Goal: Transaction & Acquisition: Purchase product/service

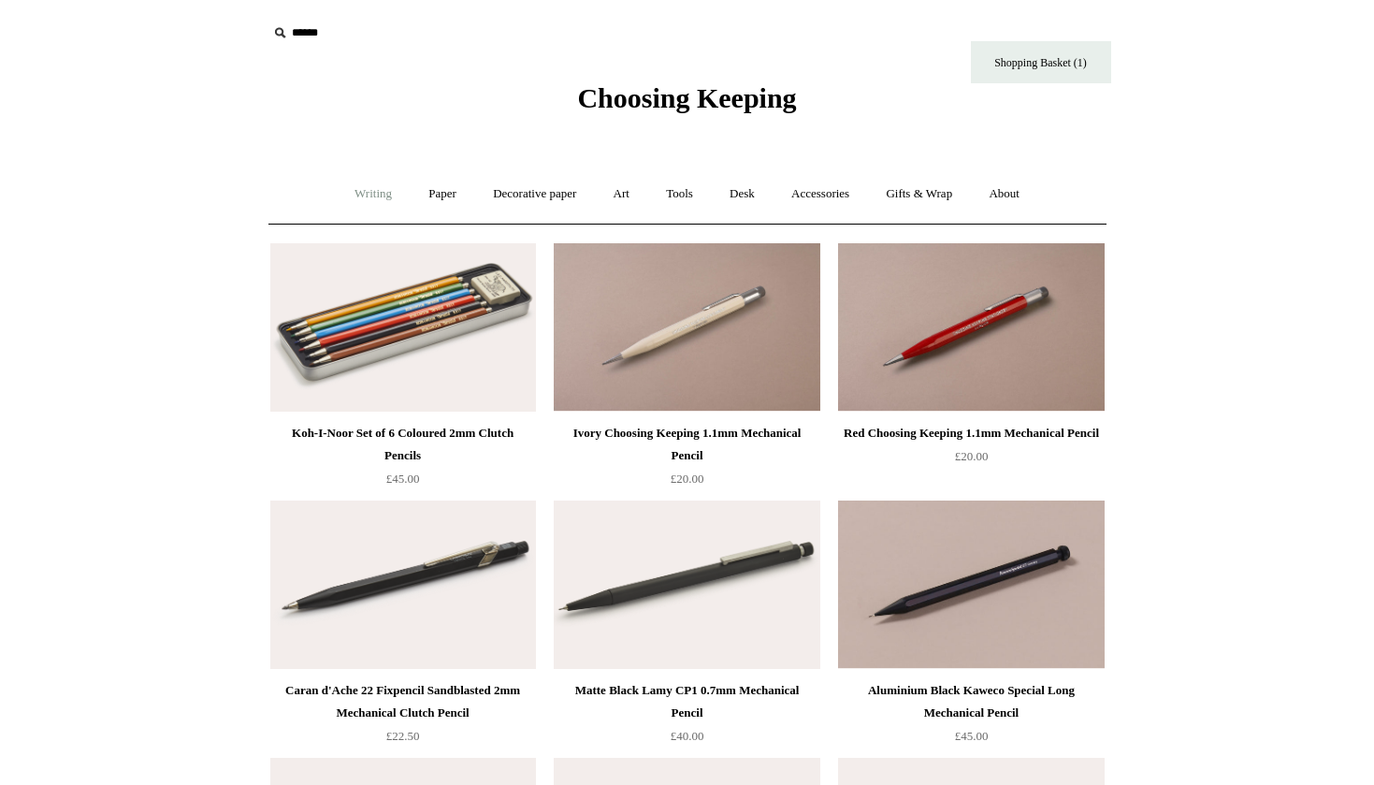
click at [371, 190] on link "Writing +" at bounding box center [373, 194] width 71 height 50
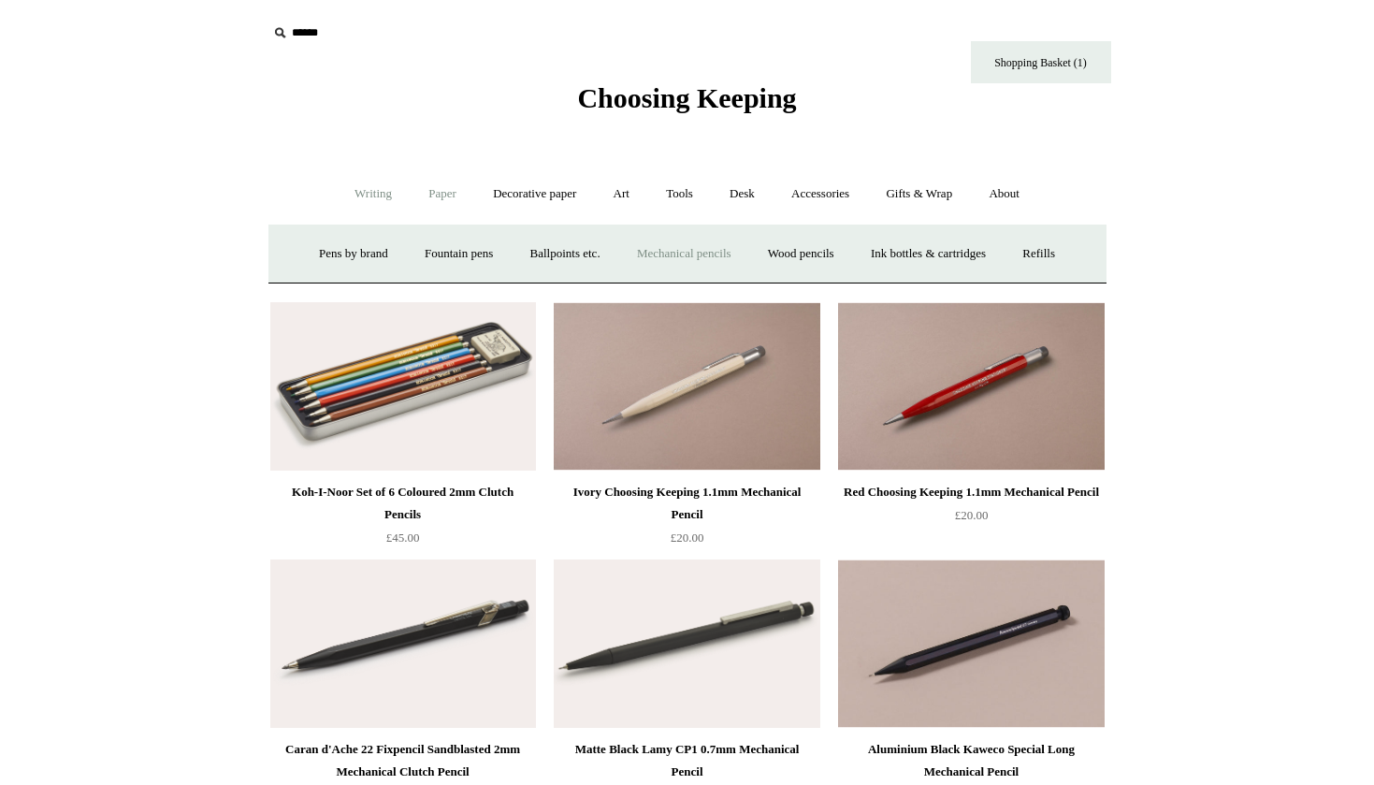
click at [434, 190] on link "Paper +" at bounding box center [443, 194] width 62 height 50
click at [895, 252] on link "Writing paper and envelopes +" at bounding box center [905, 254] width 173 height 50
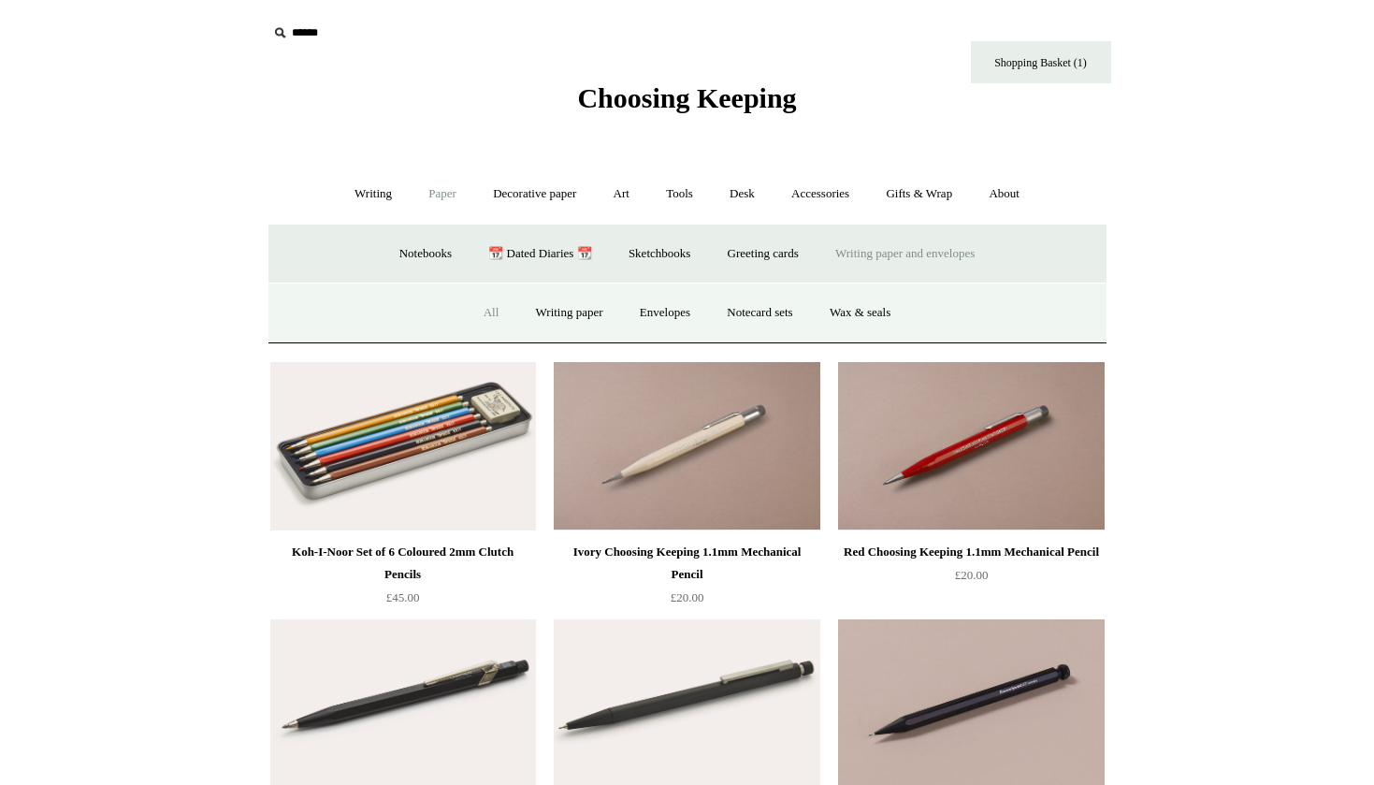
click at [480, 307] on link "All" at bounding box center [492, 313] width 50 height 50
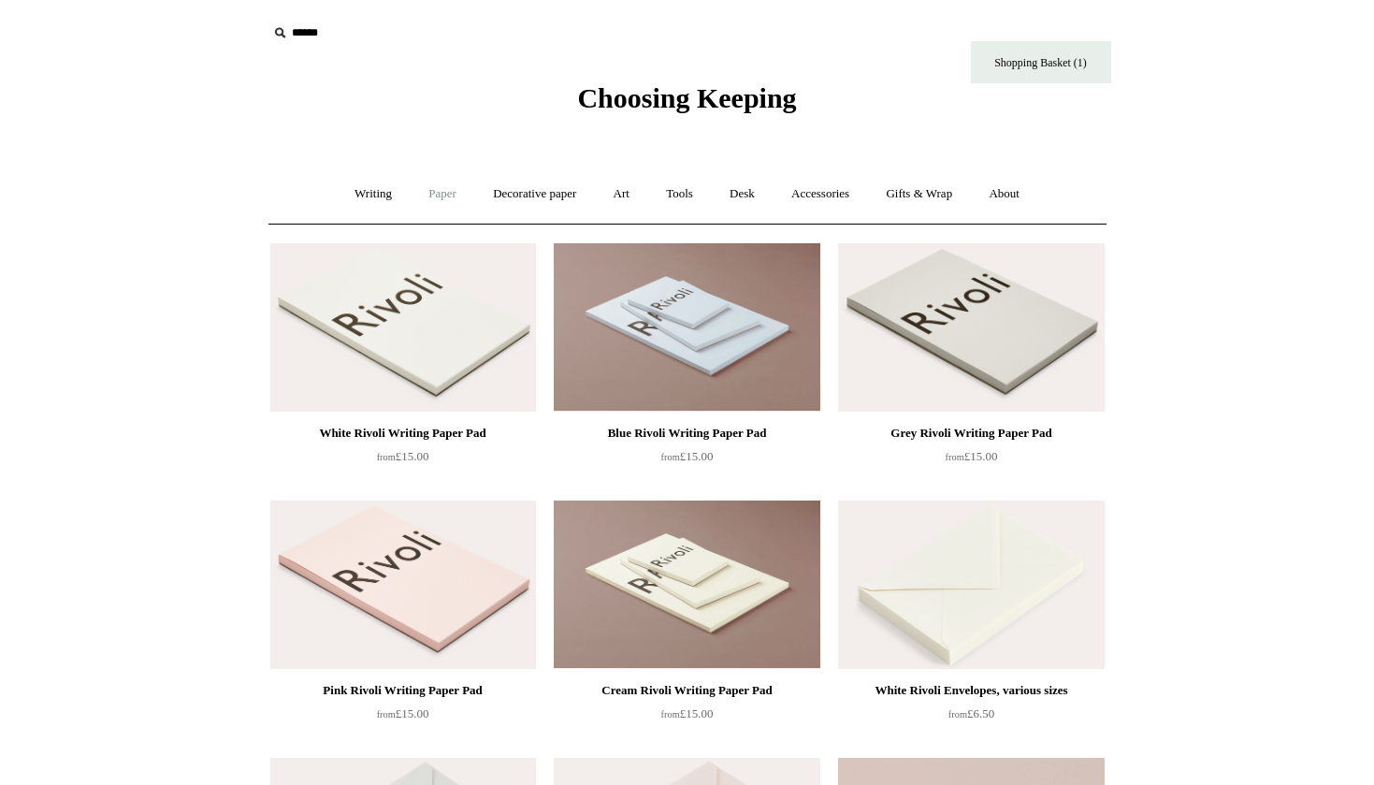
click at [442, 190] on link "Paper +" at bounding box center [443, 194] width 62 height 50
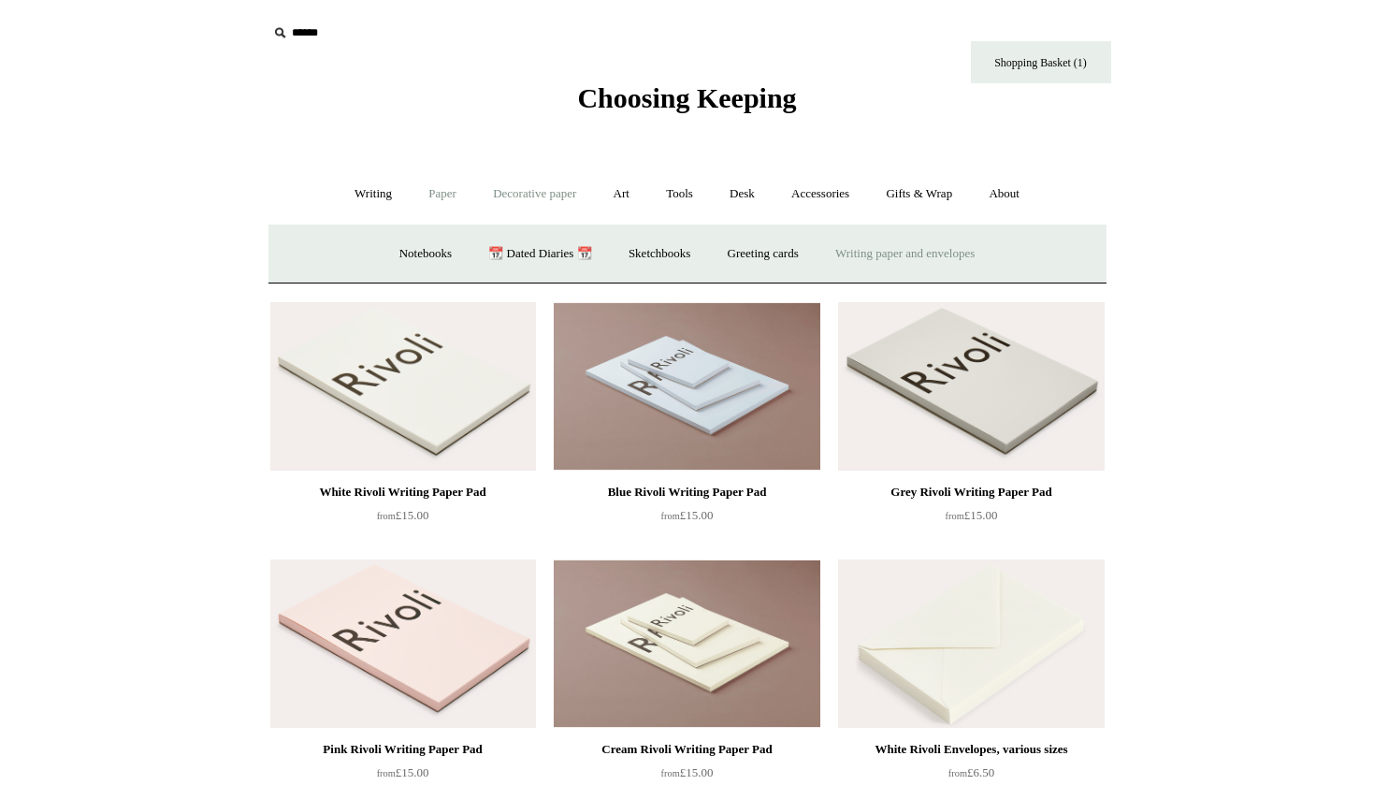
click at [512, 191] on link "Decorative paper +" at bounding box center [534, 194] width 117 height 50
click at [826, 251] on link "Japanese" at bounding box center [832, 254] width 77 height 50
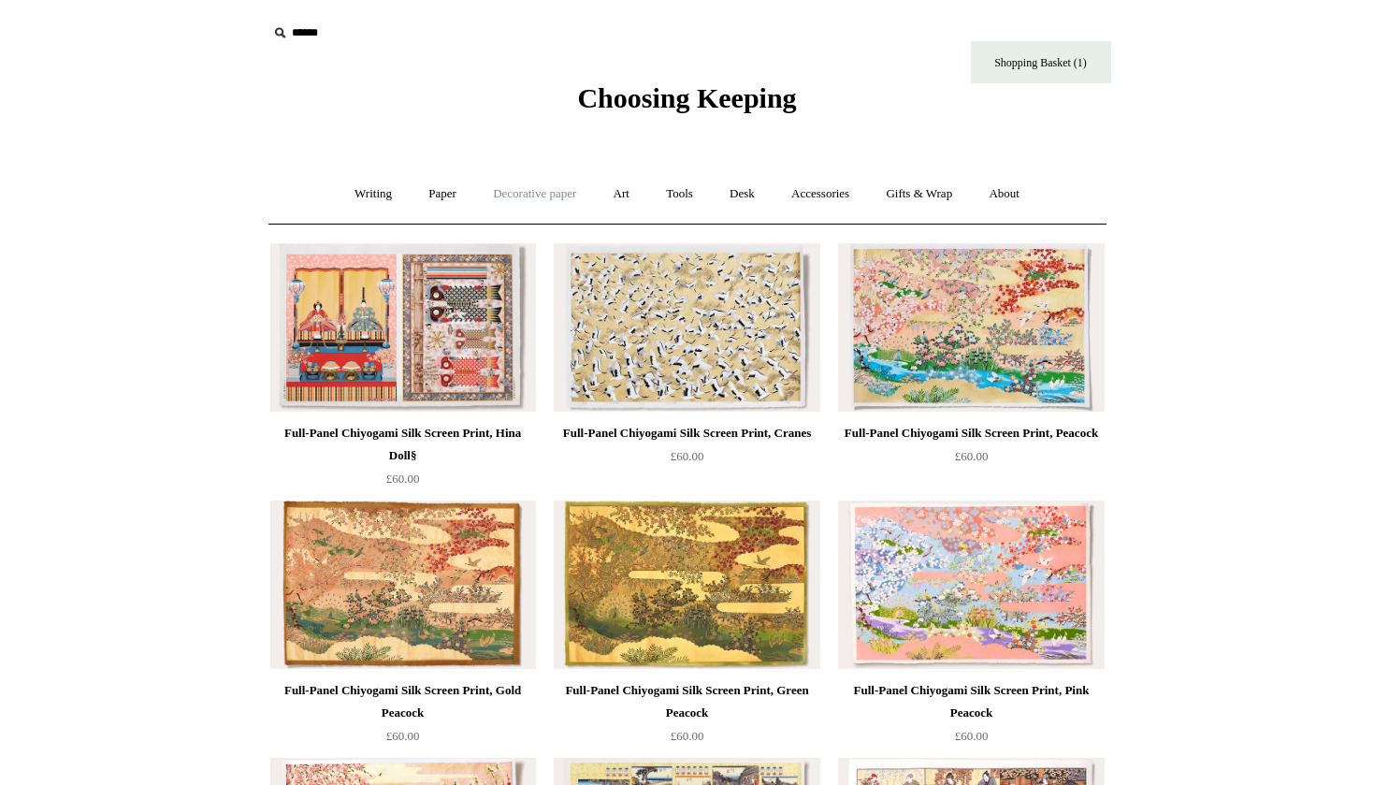
click at [545, 194] on link "Decorative paper +" at bounding box center [534, 194] width 117 height 50
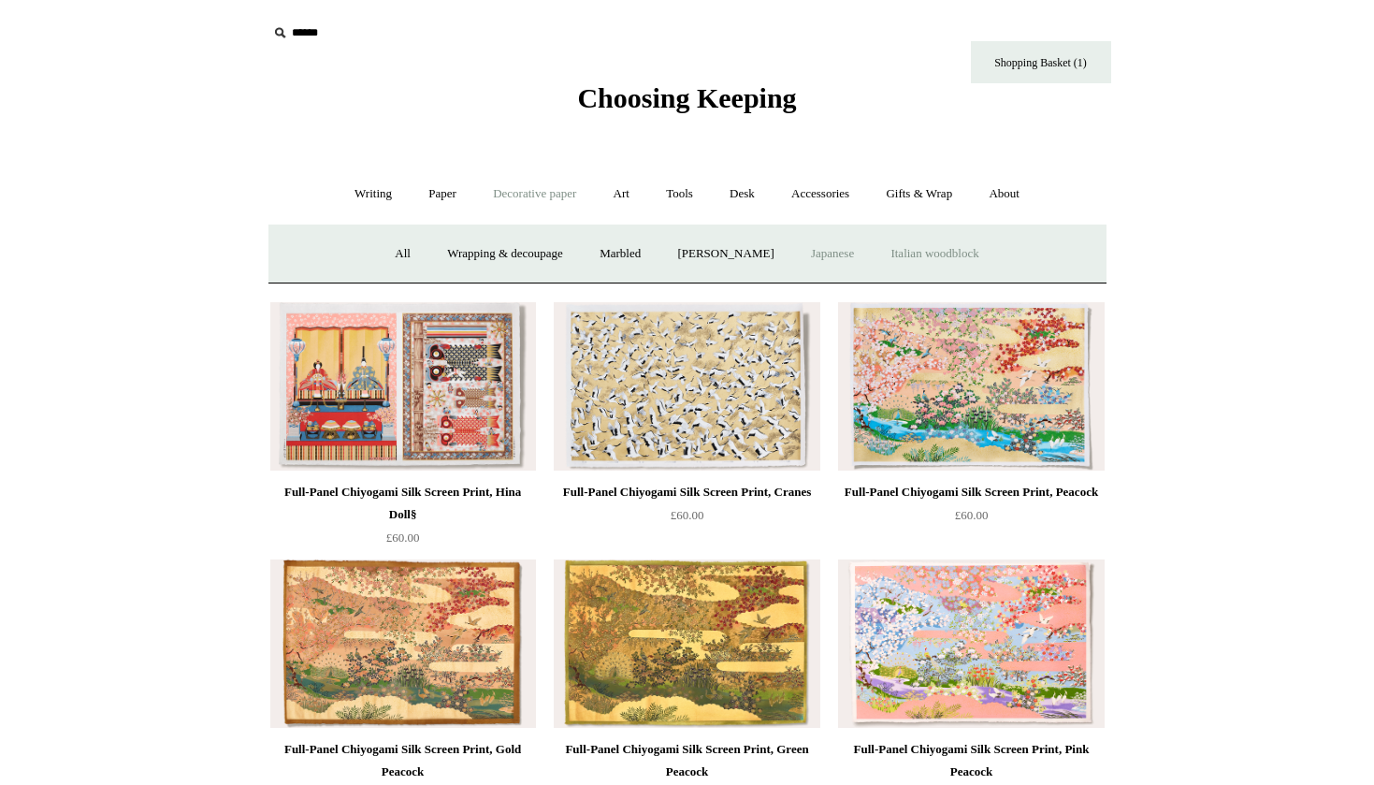
click at [979, 257] on link "Italian woodblock" at bounding box center [935, 254] width 122 height 50
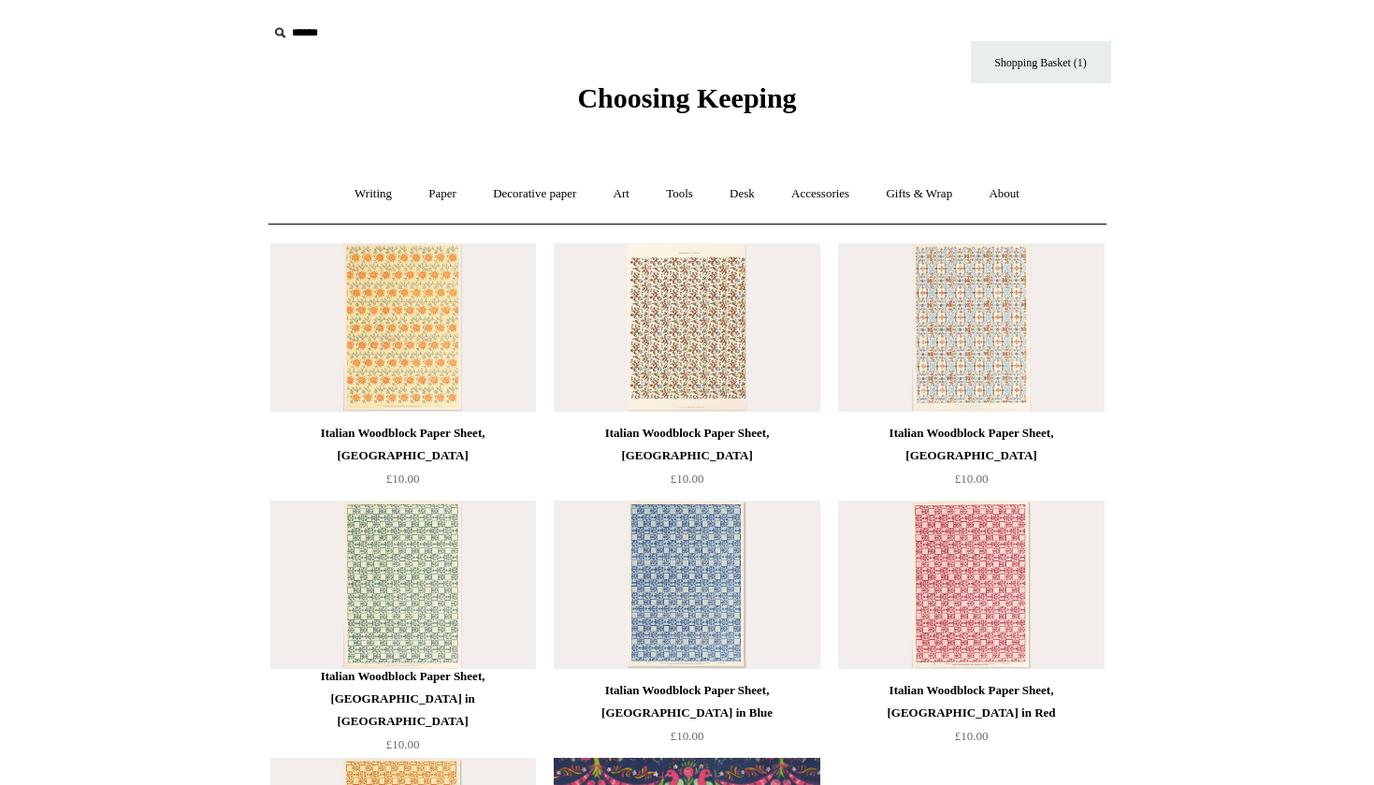
click at [403, 329] on img at bounding box center [403, 327] width 266 height 168
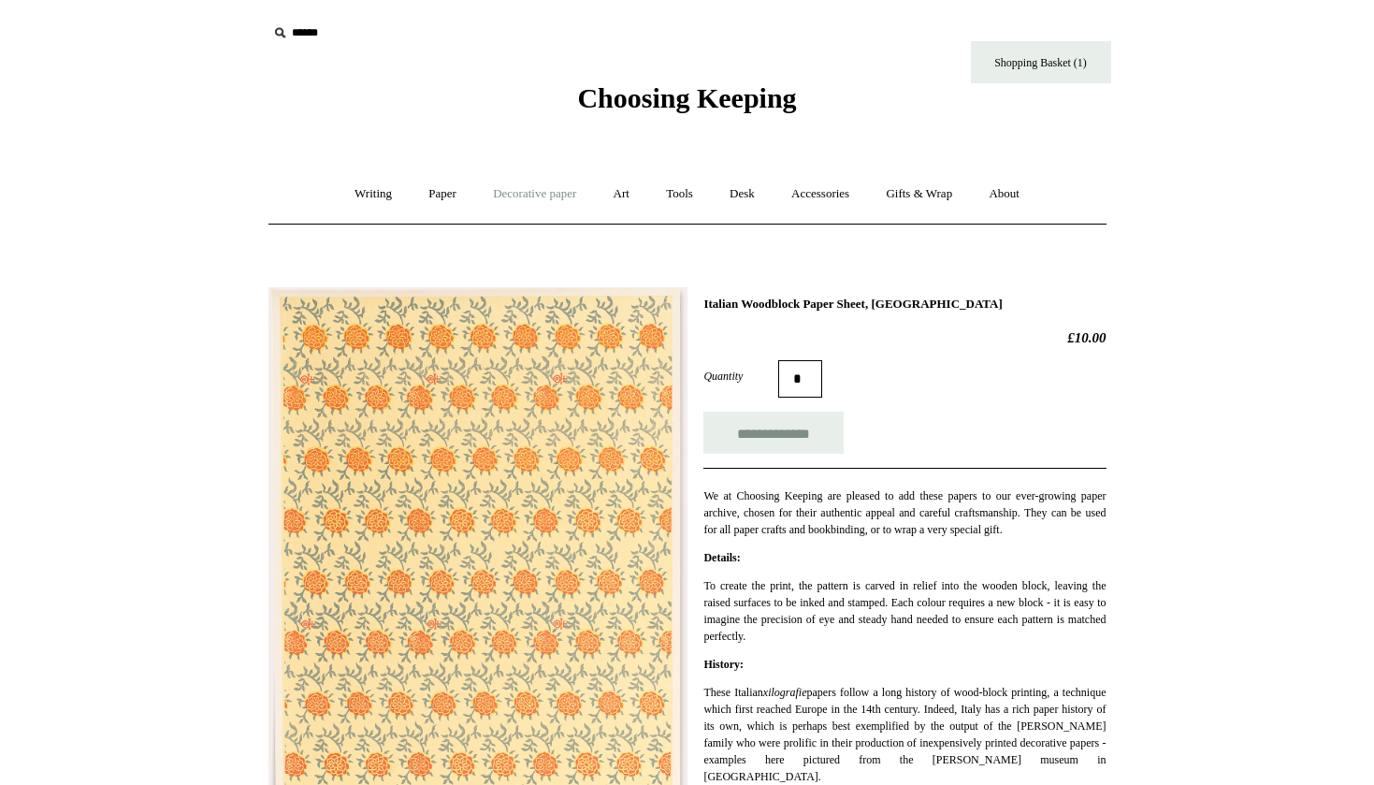
click at [513, 192] on link "Decorative paper +" at bounding box center [534, 194] width 117 height 50
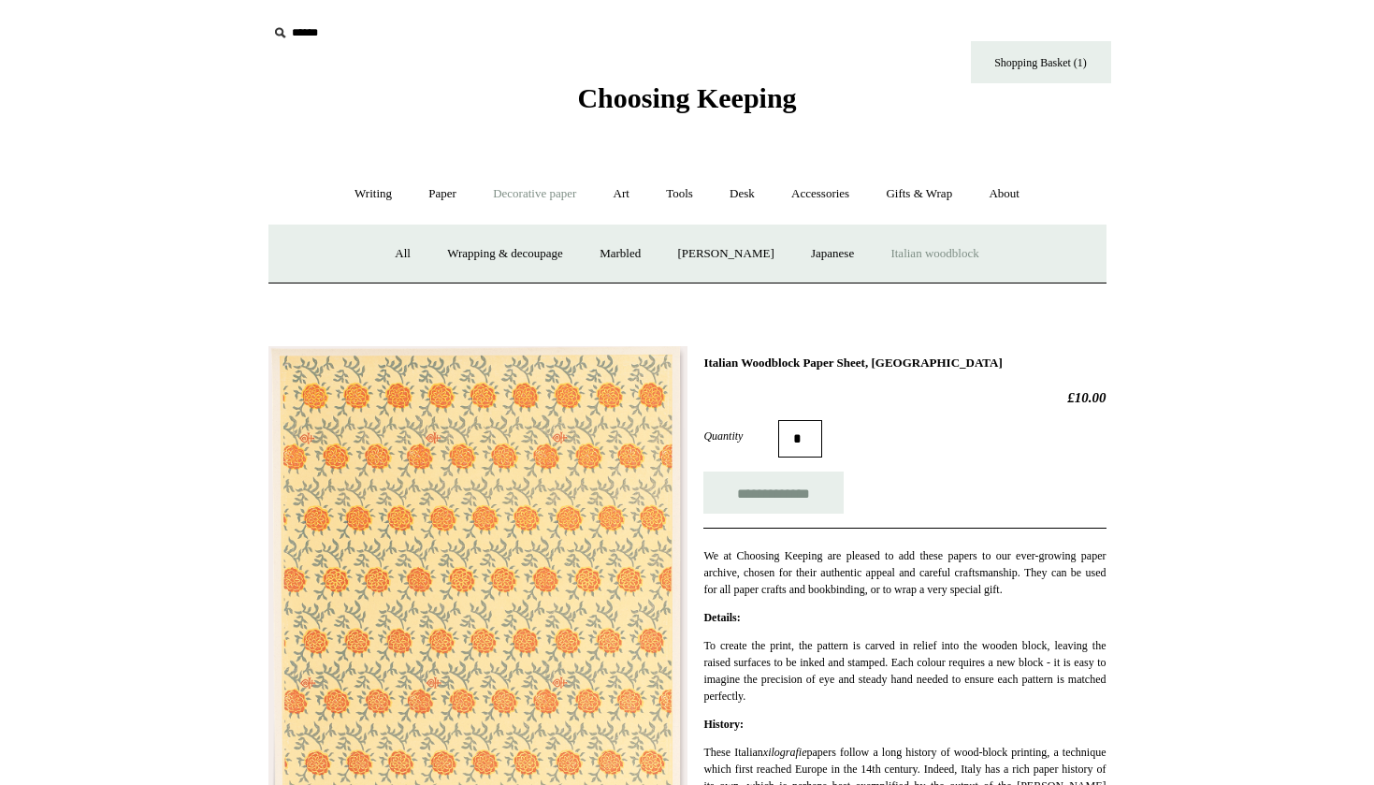
click at [948, 246] on link "Italian woodblock" at bounding box center [935, 254] width 122 height 50
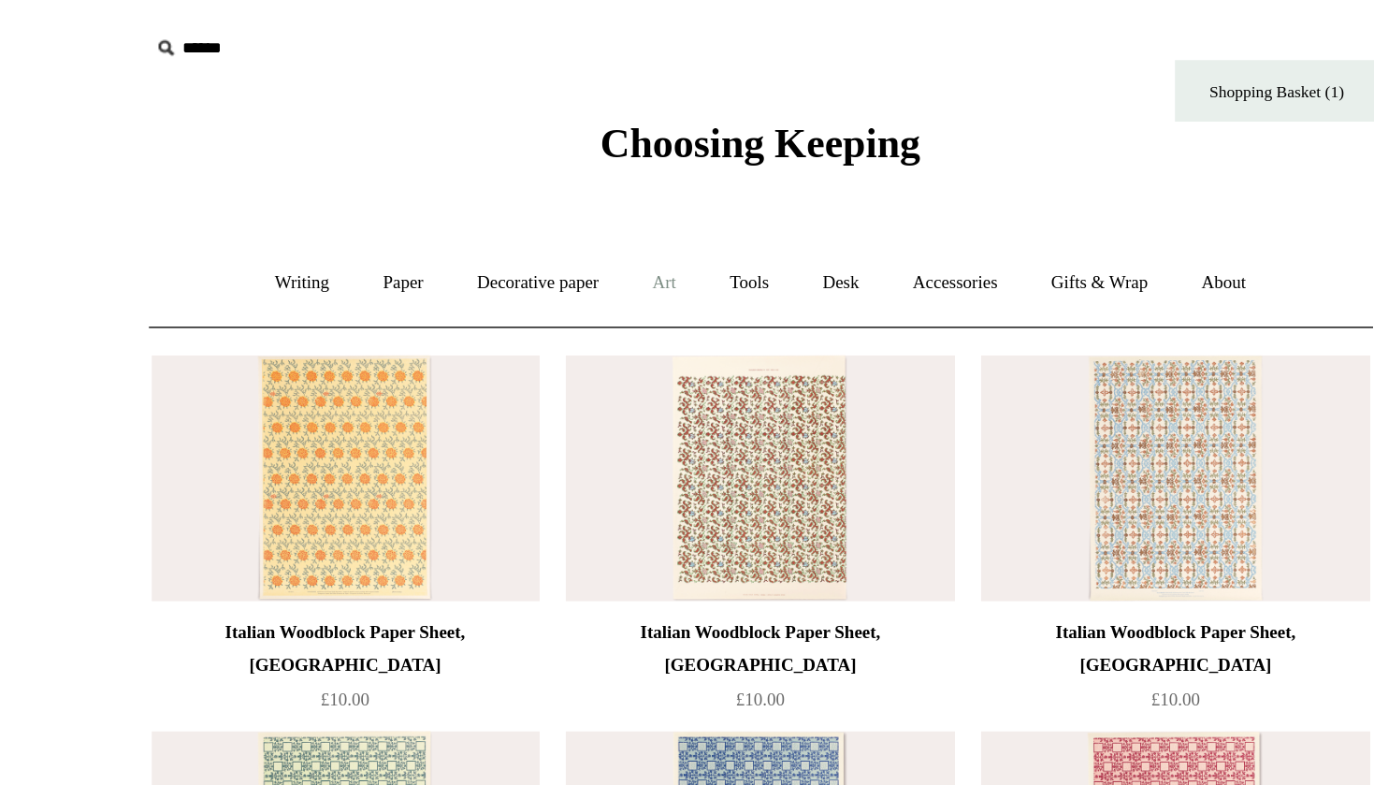
click at [597, 193] on link "Art +" at bounding box center [622, 194] width 50 height 50
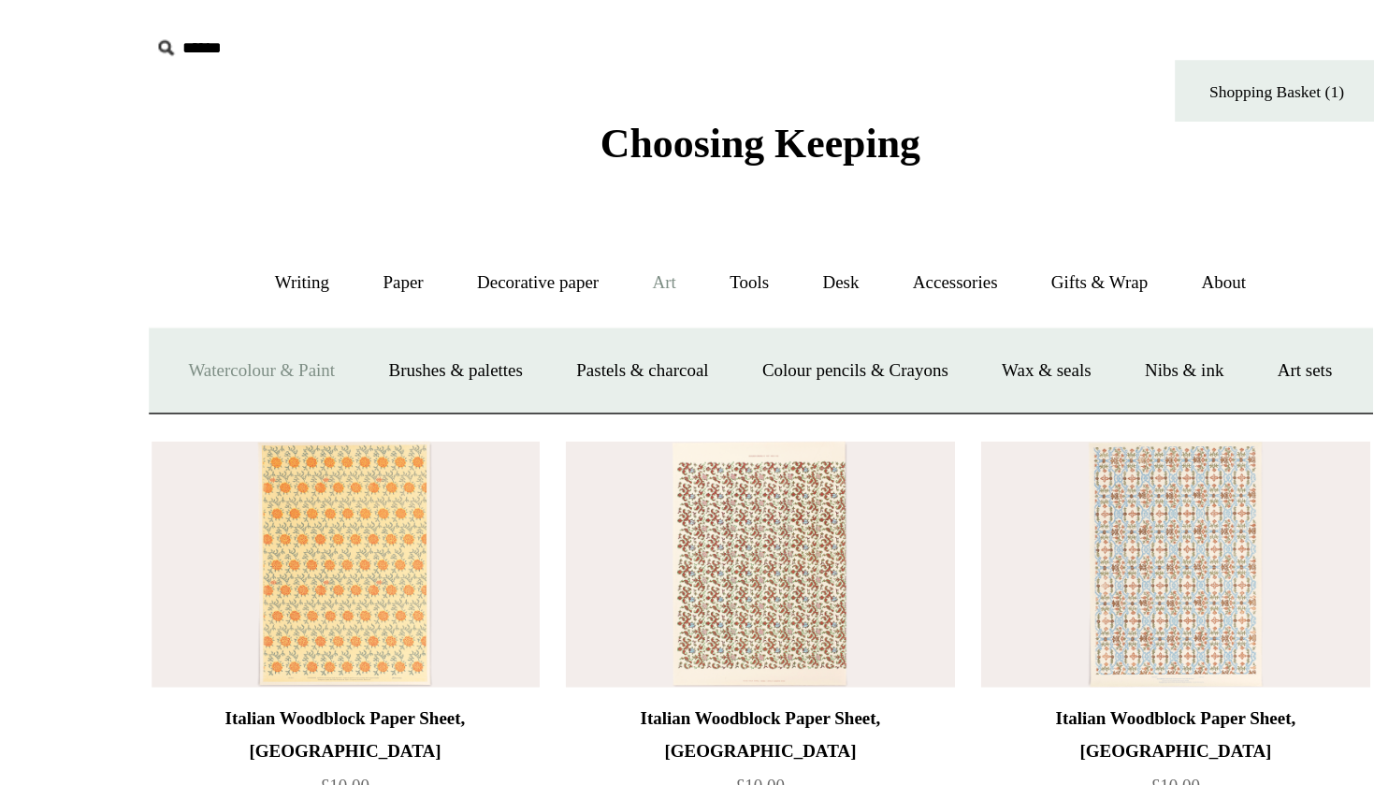
click at [279, 256] on link "Watercolour & Paint" at bounding box center [346, 254] width 134 height 50
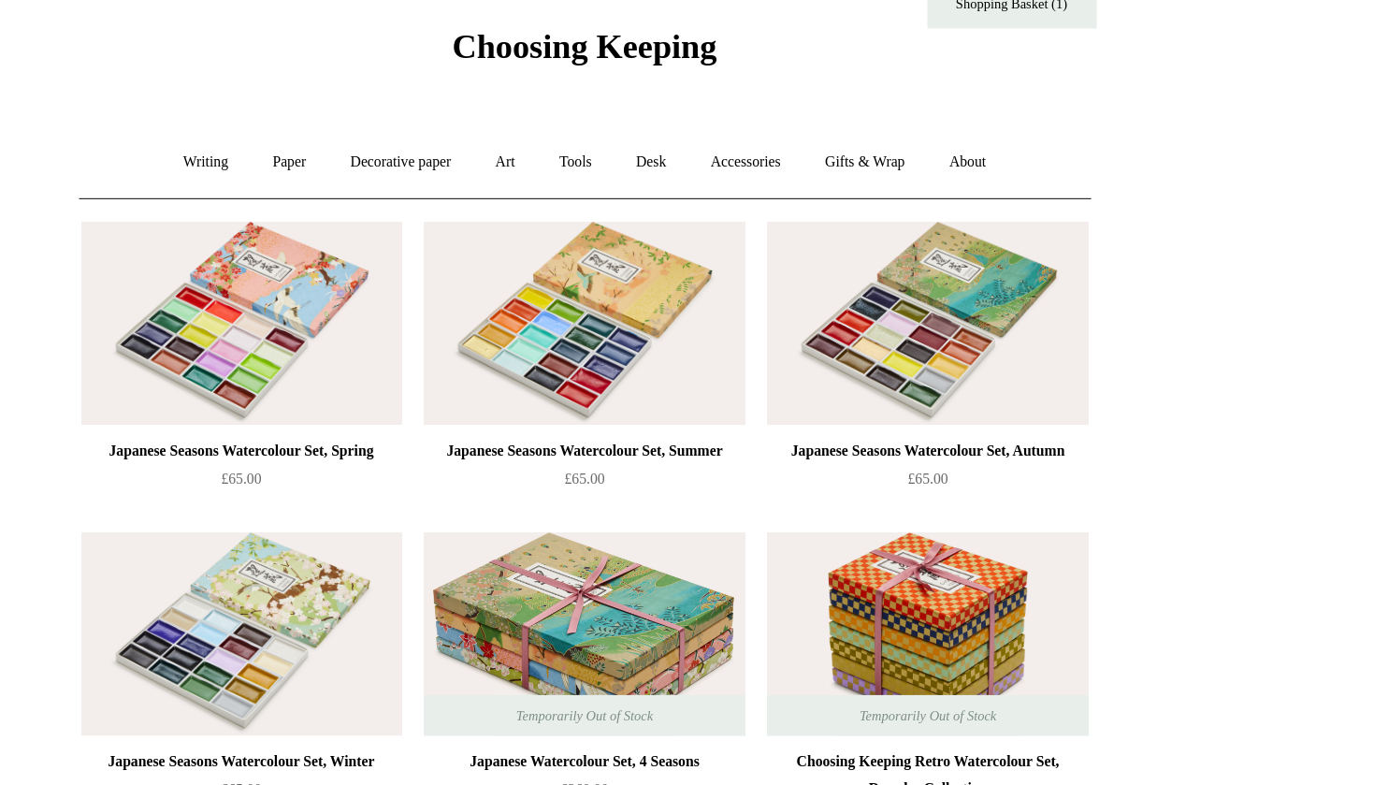
scroll to position [59, 0]
click at [597, 132] on link "Art +" at bounding box center [622, 135] width 50 height 50
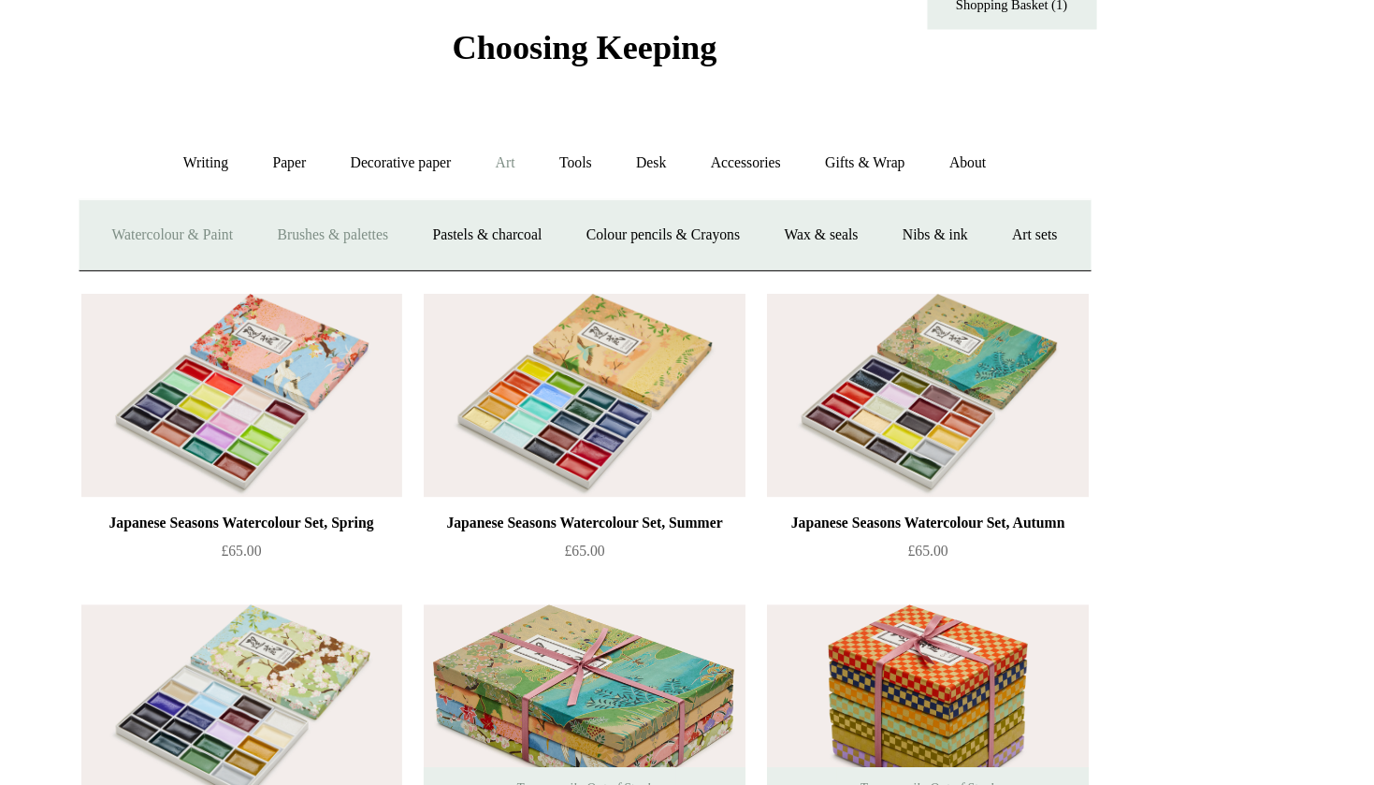
click at [415, 190] on link "Brushes & palettes" at bounding box center [477, 195] width 125 height 50
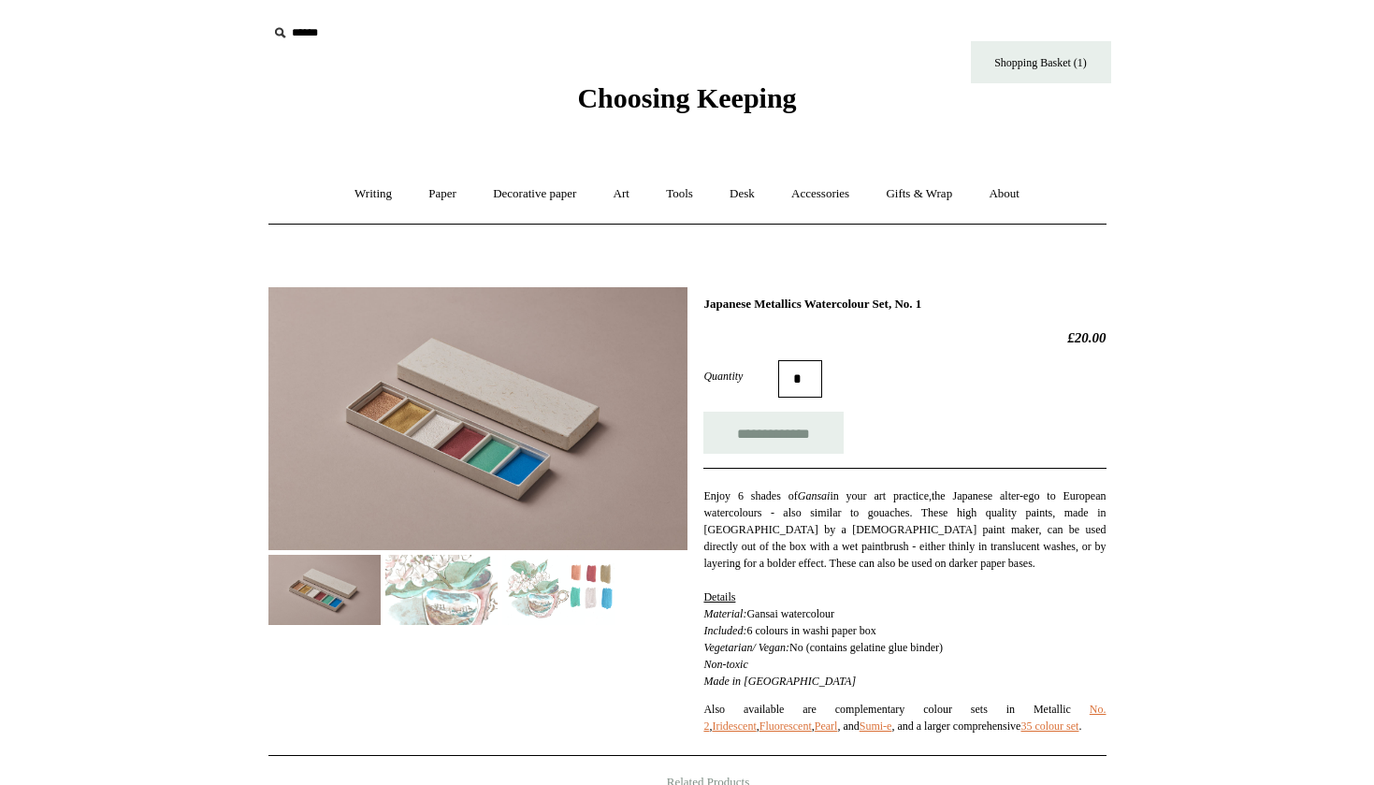
click at [444, 595] on img at bounding box center [441, 590] width 112 height 70
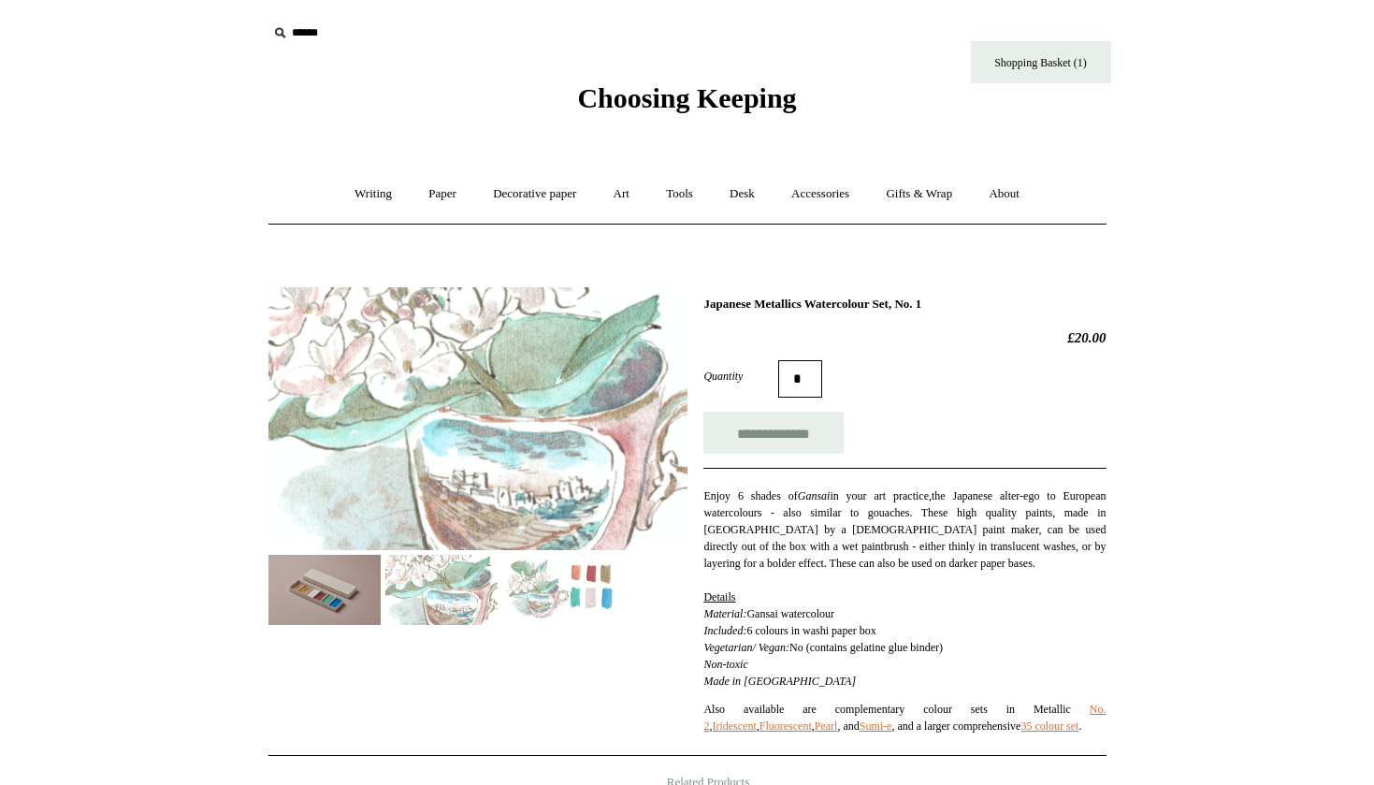
click at [341, 599] on img at bounding box center [324, 590] width 112 height 70
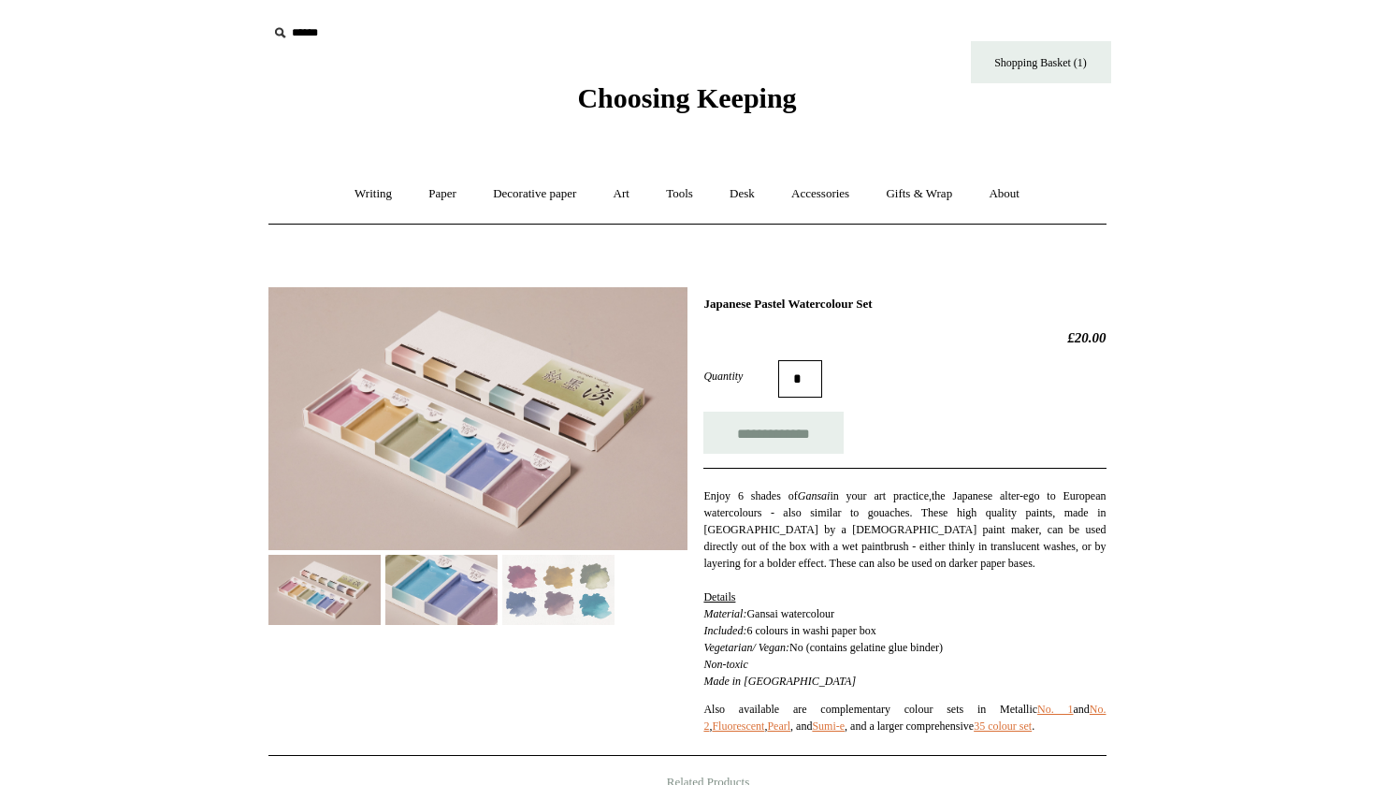
click at [568, 601] on img at bounding box center [558, 590] width 112 height 70
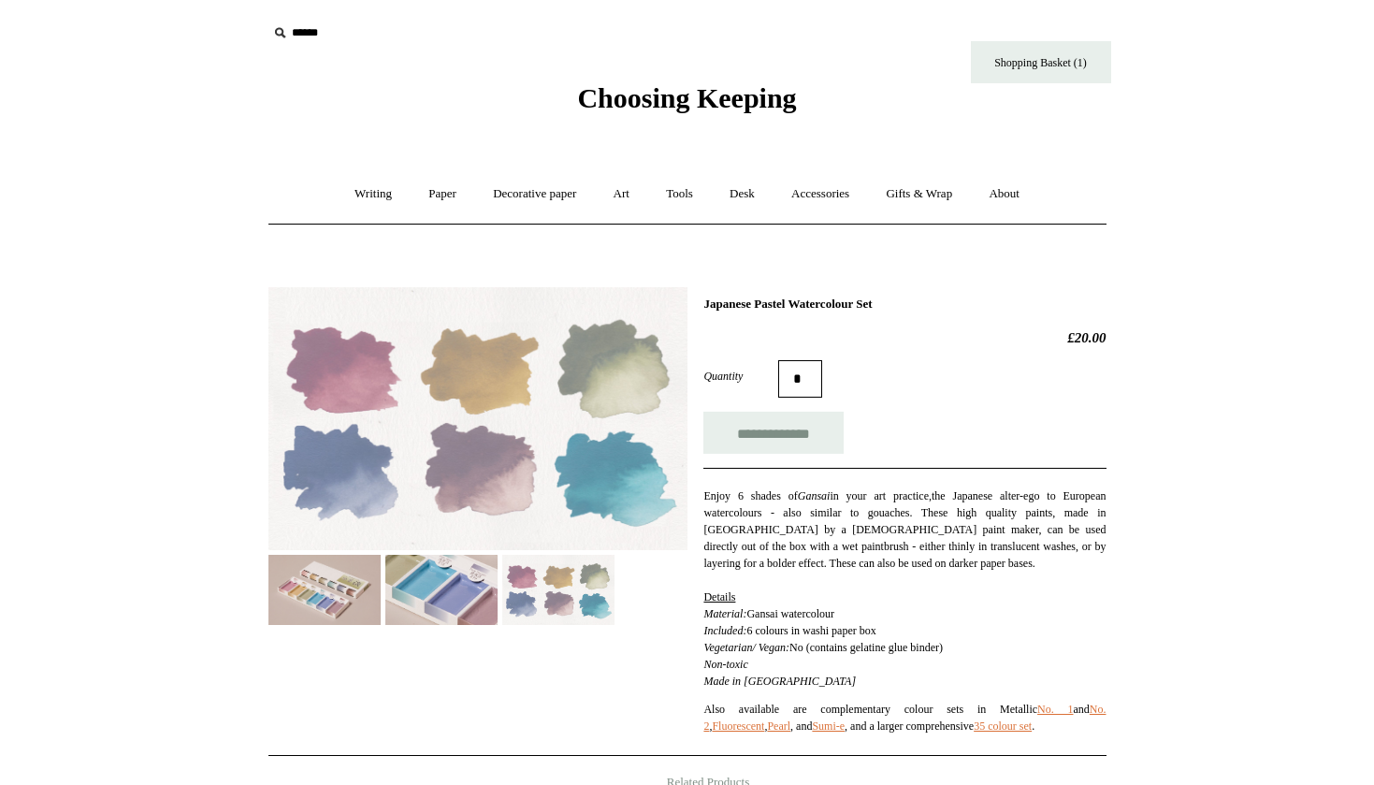
click at [463, 606] on img at bounding box center [441, 590] width 112 height 70
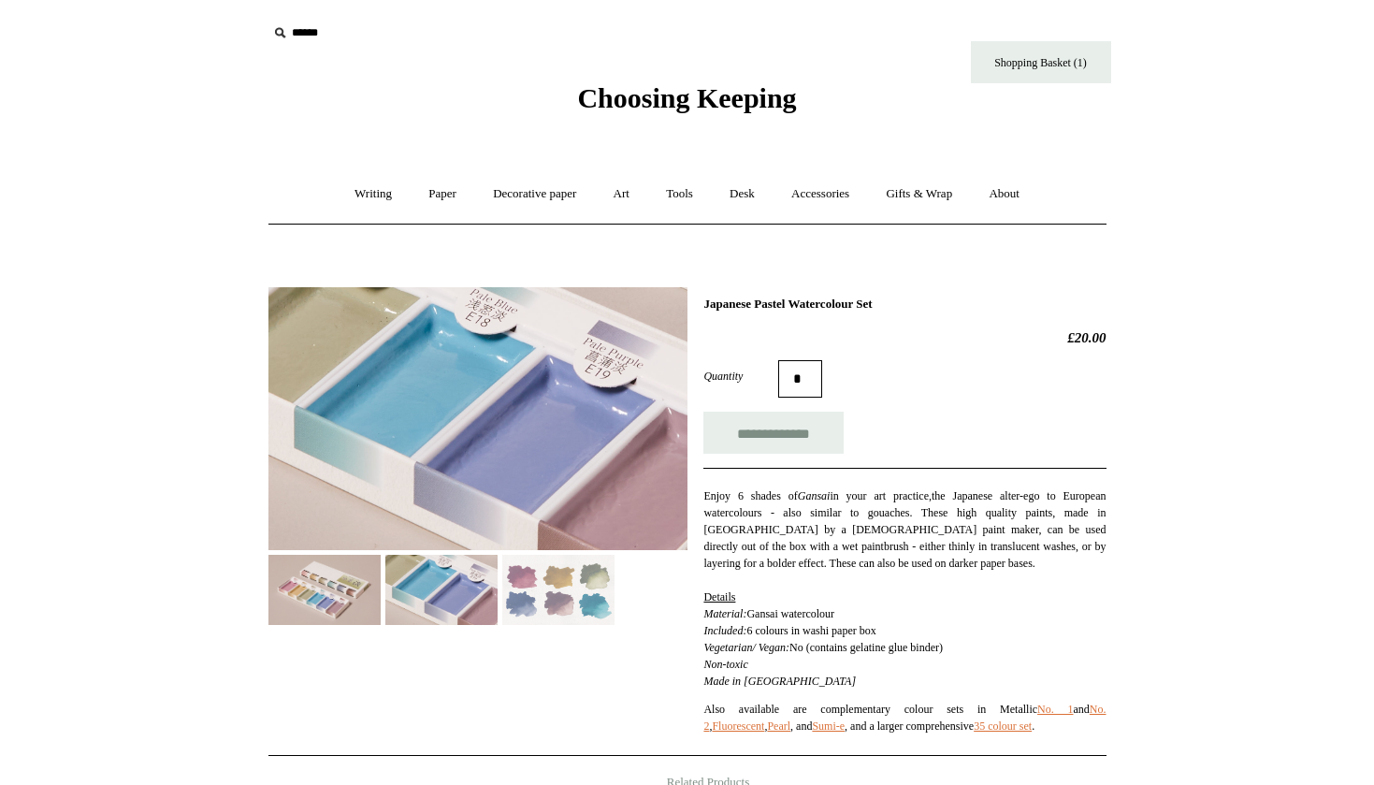
click at [344, 586] on img at bounding box center [324, 590] width 112 height 70
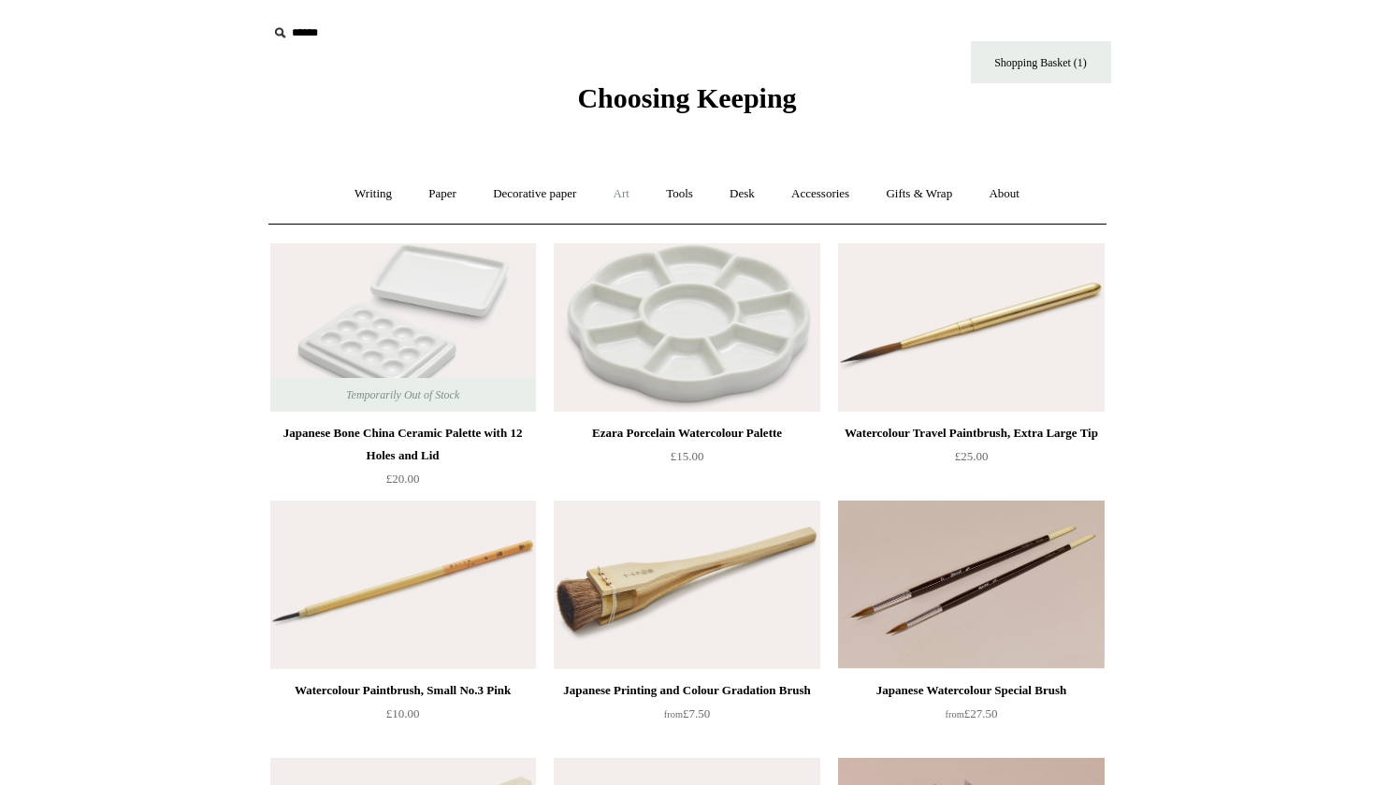
click at [631, 182] on link "Art +" at bounding box center [622, 194] width 50 height 50
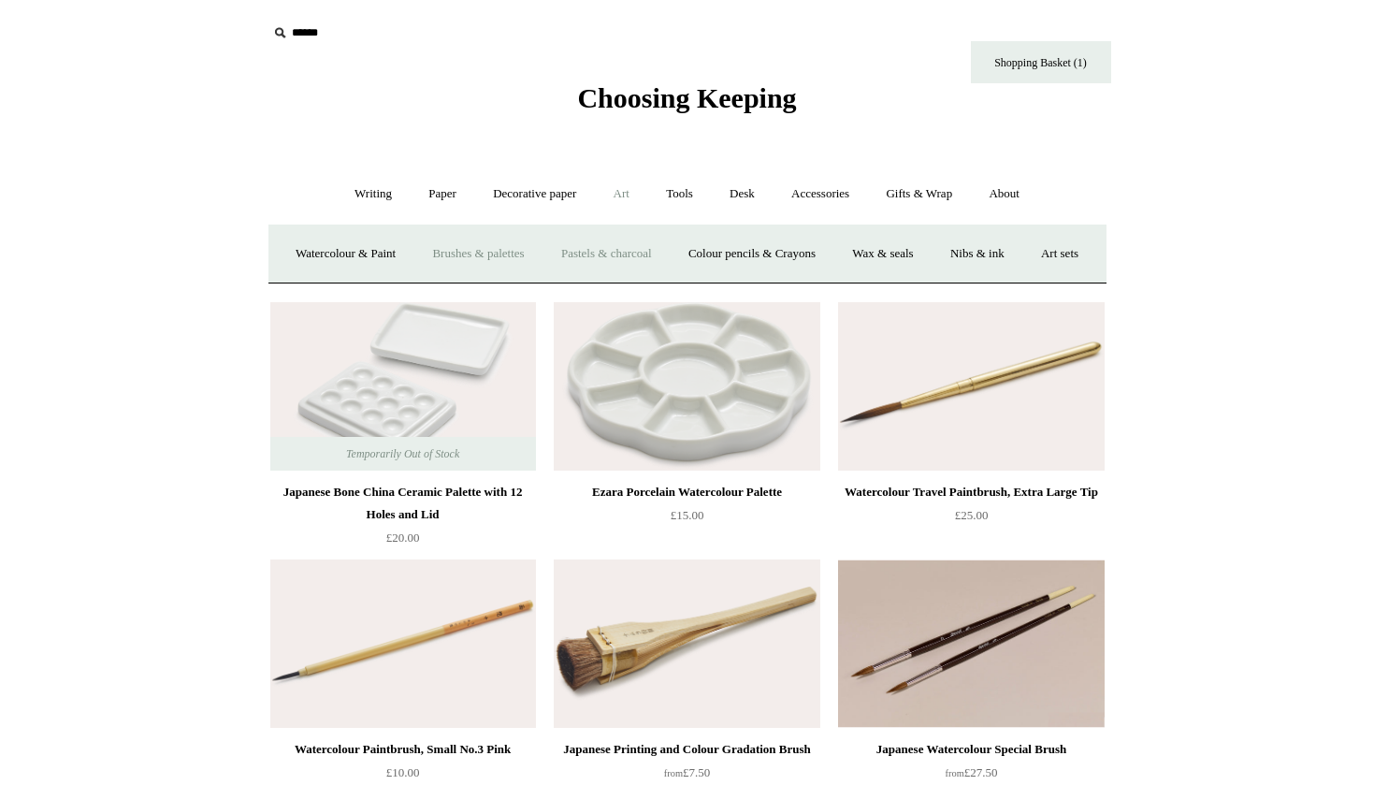
click at [669, 247] on link "Pastels & charcoal" at bounding box center [606, 254] width 124 height 50
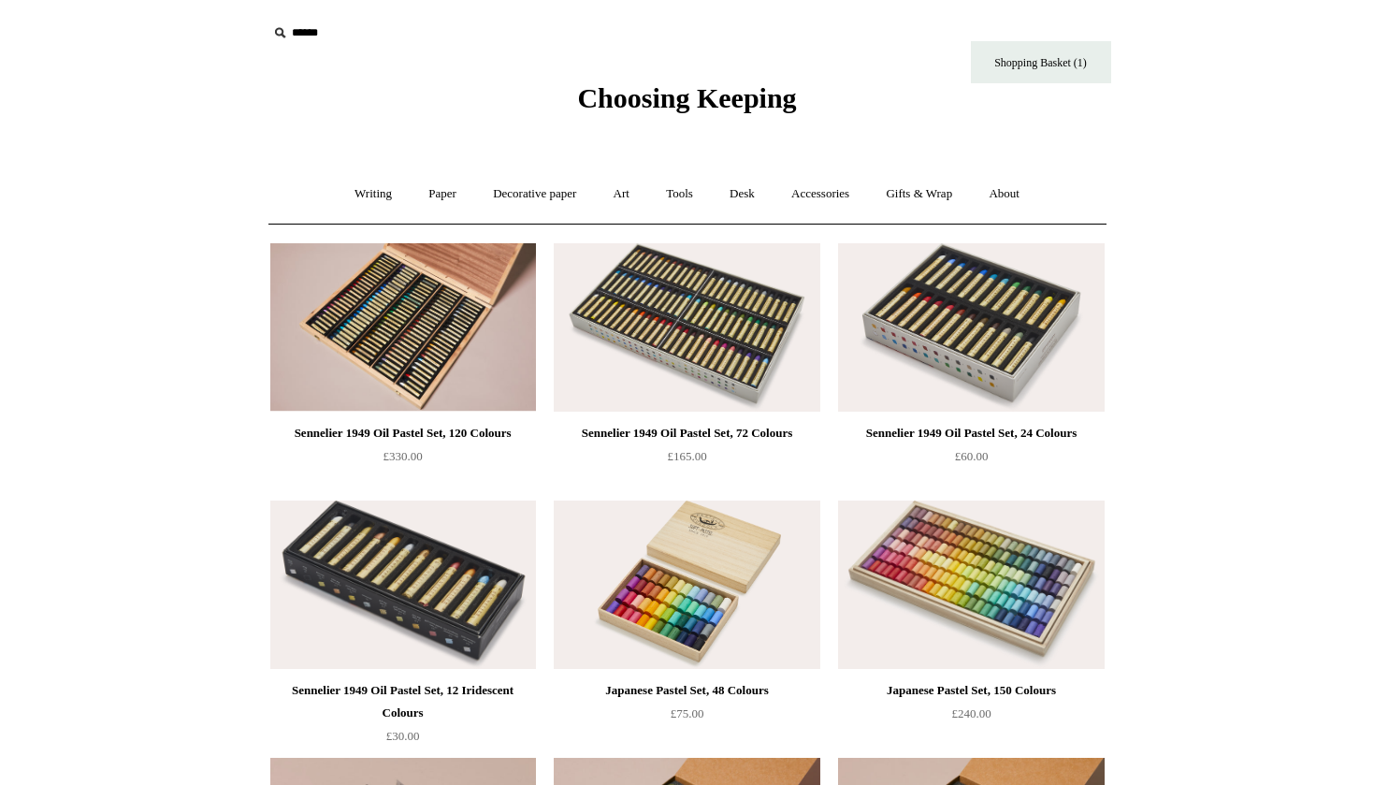
click at [520, 189] on link "Decorative paper +" at bounding box center [534, 194] width 117 height 50
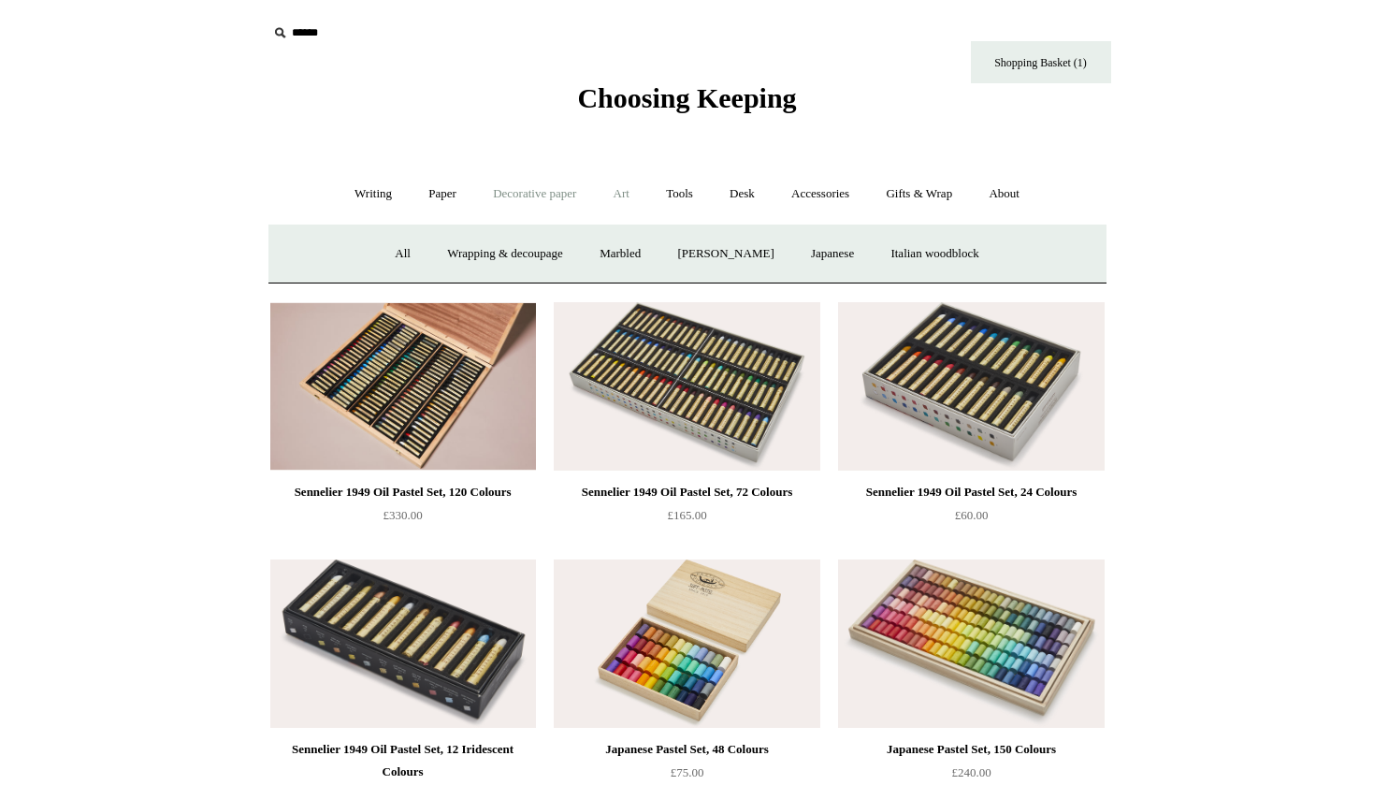
click at [623, 194] on link "Art +" at bounding box center [622, 194] width 50 height 50
click at [791, 251] on link "Colour pencils & Crayons" at bounding box center [752, 254] width 161 height 50
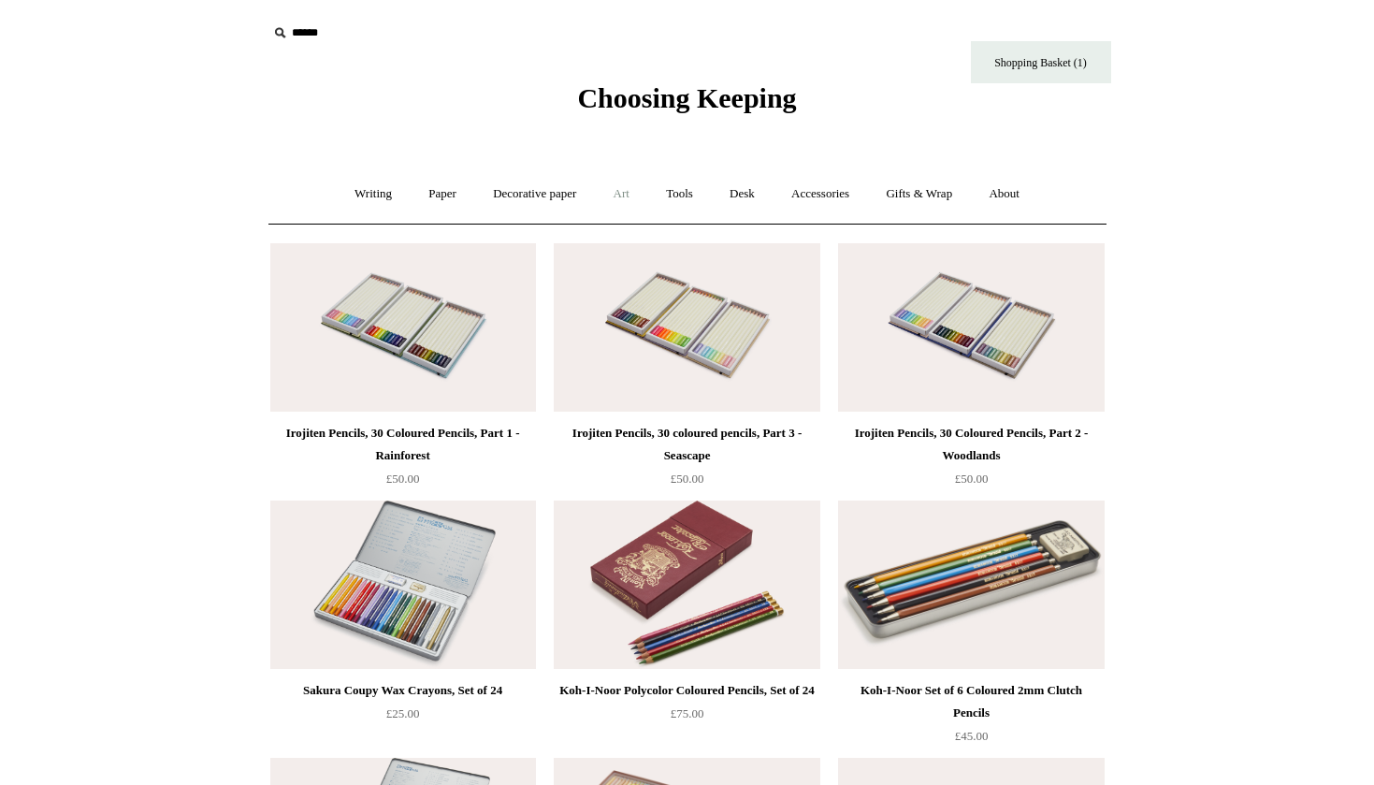
click at [622, 196] on link "Art +" at bounding box center [622, 194] width 50 height 50
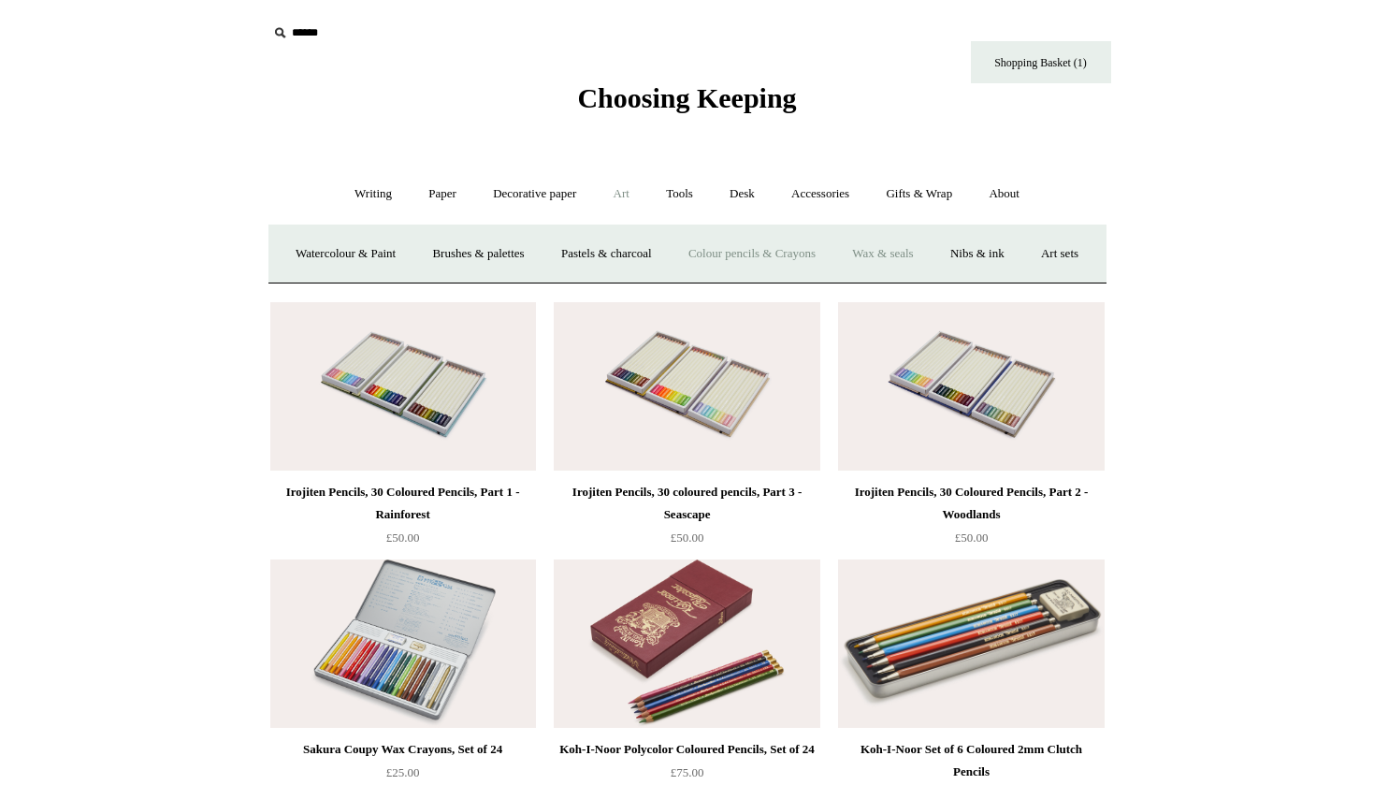
click at [930, 251] on link "Wax & seals" at bounding box center [882, 254] width 94 height 50
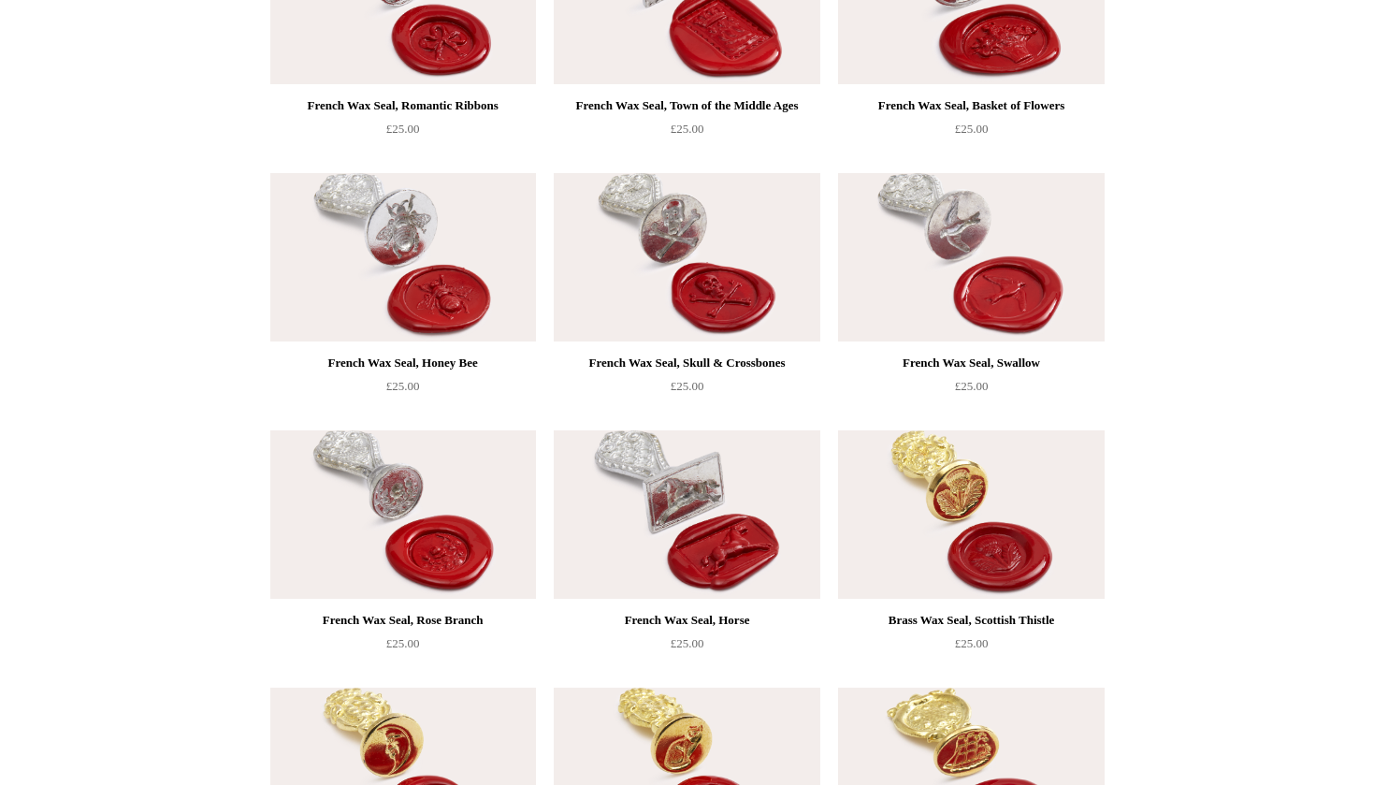
scroll to position [14, 0]
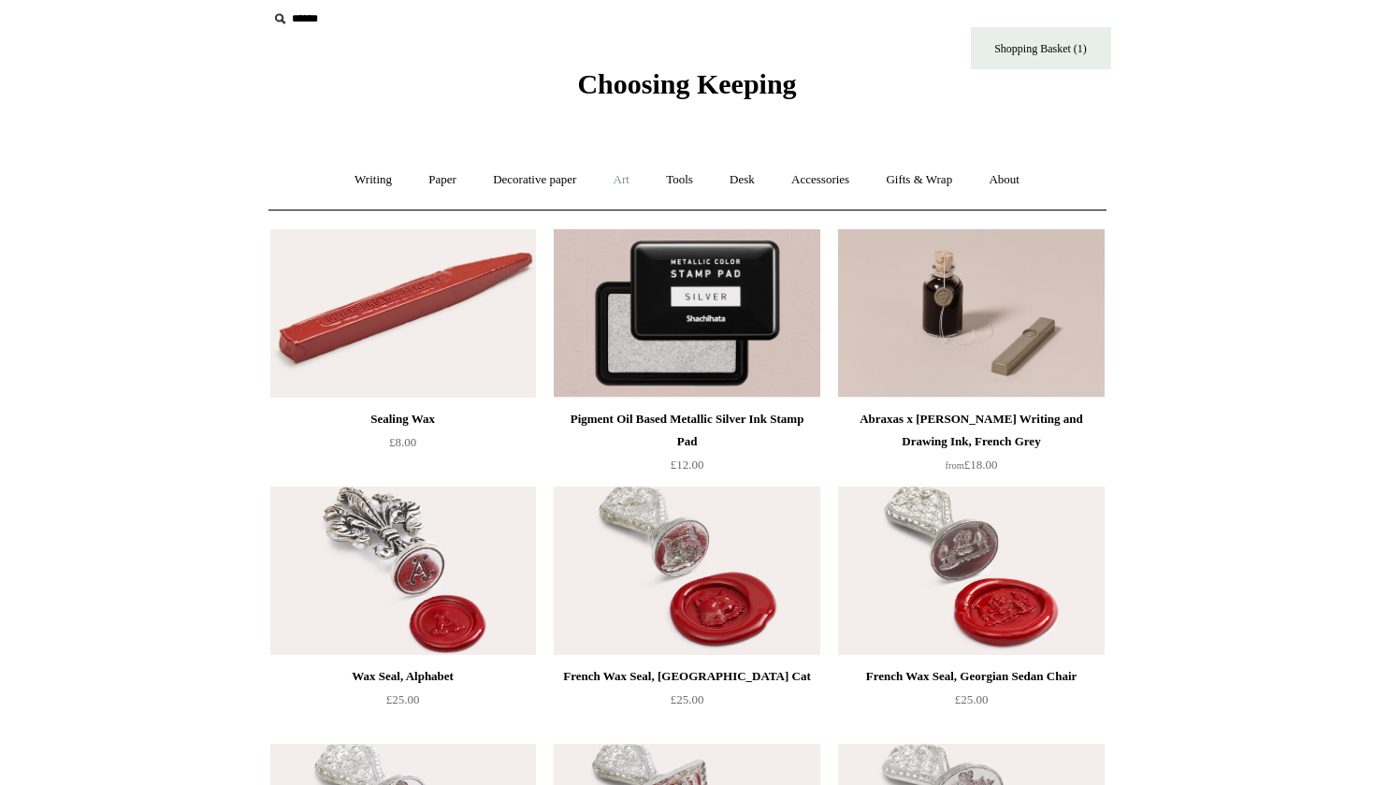
click at [625, 182] on link "Art +" at bounding box center [622, 180] width 50 height 50
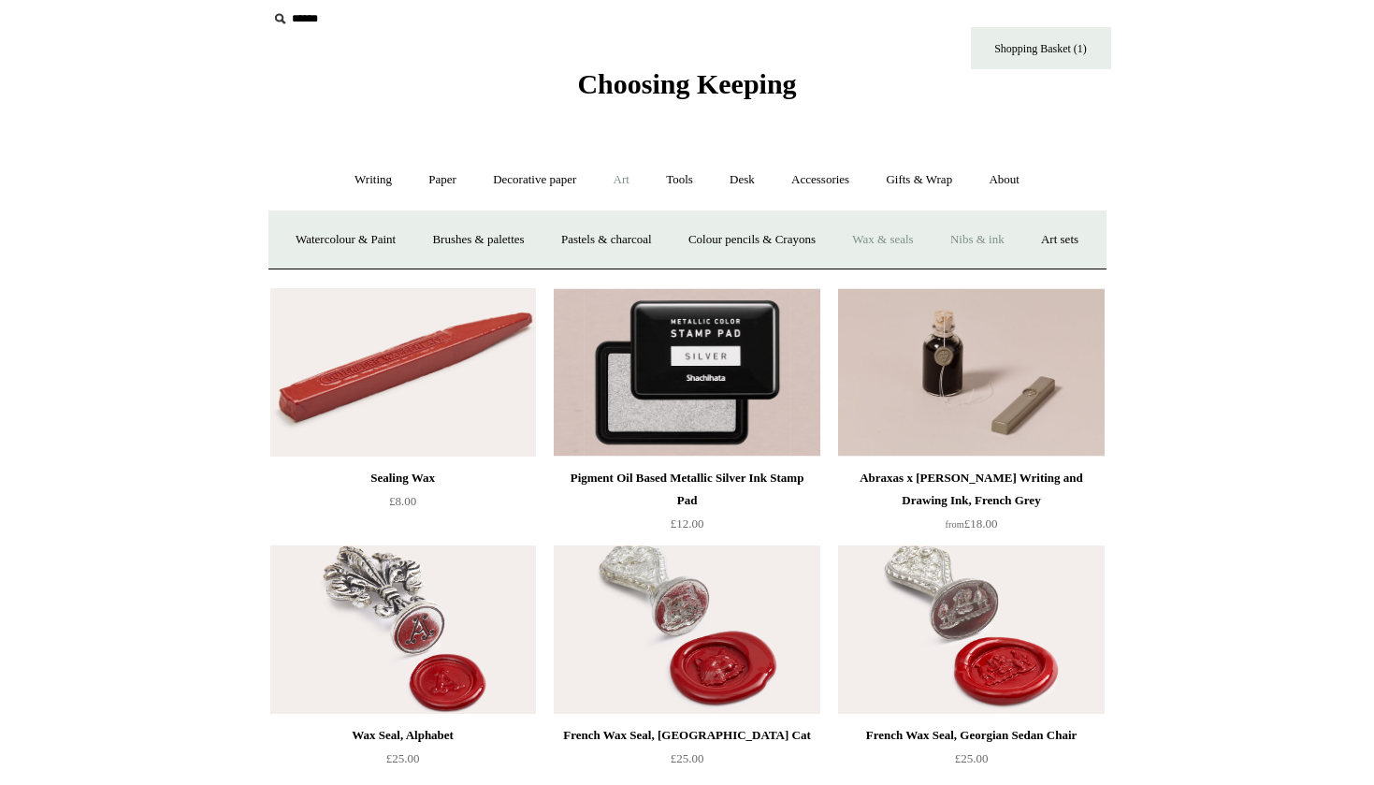
click at [1022, 241] on link "Nibs & ink" at bounding box center [978, 240] width 88 height 50
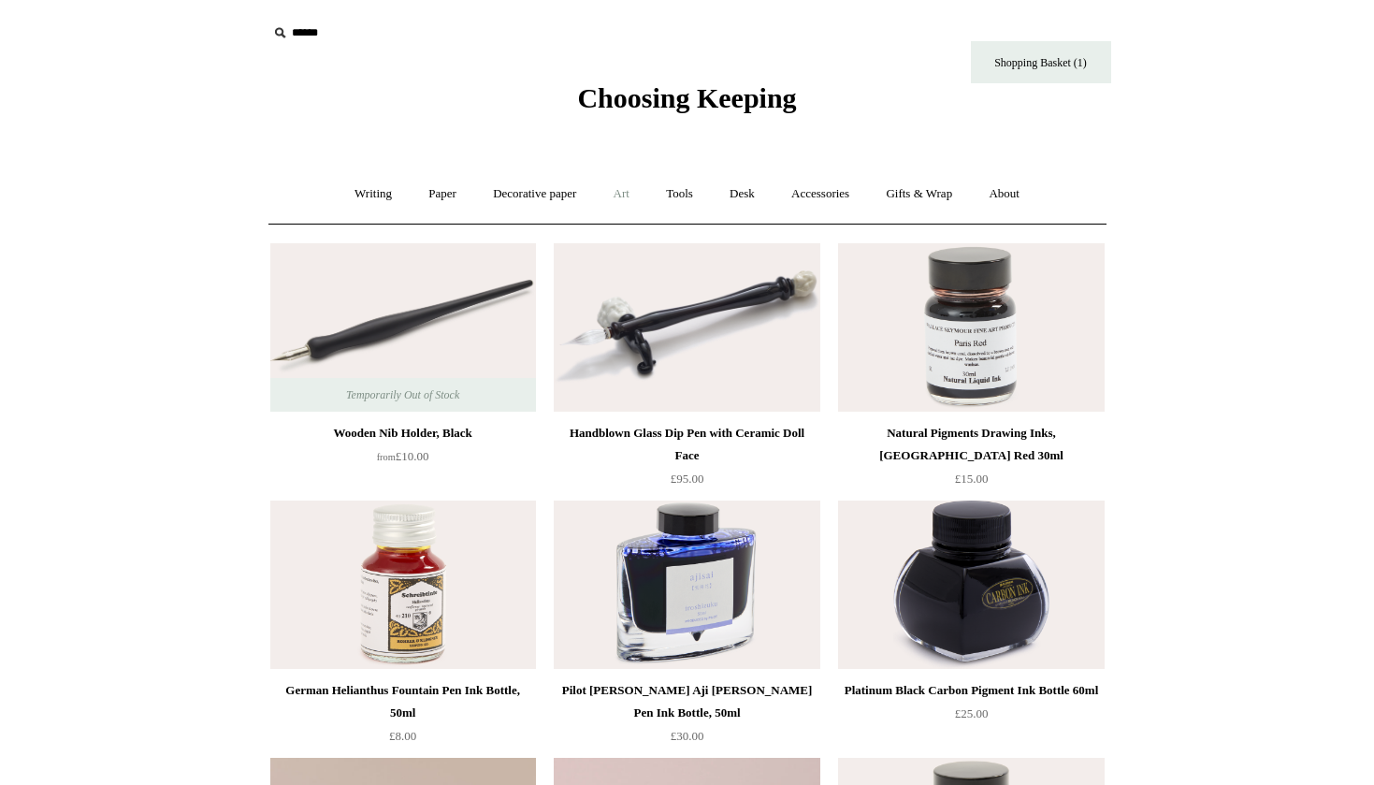
click at [623, 196] on link "Art +" at bounding box center [622, 194] width 50 height 50
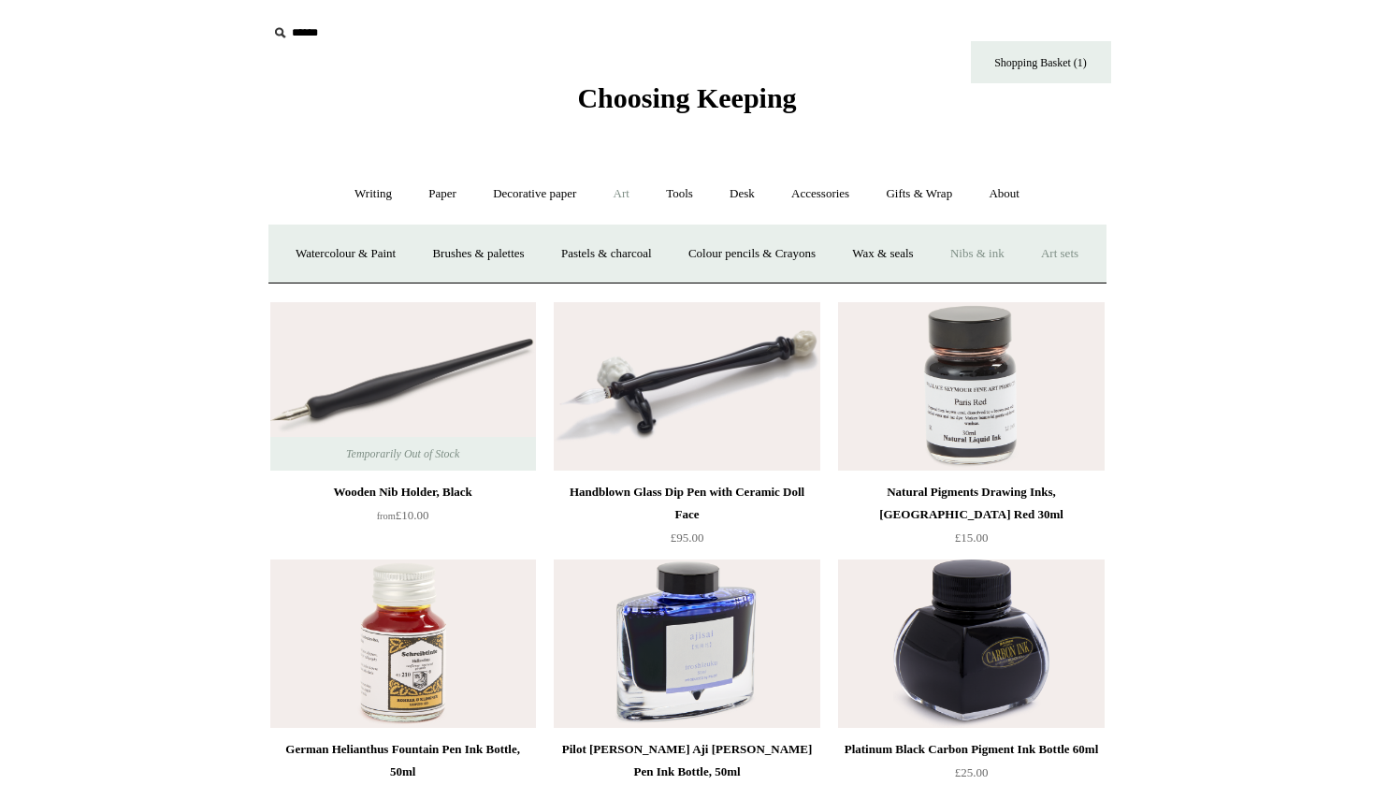
click at [1024, 279] on link "Art sets" at bounding box center [1059, 254] width 71 height 50
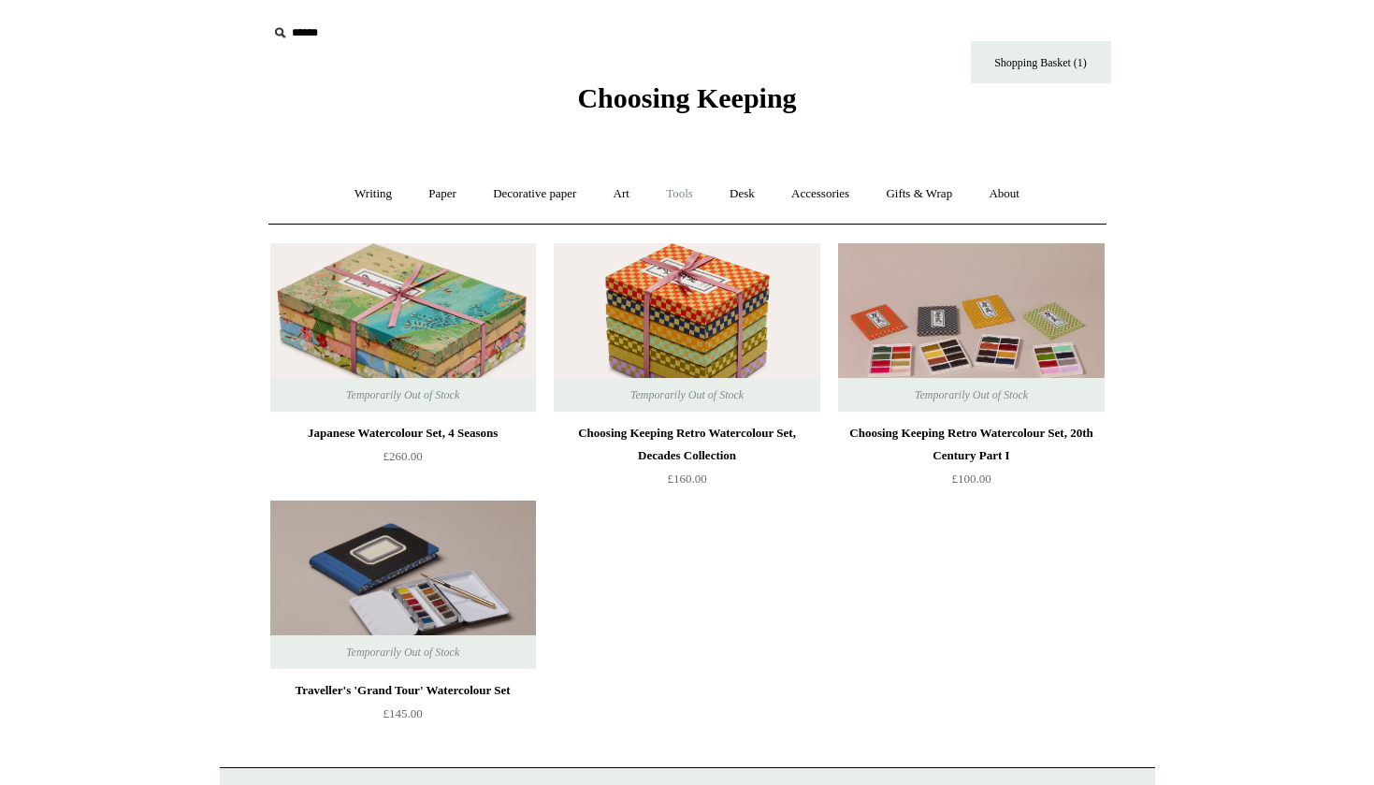
click at [684, 192] on link "Tools +" at bounding box center [679, 194] width 61 height 50
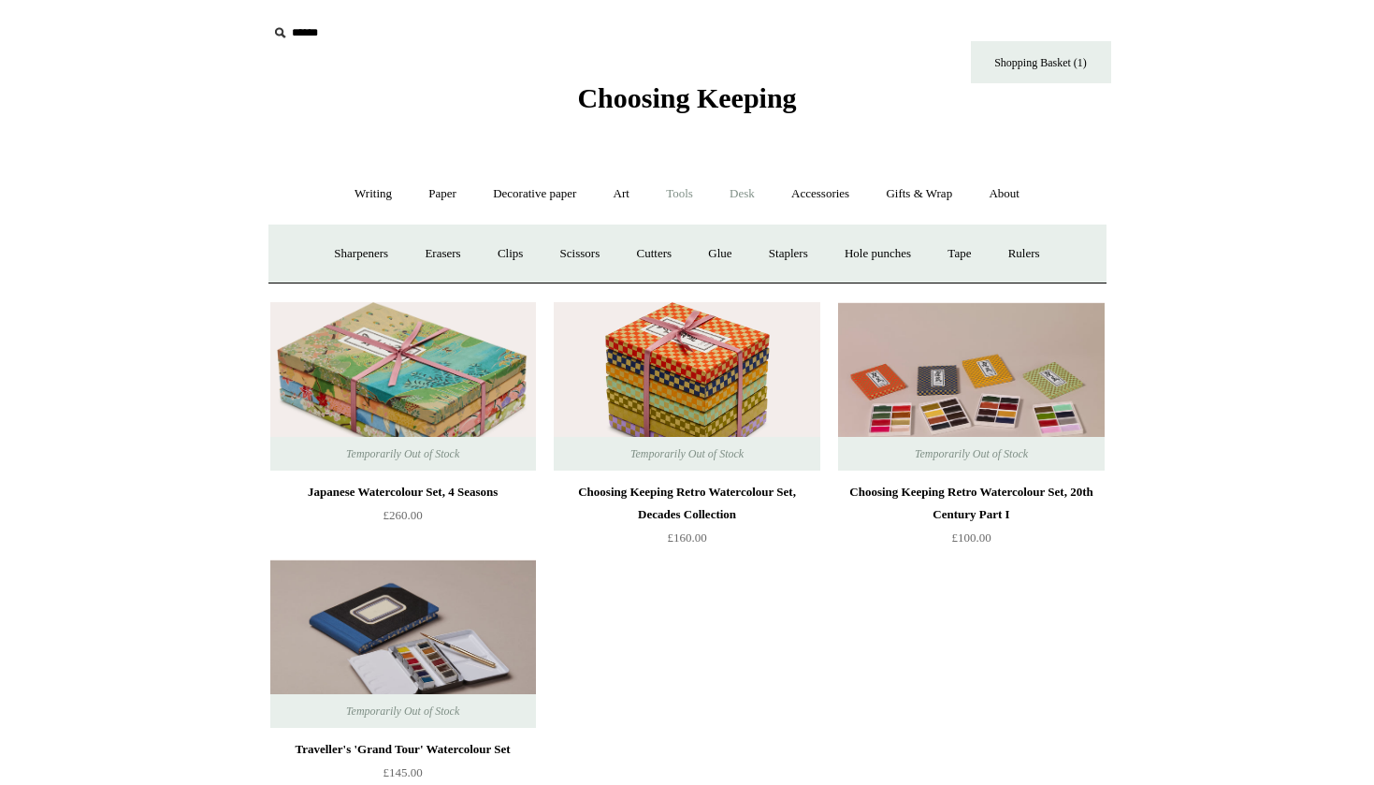
click at [751, 199] on link "Desk +" at bounding box center [742, 194] width 59 height 50
click at [576, 250] on link "Boxes & archiving" at bounding box center [567, 254] width 125 height 50
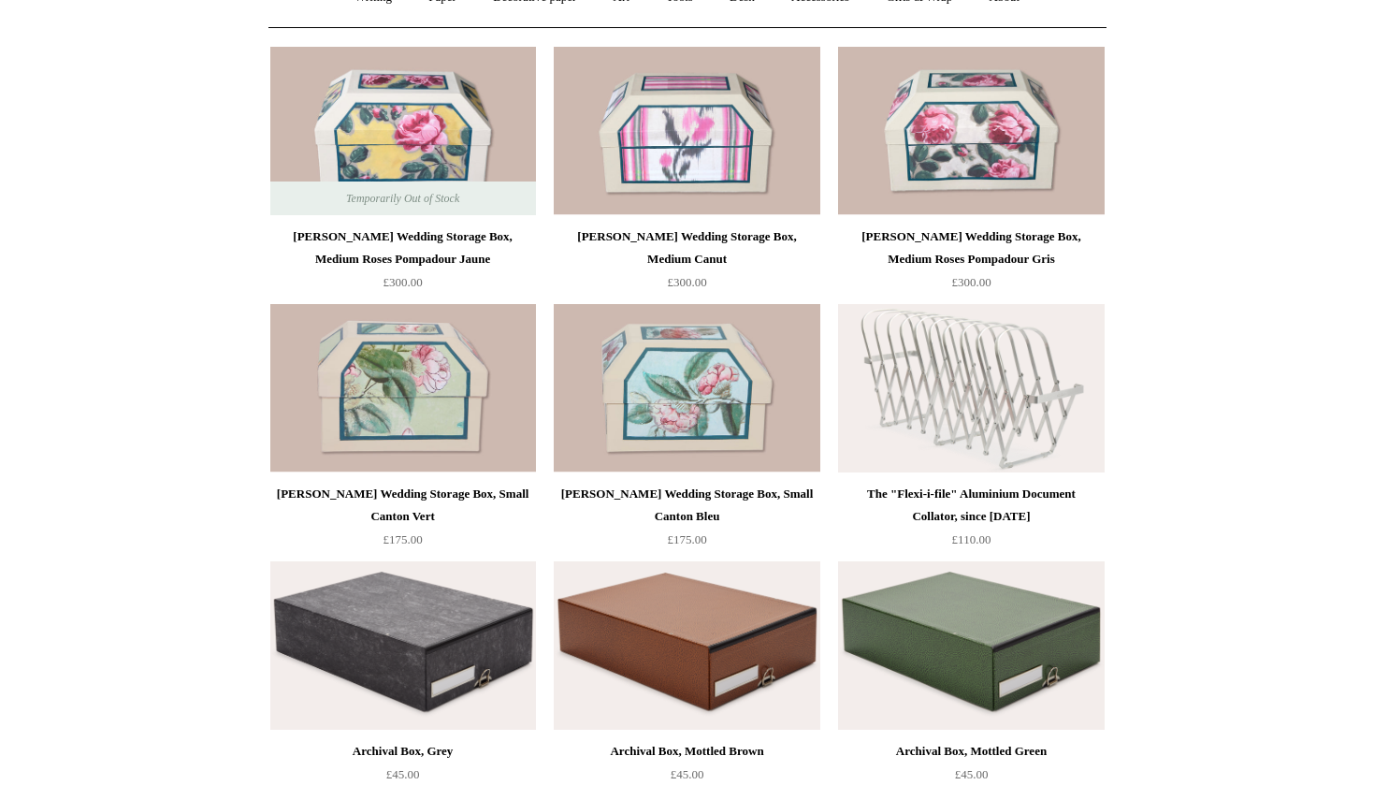
scroll to position [350, 0]
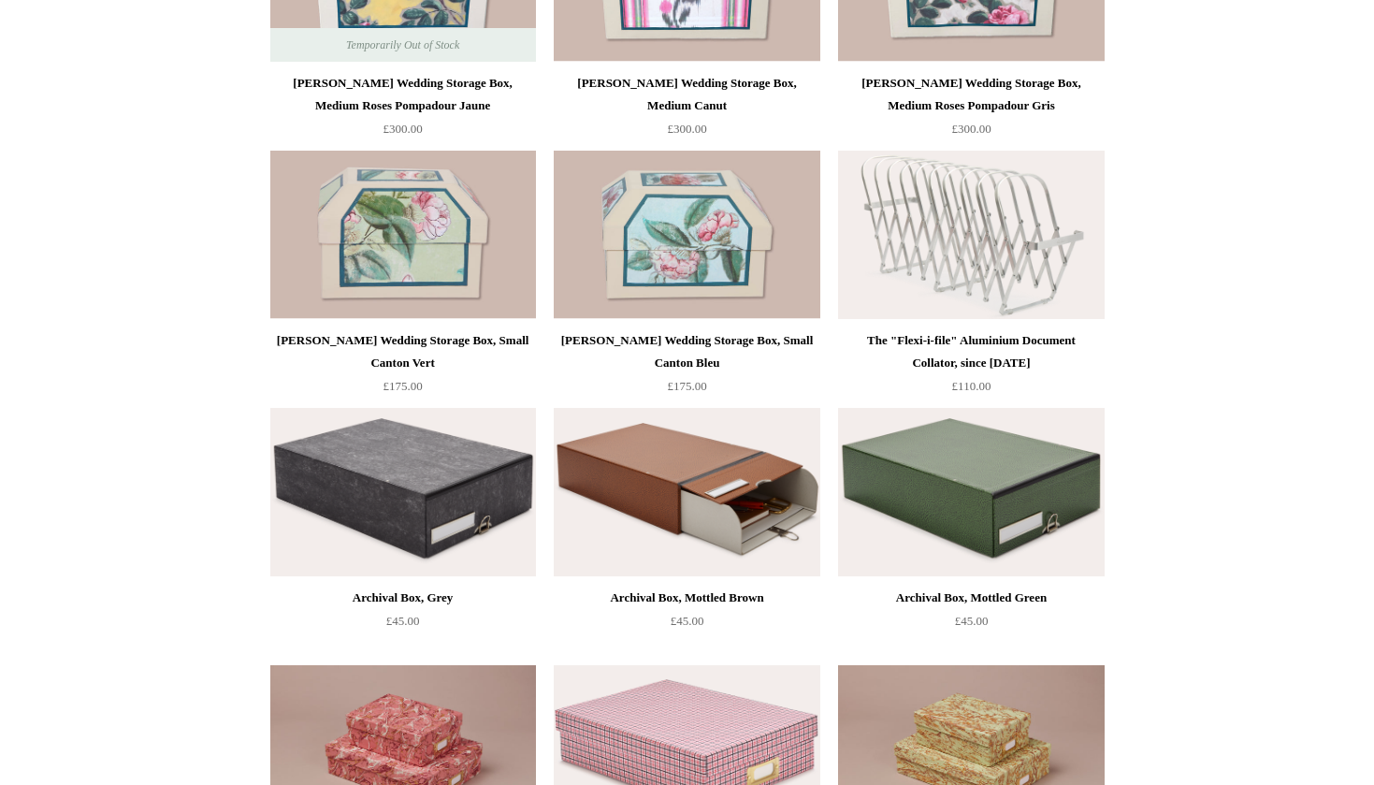
click at [662, 476] on img at bounding box center [687, 492] width 266 height 168
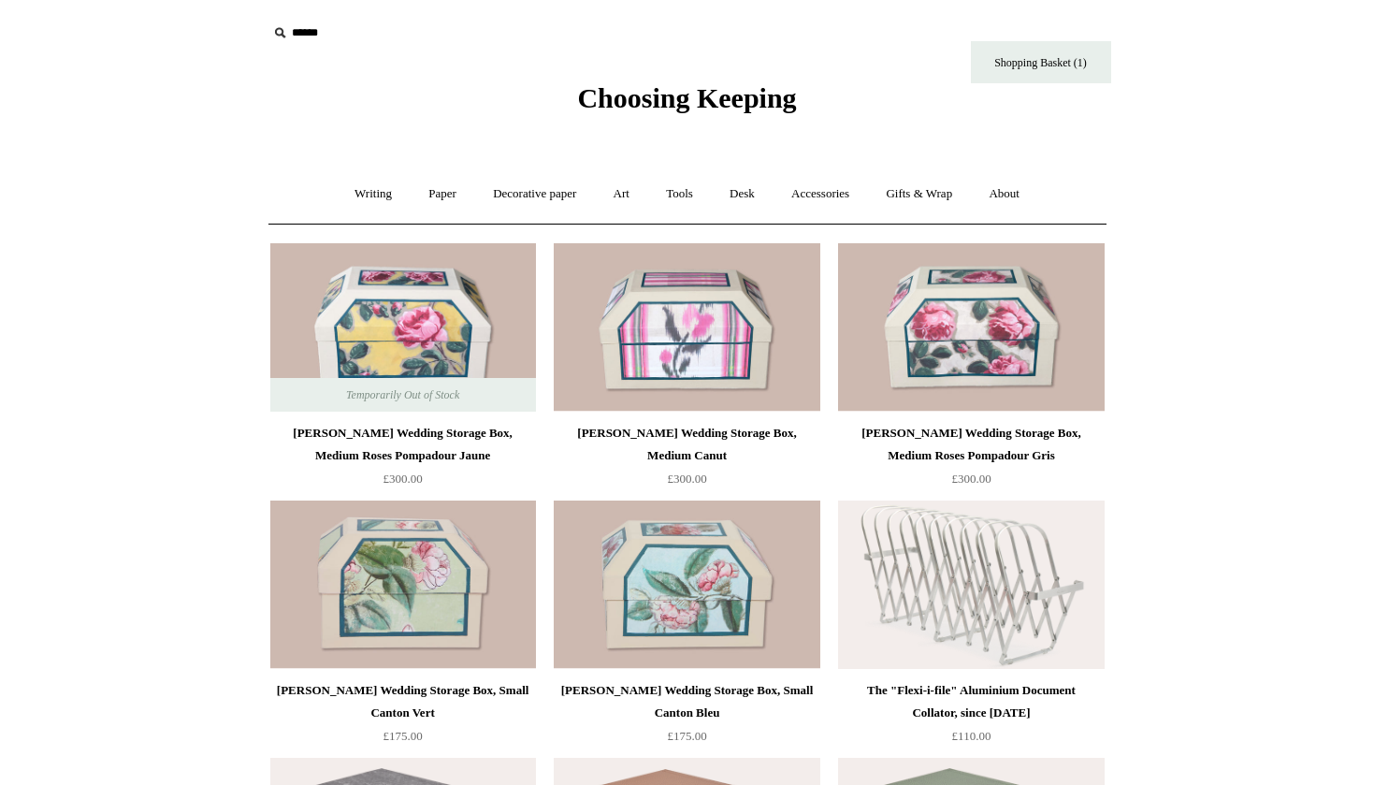
scroll to position [0, 0]
click at [749, 189] on link "Desk +" at bounding box center [742, 194] width 59 height 50
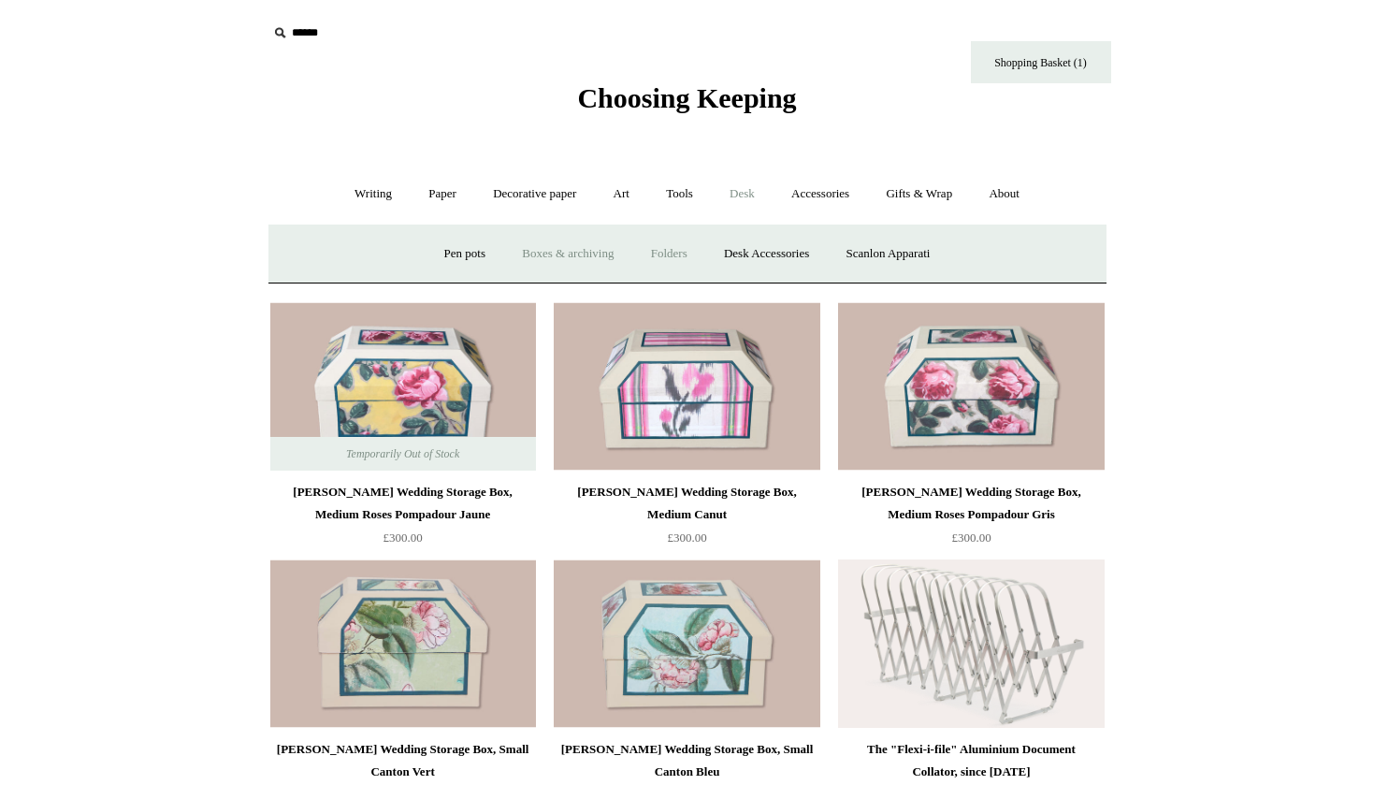
click at [673, 254] on link "Folders" at bounding box center [669, 254] width 70 height 50
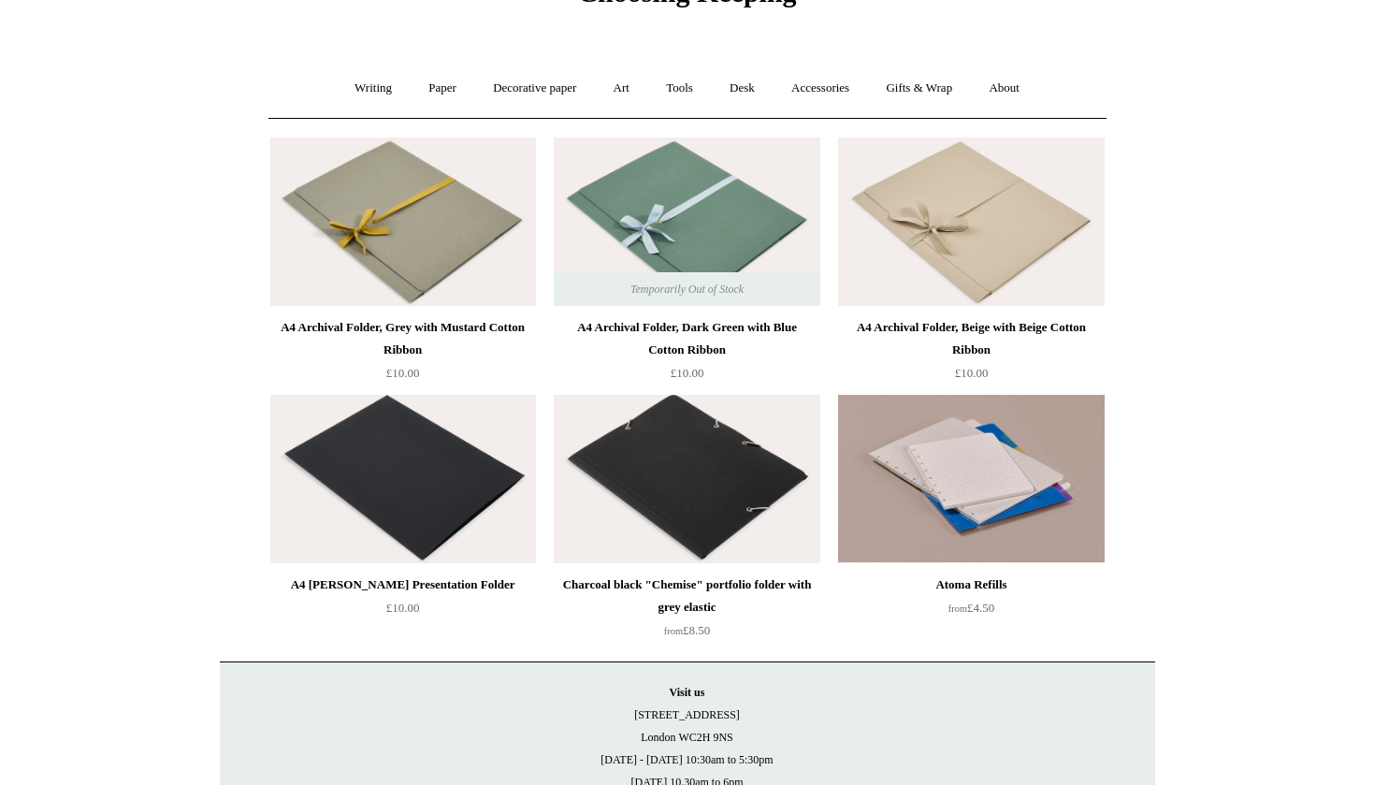
scroll to position [14, 0]
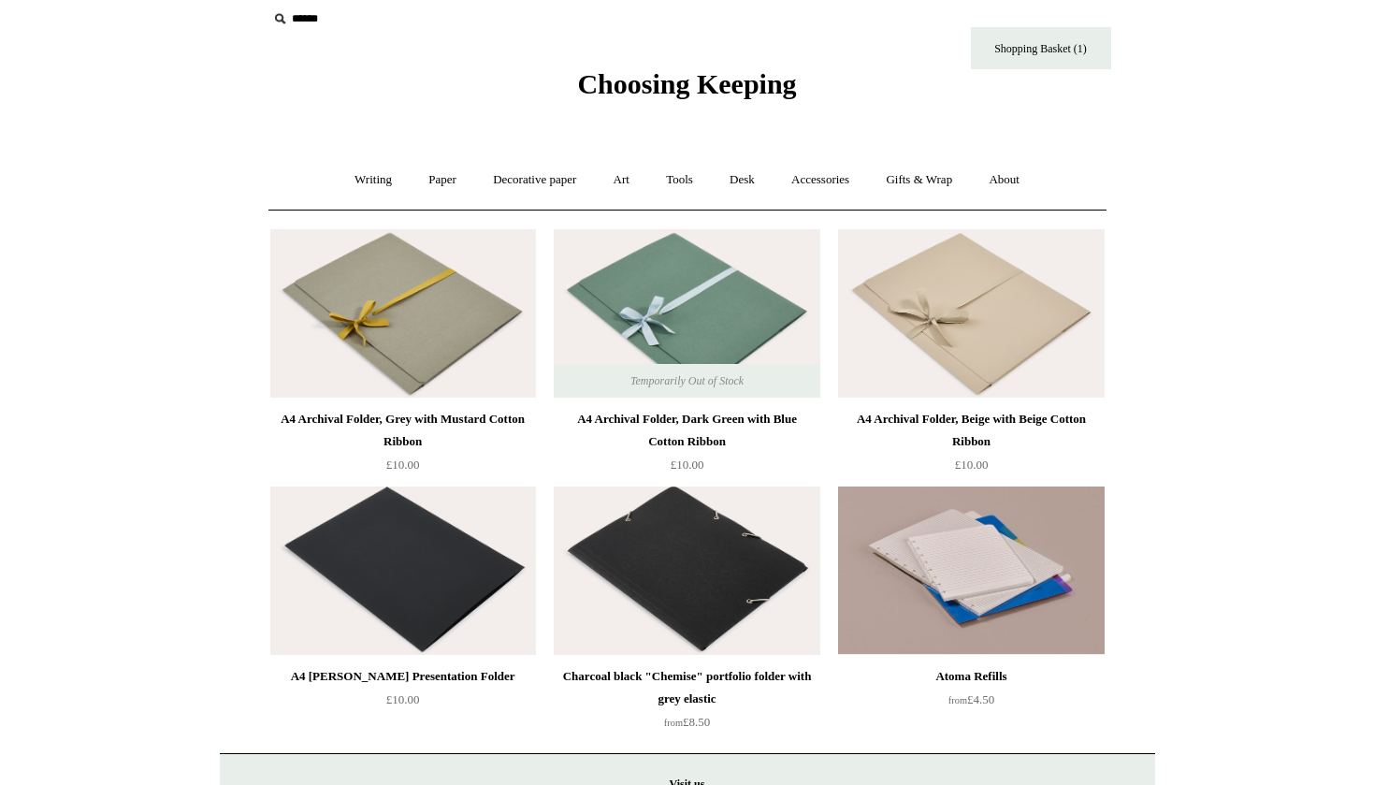
click at [397, 304] on img at bounding box center [403, 313] width 266 height 168
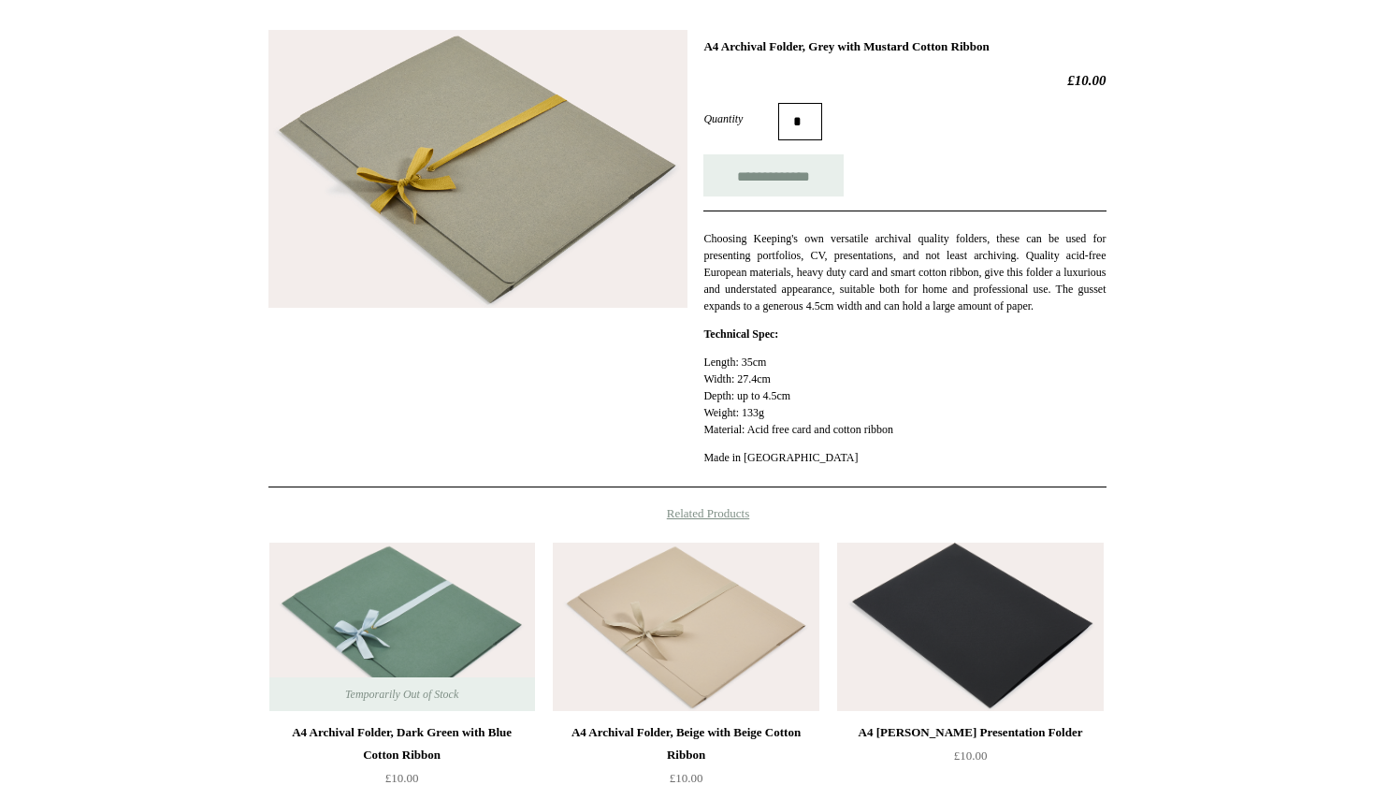
scroll to position [562, 0]
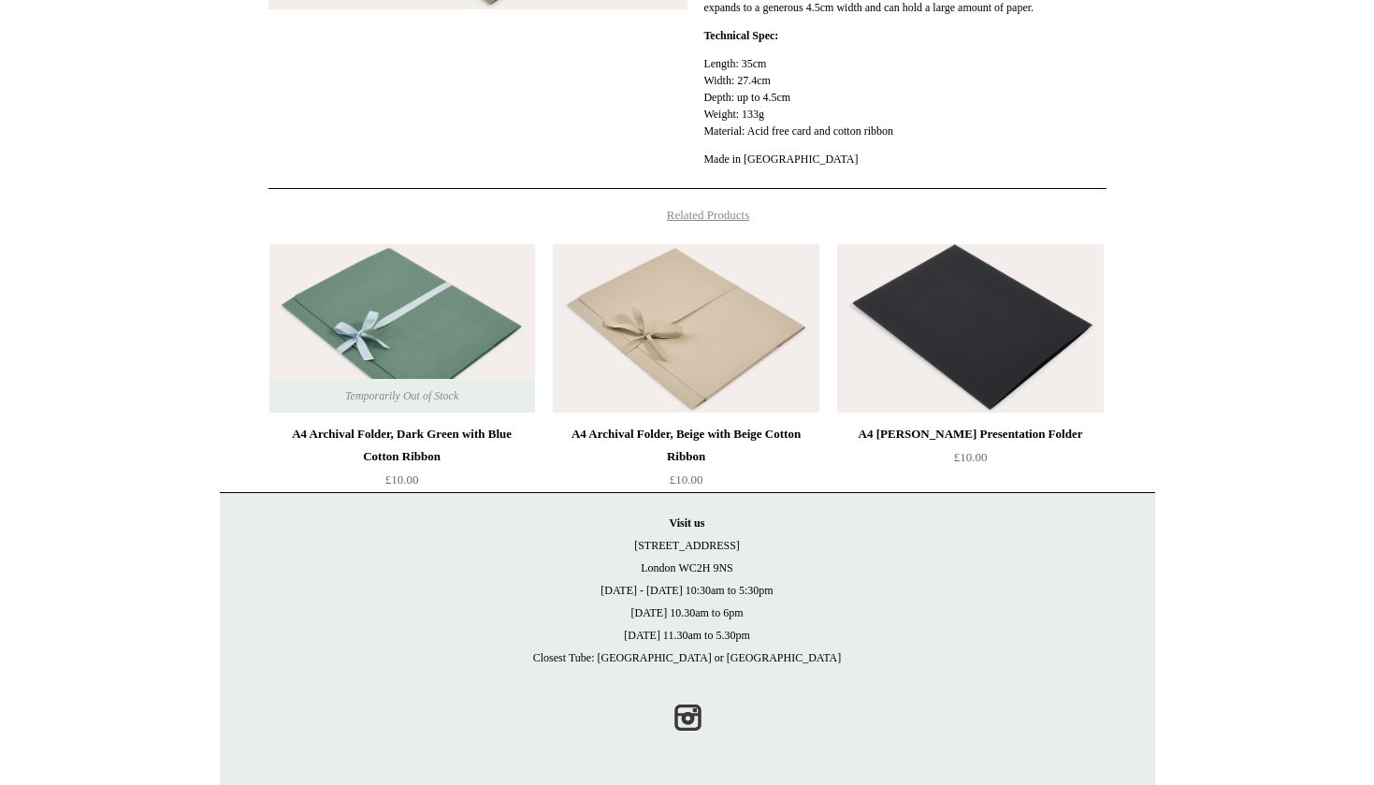
click at [703, 373] on img at bounding box center [686, 328] width 266 height 168
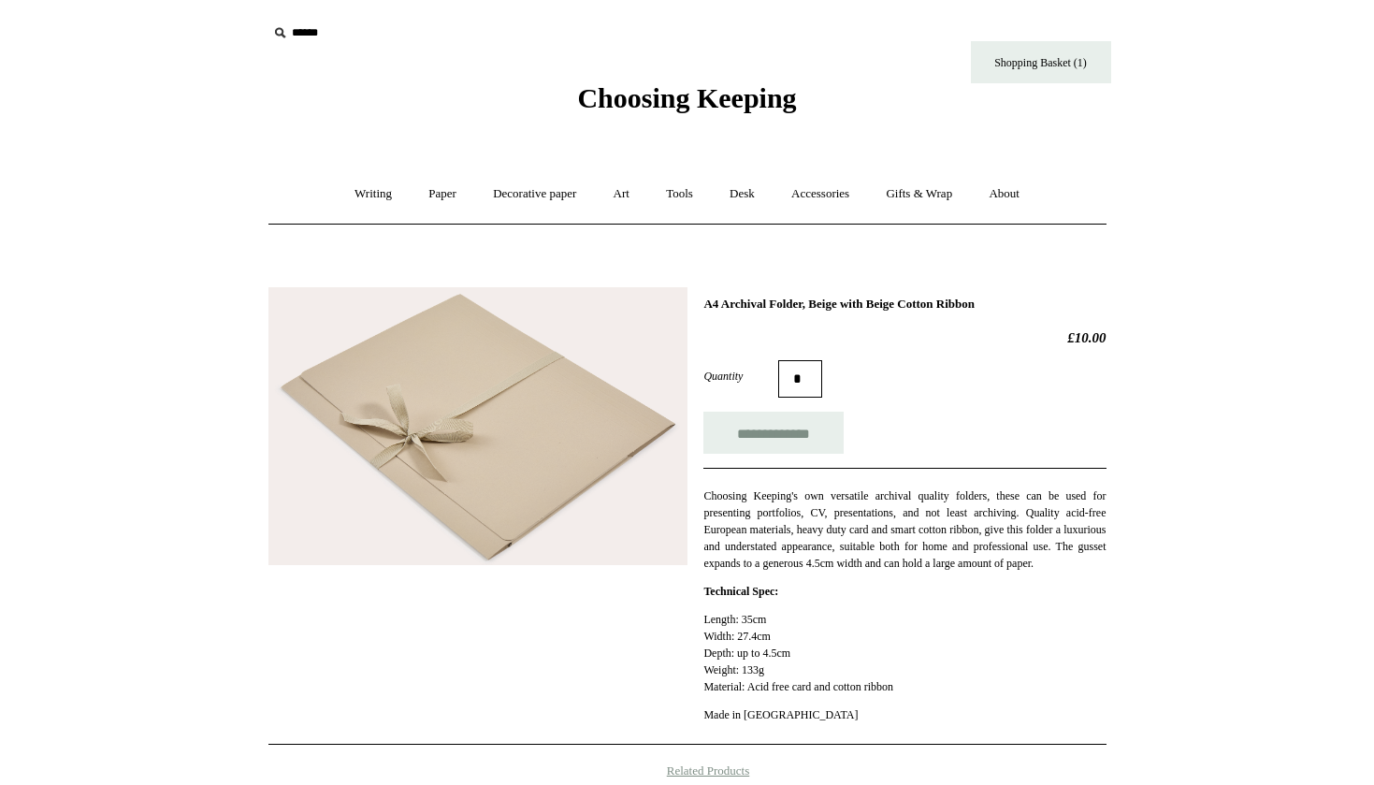
click at [546, 463] on img at bounding box center [477, 426] width 419 height 279
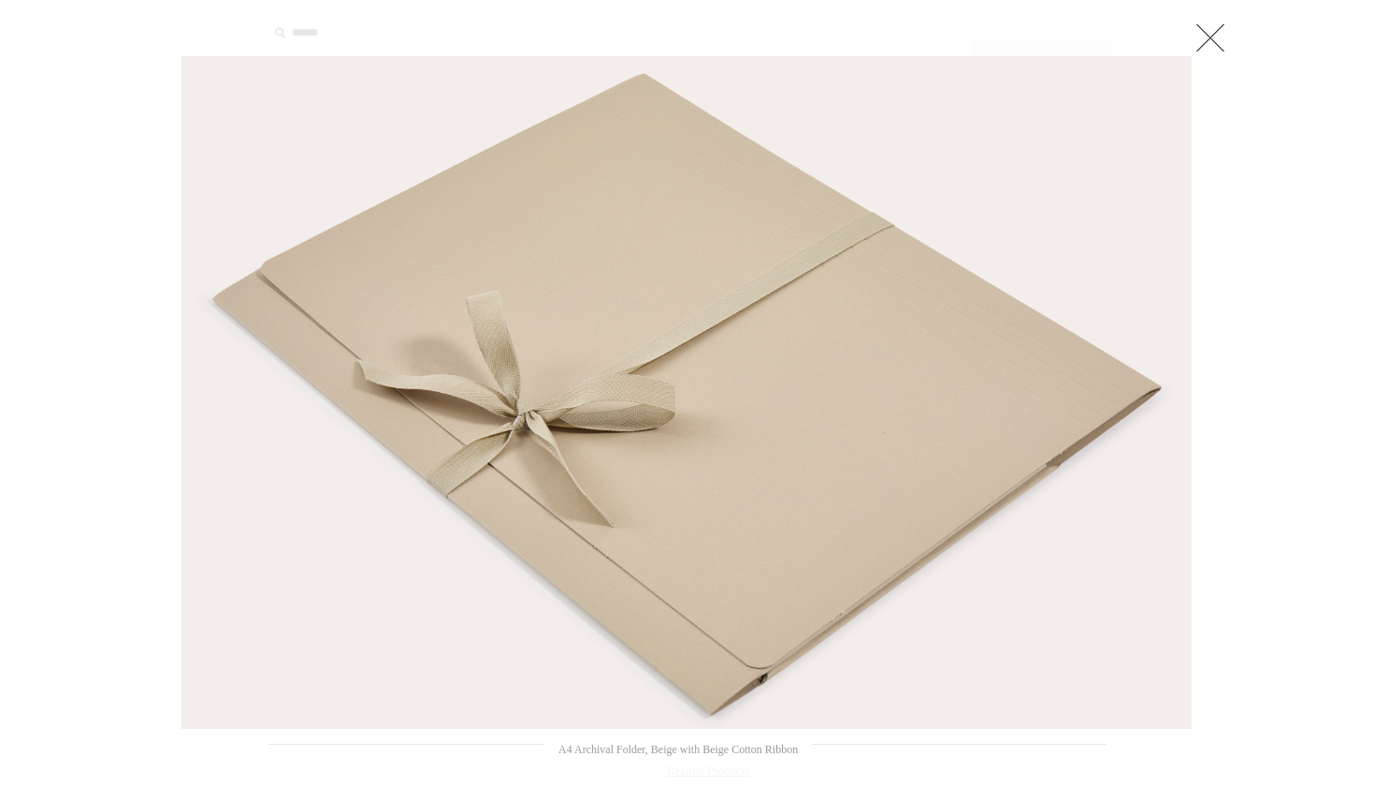
click at [1232, 339] on div at bounding box center [687, 678] width 1374 height 1356
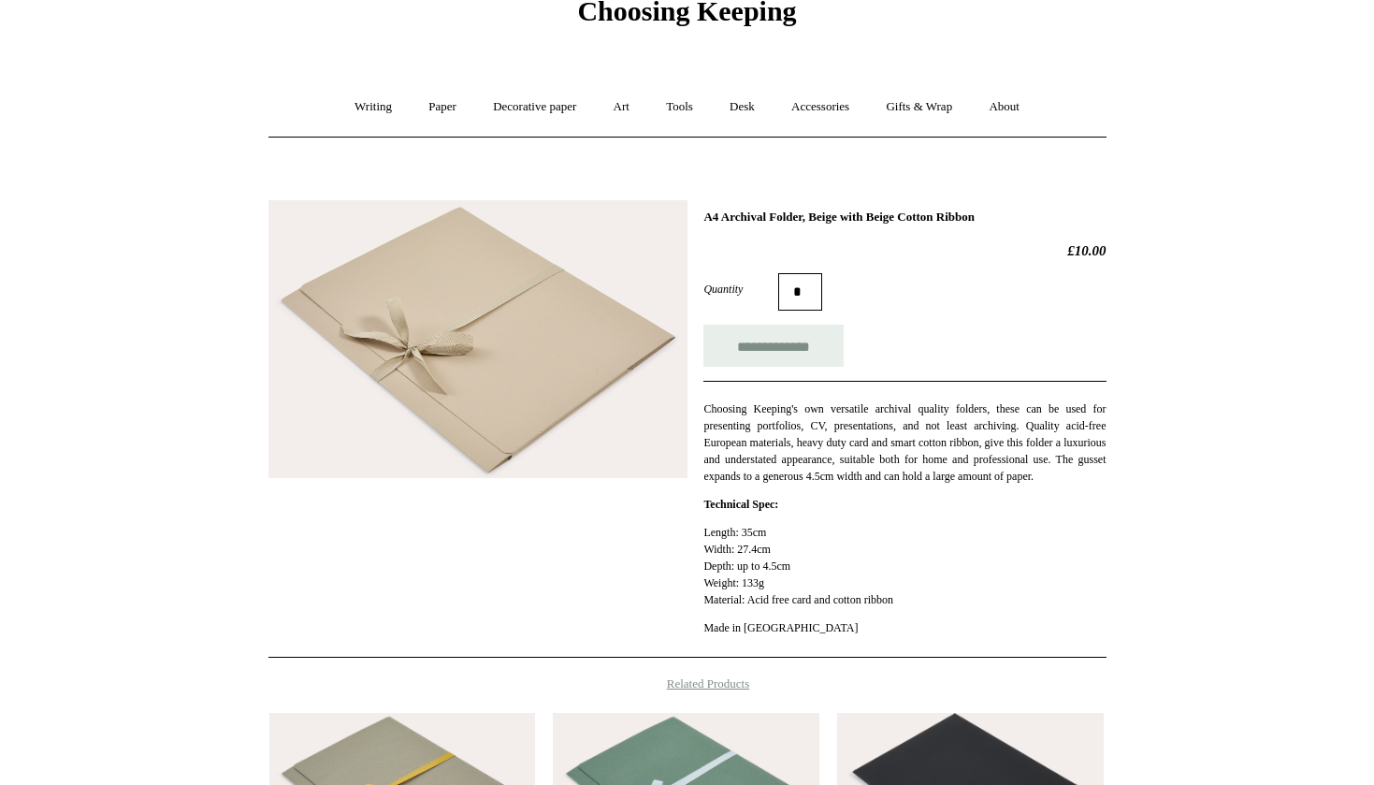
scroll to position [543, 0]
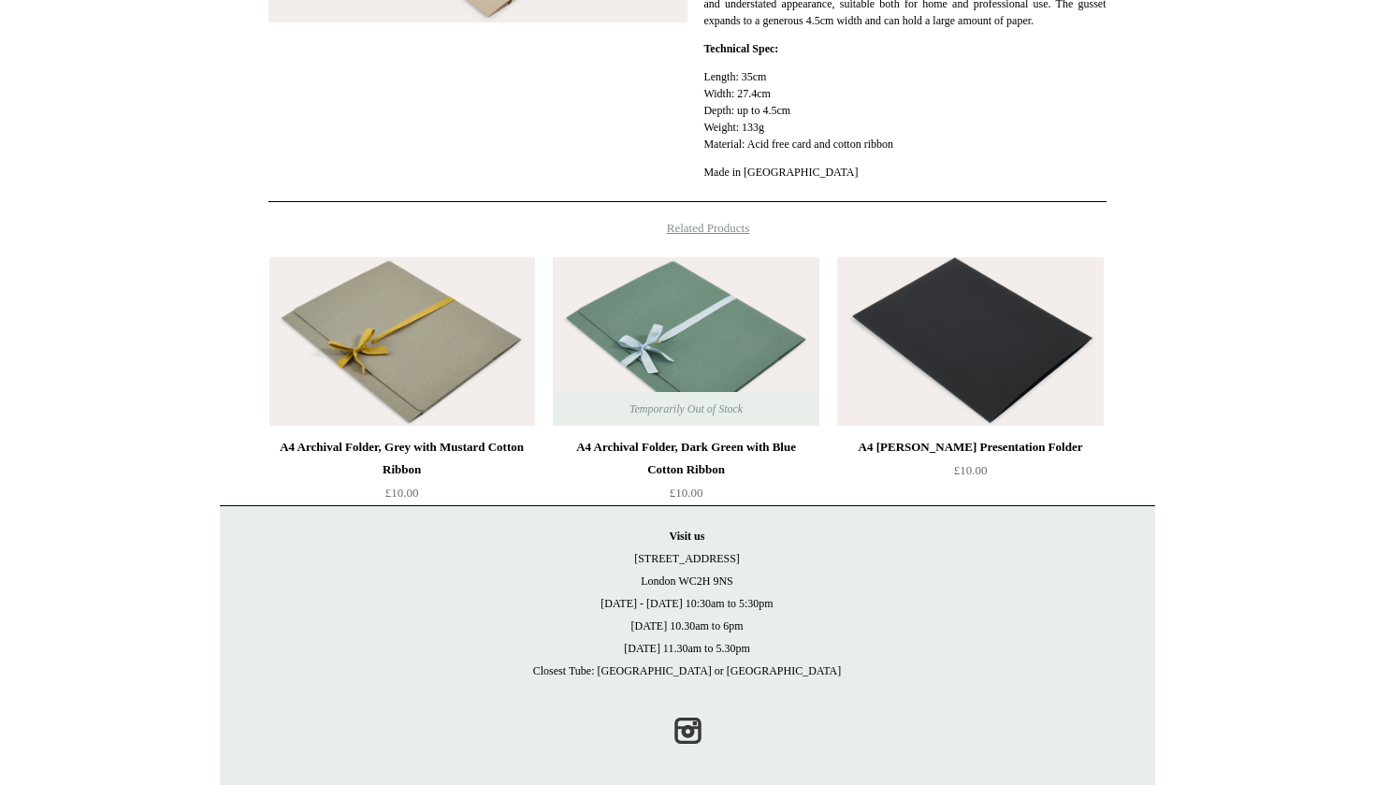
click at [486, 393] on img at bounding box center [402, 341] width 266 height 168
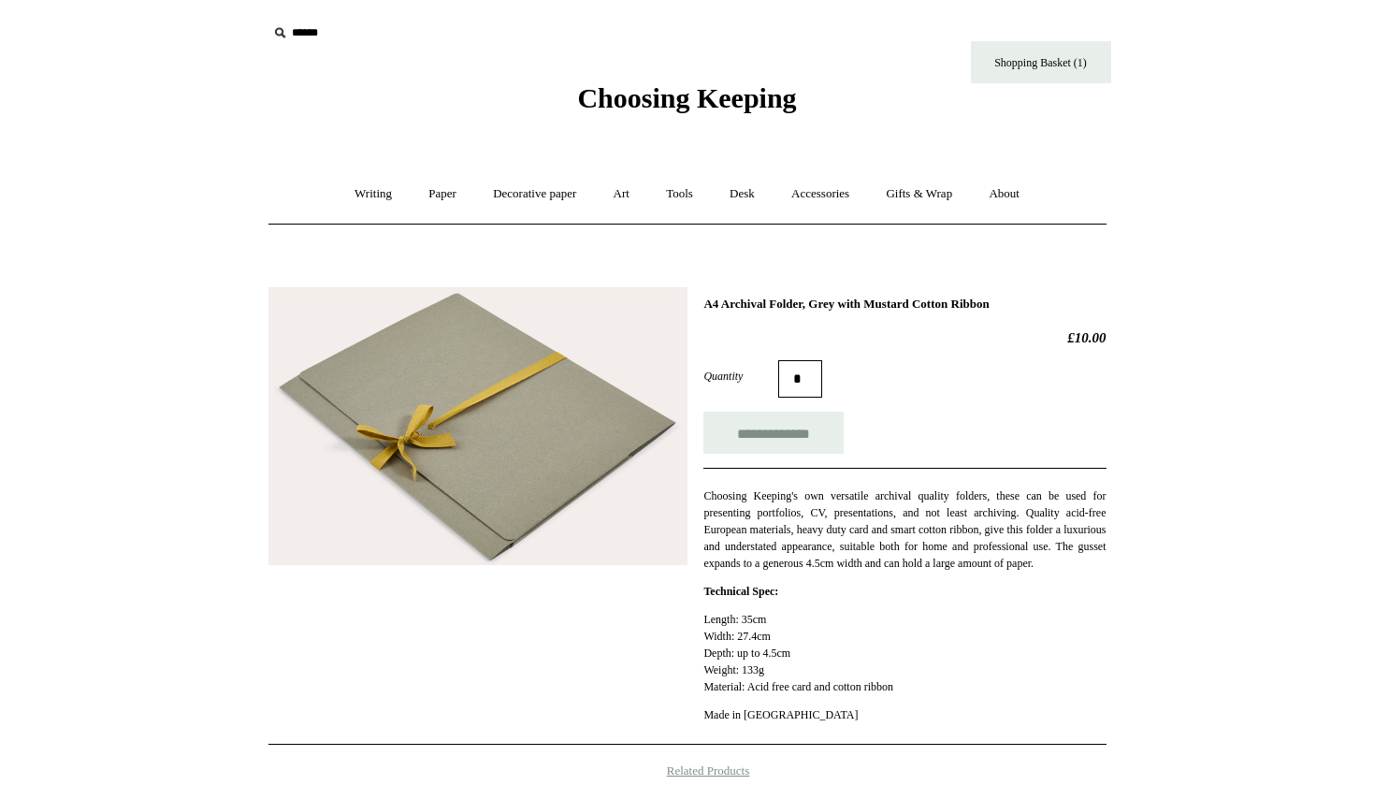
click at [507, 435] on img at bounding box center [477, 426] width 419 height 278
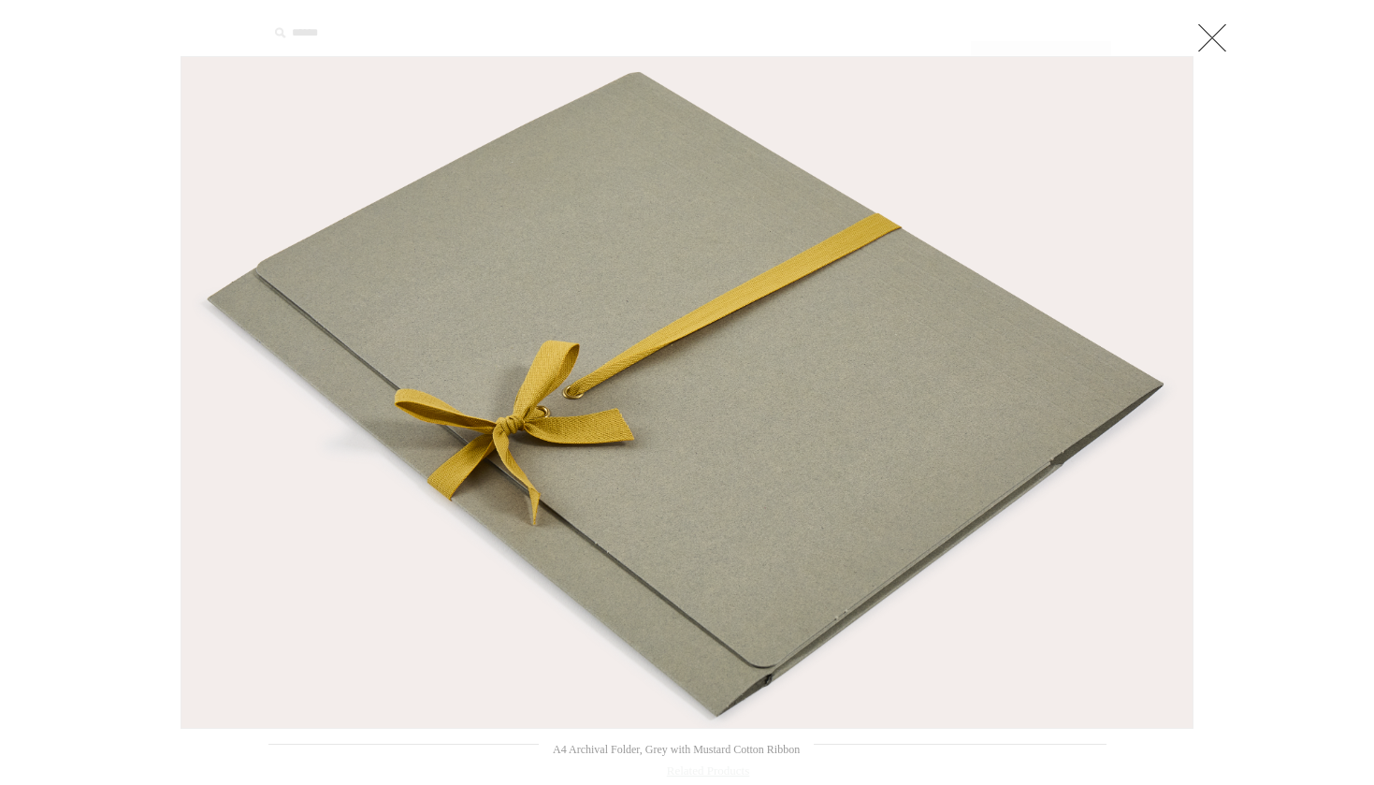
click at [1263, 344] on div at bounding box center [687, 678] width 1374 height 1356
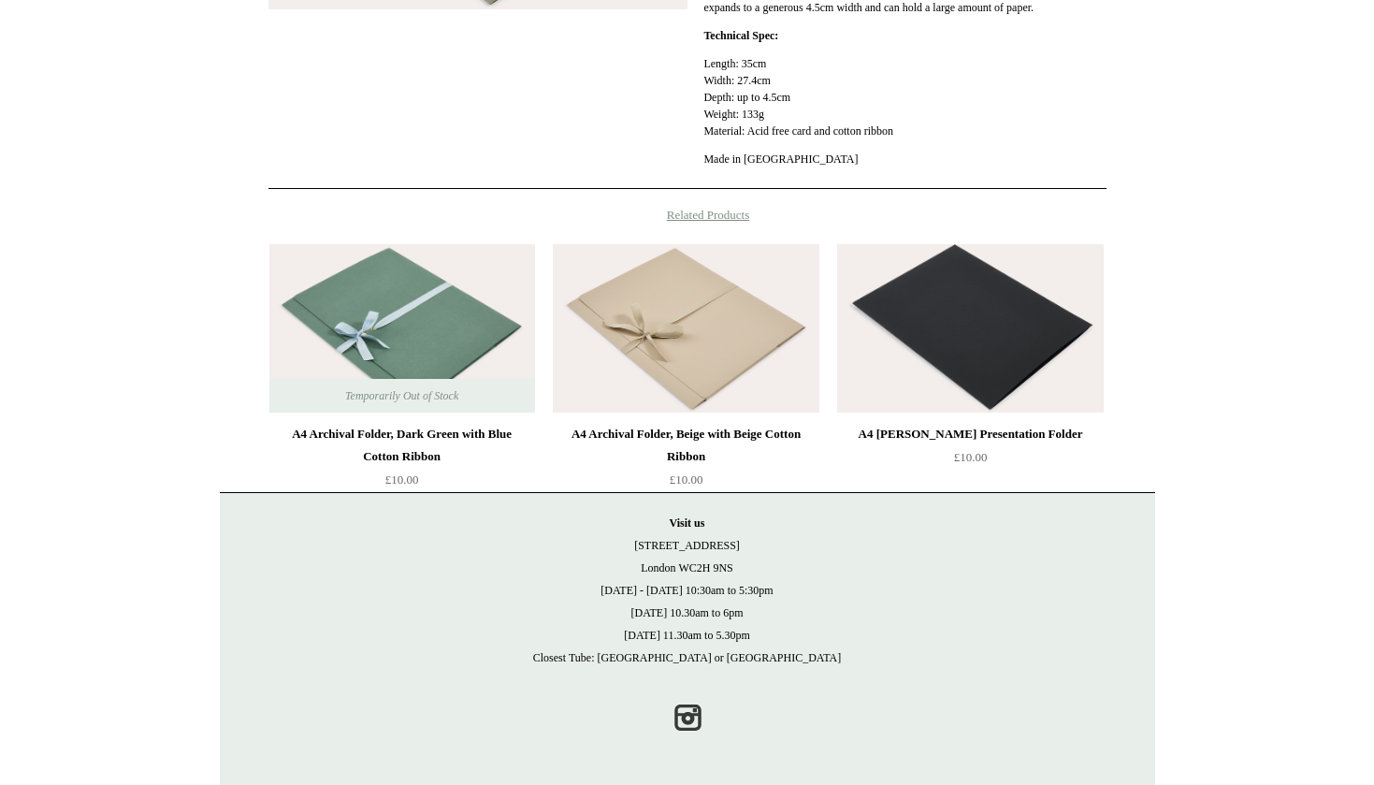
scroll to position [572, 0]
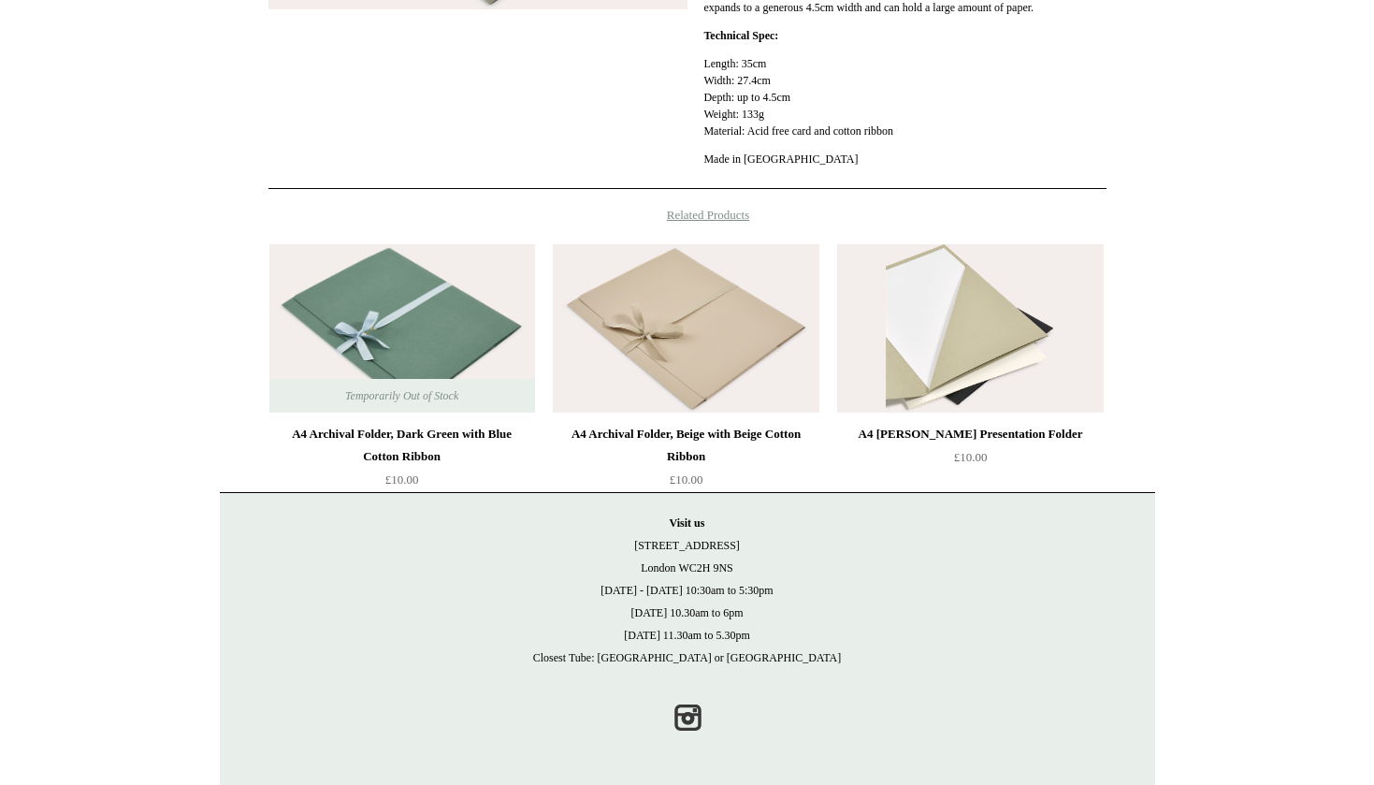
click at [1037, 350] on img at bounding box center [970, 328] width 266 height 168
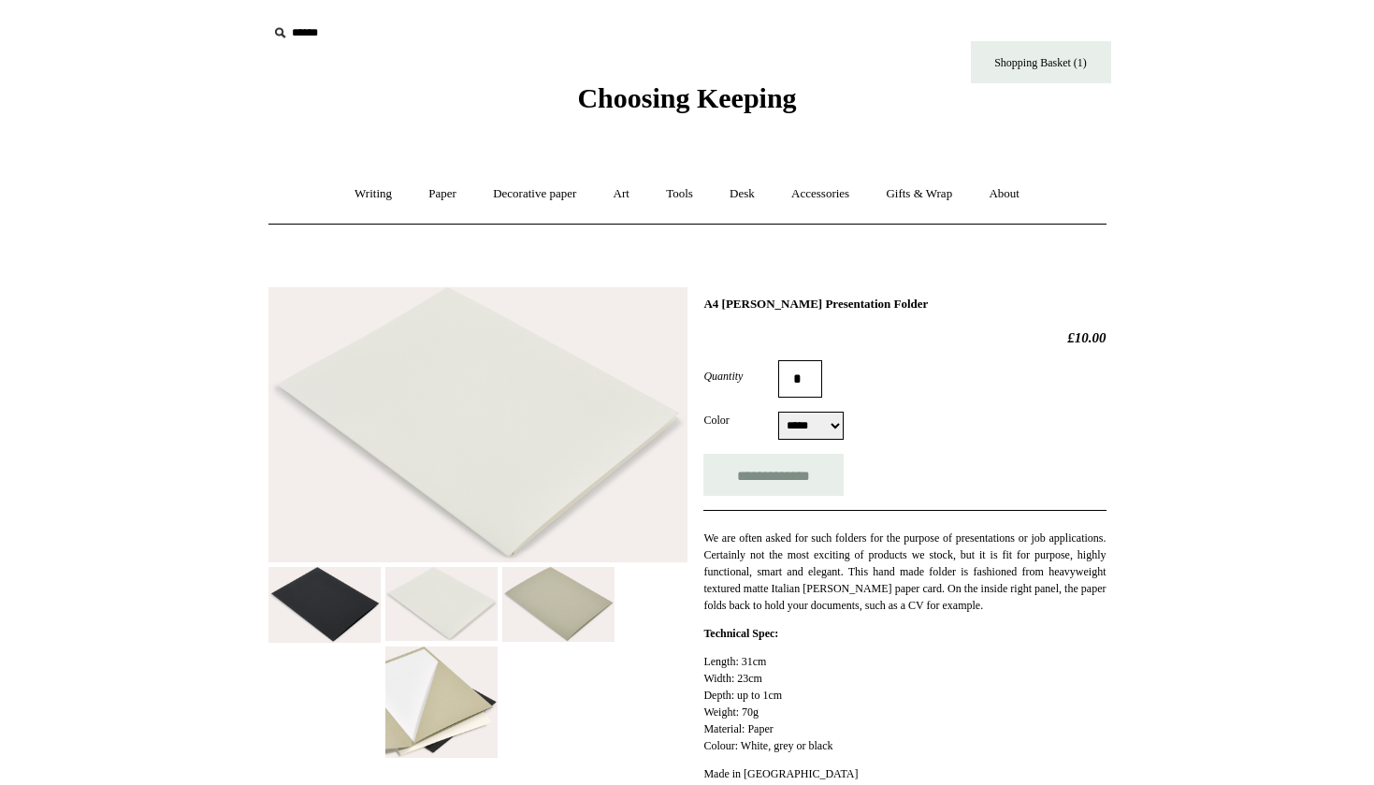
click at [474, 370] on img at bounding box center [477, 425] width 419 height 276
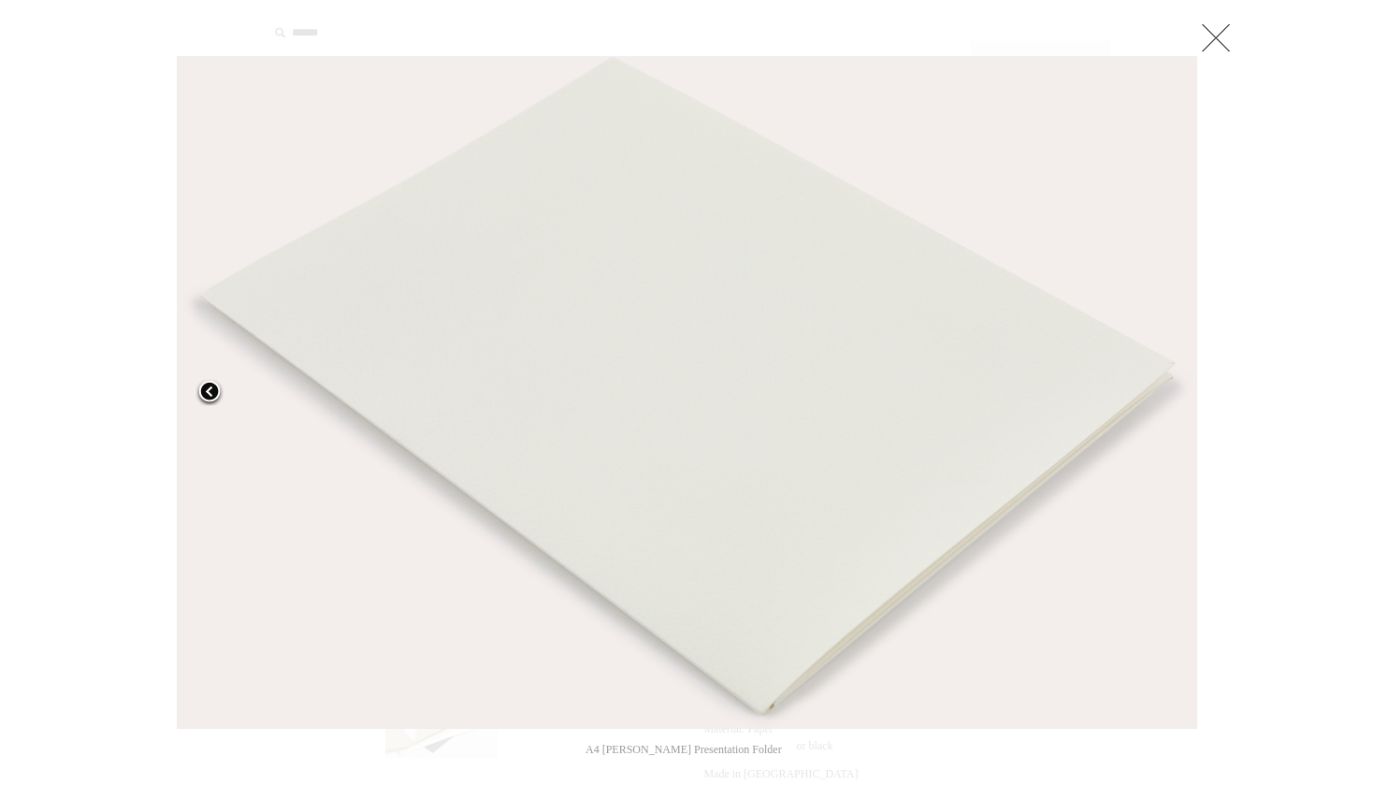
click at [216, 392] on span at bounding box center [210, 393] width 28 height 28
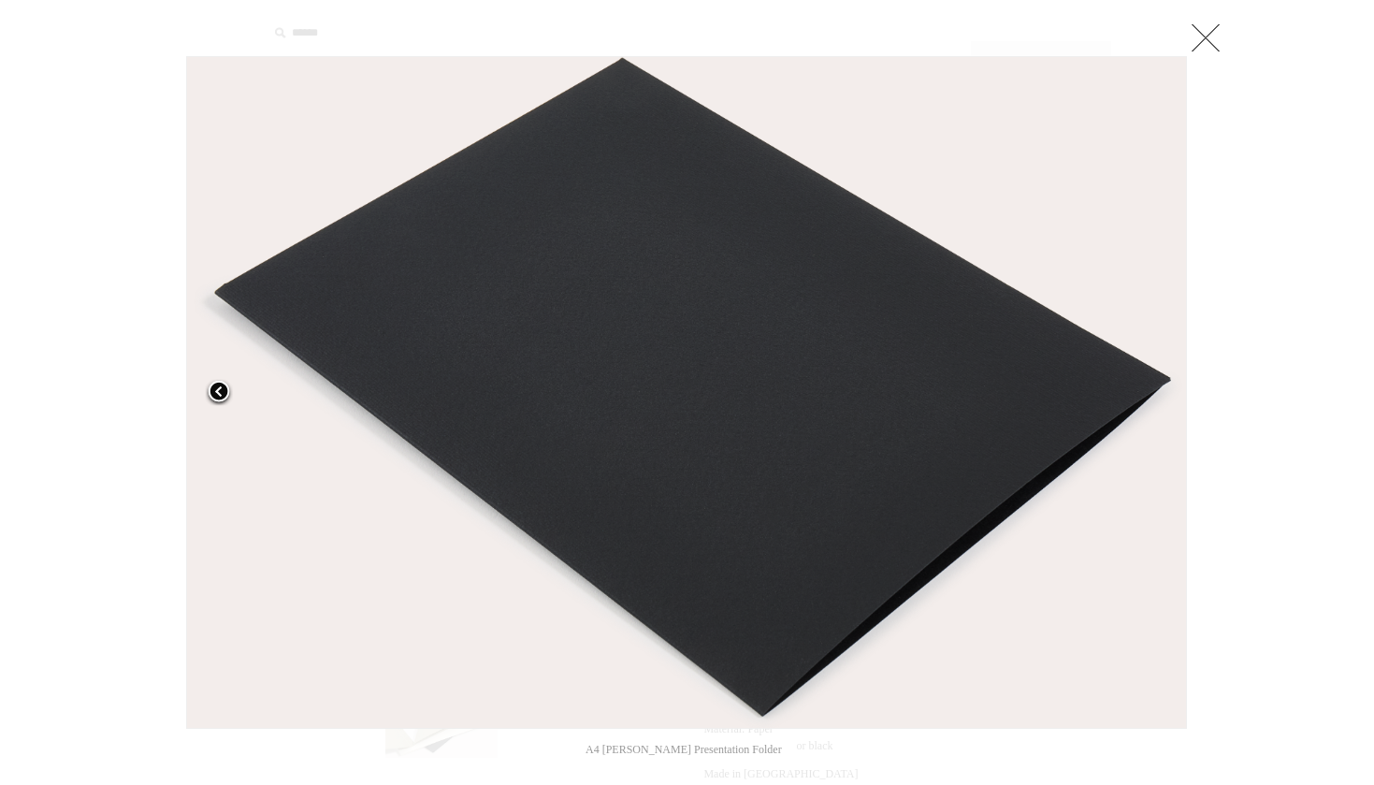
click at [220, 390] on span at bounding box center [219, 393] width 28 height 28
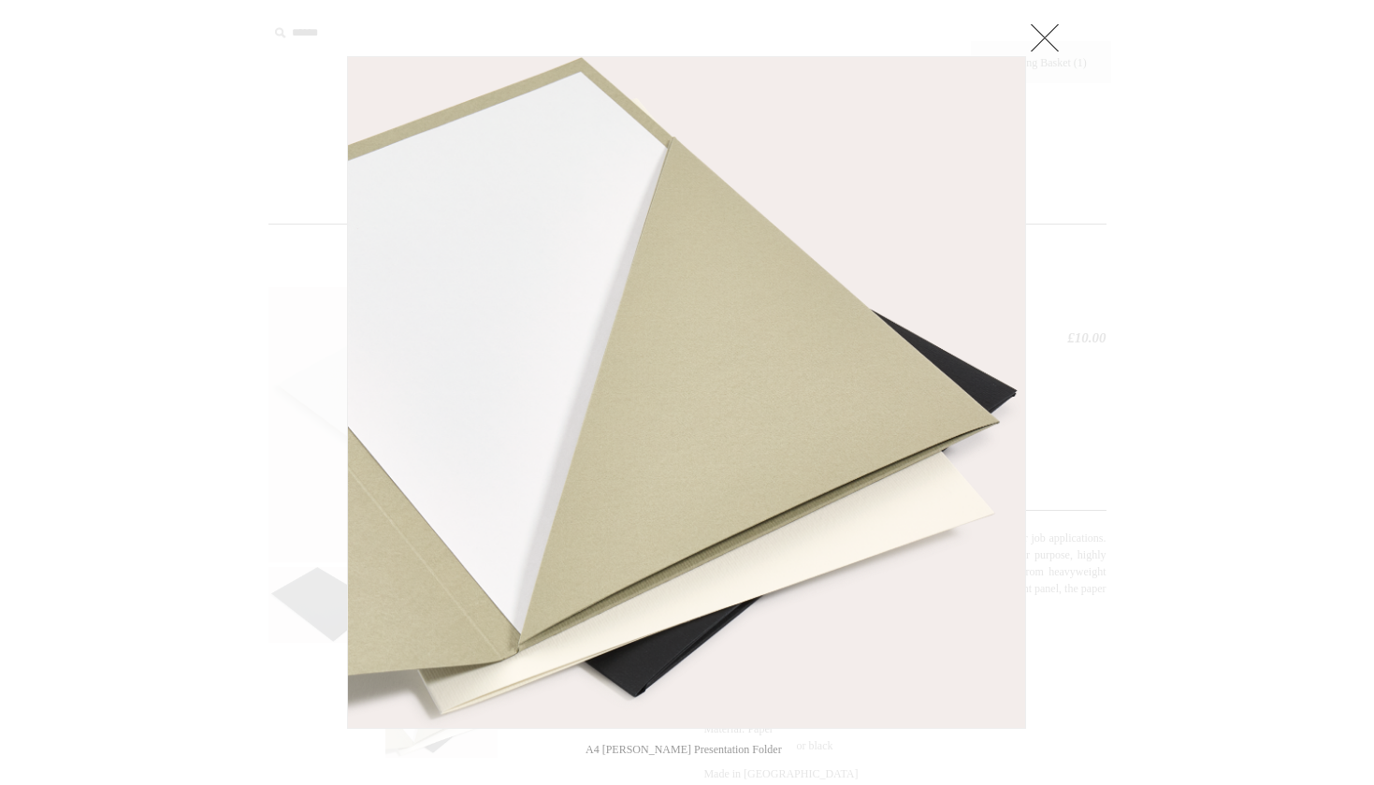
click at [1048, 46] on link at bounding box center [1044, 37] width 37 height 37
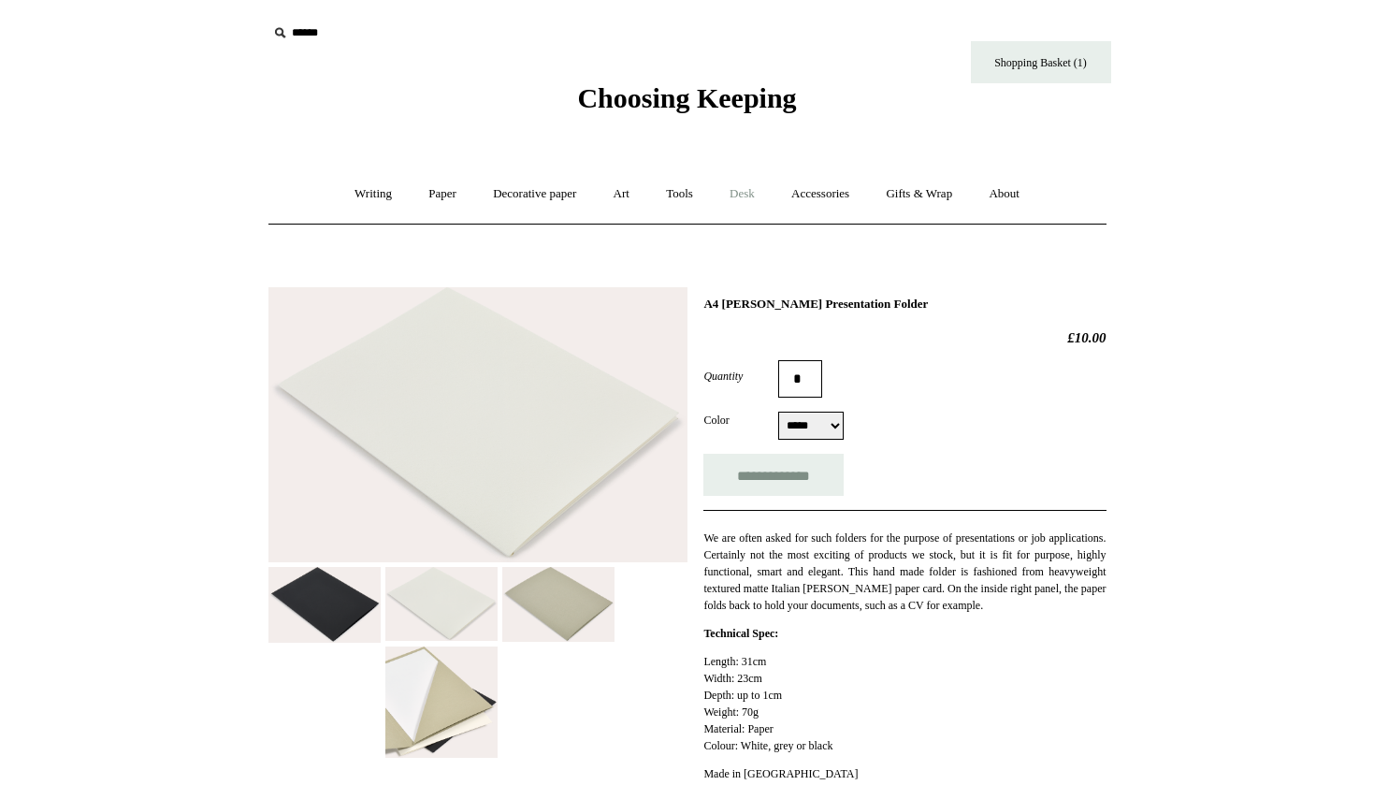
click at [753, 193] on link "Desk +" at bounding box center [742, 194] width 59 height 50
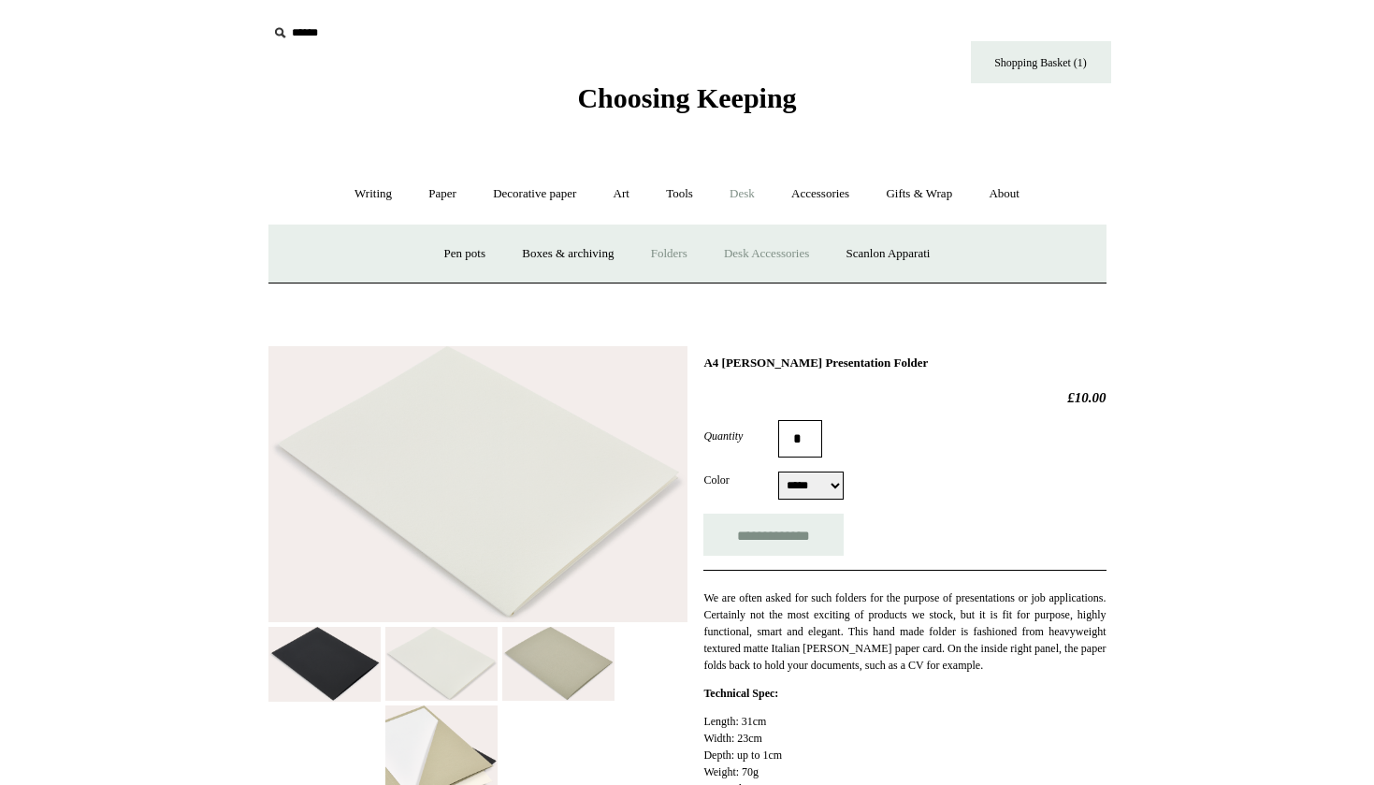
click at [772, 254] on link "Desk Accessories" at bounding box center [766, 254] width 119 height 50
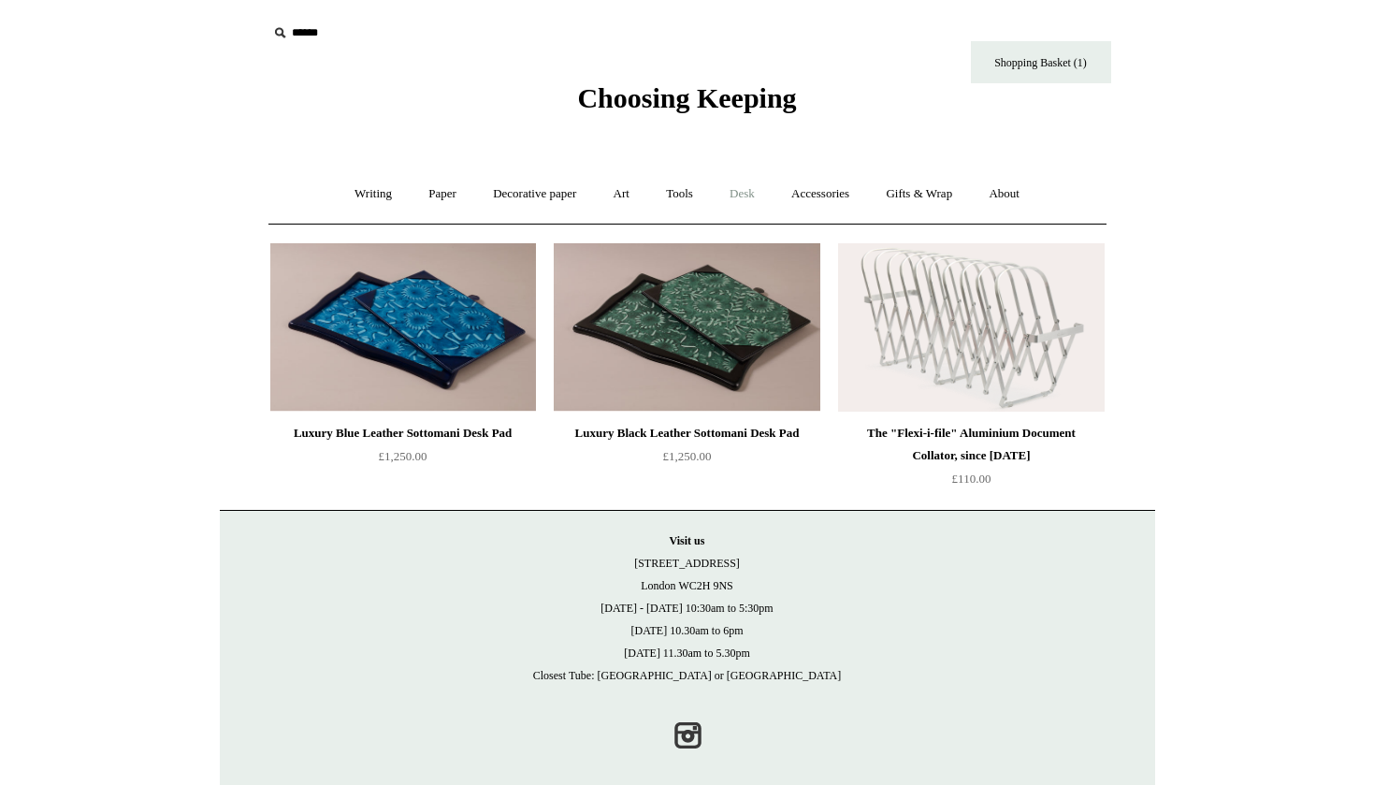
click at [743, 189] on link "Desk +" at bounding box center [742, 194] width 59 height 50
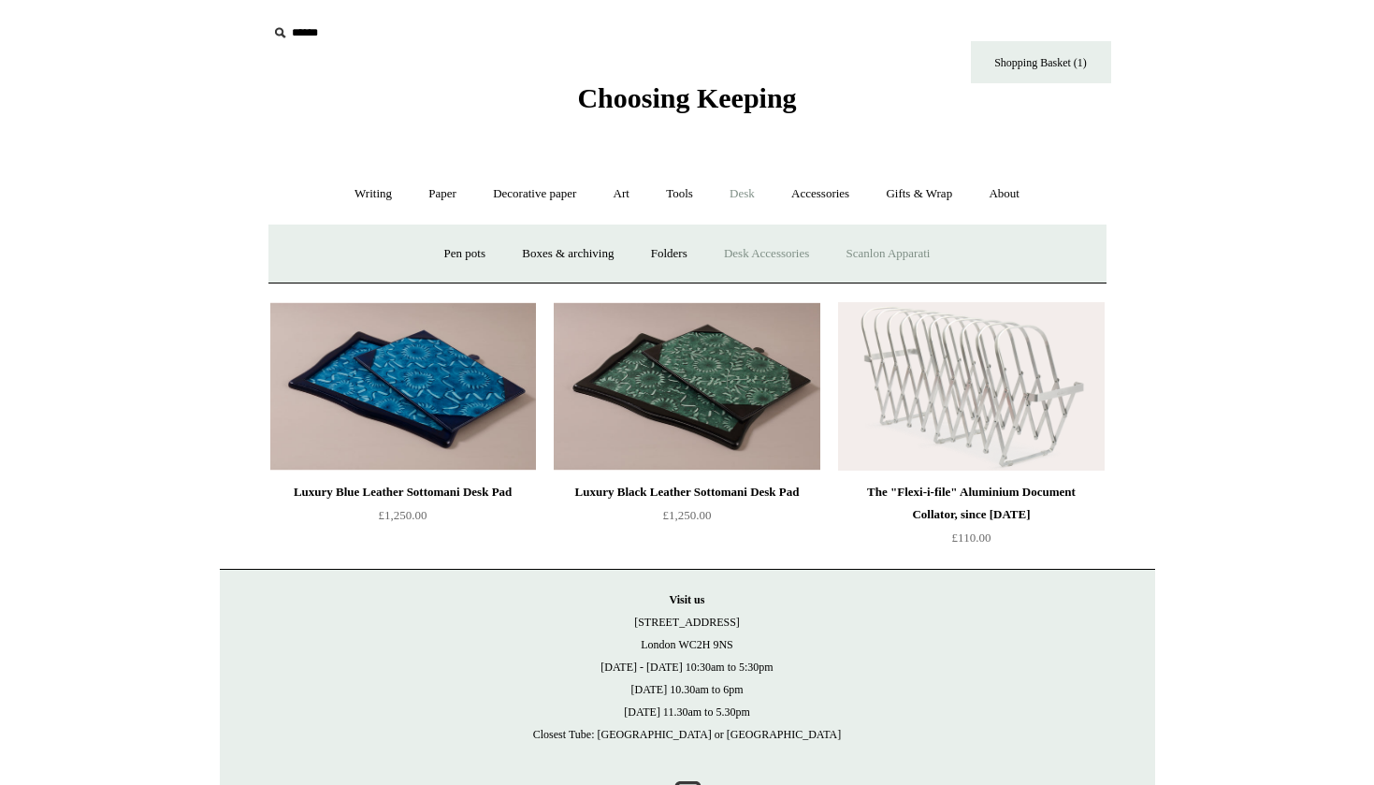
click at [896, 250] on link "Scanlon Apparati" at bounding box center [889, 254] width 118 height 50
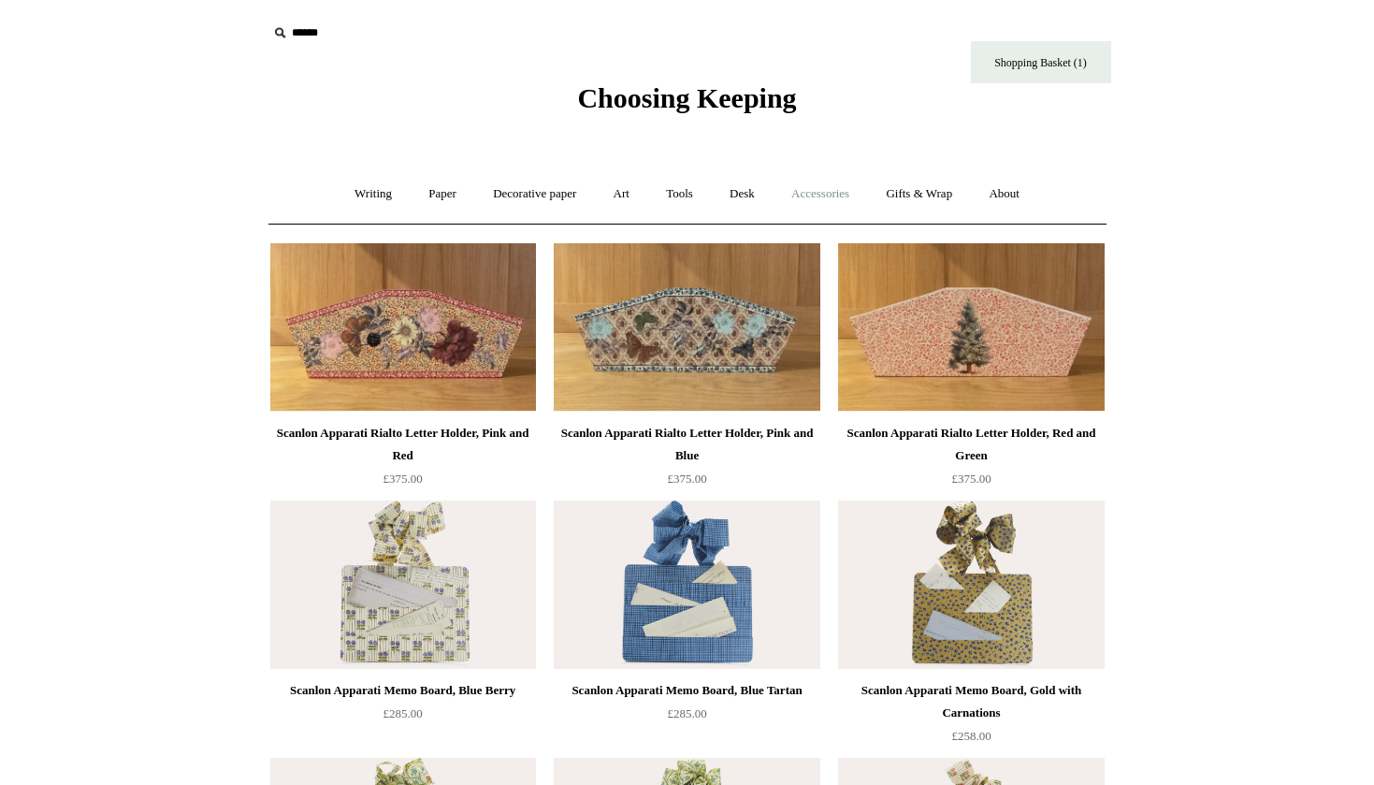
click at [827, 195] on link "Accessories +" at bounding box center [821, 194] width 92 height 50
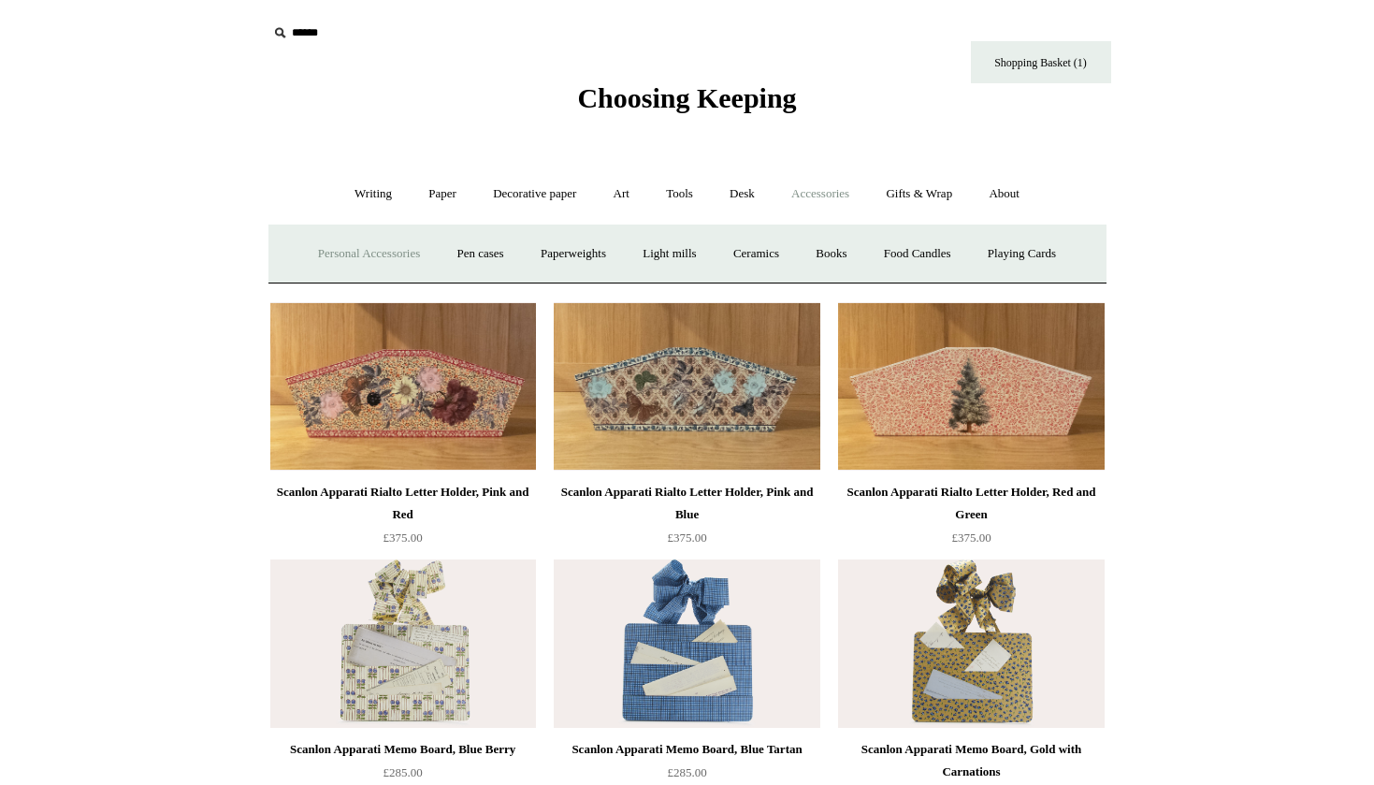
click at [379, 257] on link "Personal Accessories +" at bounding box center [369, 254] width 136 height 50
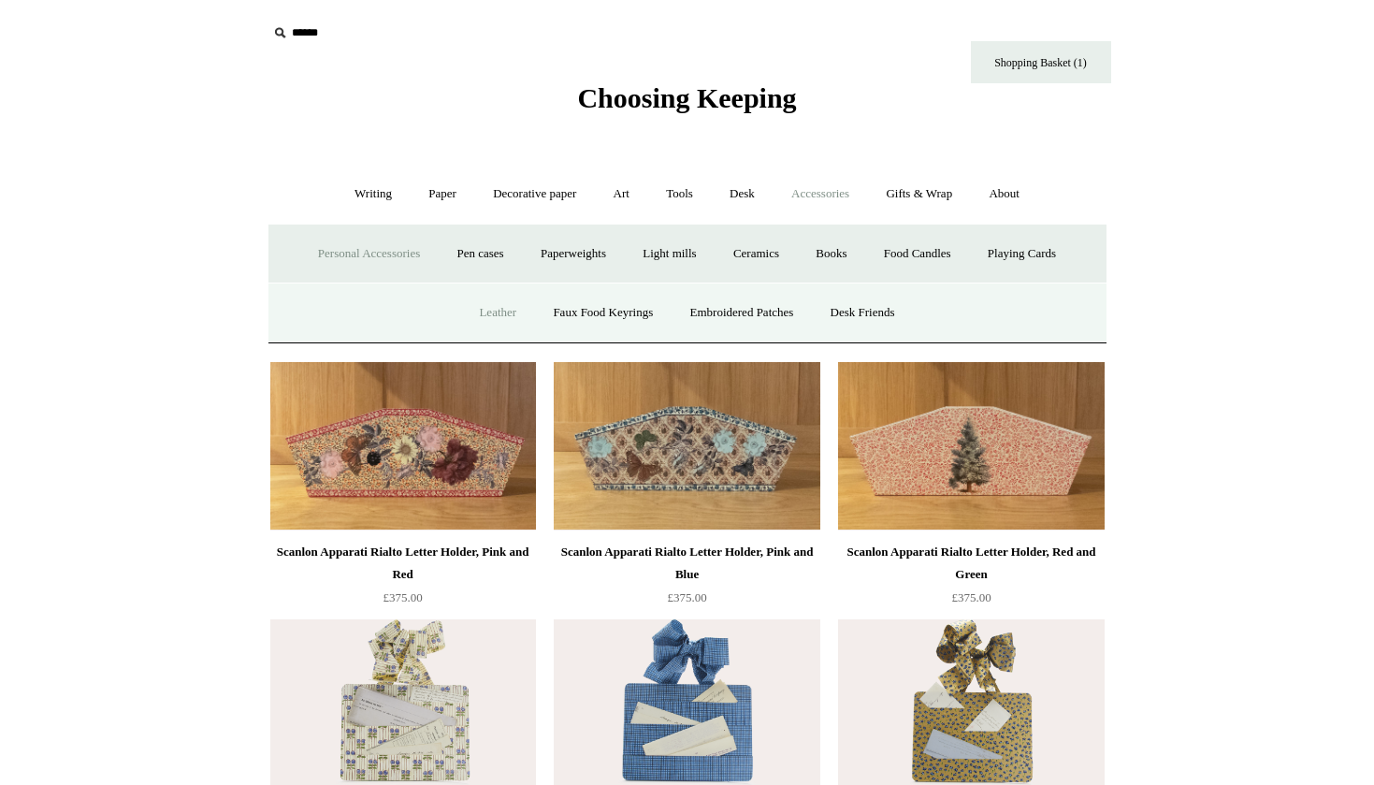
click at [502, 312] on link "Leather" at bounding box center [497, 313] width 71 height 50
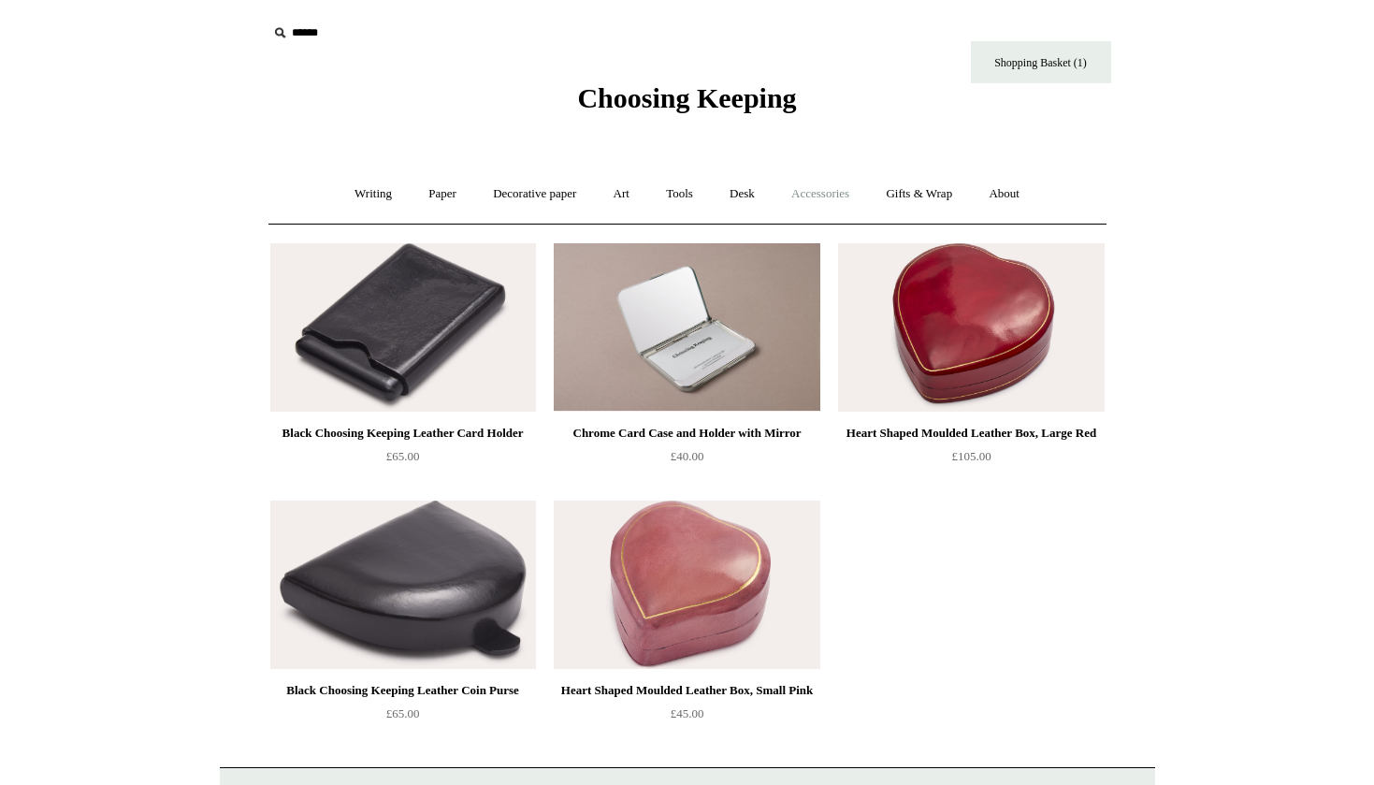
click at [827, 193] on link "Accessories +" at bounding box center [821, 194] width 92 height 50
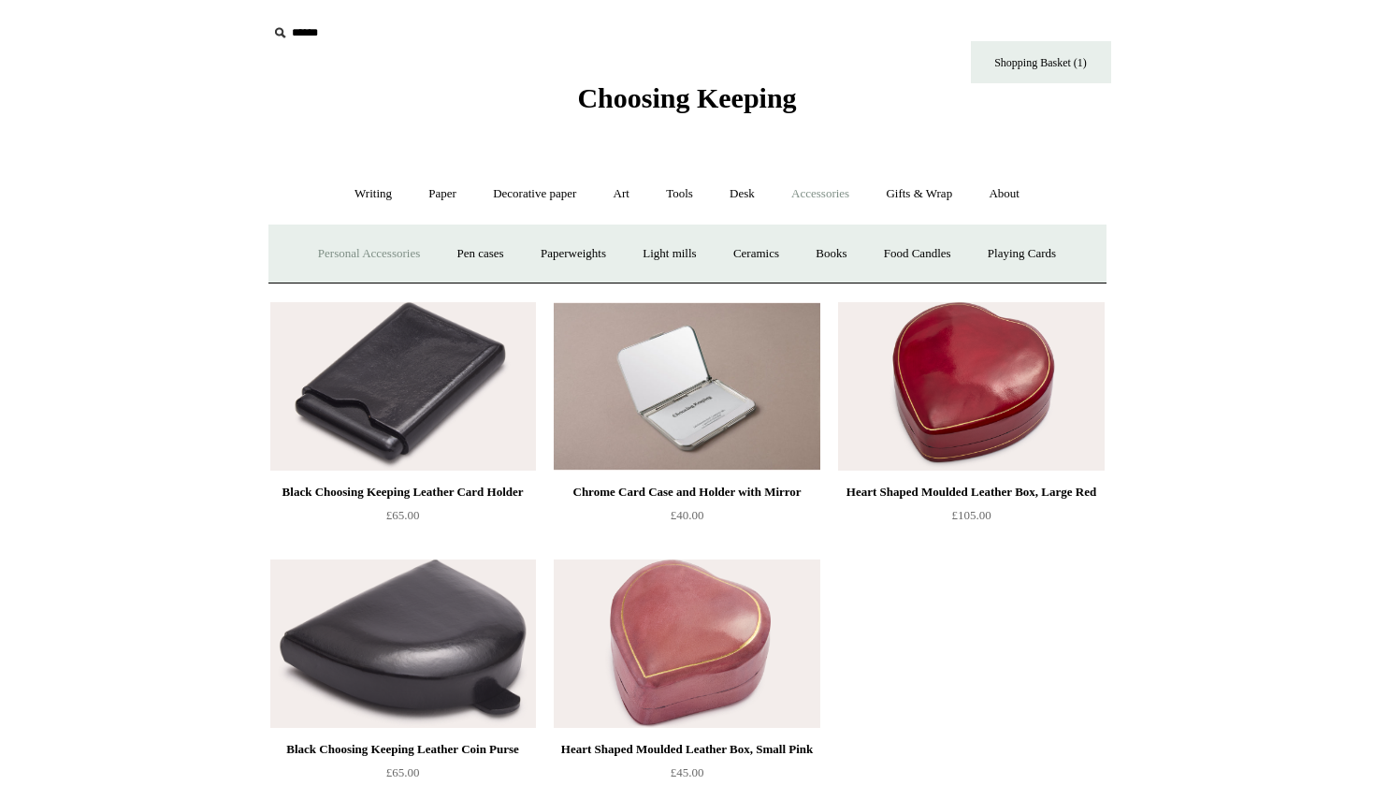
click at [349, 250] on link "Personal Accessories +" at bounding box center [369, 254] width 136 height 50
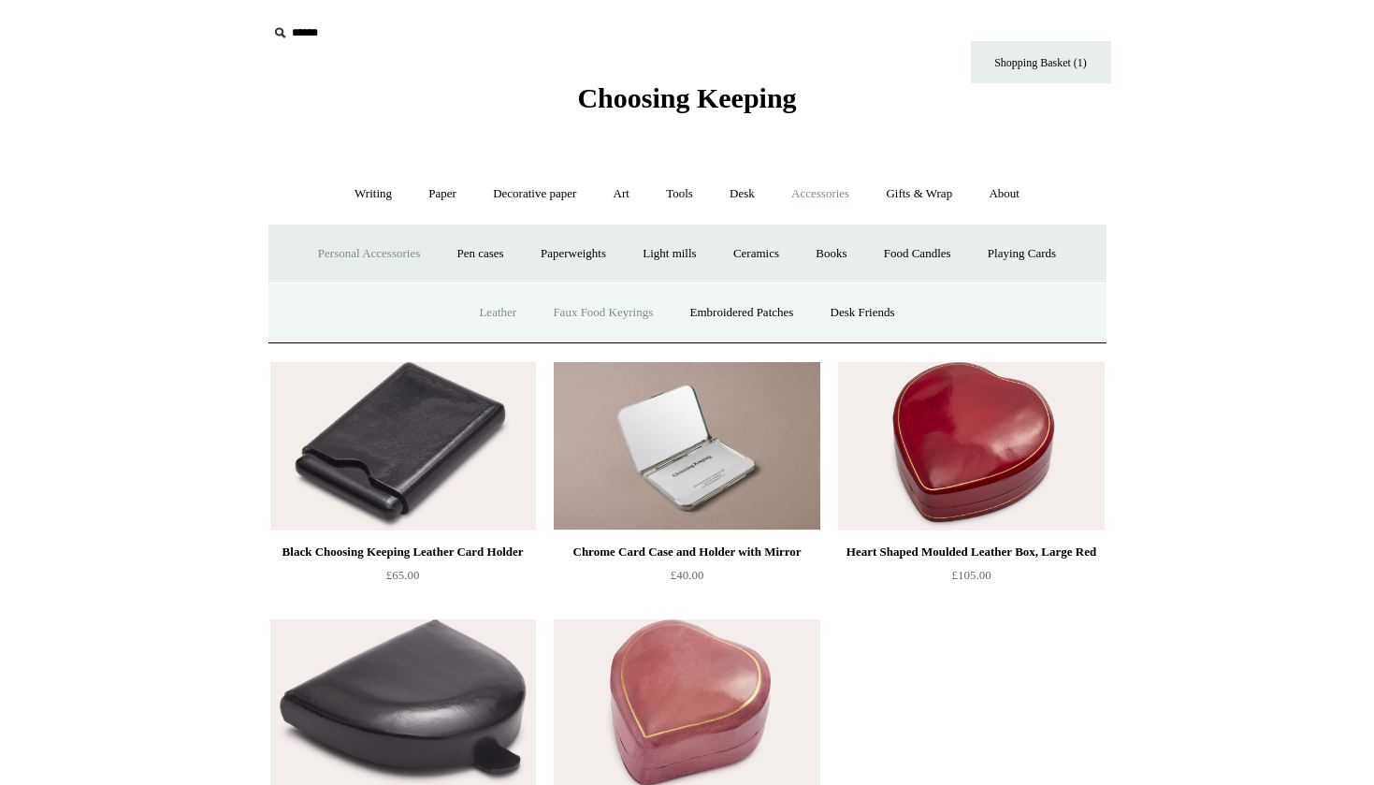
click at [586, 310] on link "Faux Food Keyrings" at bounding box center [603, 313] width 134 height 50
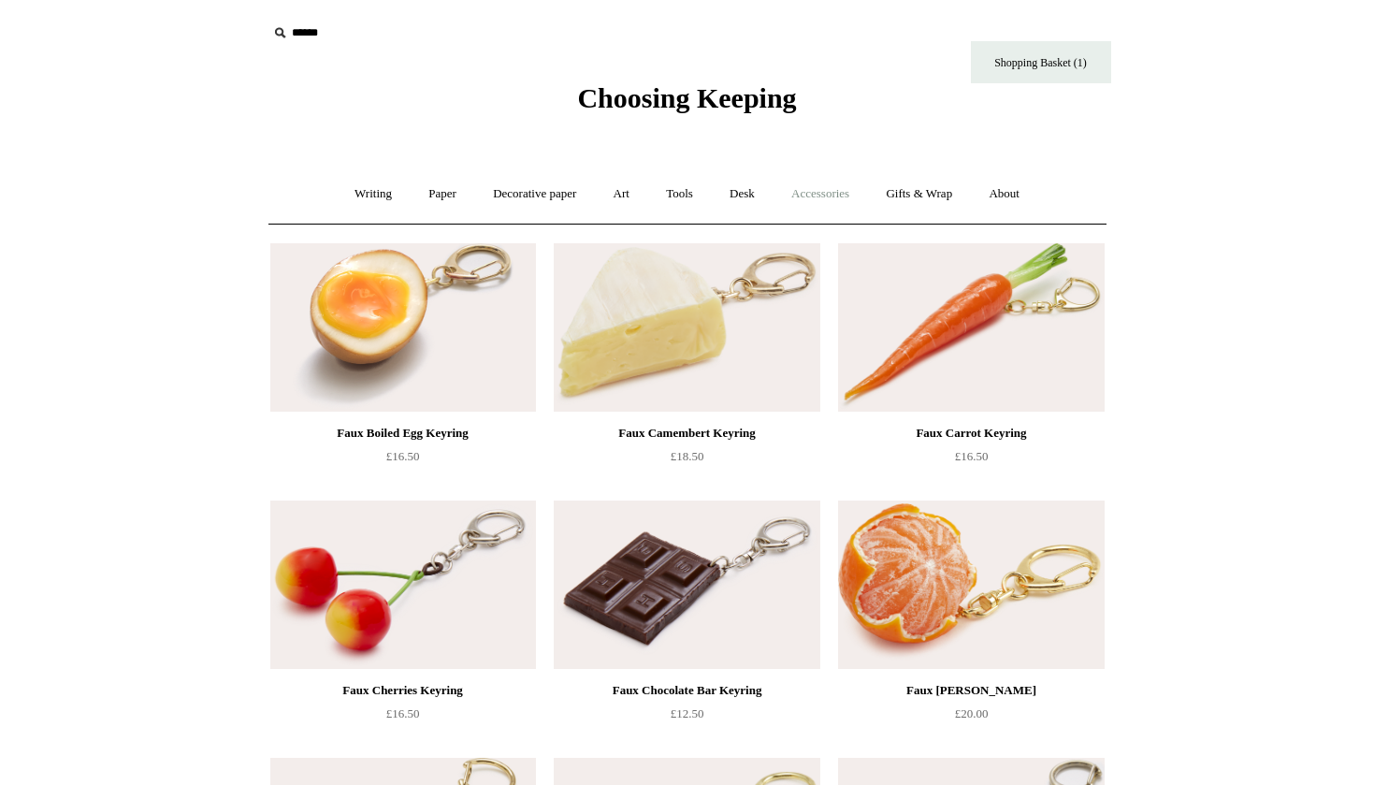
click at [832, 195] on link "Accessories +" at bounding box center [821, 194] width 92 height 50
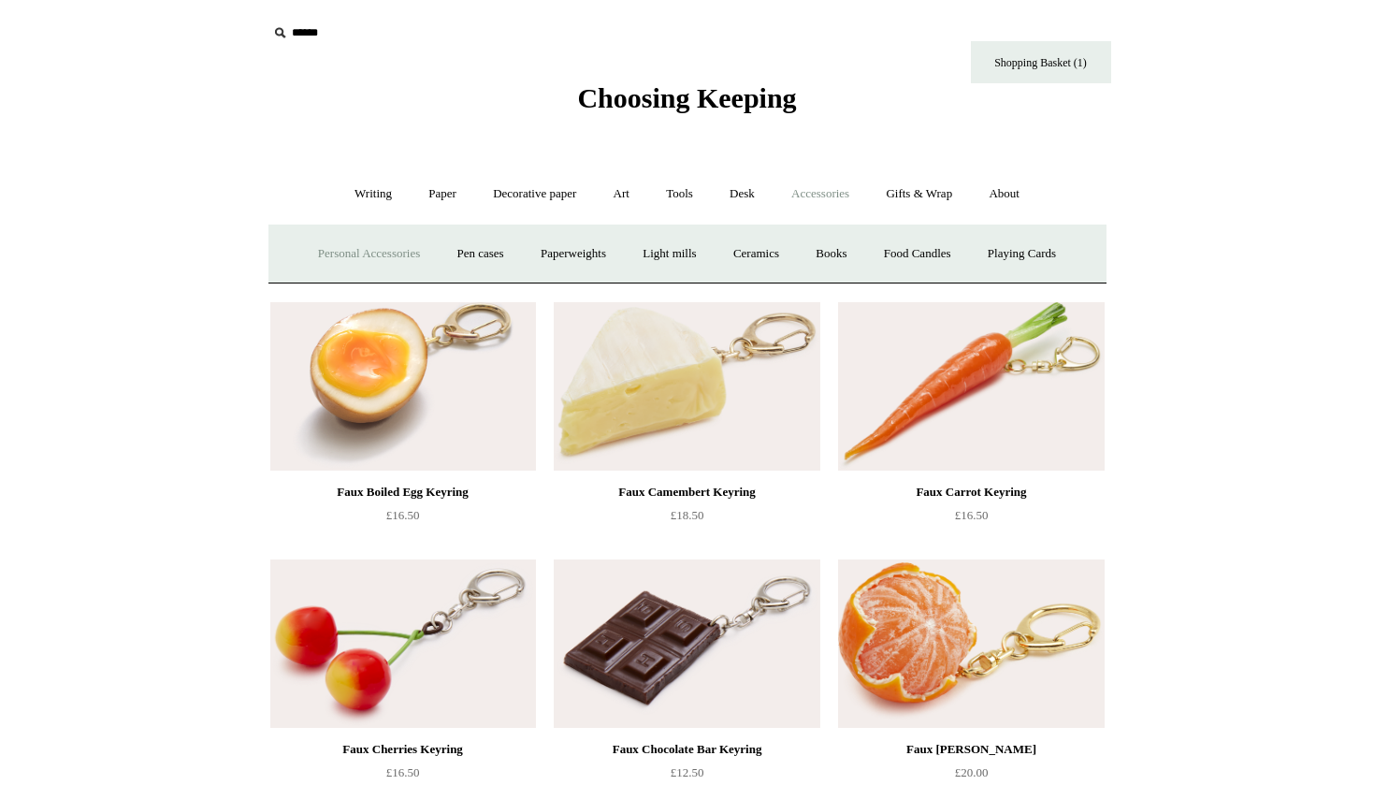
click at [367, 259] on link "Personal Accessories +" at bounding box center [369, 254] width 136 height 50
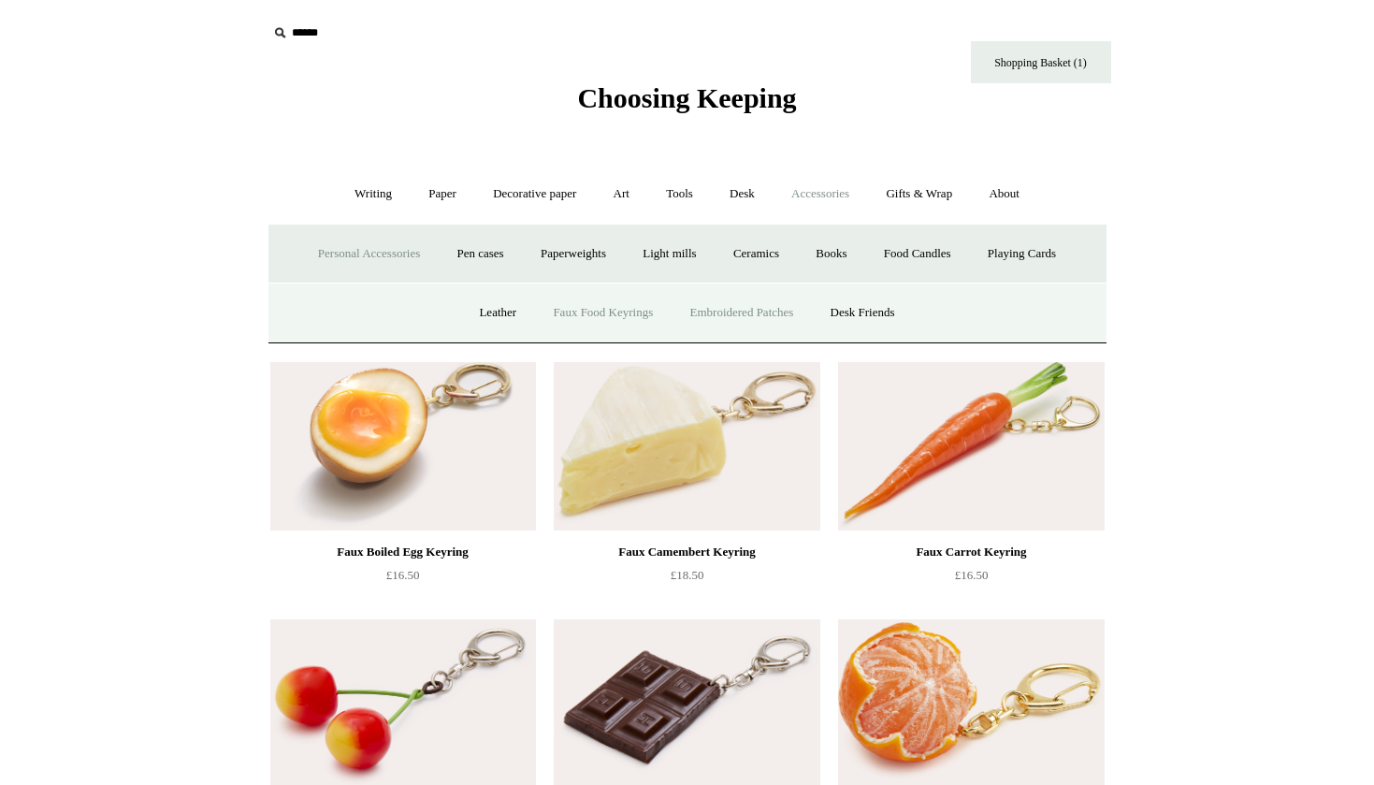
click at [725, 306] on link "Embroidered Patches" at bounding box center [743, 313] width 138 height 50
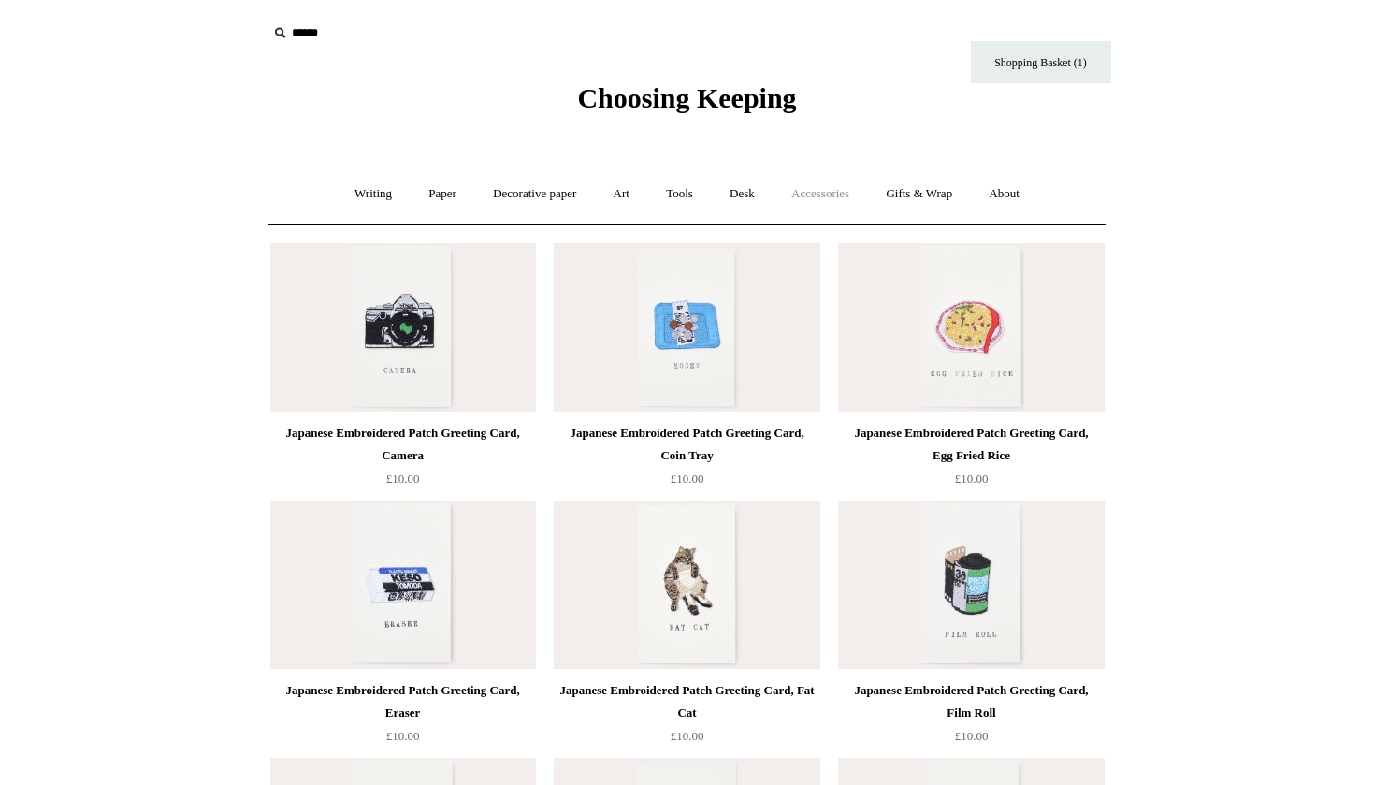
click at [831, 186] on link "Accessories +" at bounding box center [821, 194] width 92 height 50
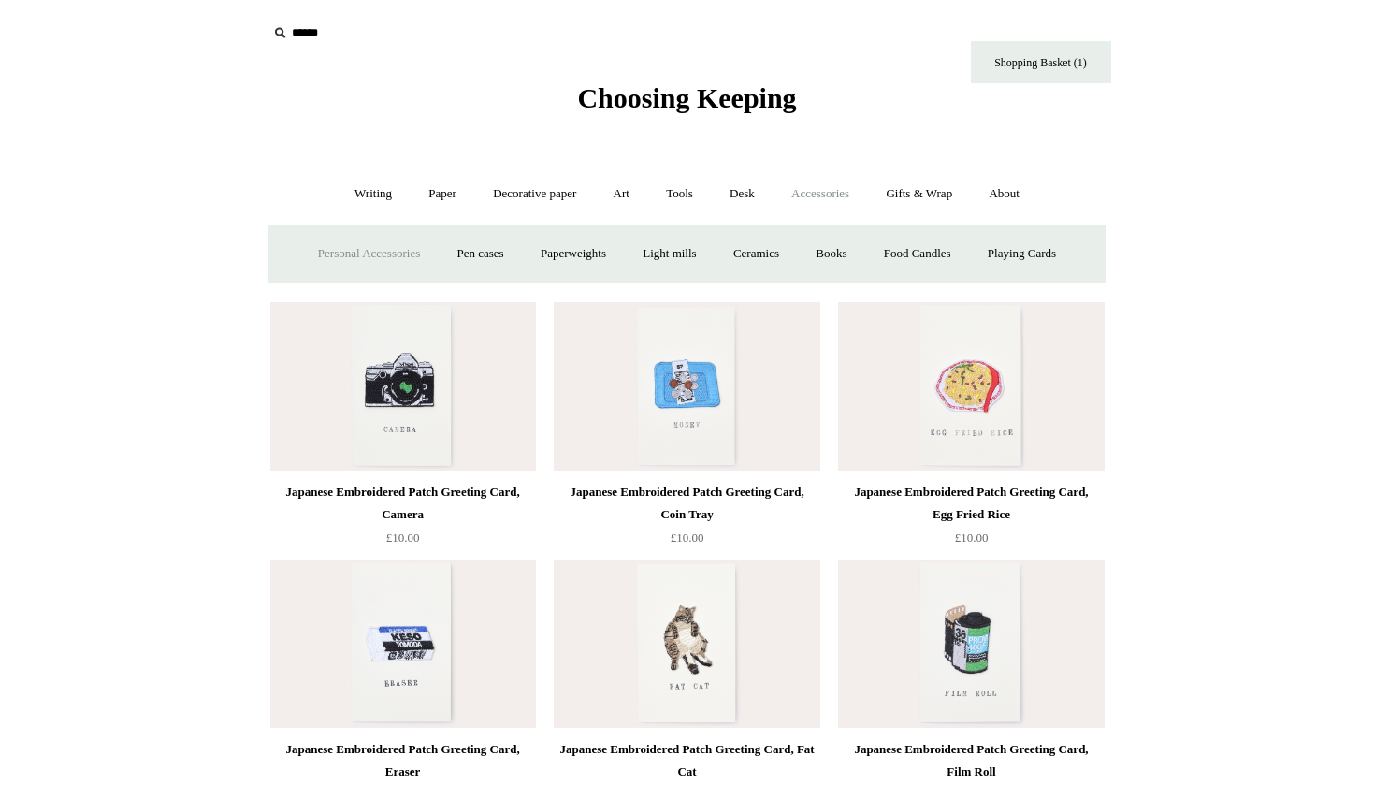
click at [387, 259] on link "Personal Accessories +" at bounding box center [369, 254] width 136 height 50
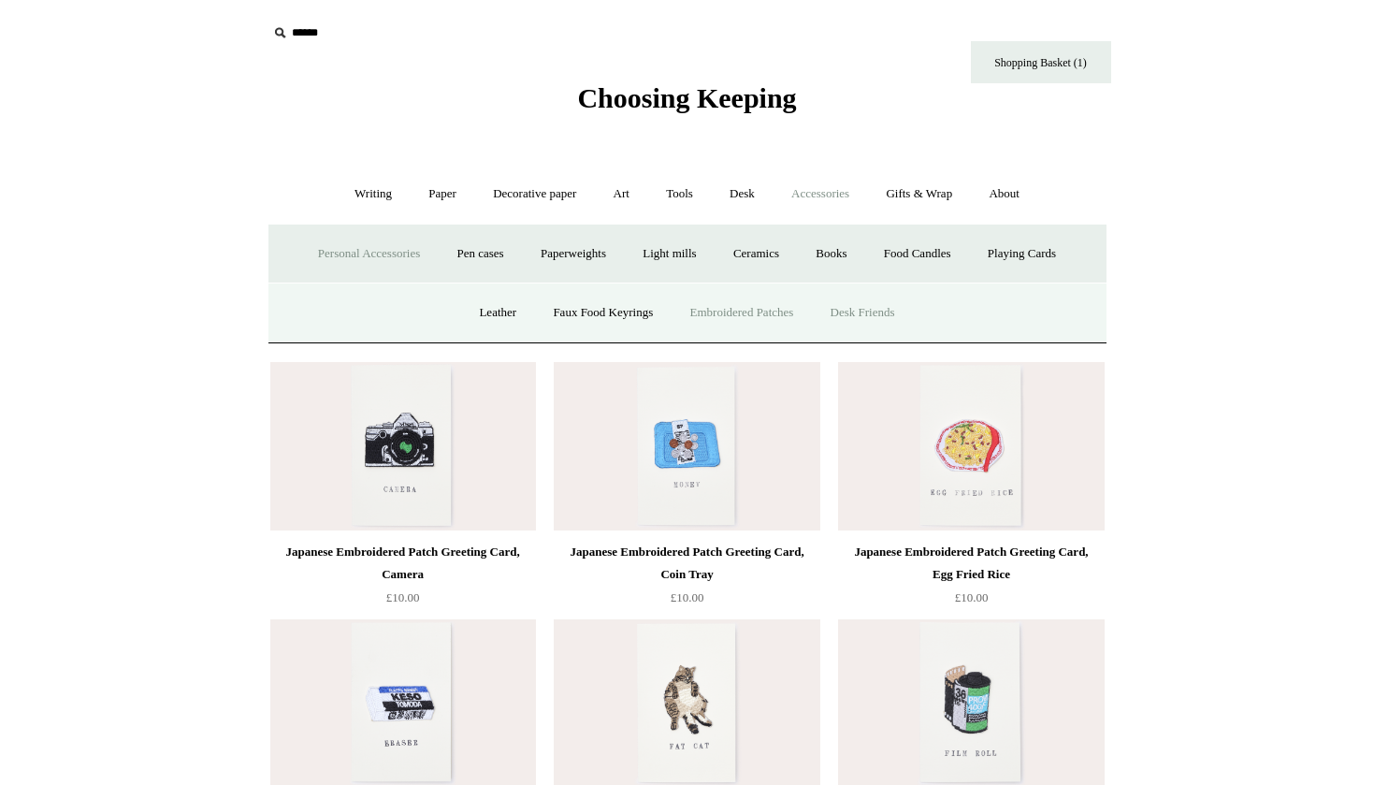
click at [877, 311] on link "Desk Friends" at bounding box center [863, 313] width 98 height 50
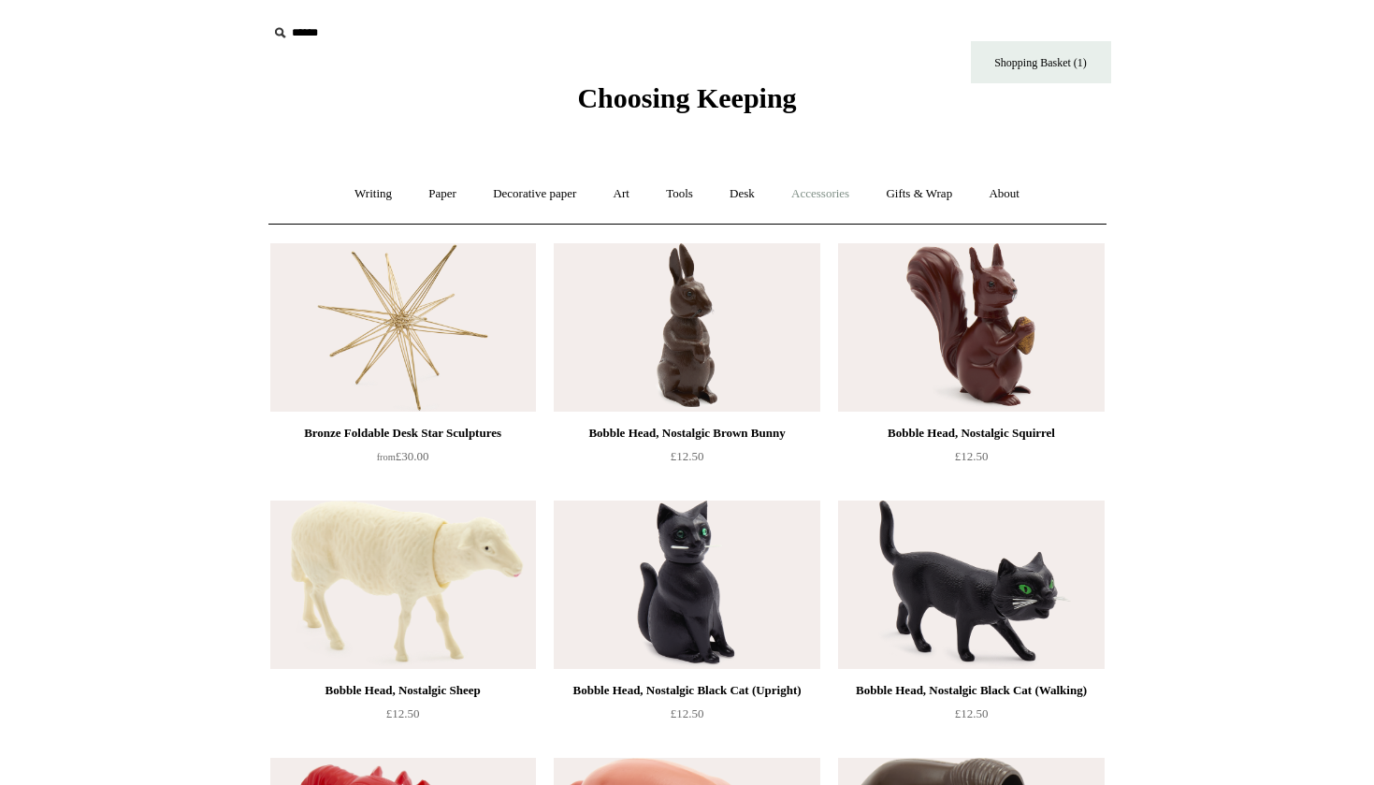
click at [838, 190] on link "Accessories +" at bounding box center [821, 194] width 92 height 50
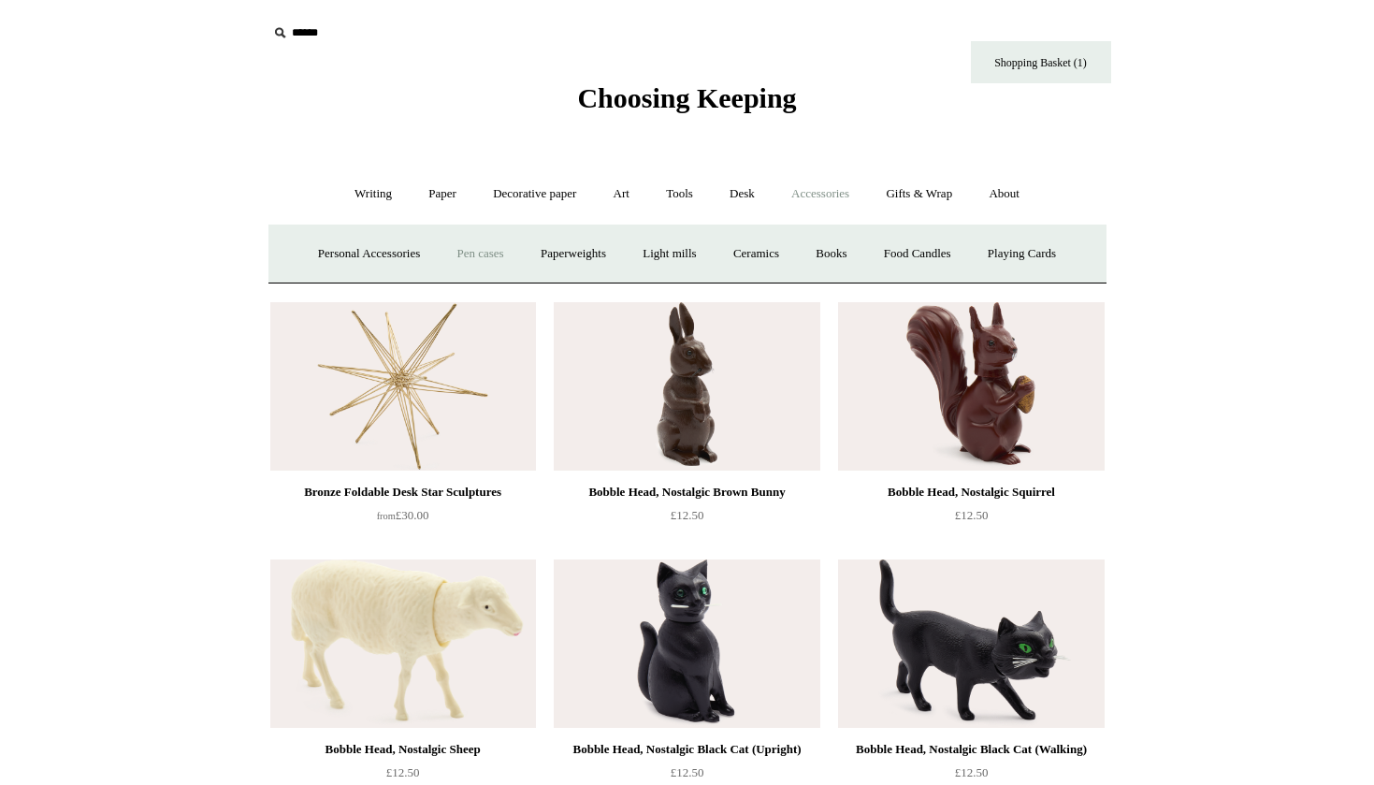
click at [472, 254] on link "Pen cases" at bounding box center [480, 254] width 80 height 50
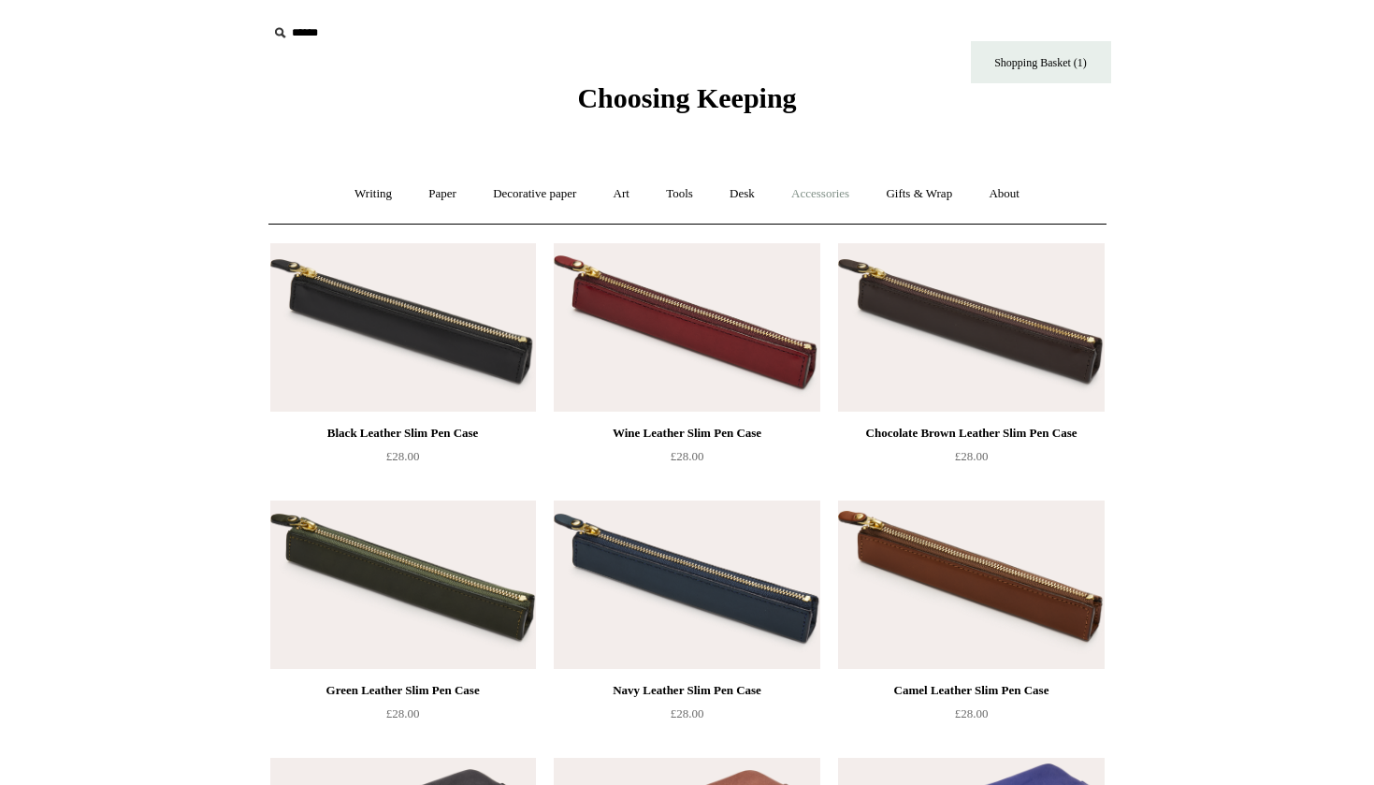
click at [828, 187] on link "Accessories +" at bounding box center [821, 194] width 92 height 50
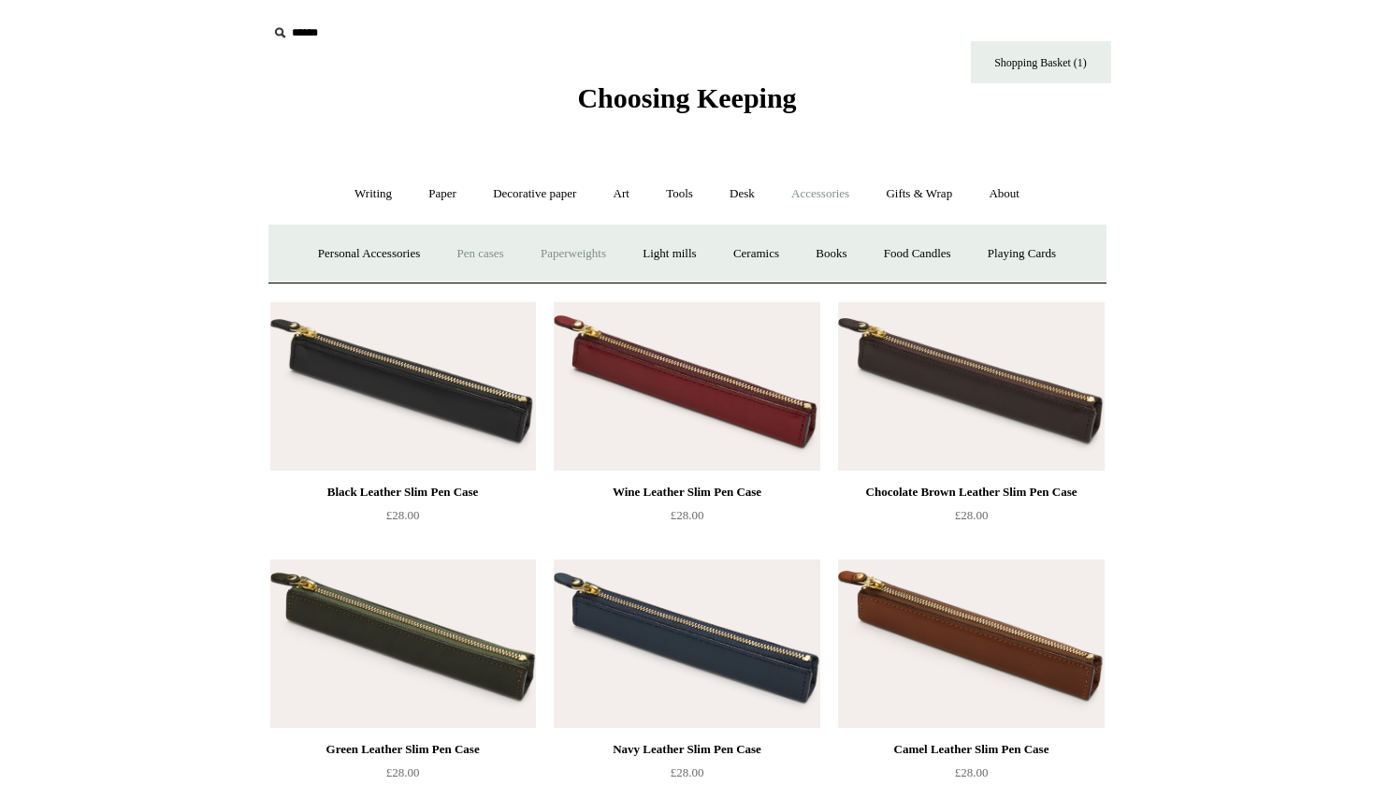
click at [547, 254] on link "Paperweights +" at bounding box center [573, 254] width 99 height 50
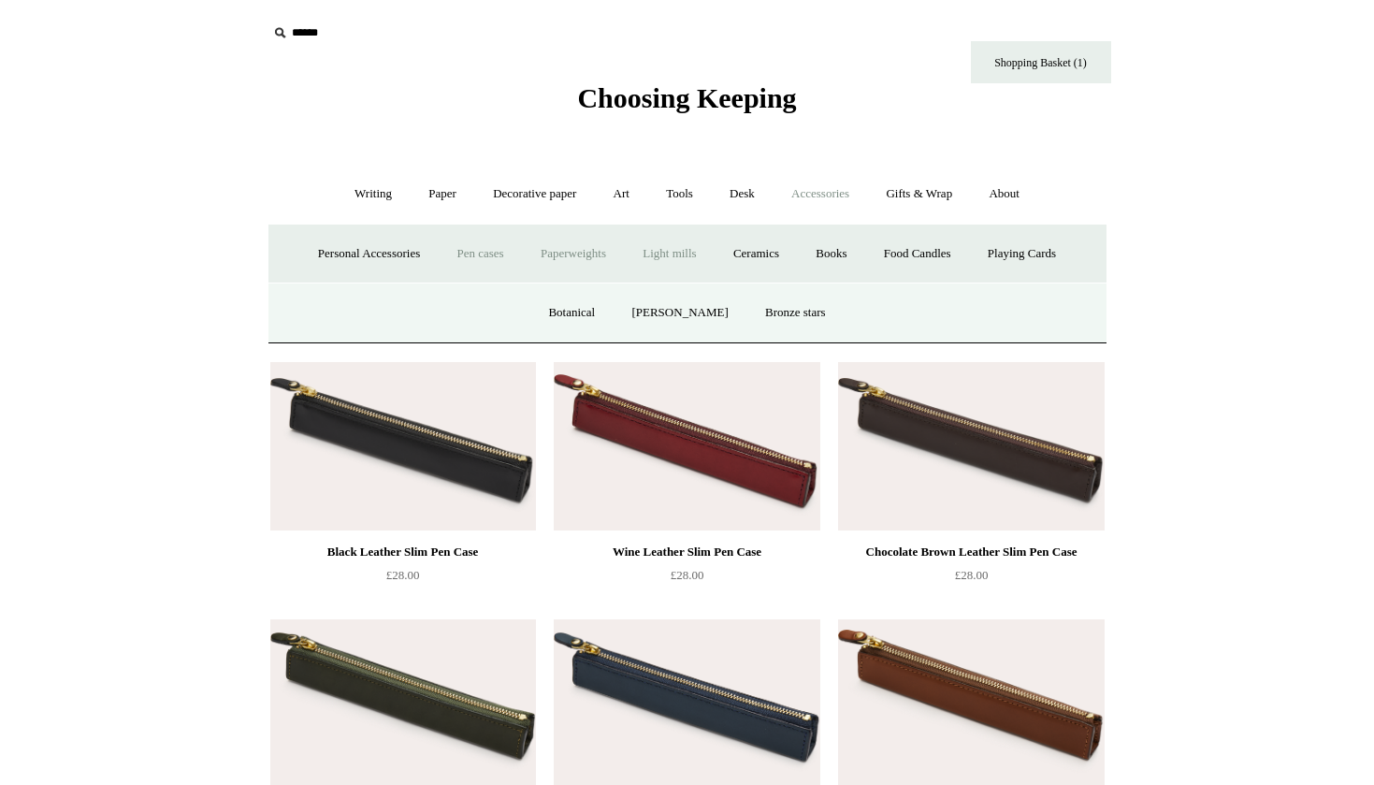
click at [693, 253] on link "Light mills" at bounding box center [669, 254] width 87 height 50
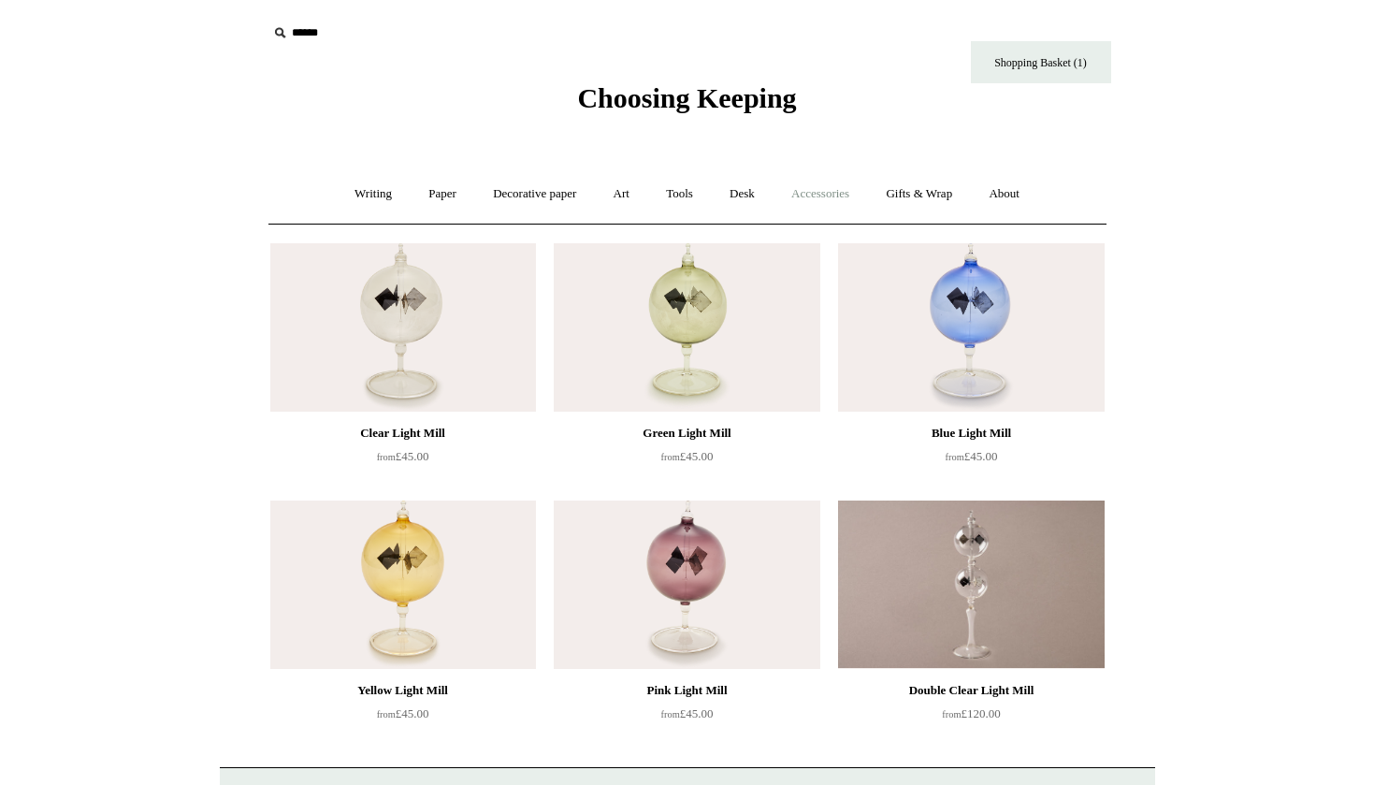
click at [818, 202] on link "Accessories +" at bounding box center [821, 194] width 92 height 50
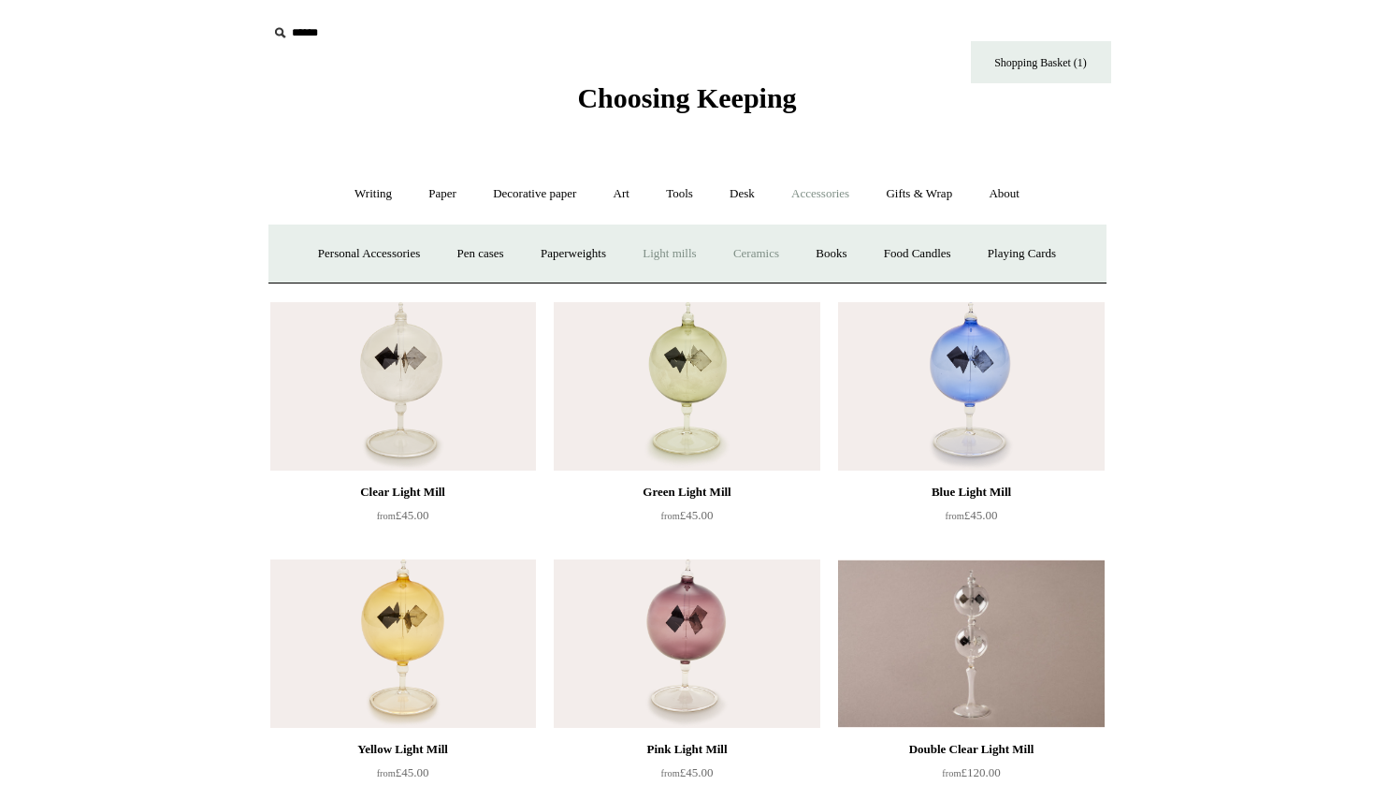
click at [756, 254] on link "Ceramics +" at bounding box center [757, 254] width 80 height 50
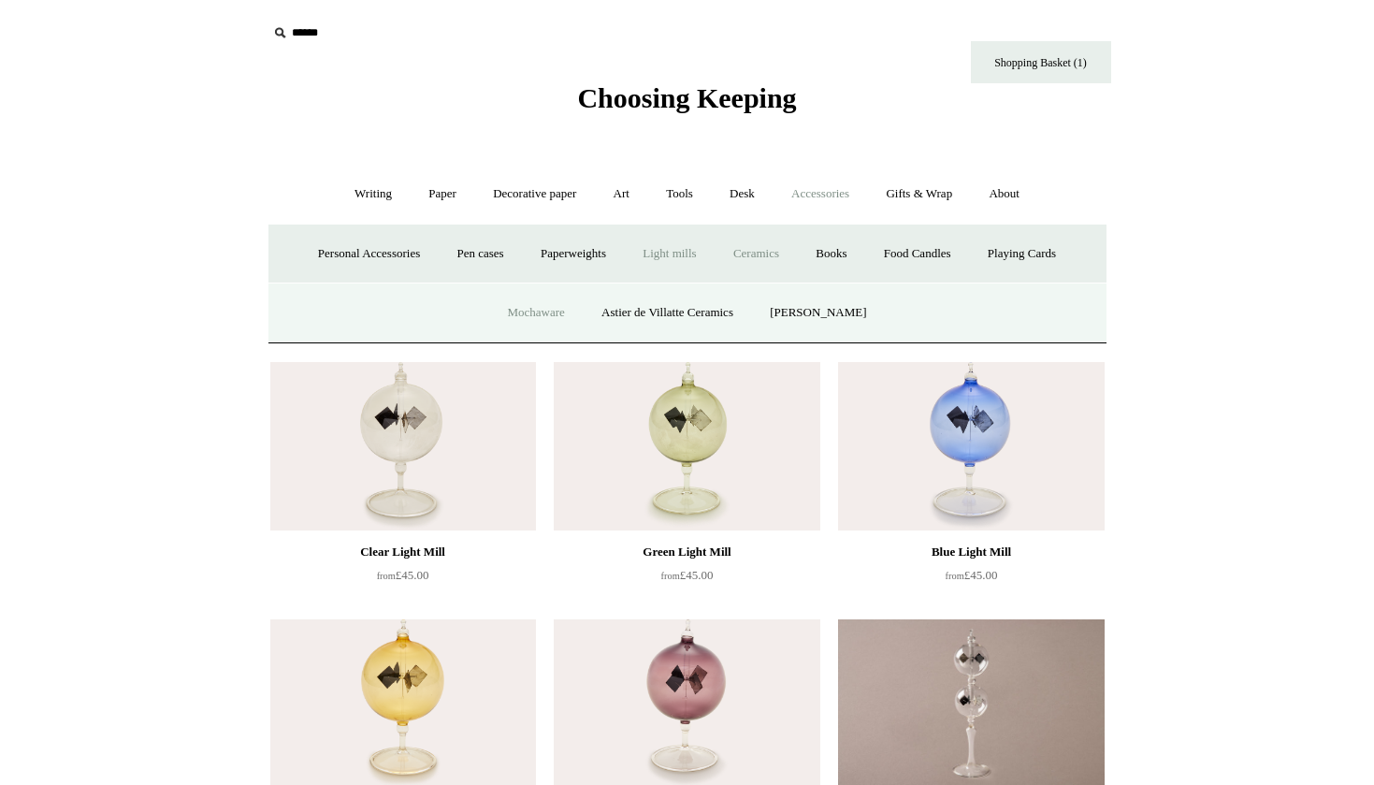
click at [533, 316] on link "Mochaware" at bounding box center [535, 313] width 91 height 50
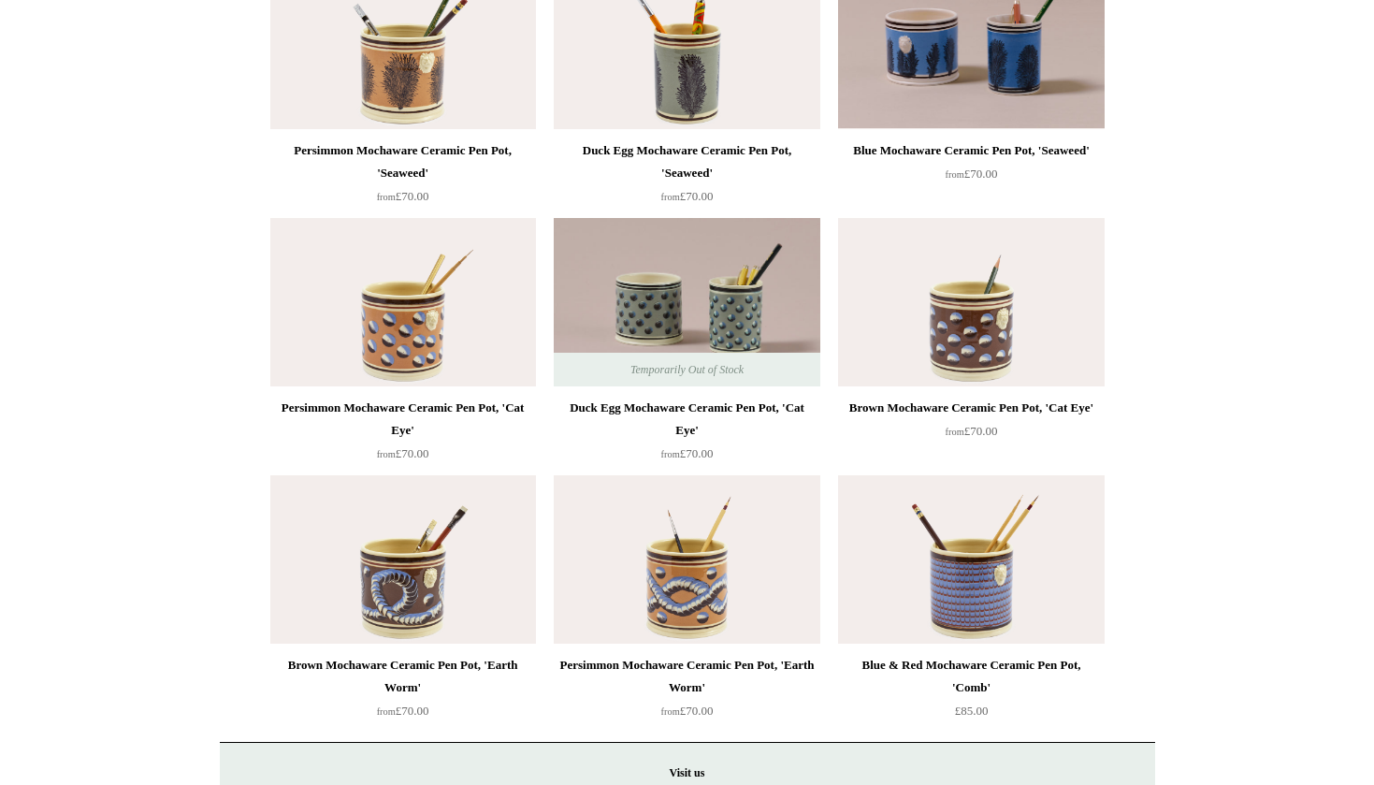
scroll to position [104, 0]
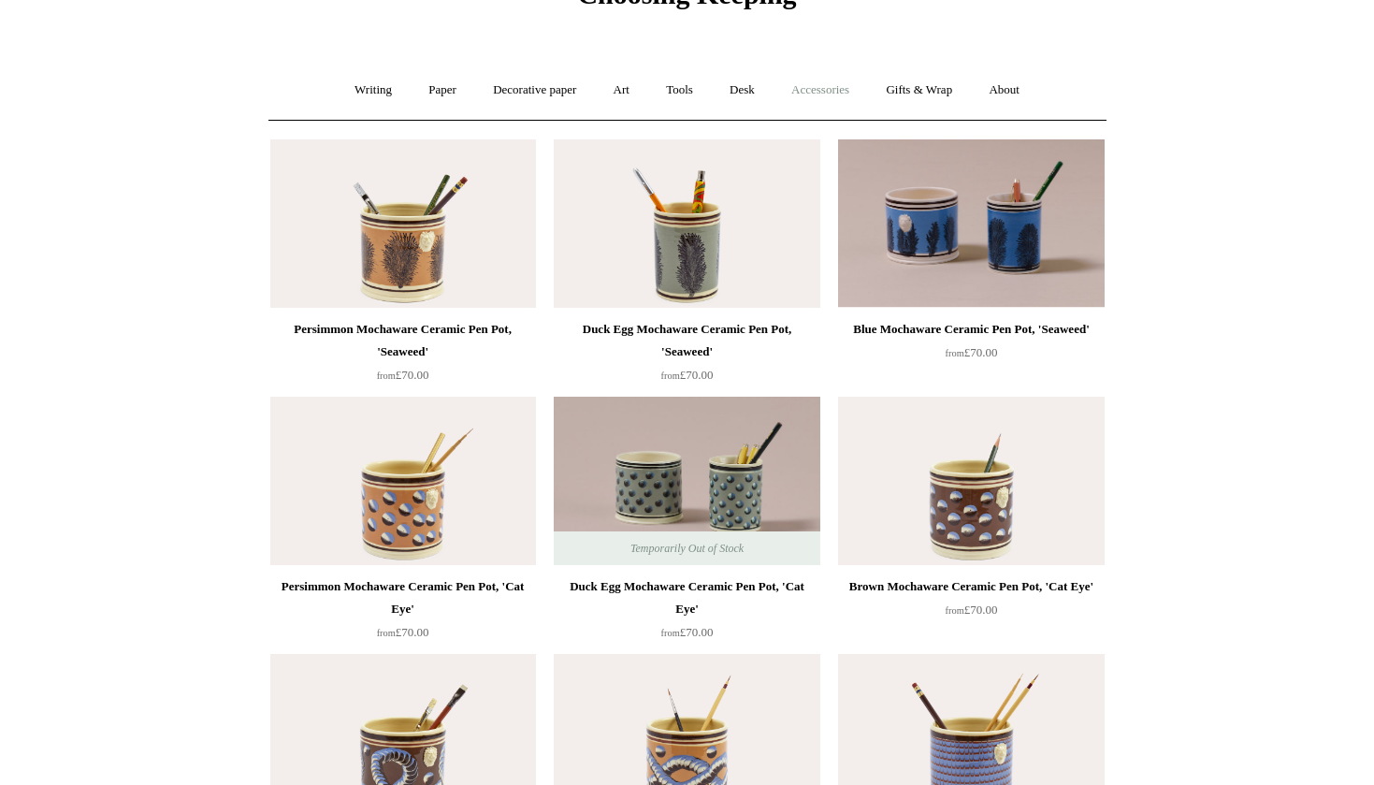
click at [833, 100] on link "Accessories +" at bounding box center [821, 90] width 92 height 50
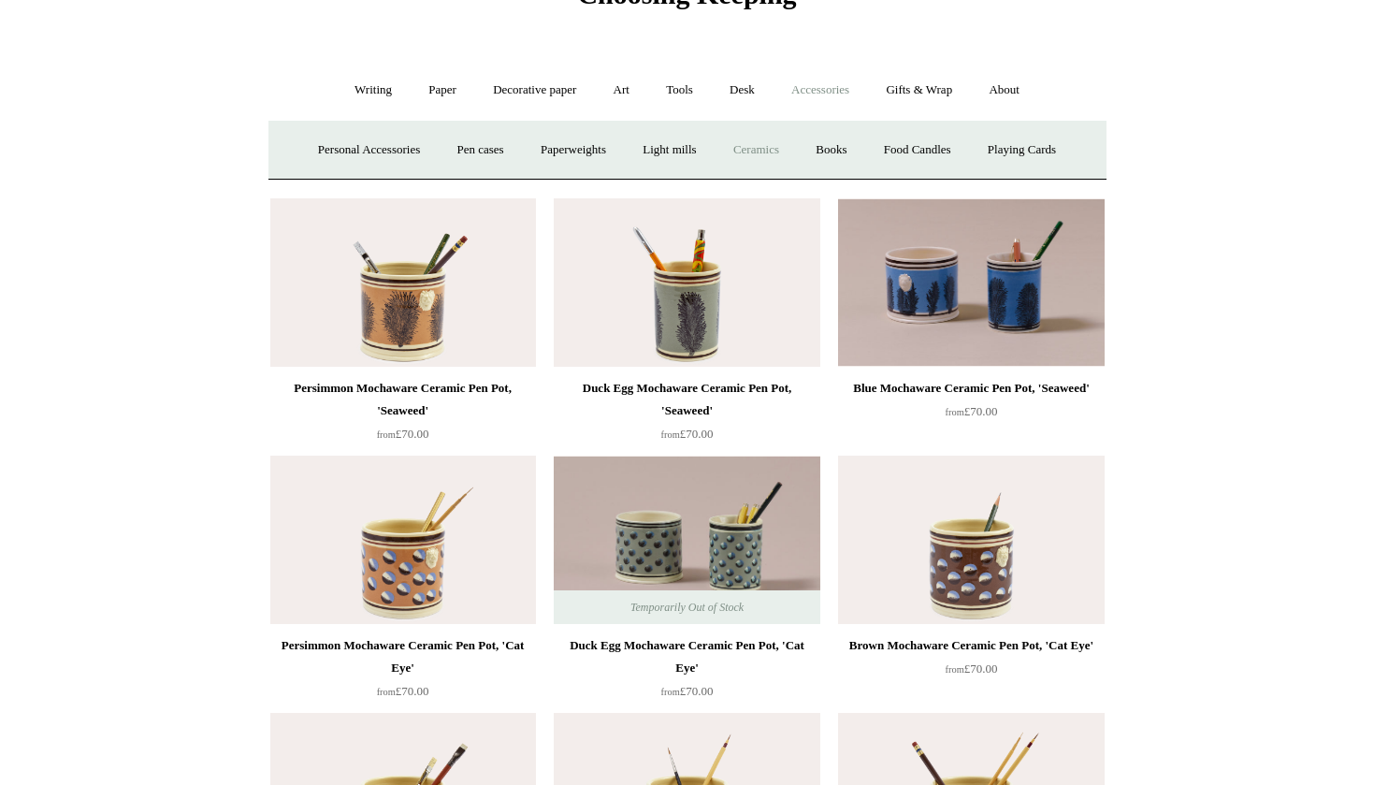
click at [775, 150] on link "Ceramics +" at bounding box center [757, 150] width 80 height 50
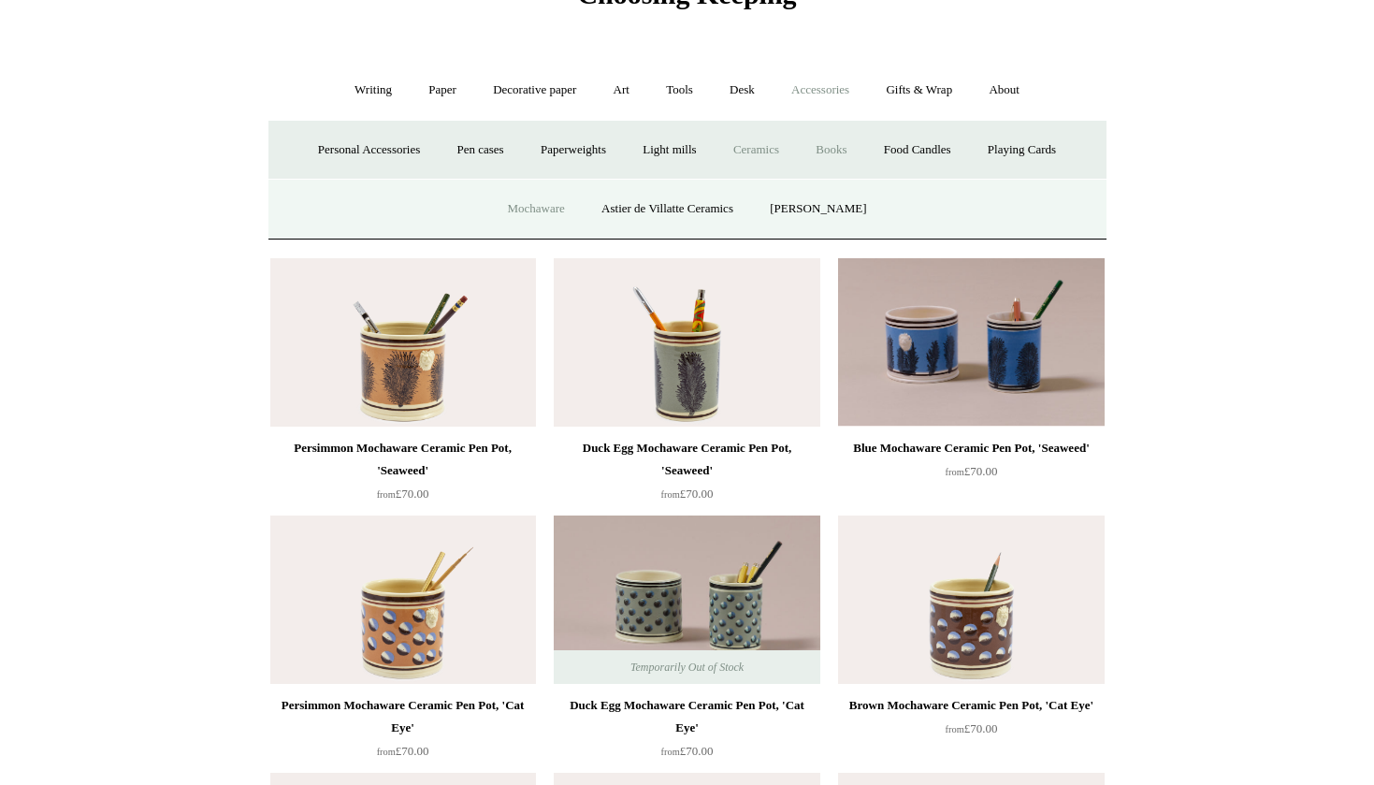
click at [845, 150] on link "Books" at bounding box center [831, 150] width 65 height 50
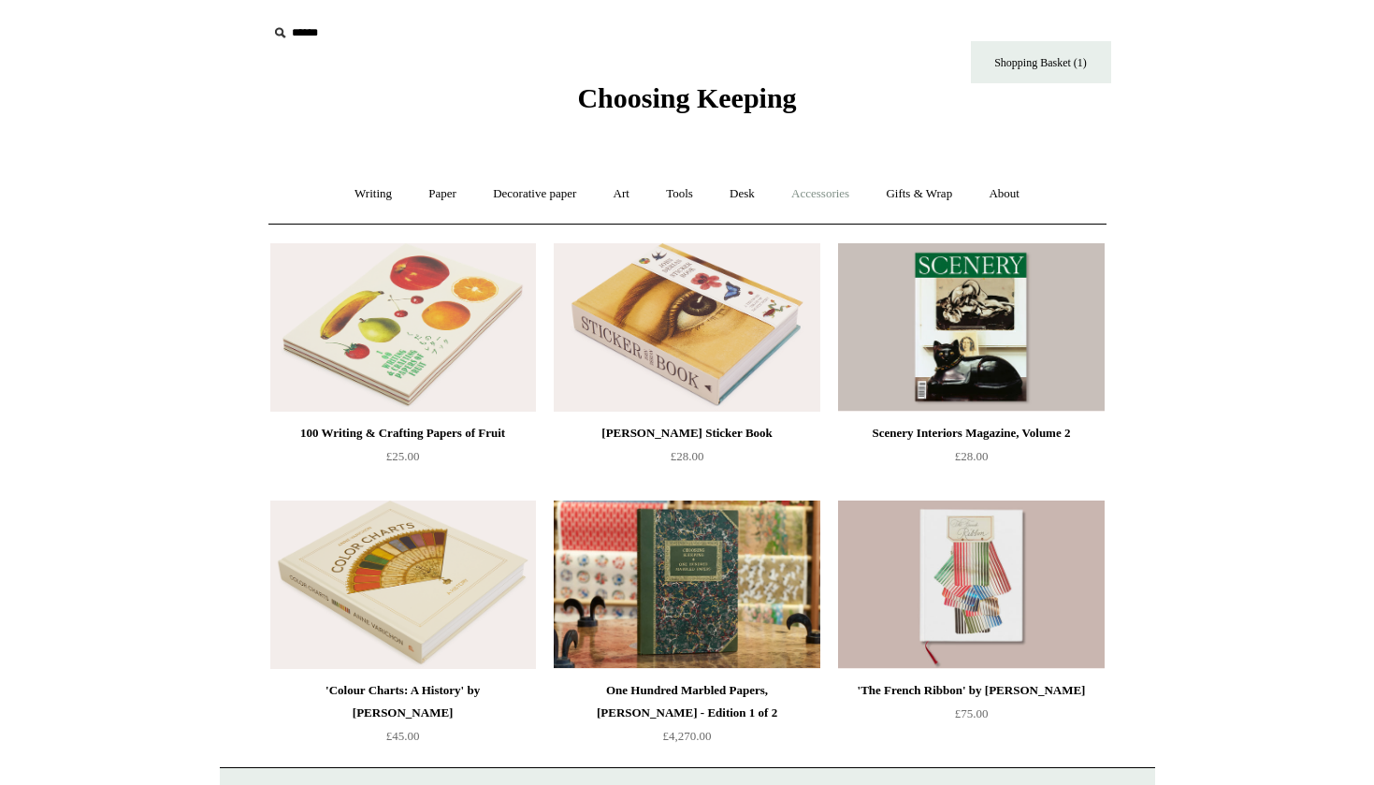
click at [817, 193] on link "Accessories +" at bounding box center [821, 194] width 92 height 50
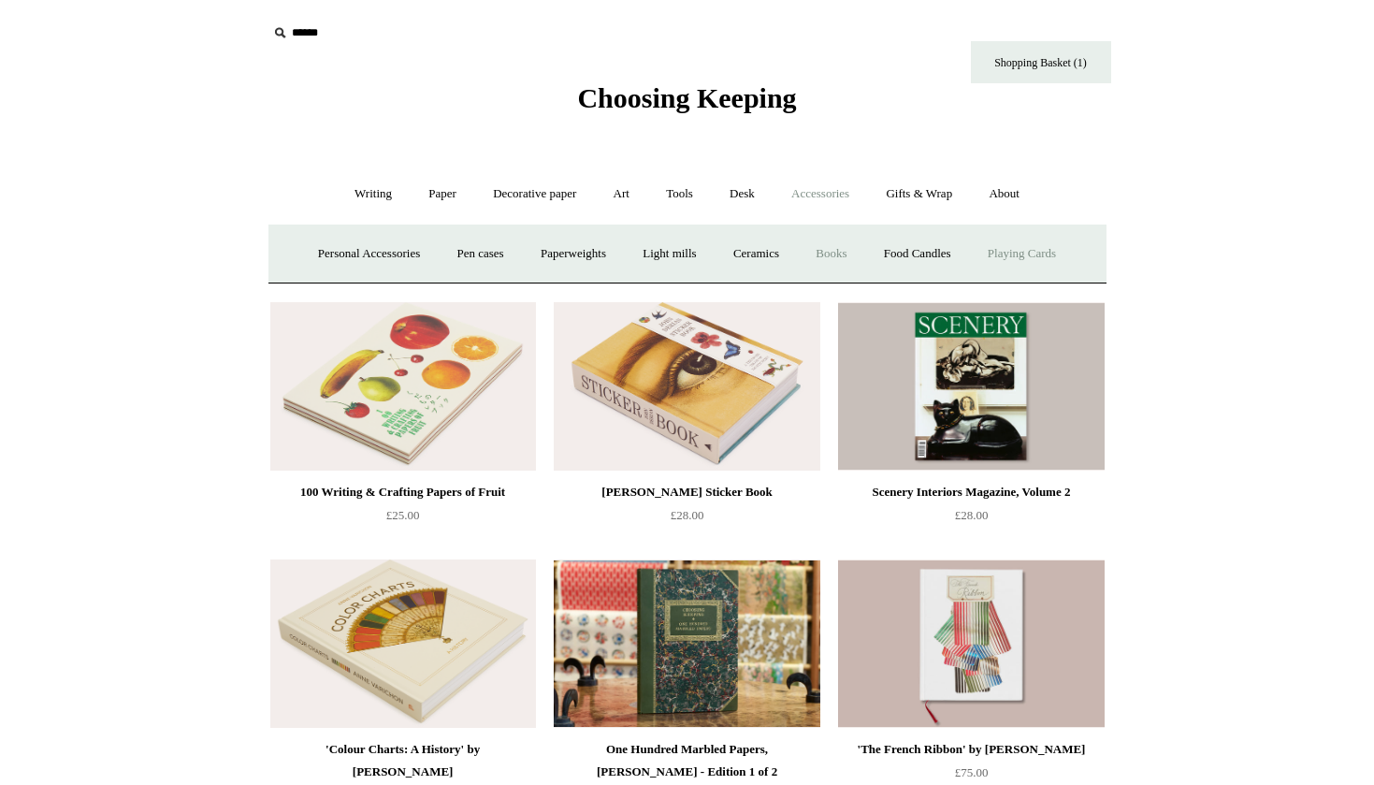
click at [1065, 256] on link "Playing Cards" at bounding box center [1022, 254] width 102 height 50
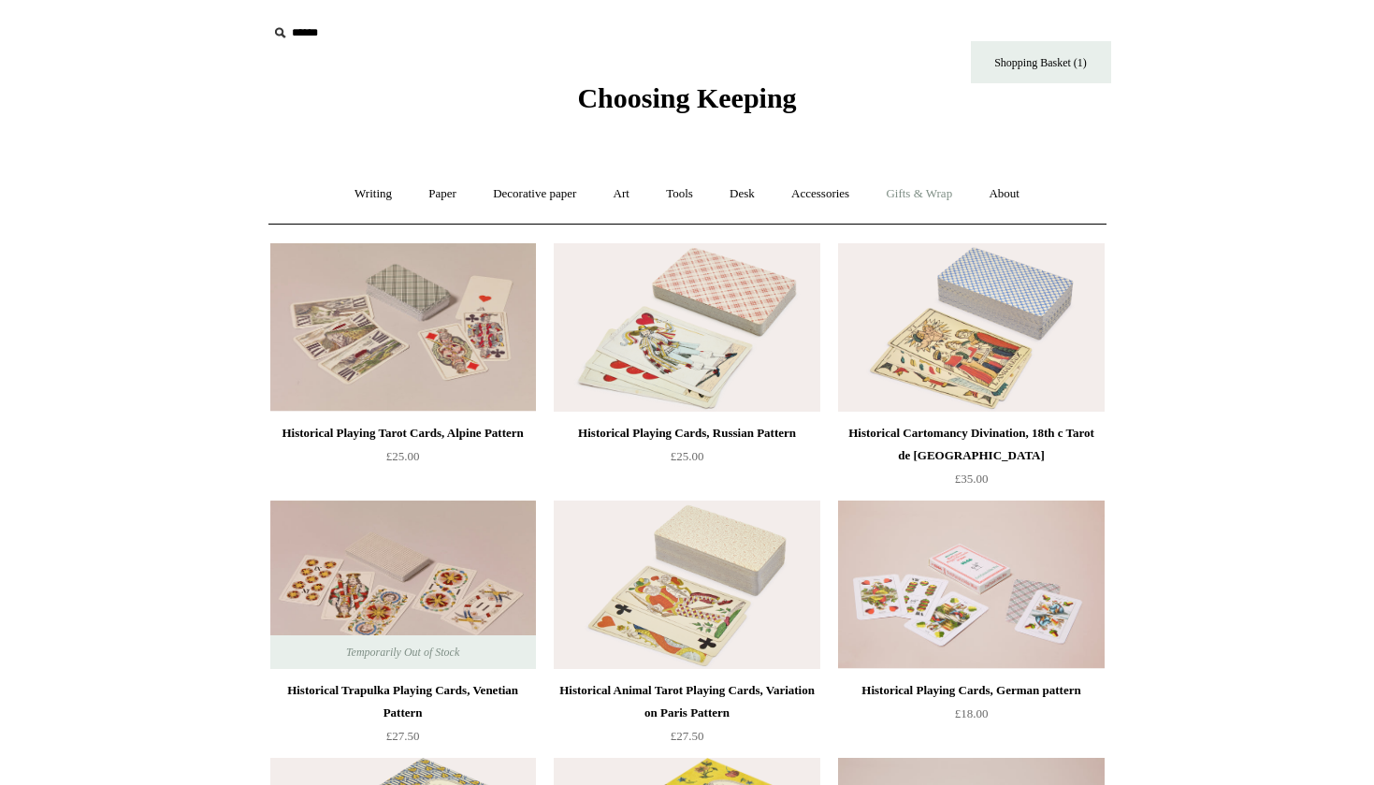
click at [944, 187] on link "Gifts & Wrap +" at bounding box center [919, 194] width 100 height 50
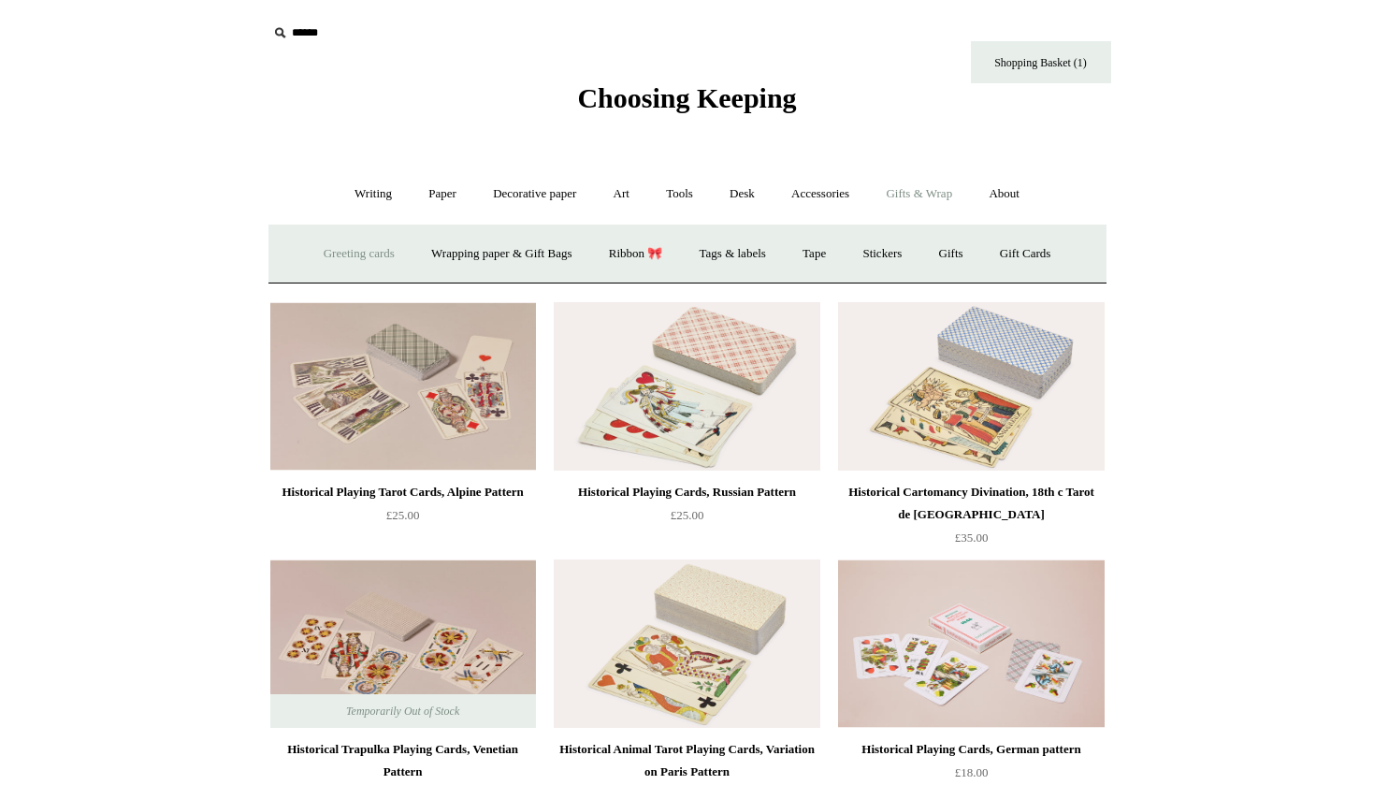
click at [362, 256] on link "Greeting cards +" at bounding box center [359, 254] width 105 height 50
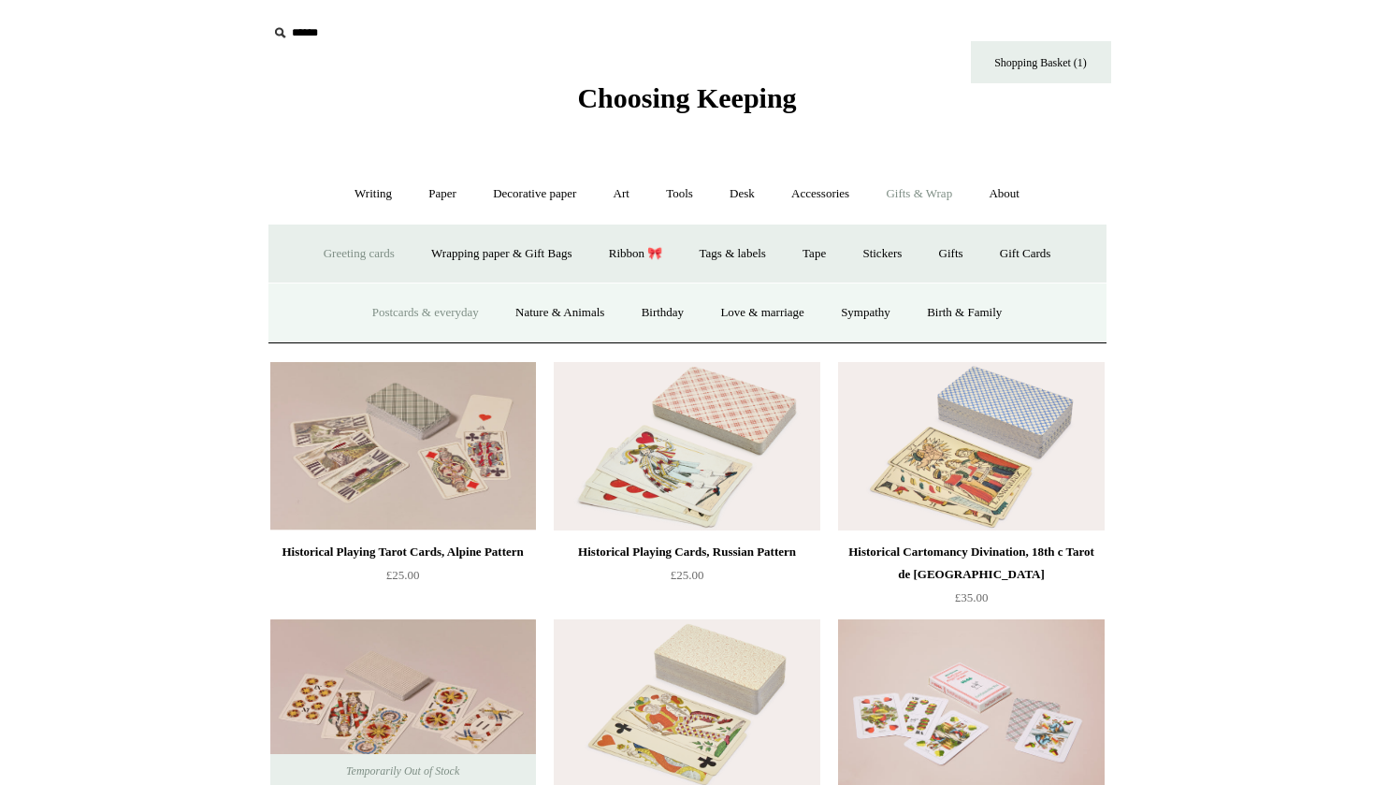
click at [445, 309] on link "Postcards & everyday" at bounding box center [425, 313] width 140 height 50
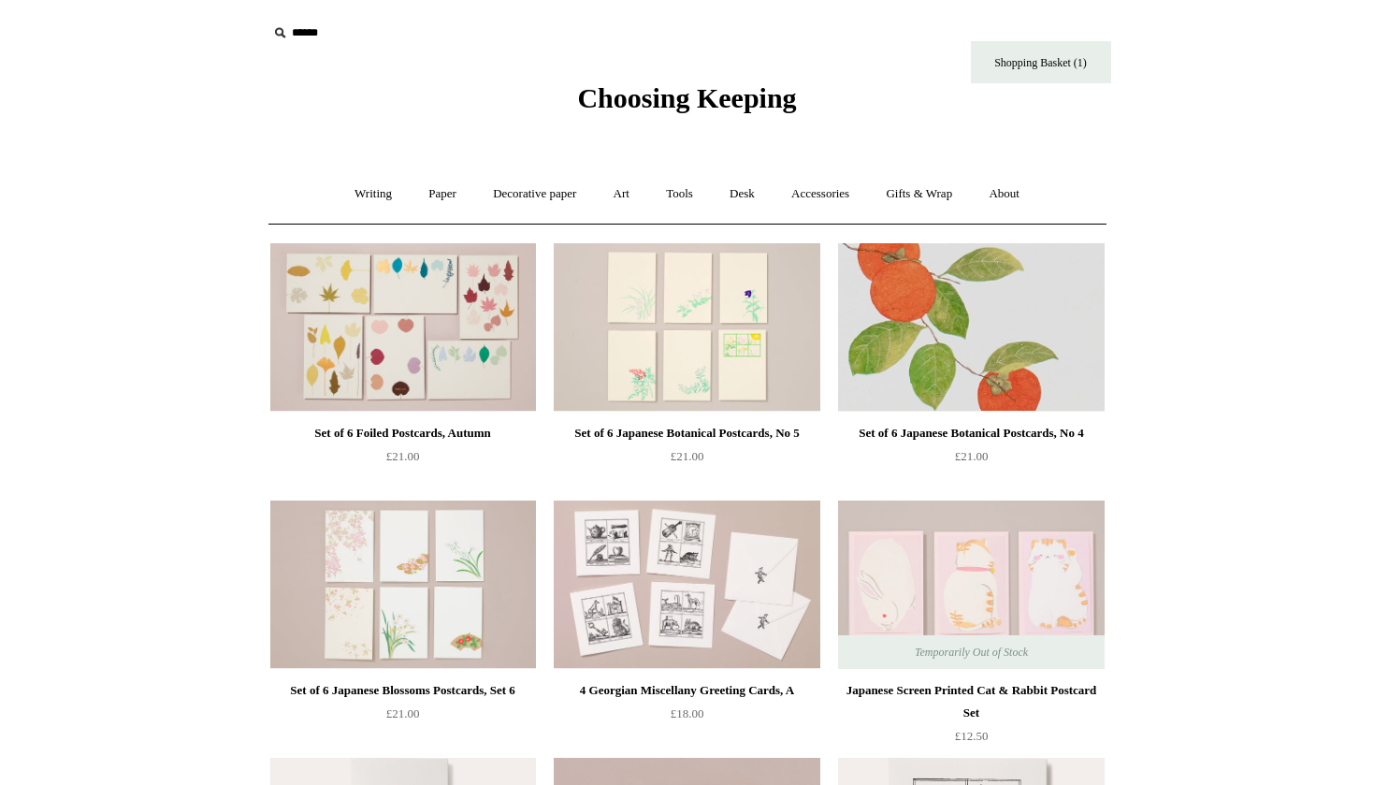
click at [998, 312] on img at bounding box center [971, 327] width 266 height 168
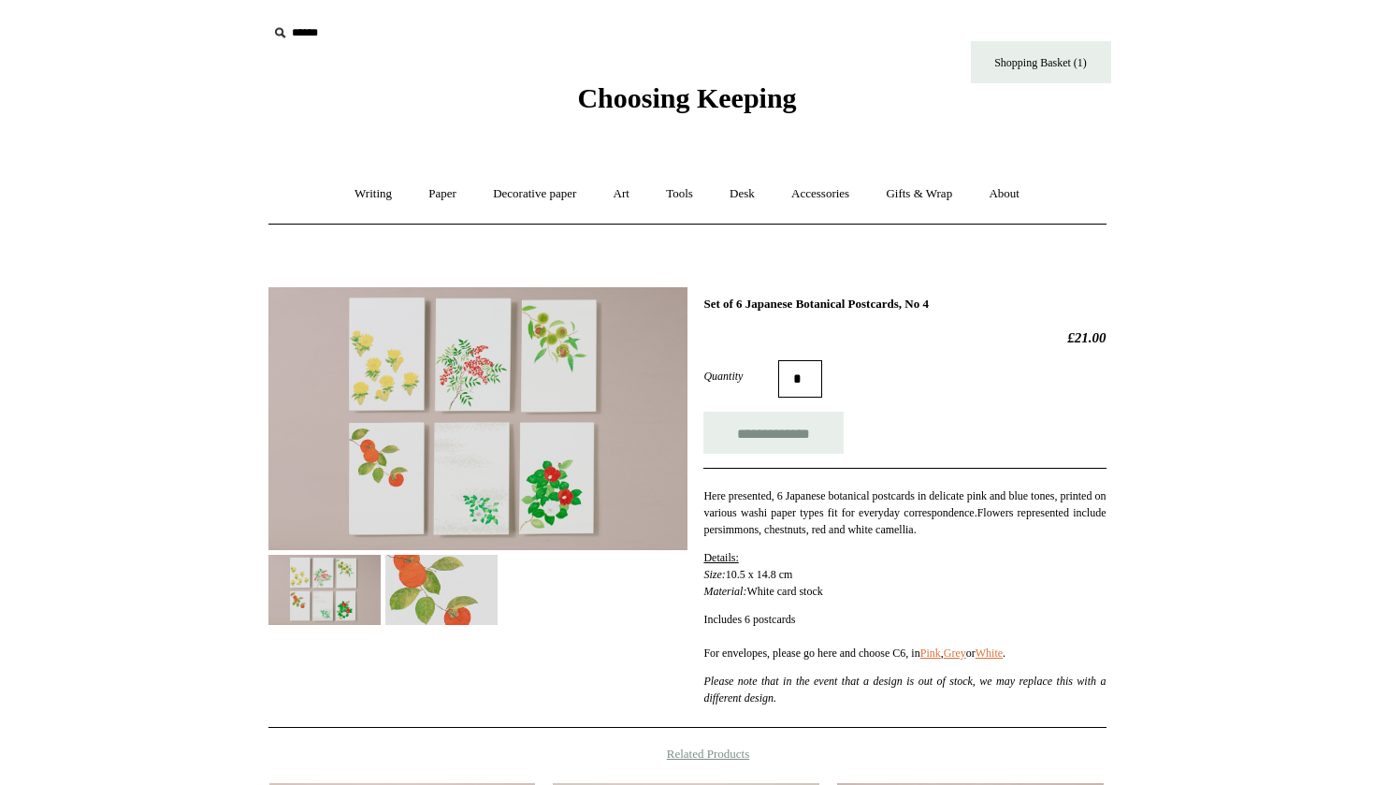
click at [472, 390] on img at bounding box center [477, 418] width 419 height 263
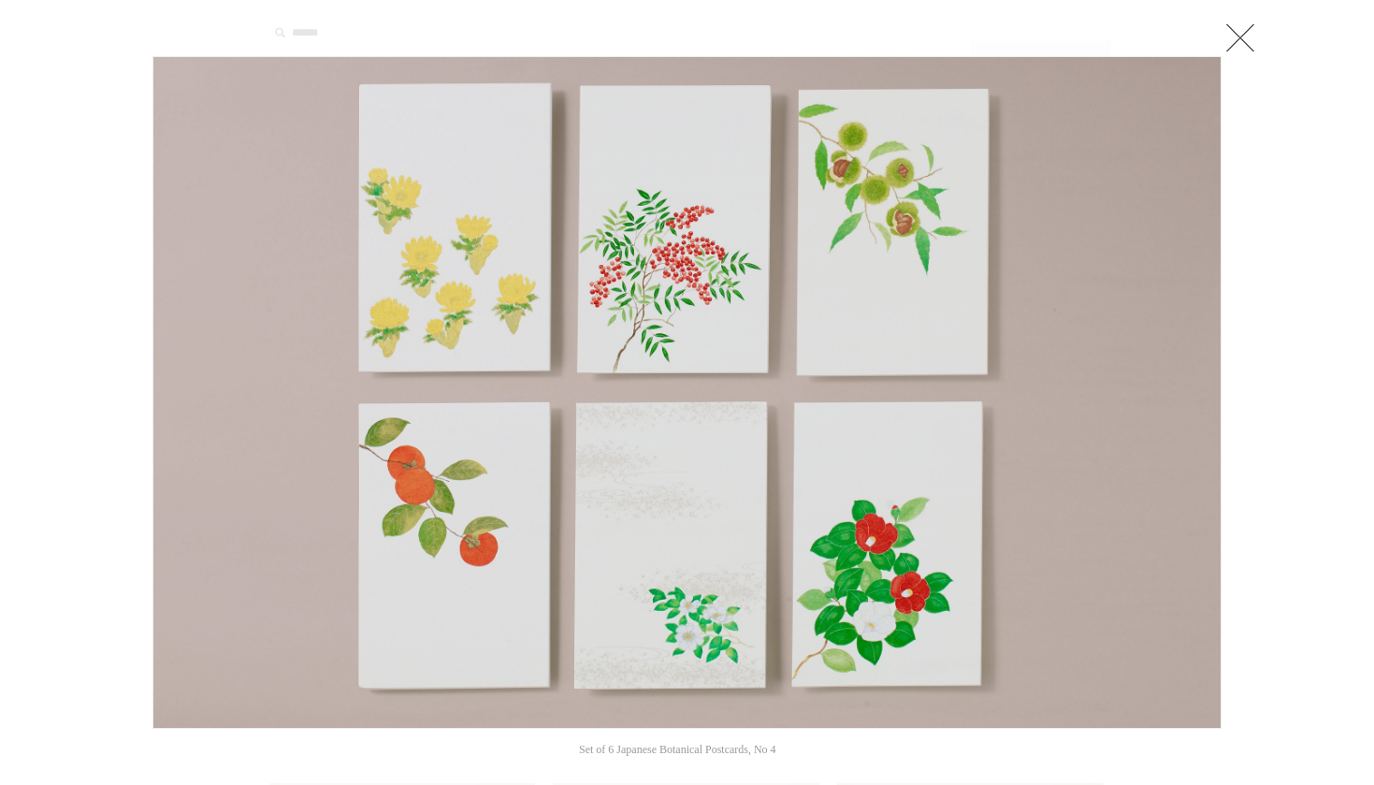
click at [1254, 40] on link at bounding box center [1240, 37] width 37 height 37
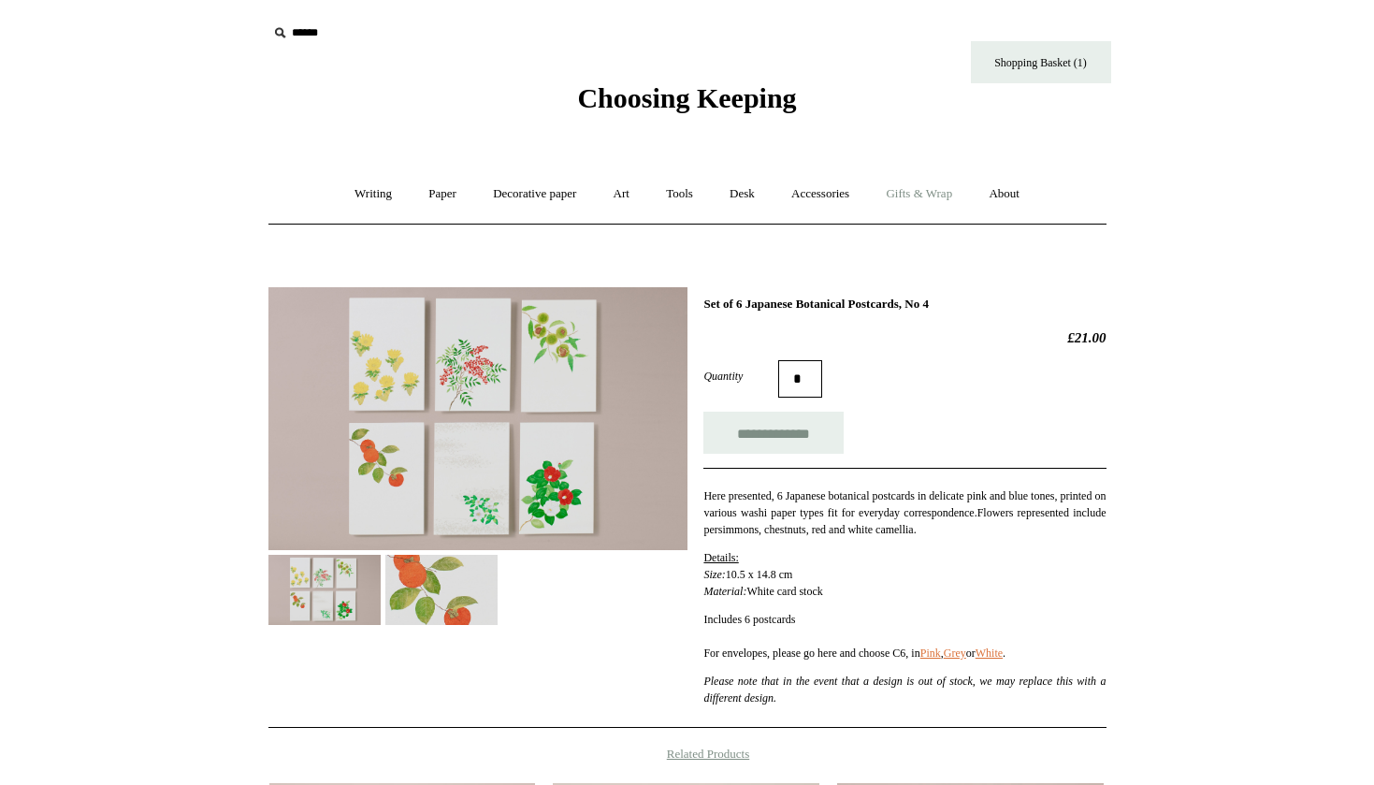
click at [928, 195] on link "Gifts & Wrap +" at bounding box center [919, 194] width 100 height 50
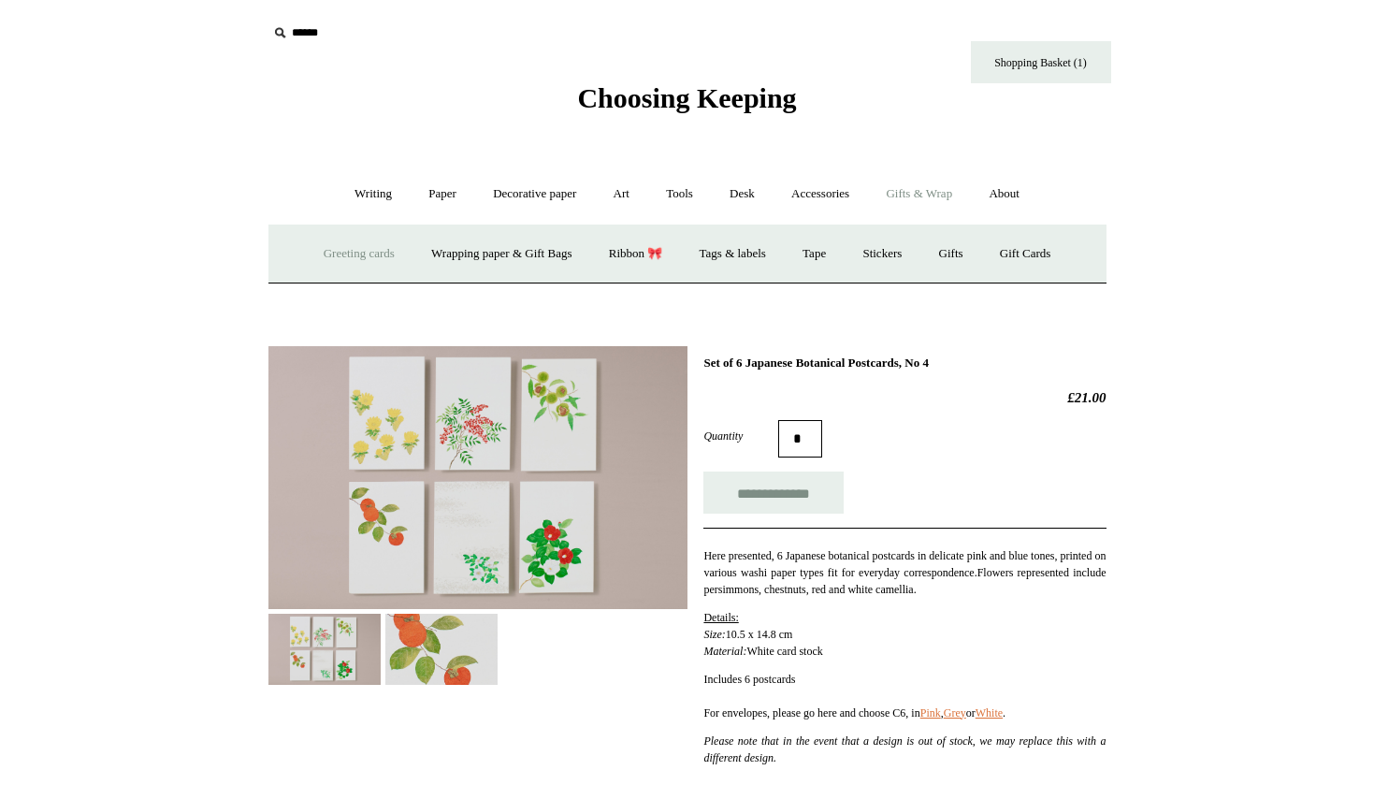
click at [377, 249] on link "Greeting cards +" at bounding box center [359, 254] width 105 height 50
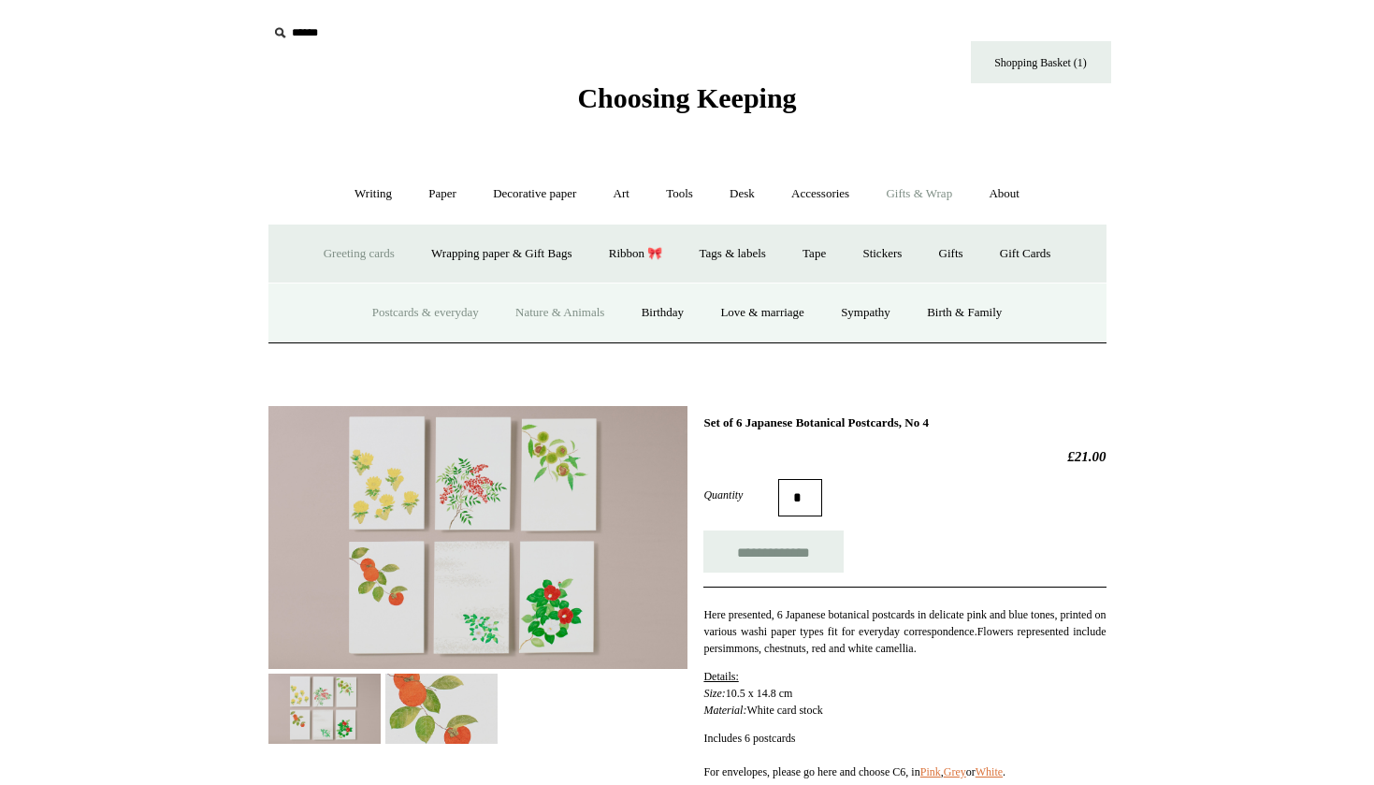
click at [601, 312] on link "Nature & Animals" at bounding box center [560, 313] width 123 height 50
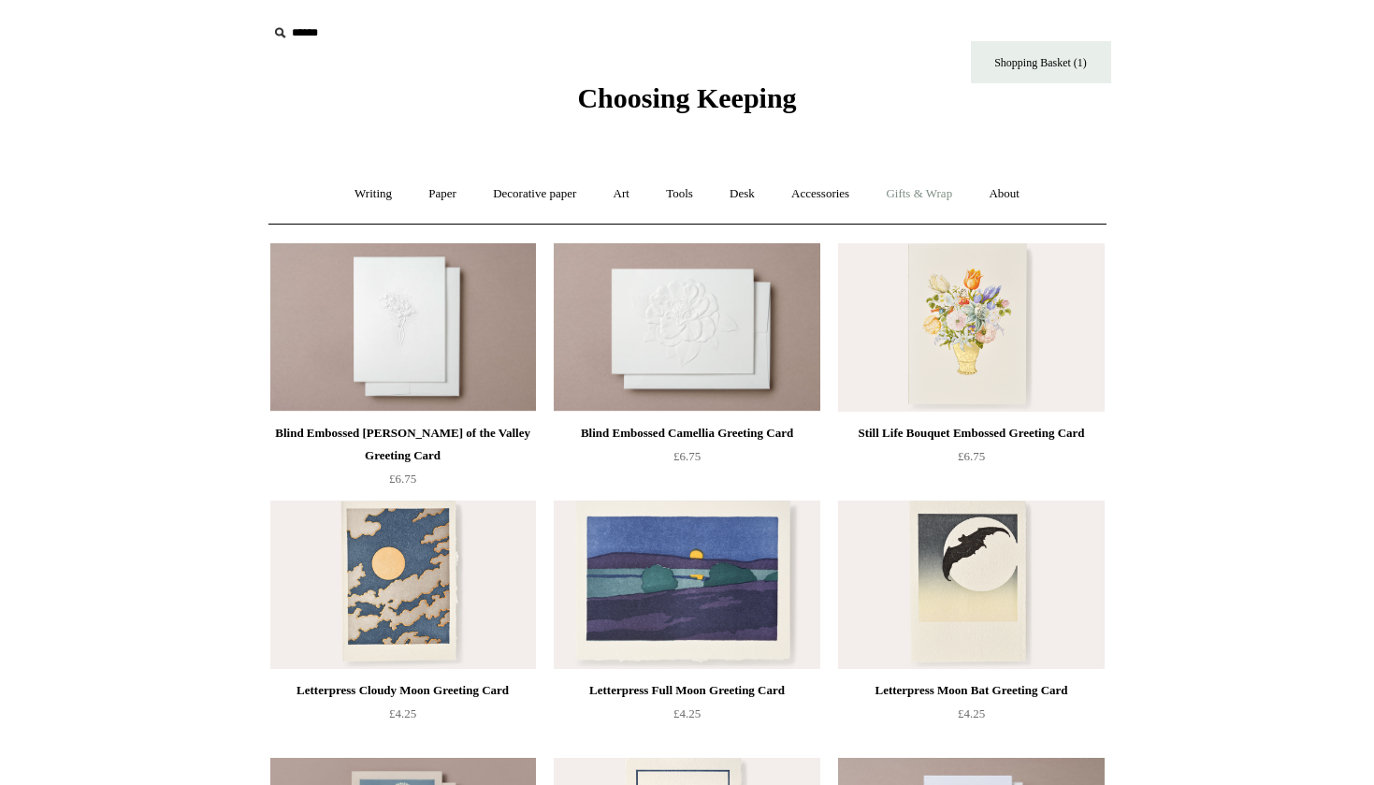
click at [947, 193] on link "Gifts & Wrap +" at bounding box center [919, 194] width 100 height 50
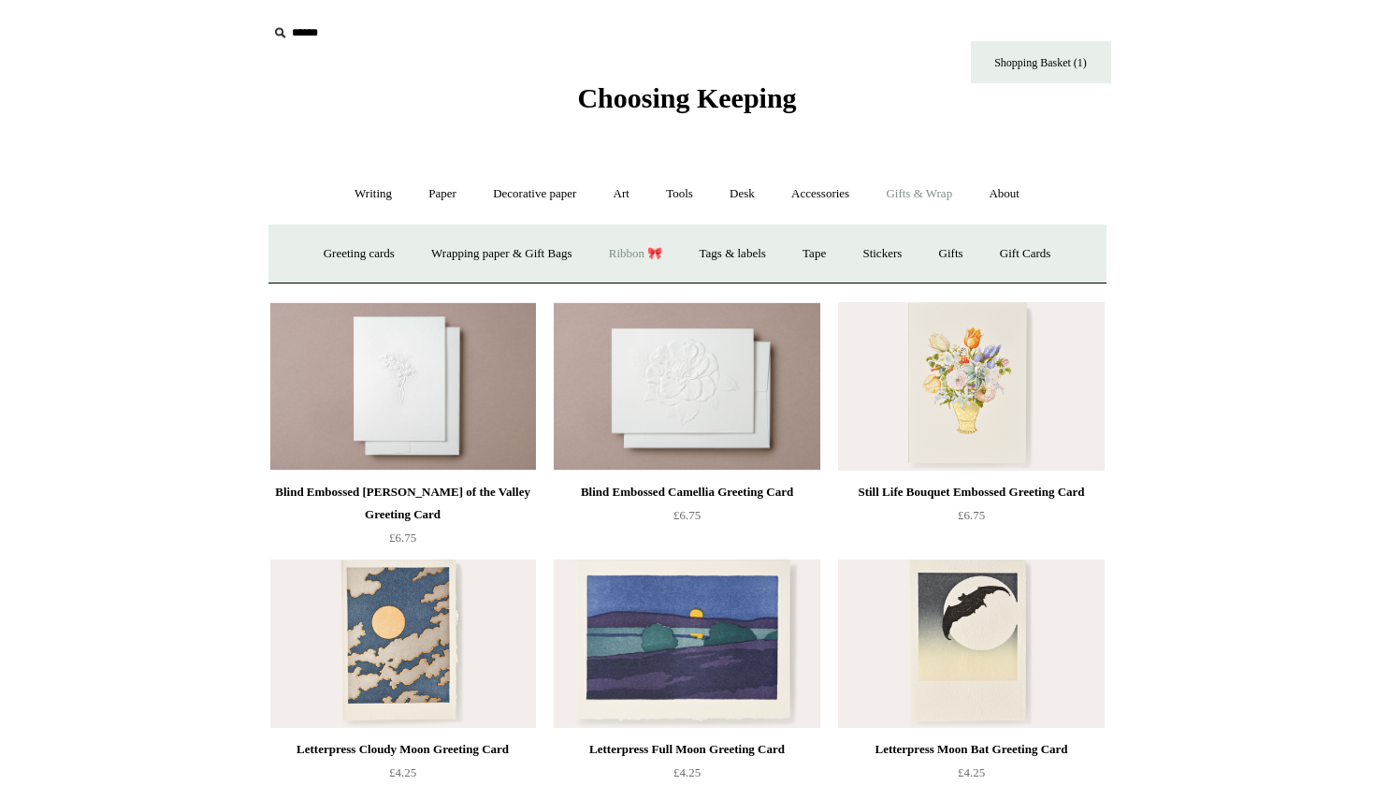
click at [630, 250] on link "Ribbon 🎀" at bounding box center [636, 254] width 88 height 50
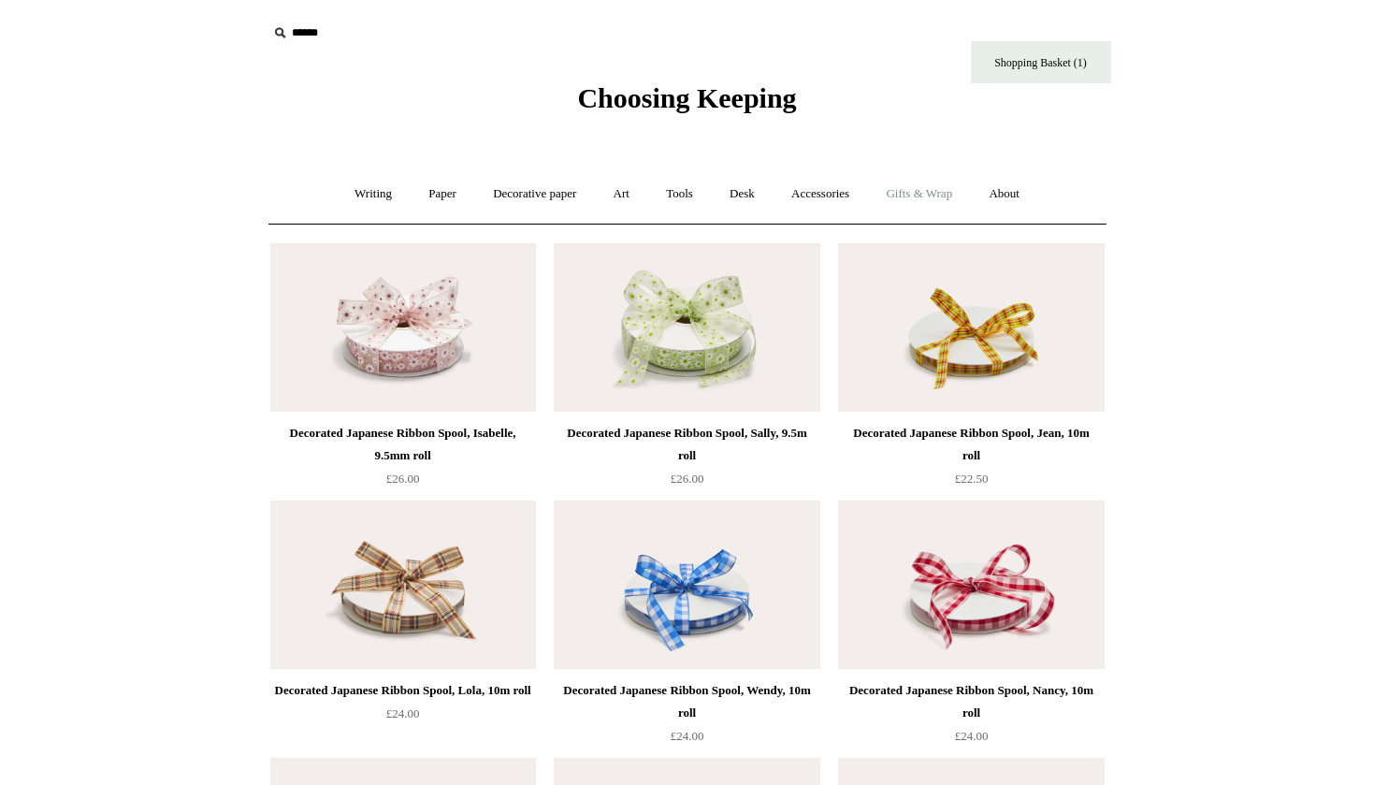
click at [920, 193] on link "Gifts & Wrap +" at bounding box center [919, 194] width 100 height 50
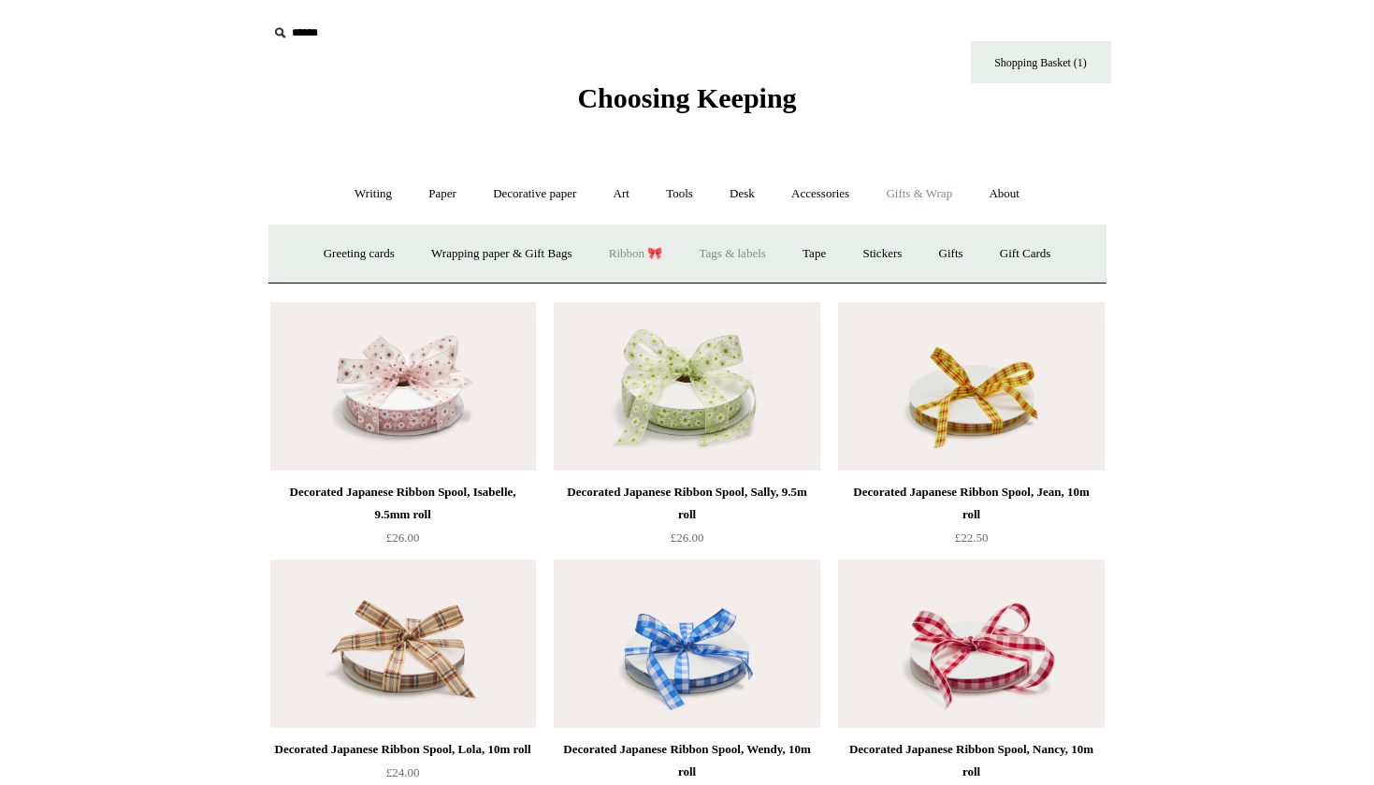
click at [736, 241] on link "Tags & labels" at bounding box center [733, 254] width 100 height 50
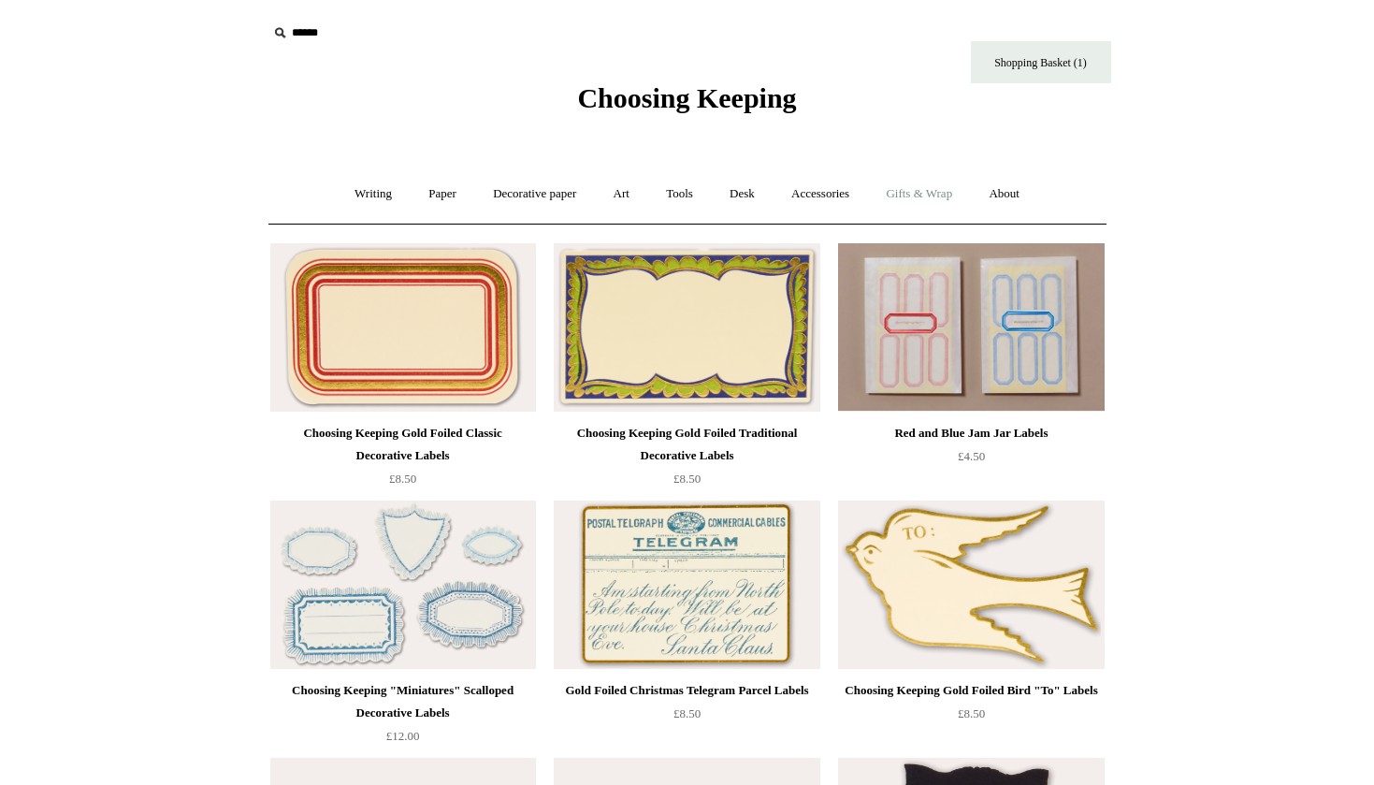
click at [929, 195] on link "Gifts & Wrap +" at bounding box center [919, 194] width 100 height 50
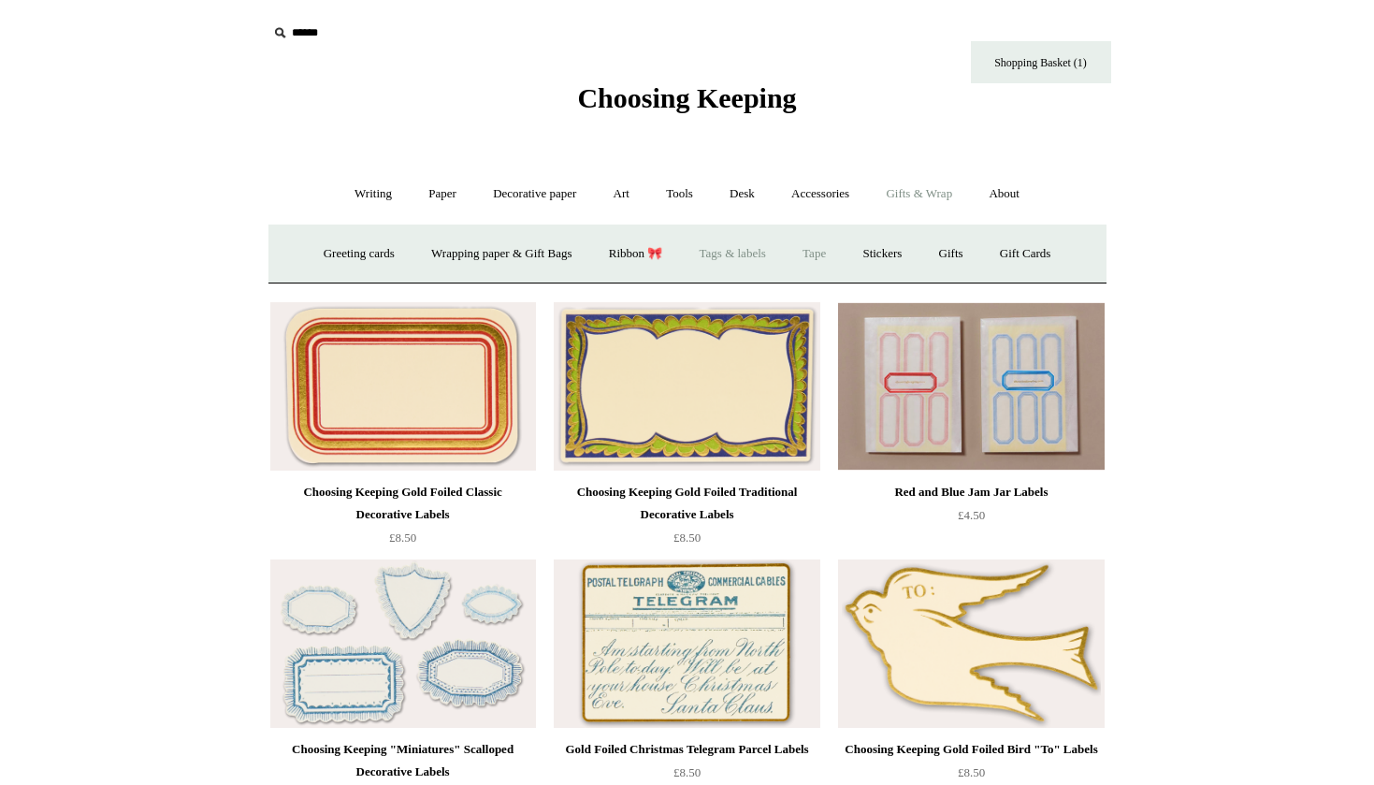
click at [819, 249] on link "Tape" at bounding box center [814, 254] width 57 height 50
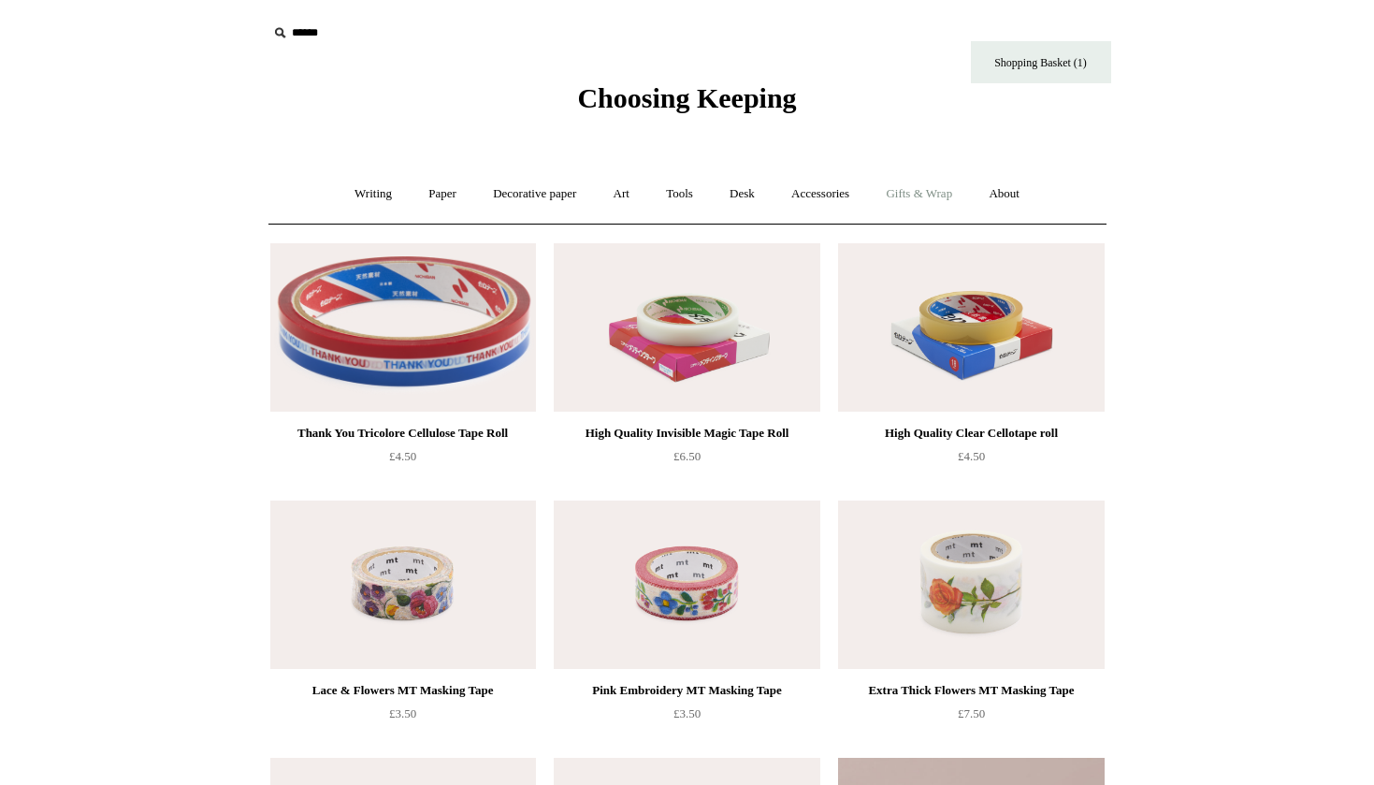
click at [940, 196] on link "Gifts & Wrap +" at bounding box center [919, 194] width 100 height 50
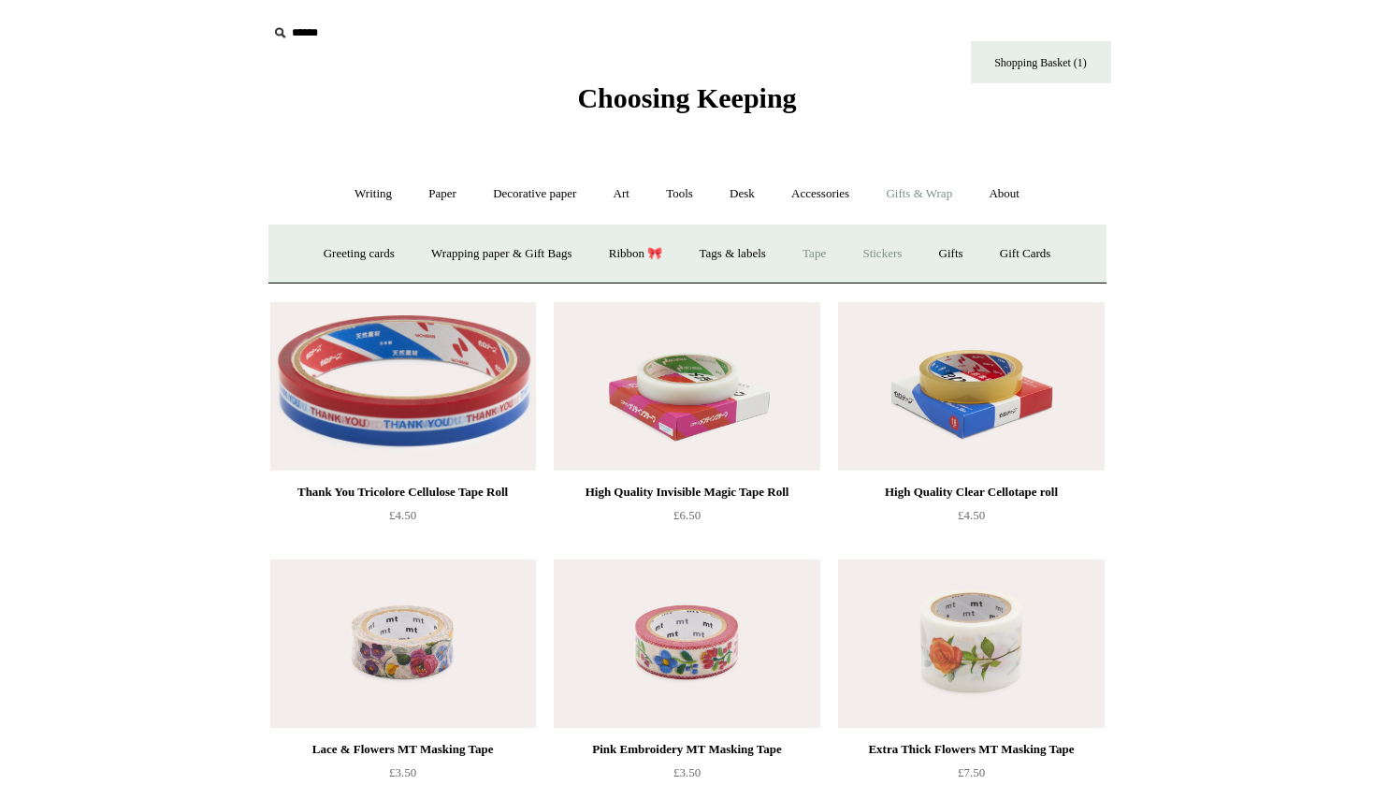
click at [894, 251] on link "Stickers" at bounding box center [882, 254] width 73 height 50
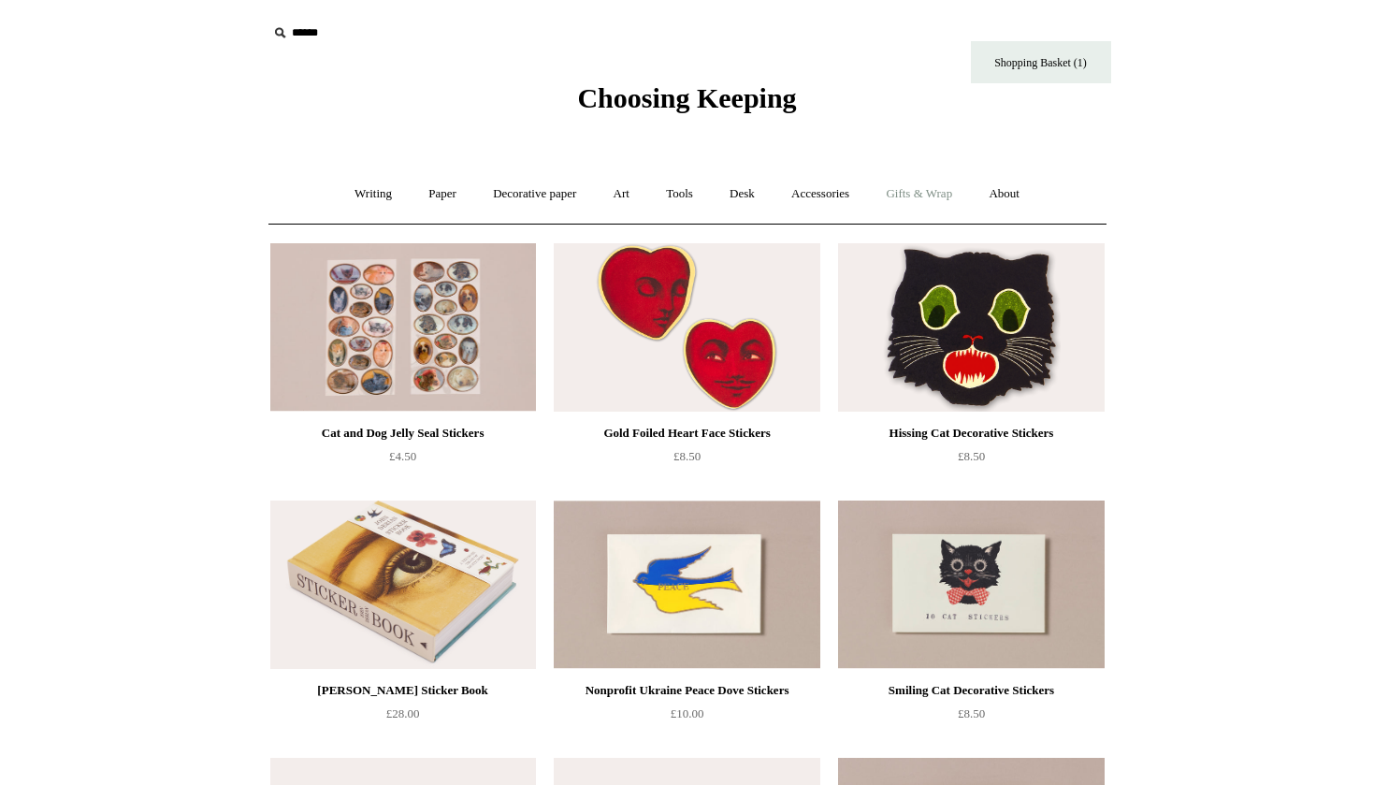
click at [930, 192] on link "Gifts & Wrap +" at bounding box center [919, 194] width 100 height 50
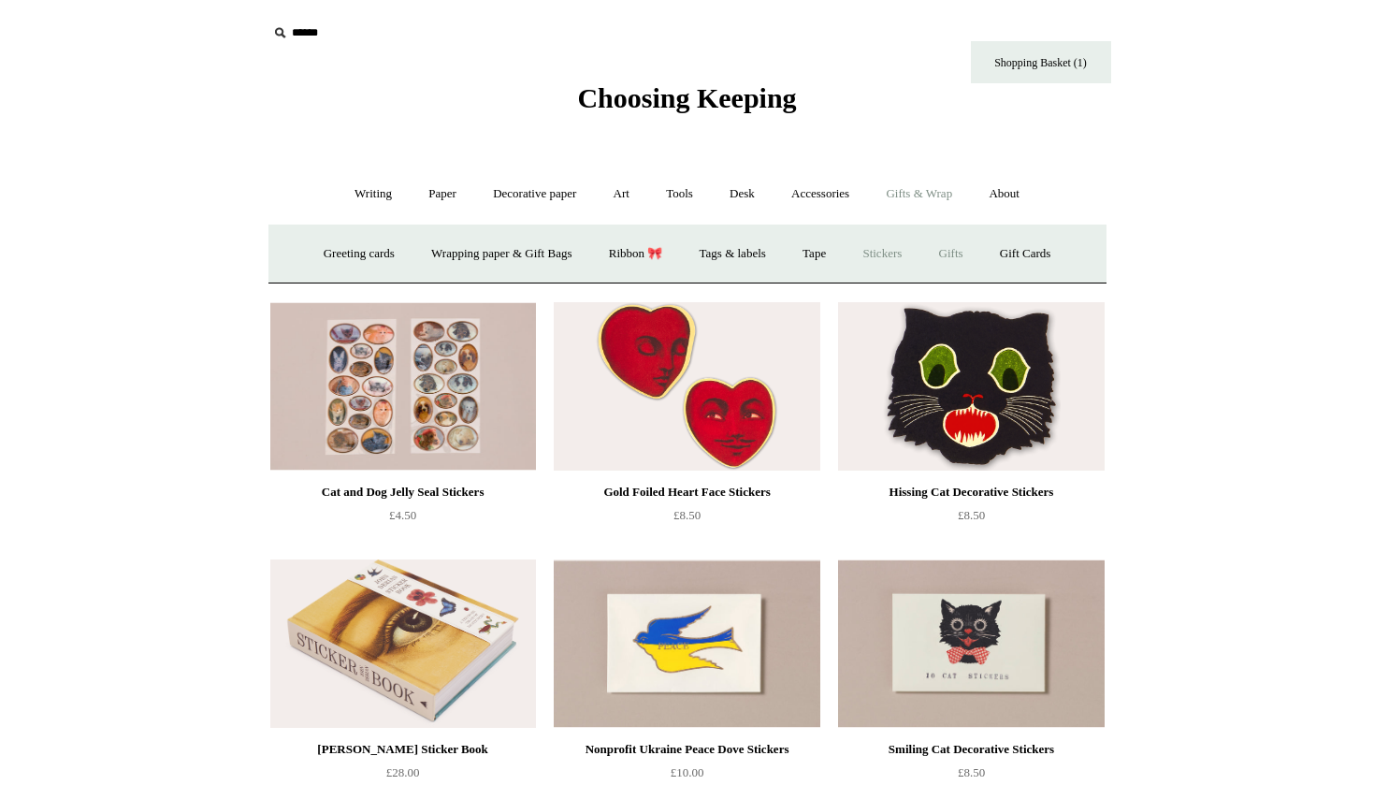
click at [968, 257] on link "Gifts +" at bounding box center [951, 254] width 58 height 50
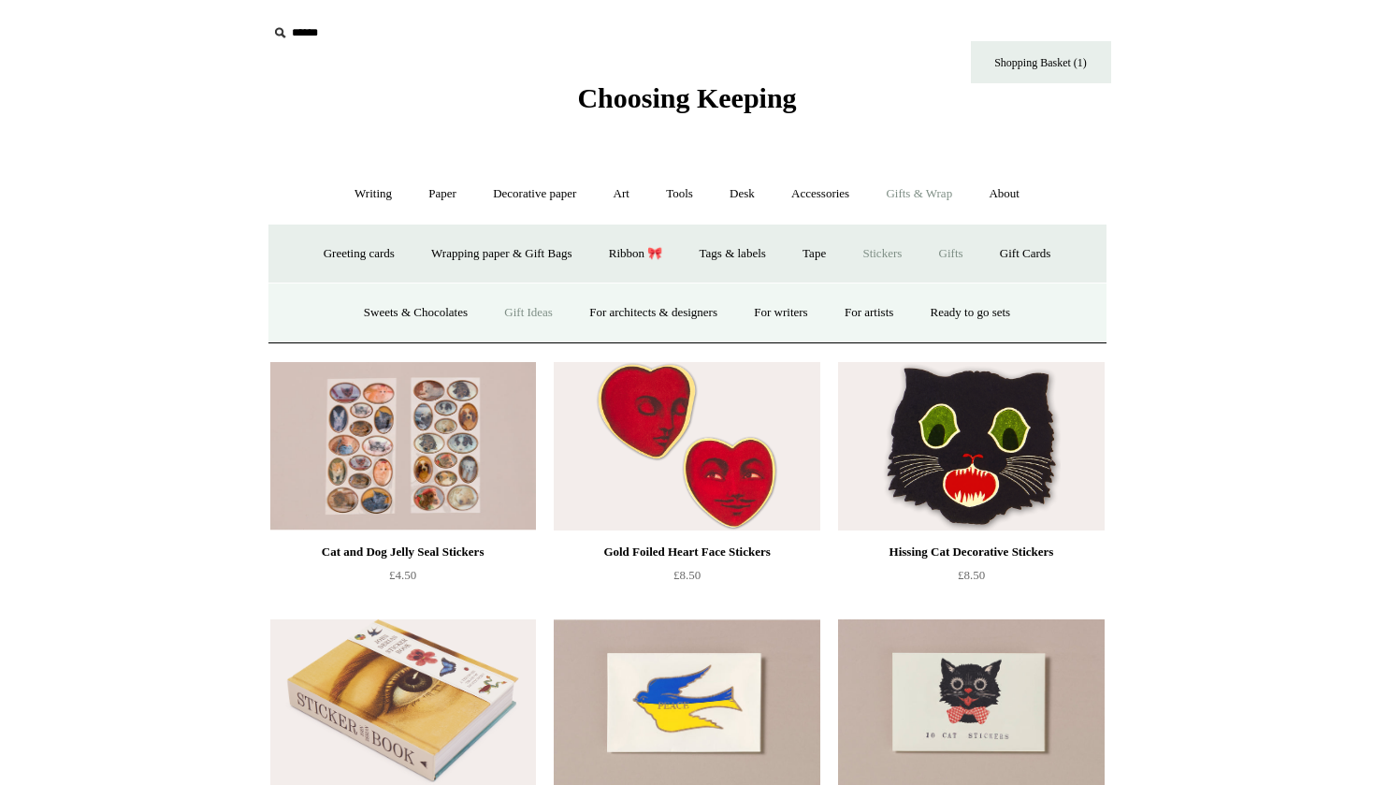
click at [542, 312] on link "Gift Ideas" at bounding box center [528, 313] width 82 height 50
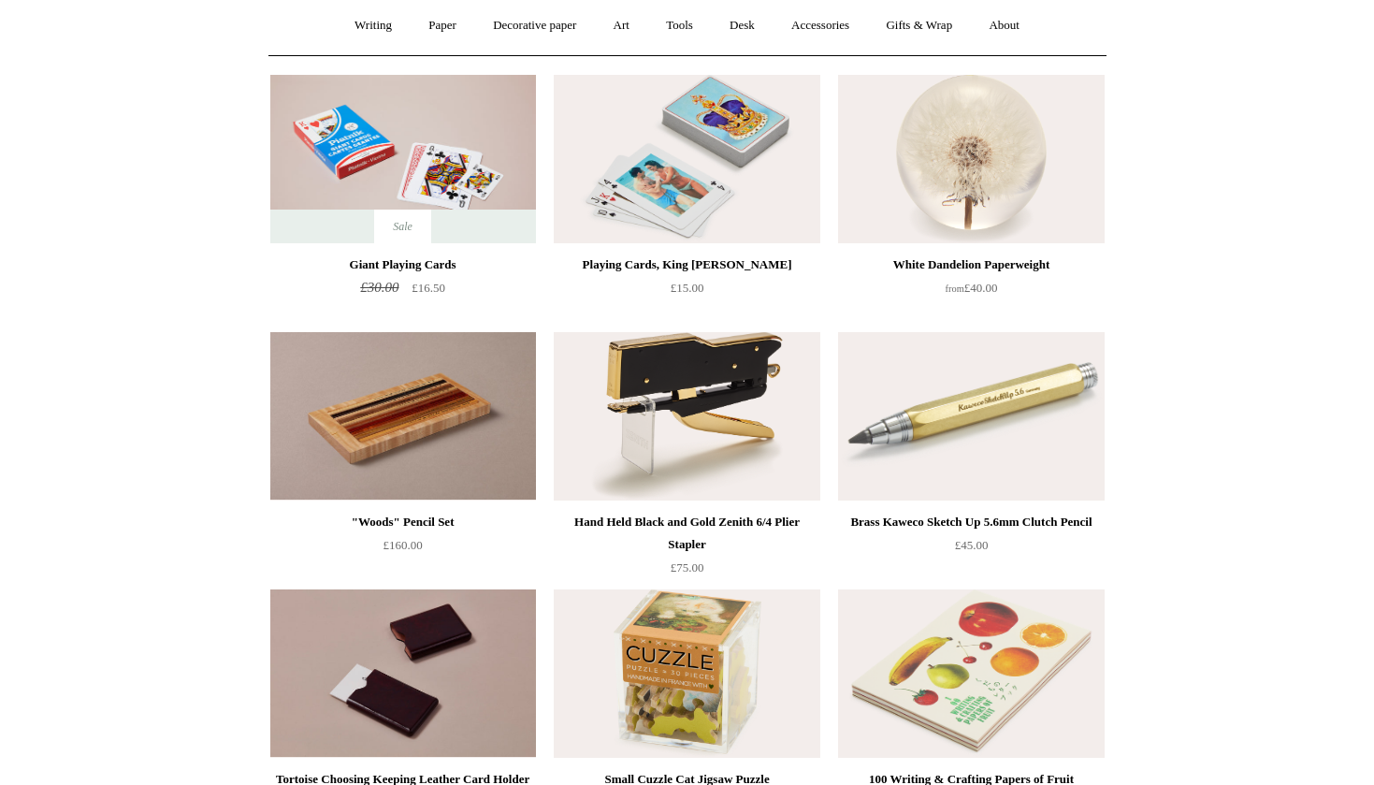
scroll to position [94, 0]
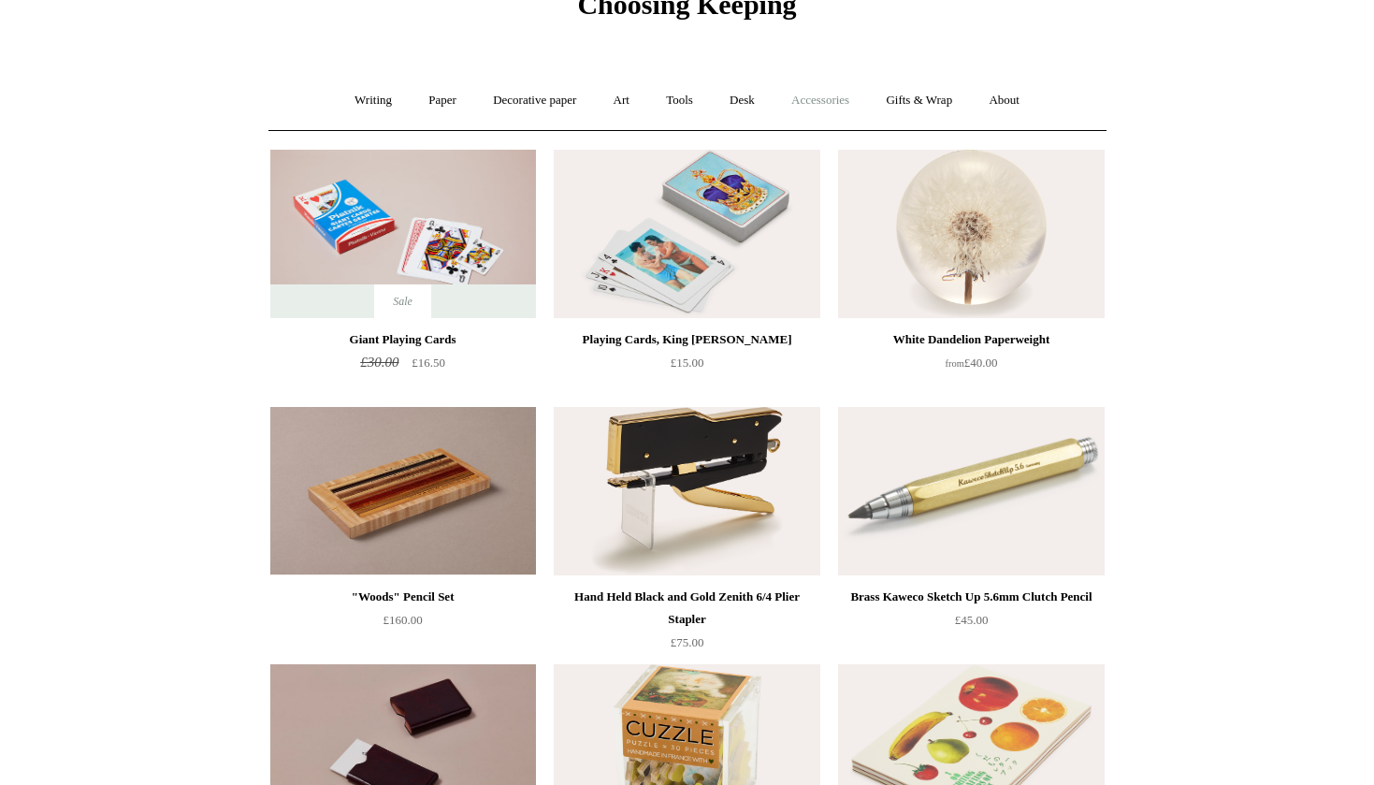
click at [838, 94] on link "Accessories +" at bounding box center [821, 101] width 92 height 50
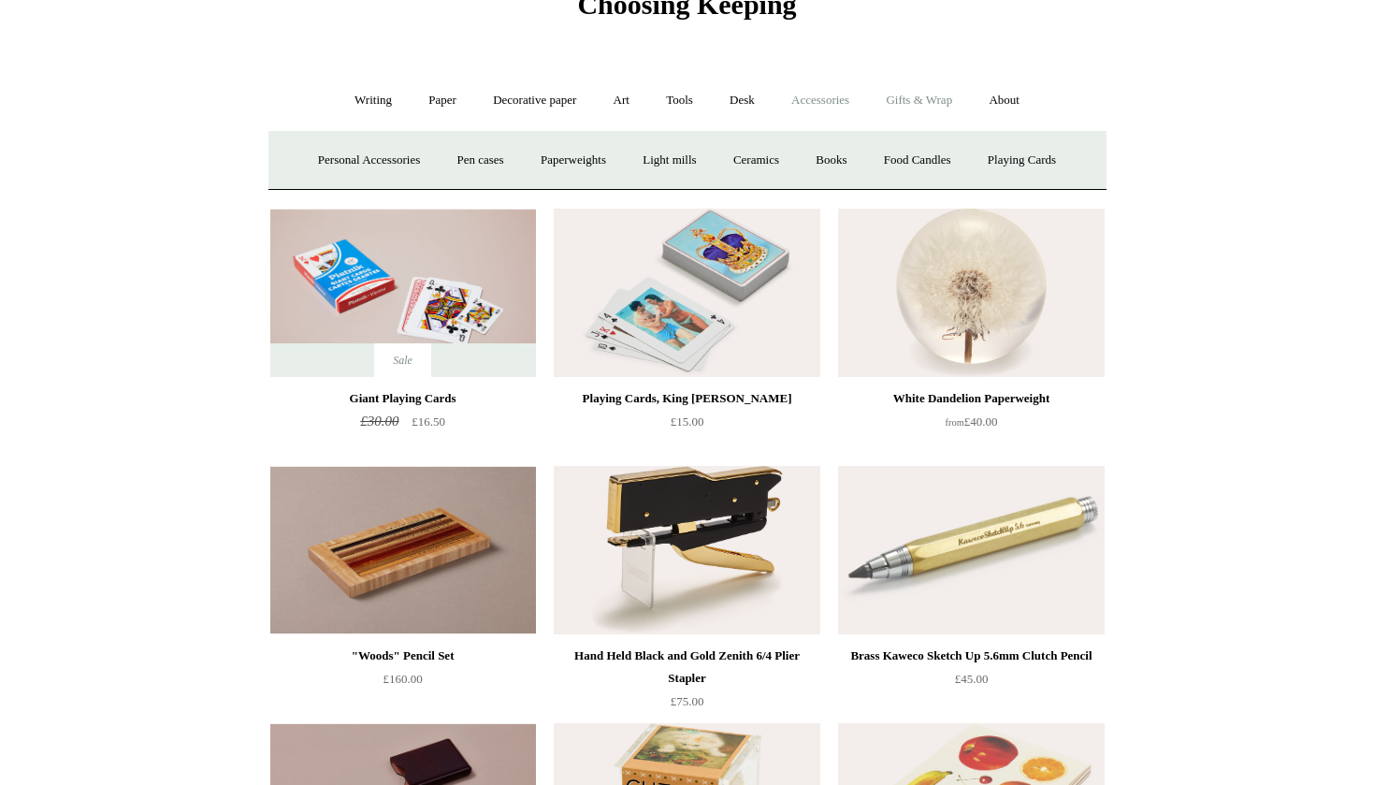
click at [922, 102] on link "Gifts & Wrap +" at bounding box center [919, 101] width 100 height 50
click at [980, 162] on link "Gifts +" at bounding box center [951, 161] width 58 height 50
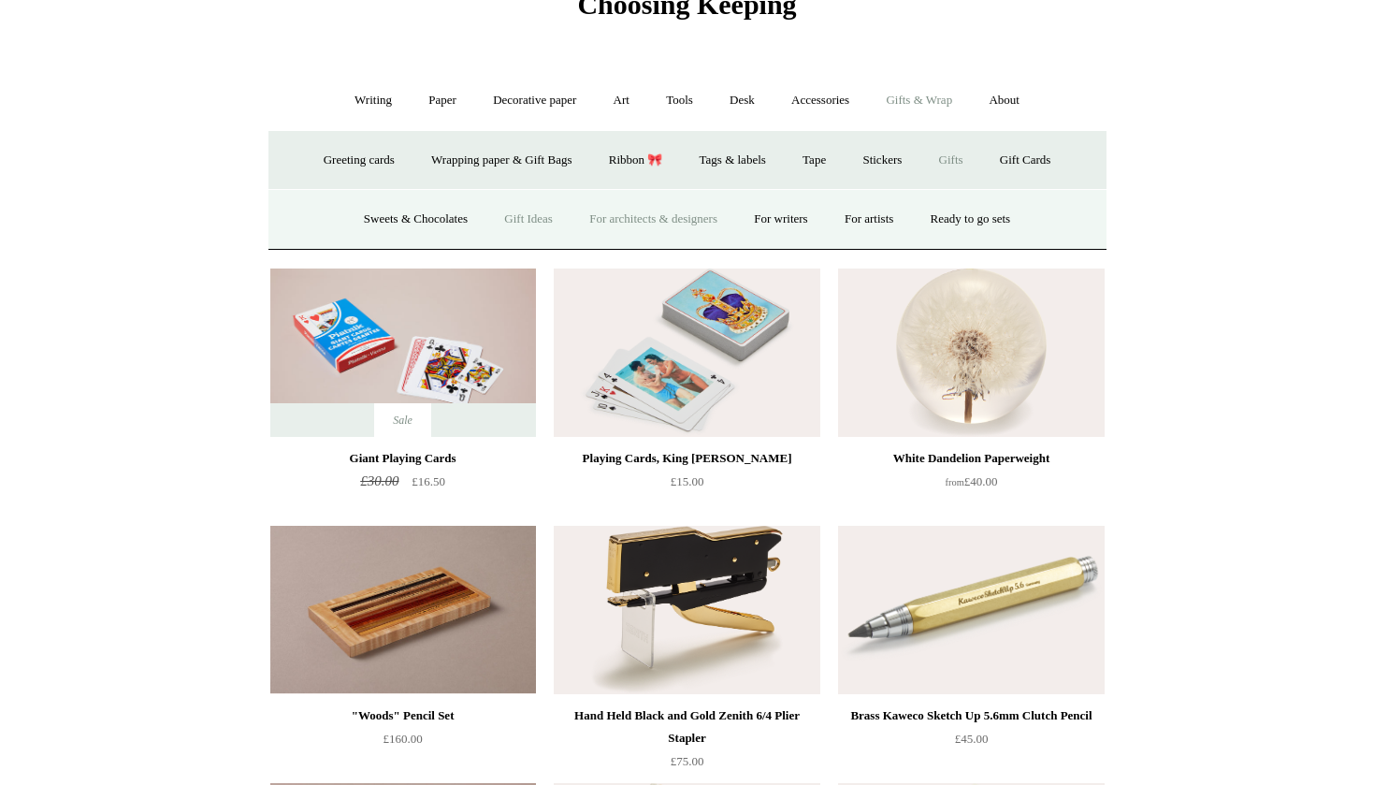
click at [666, 217] on link "For architects & designers" at bounding box center [654, 220] width 162 height 50
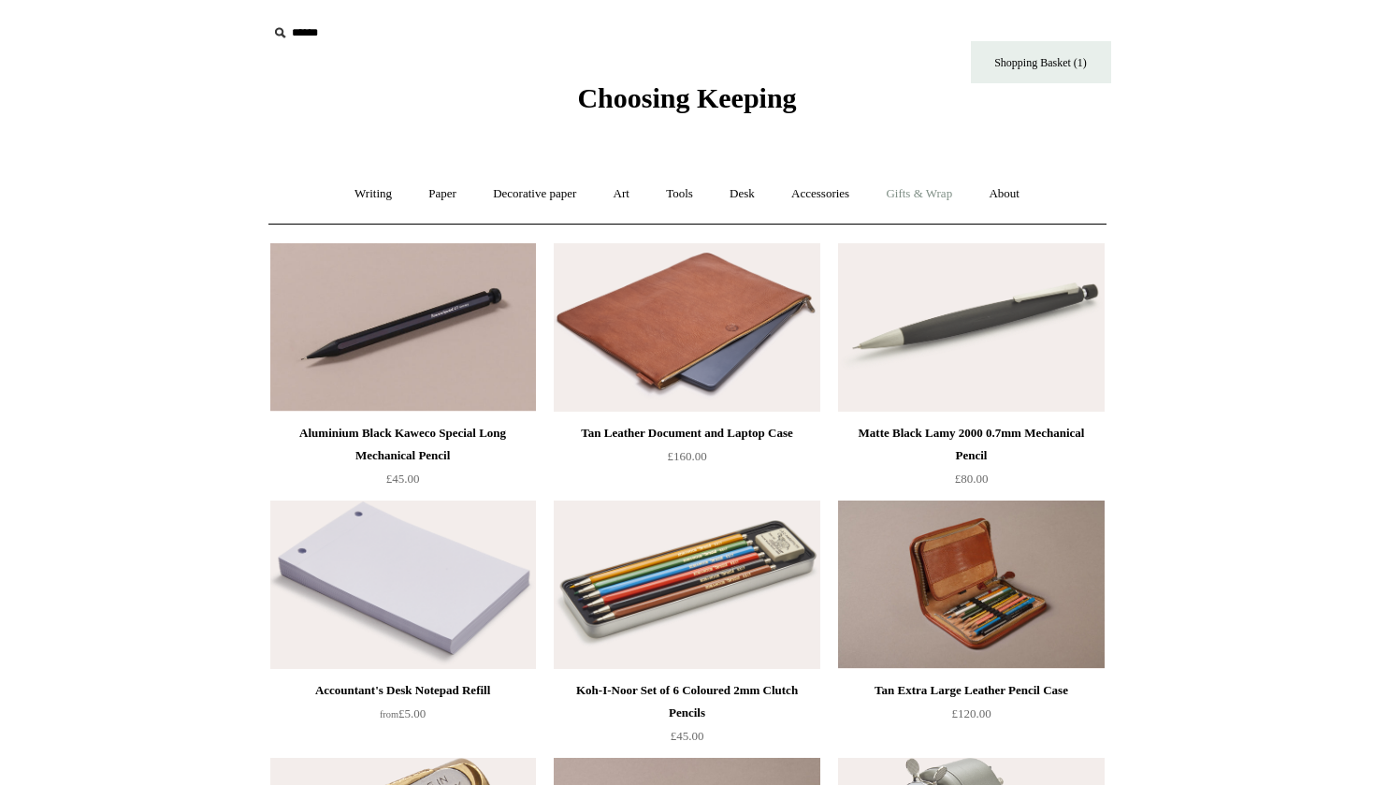
click at [938, 198] on link "Gifts & Wrap +" at bounding box center [919, 194] width 100 height 50
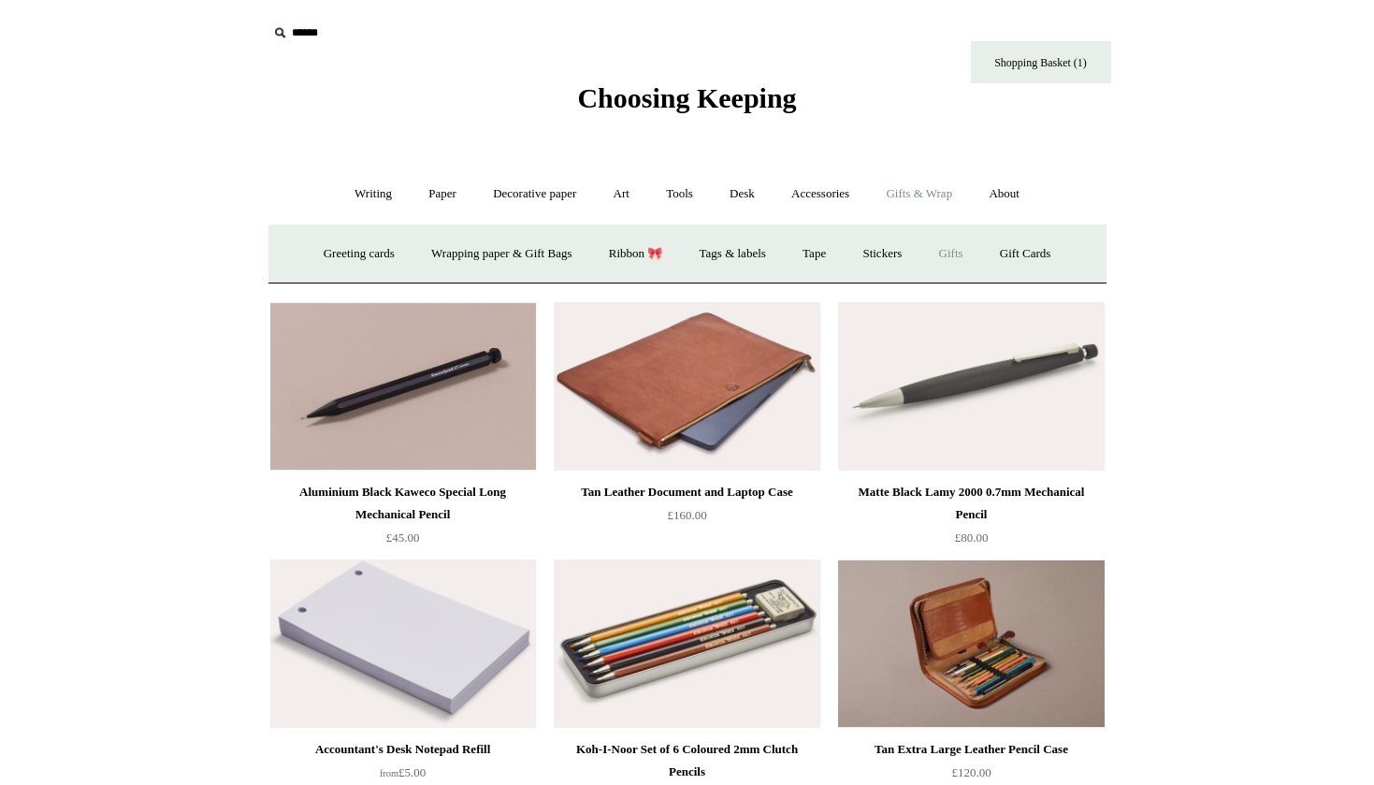
click at [963, 249] on link "Gifts +" at bounding box center [951, 254] width 58 height 50
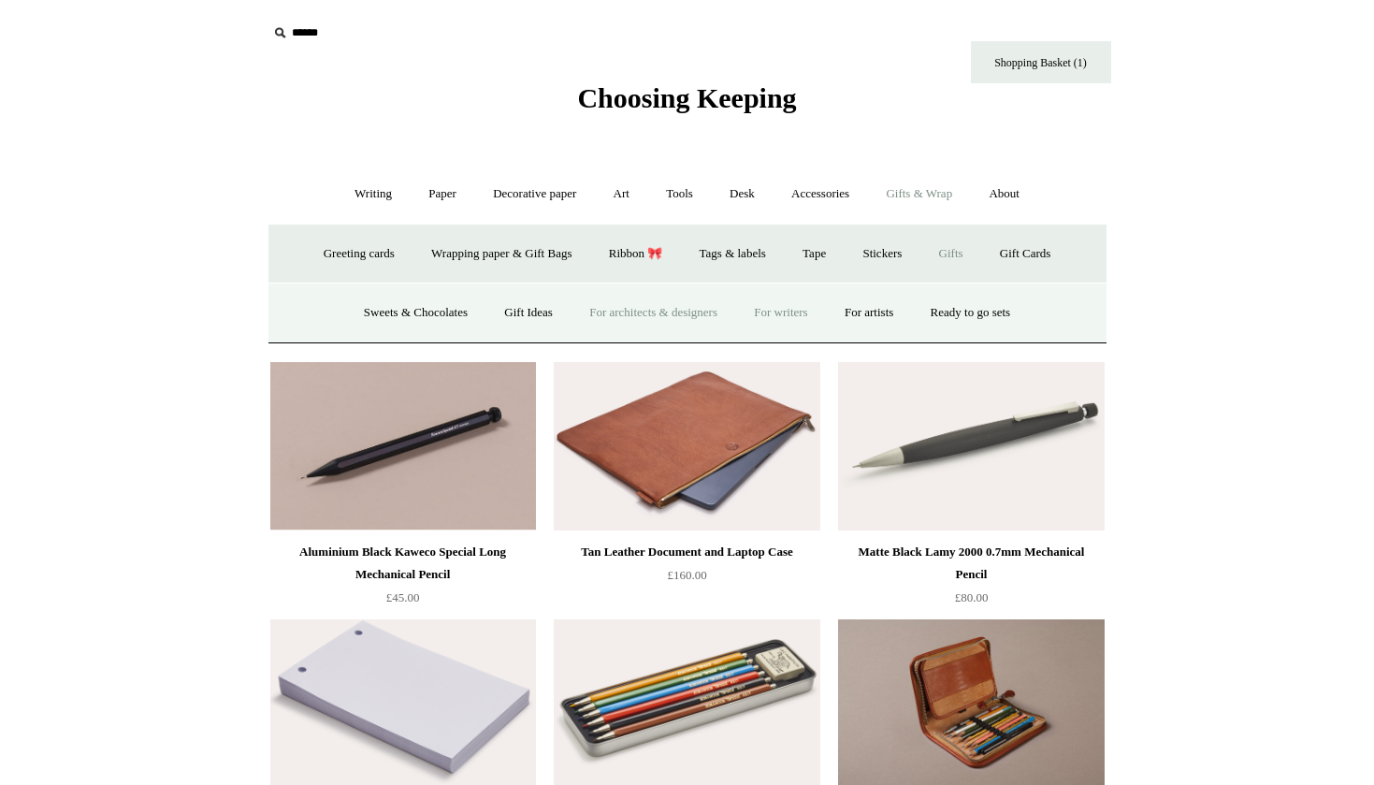
click at [800, 313] on link "For writers" at bounding box center [780, 313] width 87 height 50
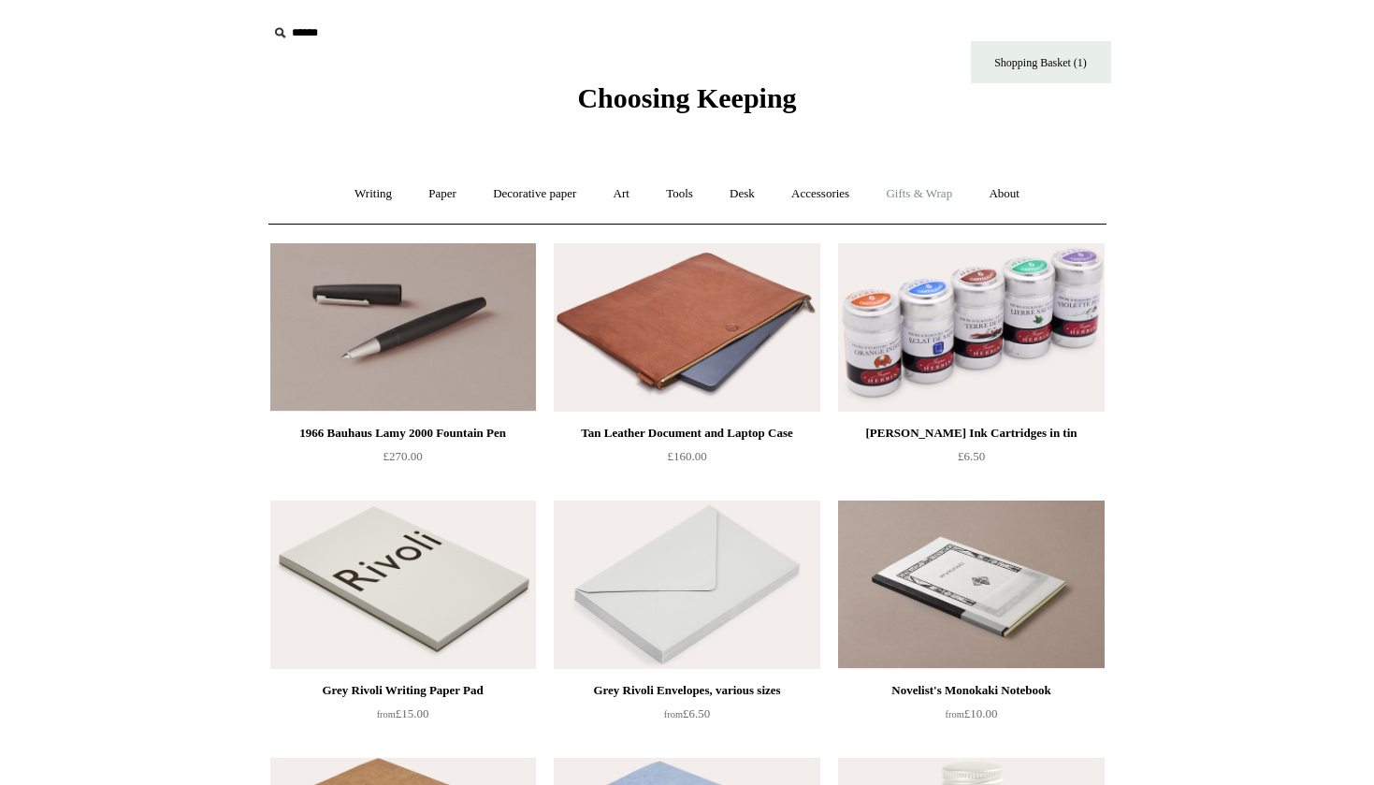
click at [932, 195] on link "Gifts & Wrap +" at bounding box center [919, 194] width 100 height 50
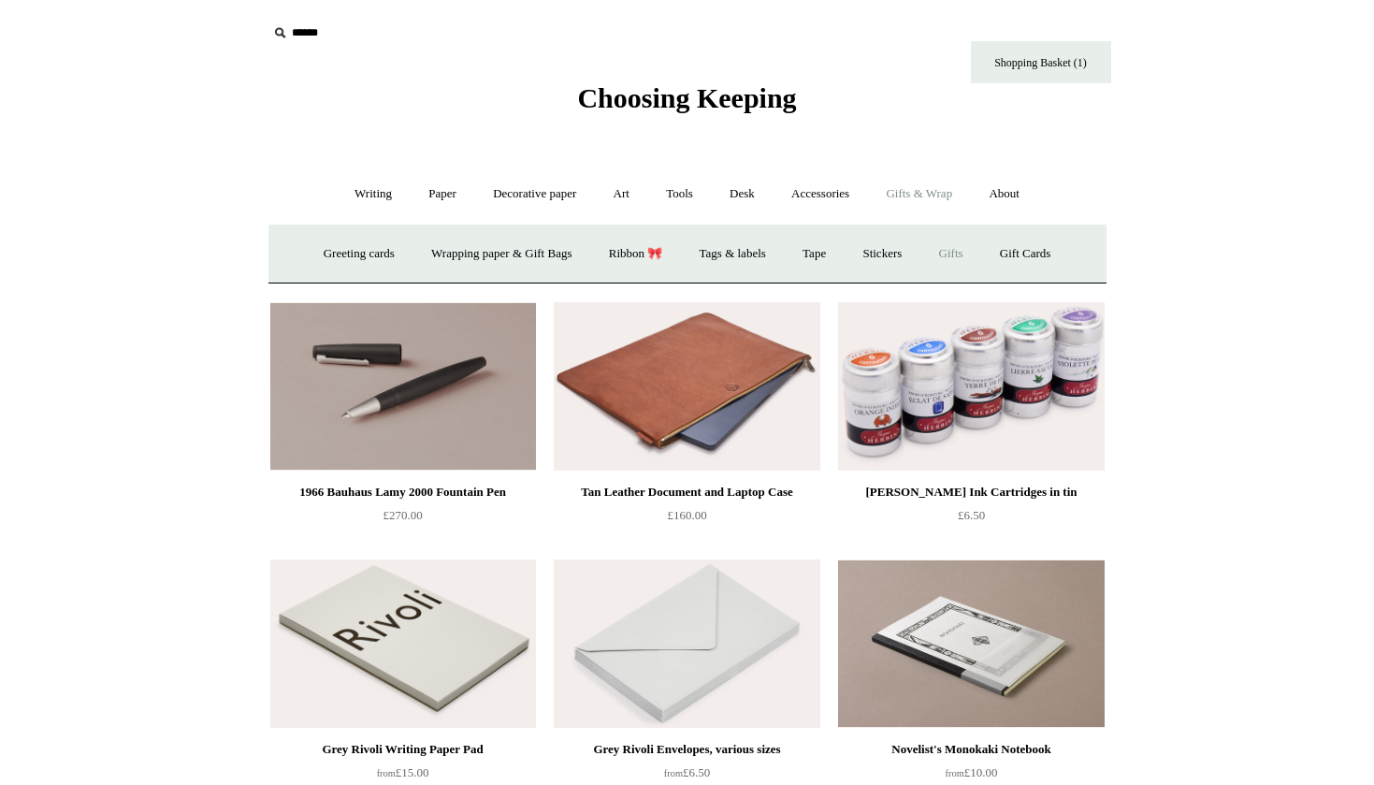
click at [969, 252] on link "Gifts +" at bounding box center [951, 254] width 58 height 50
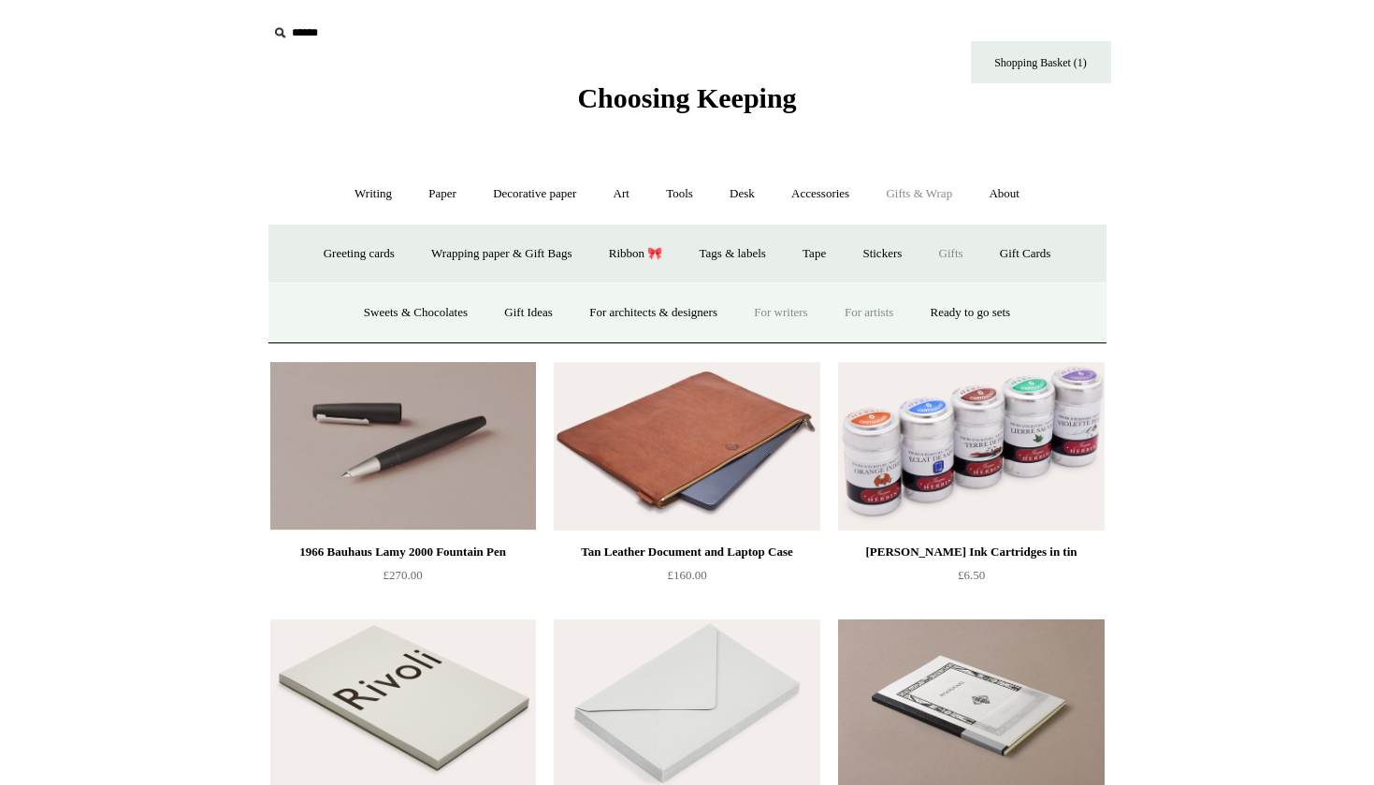
click at [879, 310] on link "For artists" at bounding box center [869, 313] width 82 height 50
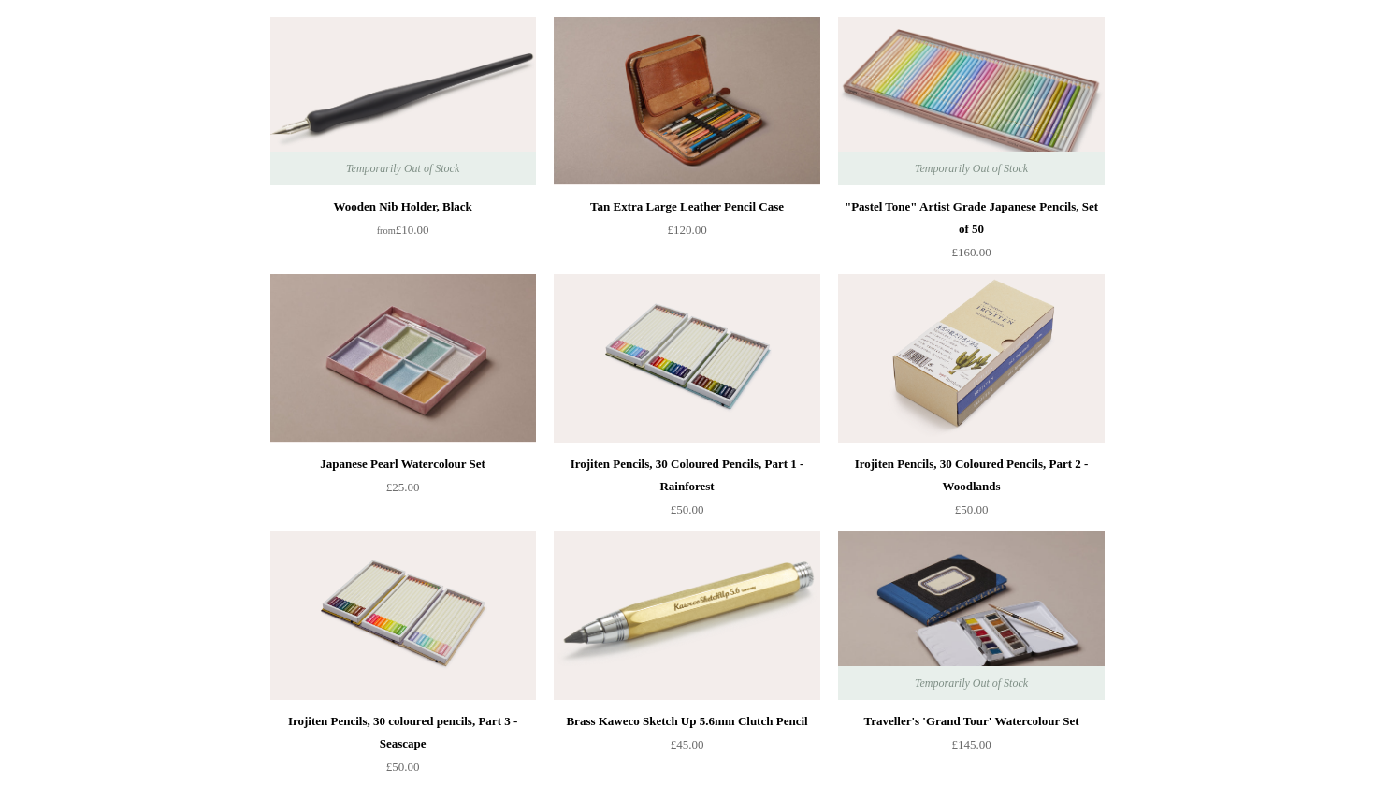
scroll to position [483, 0]
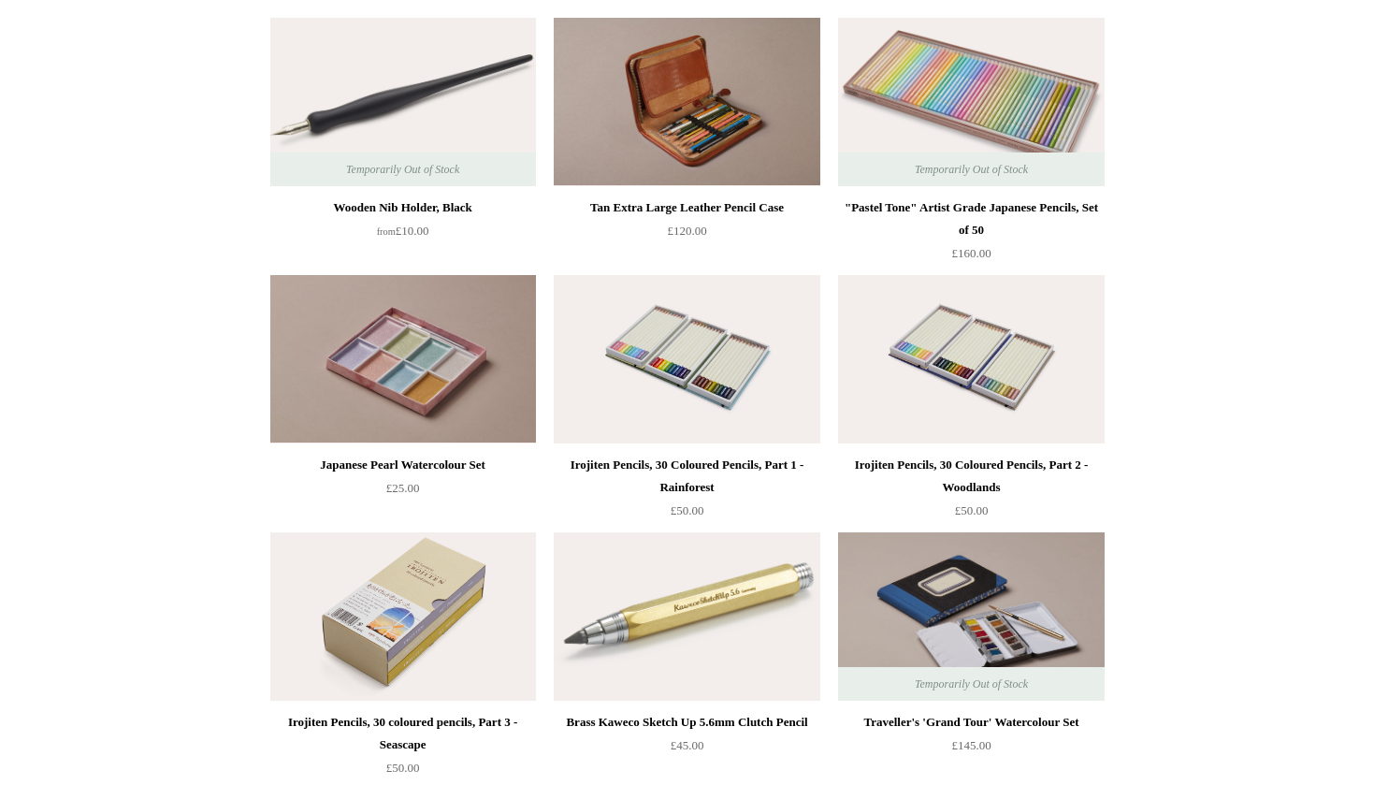
click at [446, 600] on img at bounding box center [403, 616] width 266 height 168
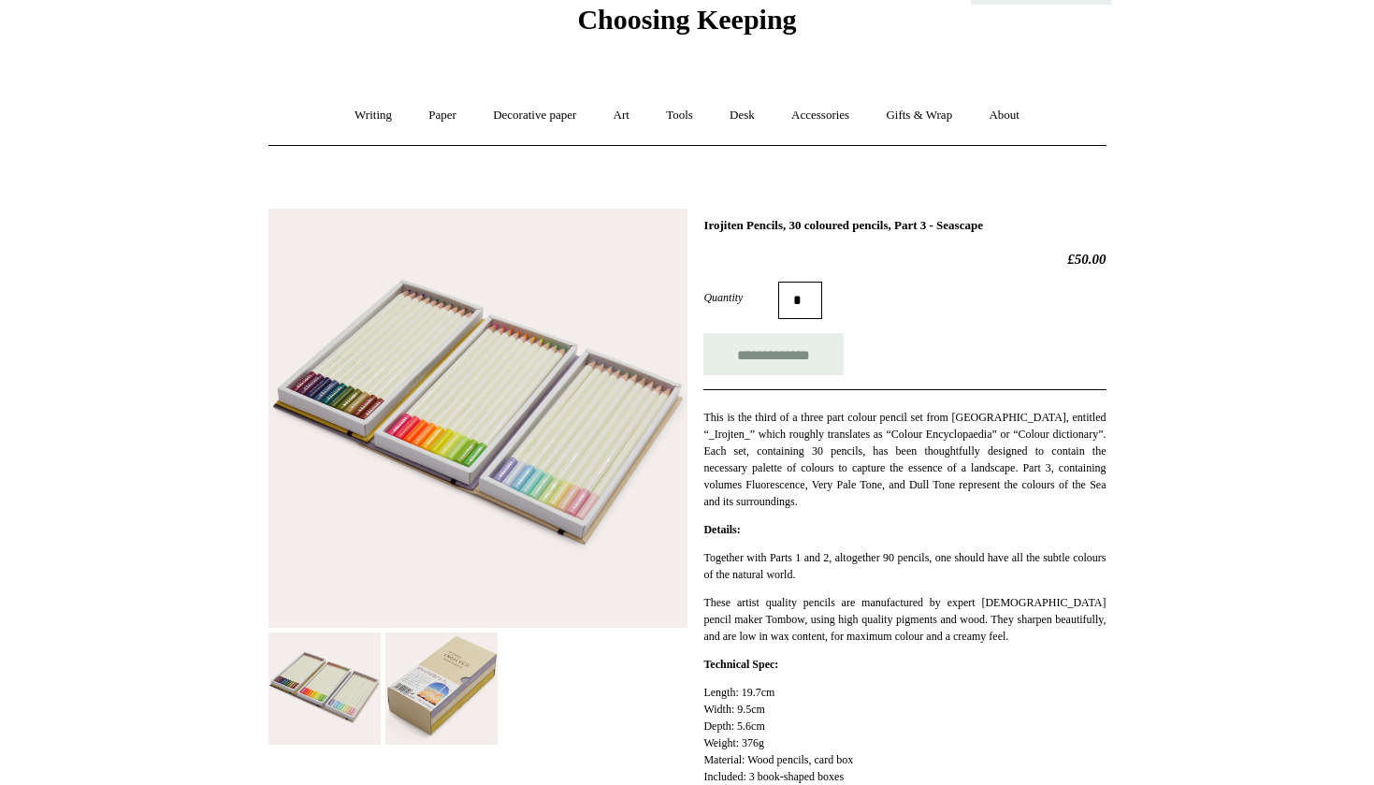
scroll to position [98, 0]
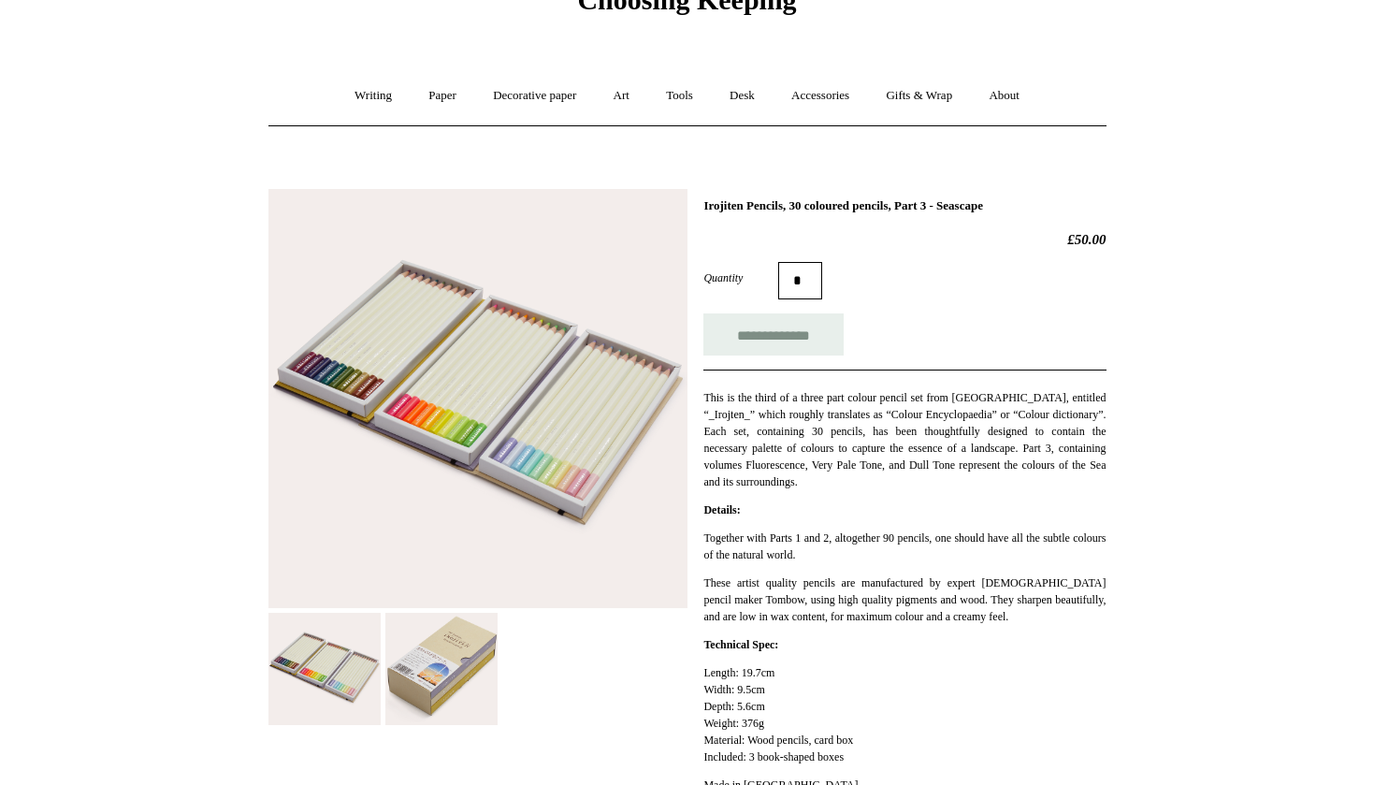
click at [543, 405] on img at bounding box center [477, 398] width 419 height 419
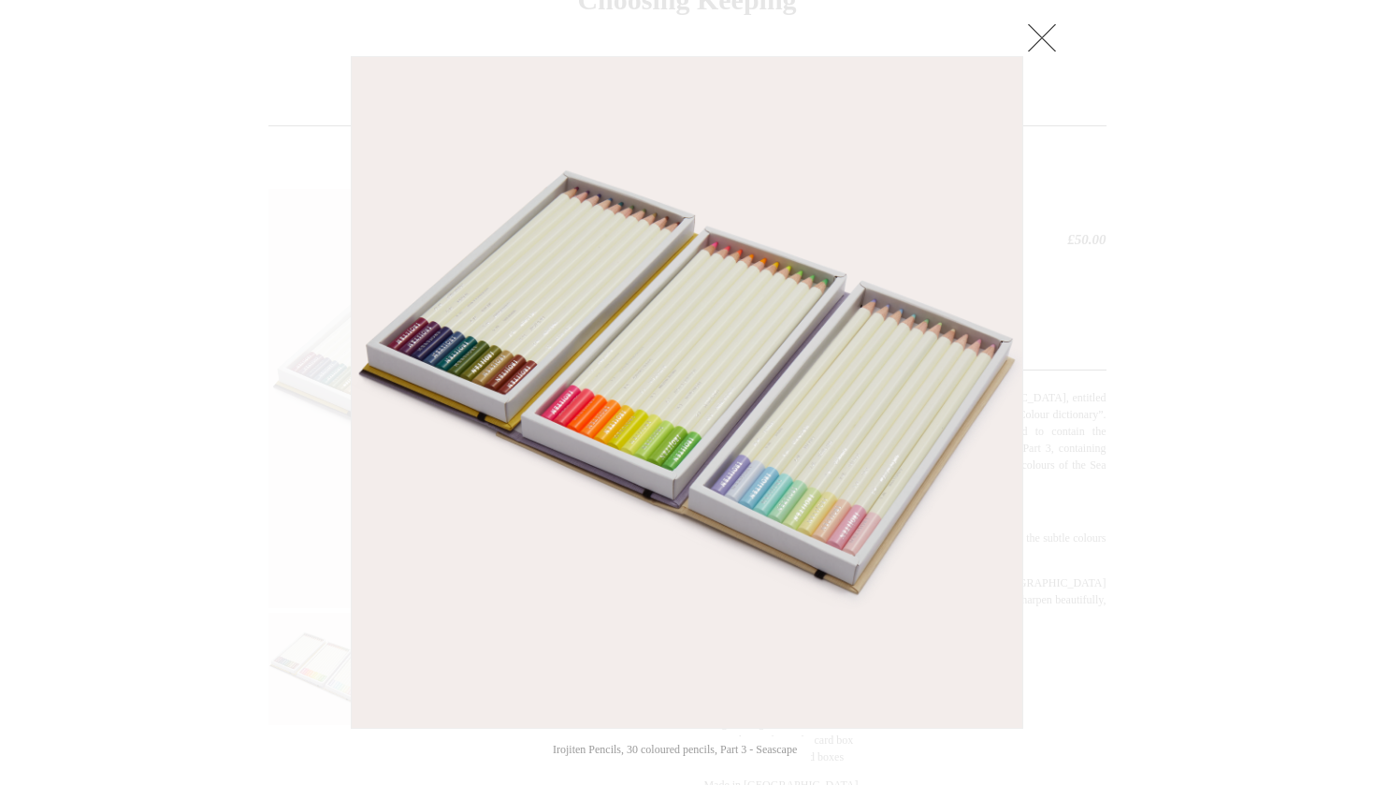
click at [1047, 28] on link at bounding box center [1041, 37] width 37 height 37
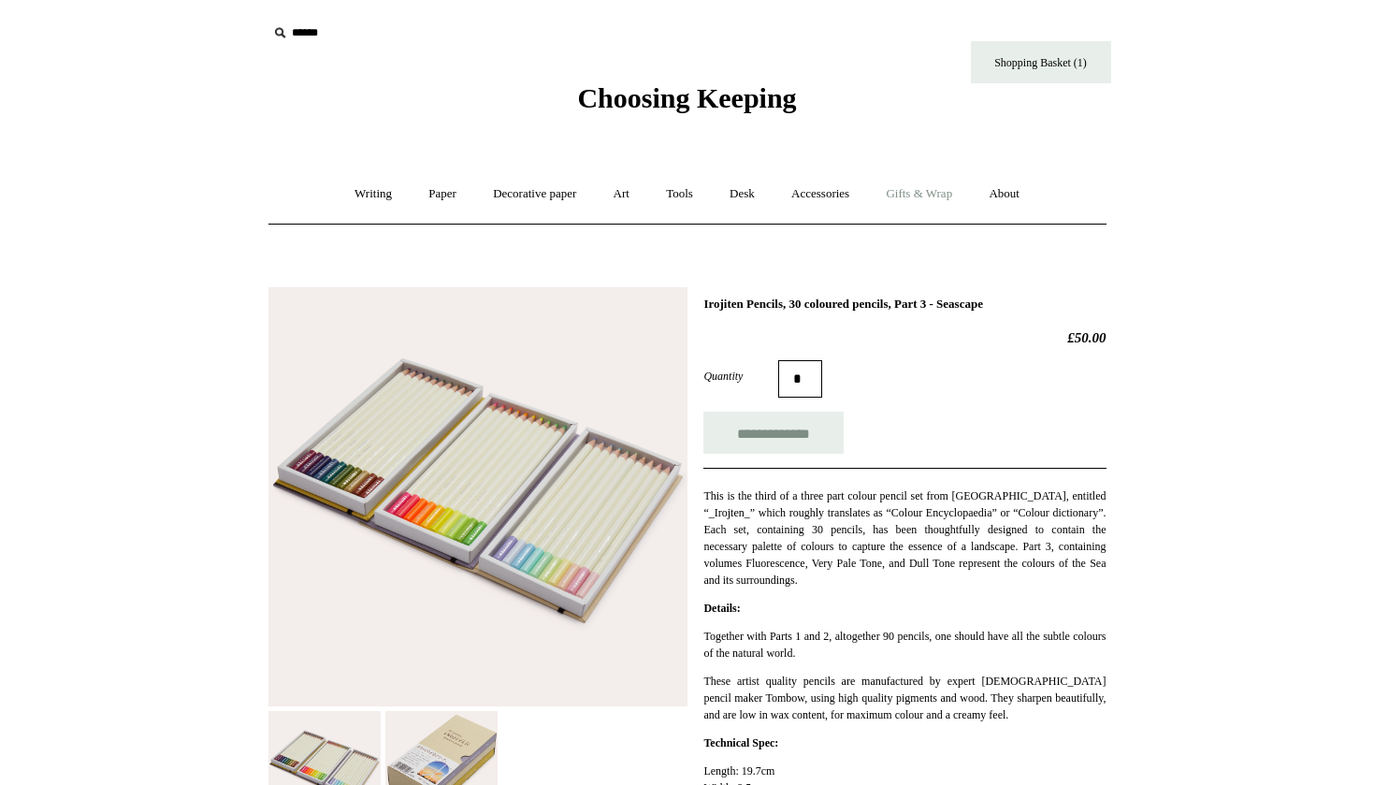
scroll to position [0, 0]
click at [850, 196] on link "Accessories +" at bounding box center [821, 194] width 92 height 50
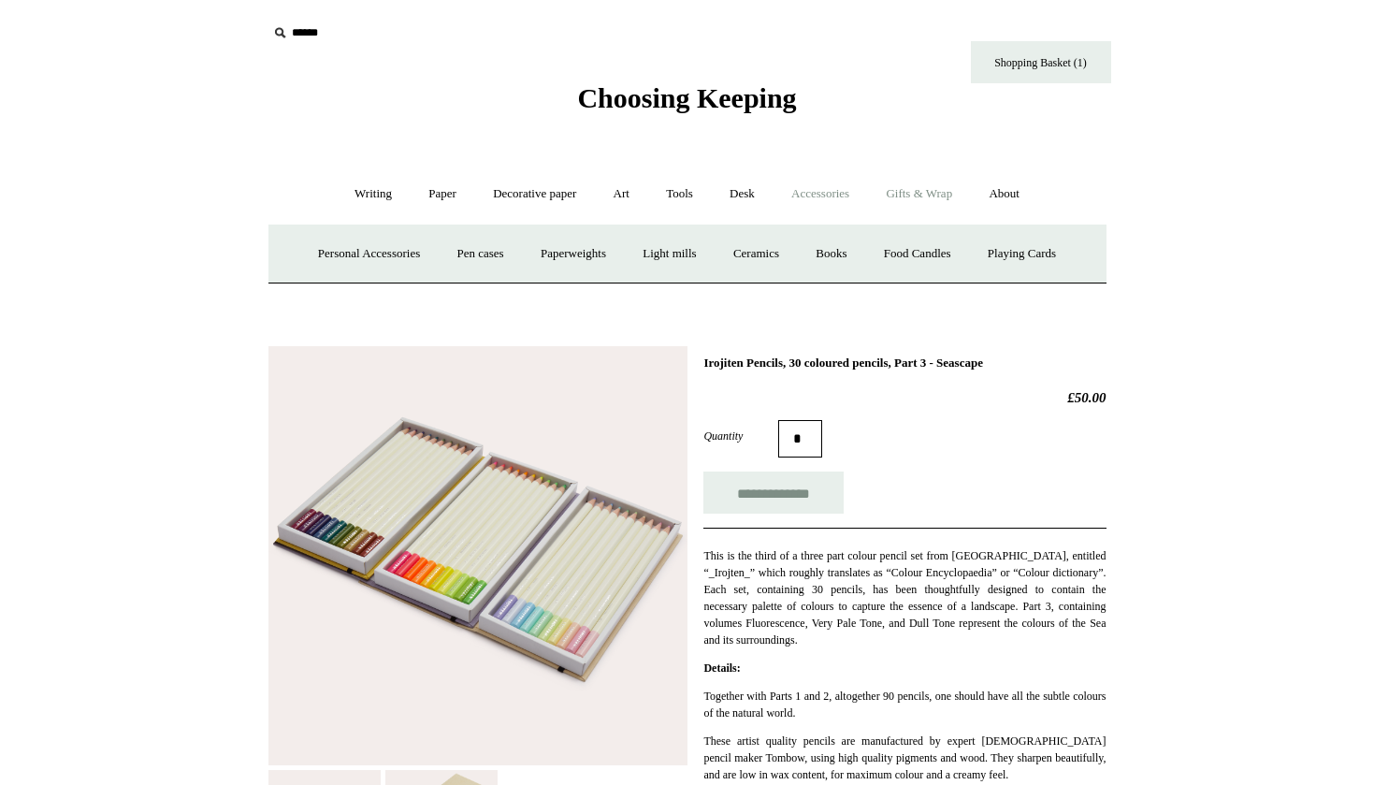
click at [932, 198] on link "Gifts & Wrap +" at bounding box center [919, 194] width 100 height 50
click at [968, 255] on link "Gifts +" at bounding box center [951, 254] width 58 height 50
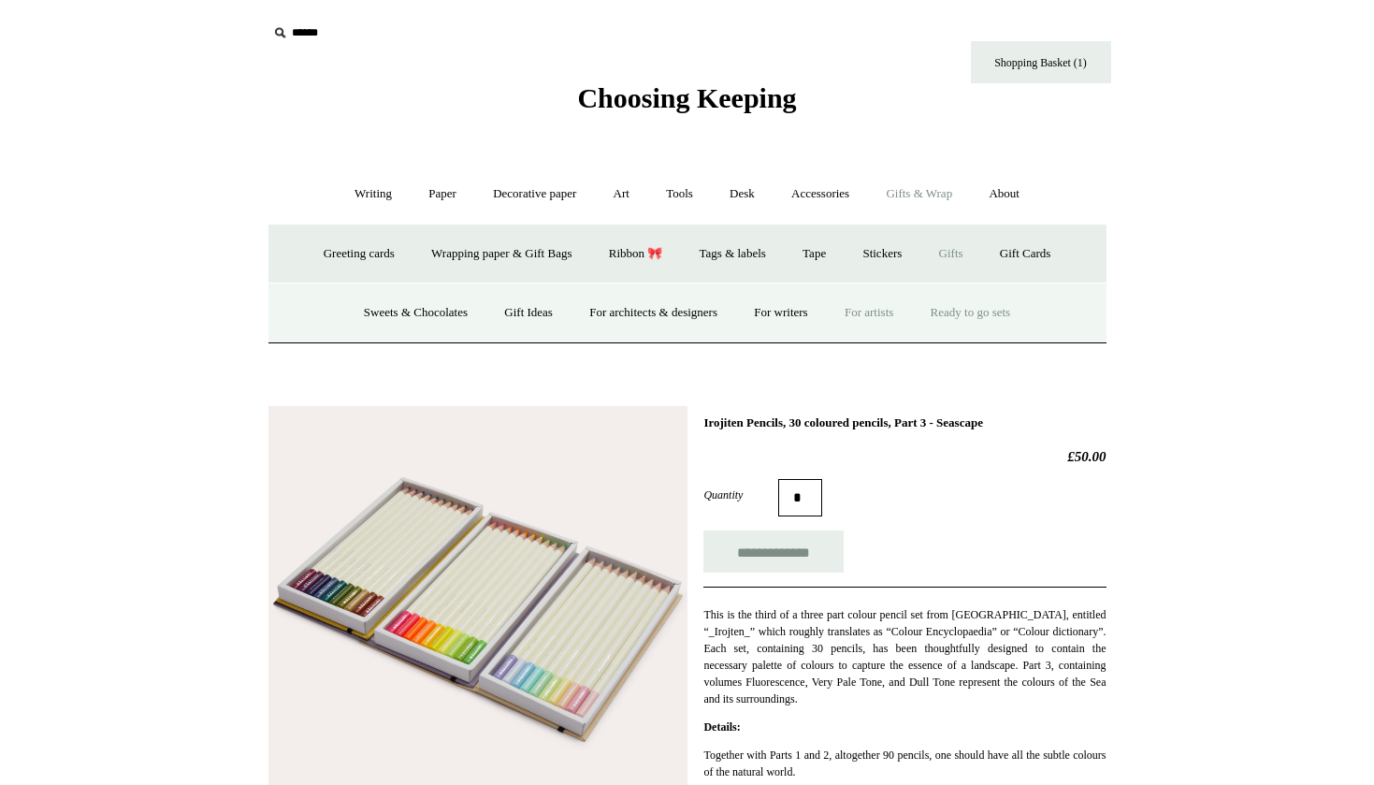
click at [987, 308] on link "Ready to go sets" at bounding box center [971, 313] width 114 height 50
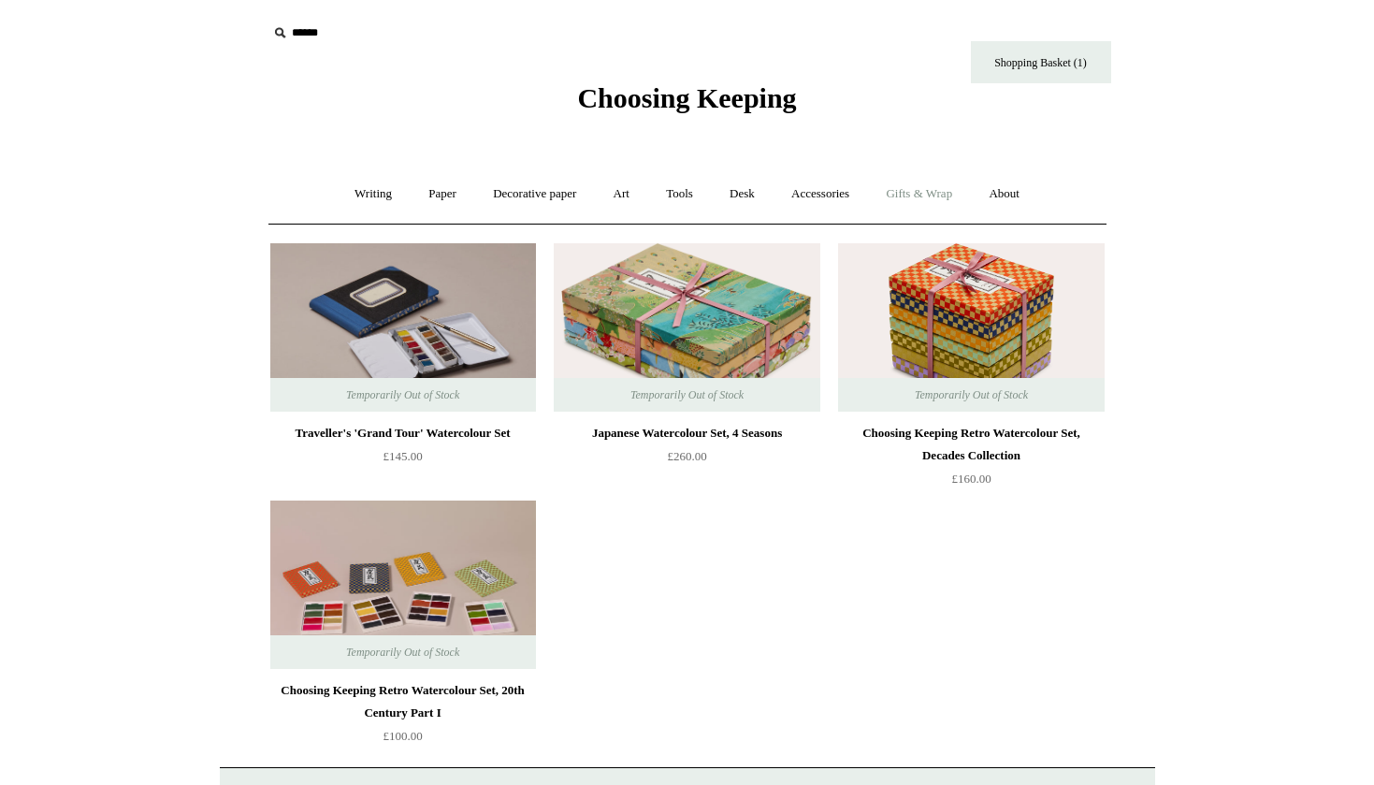
click at [942, 195] on link "Gifts & Wrap +" at bounding box center [919, 194] width 100 height 50
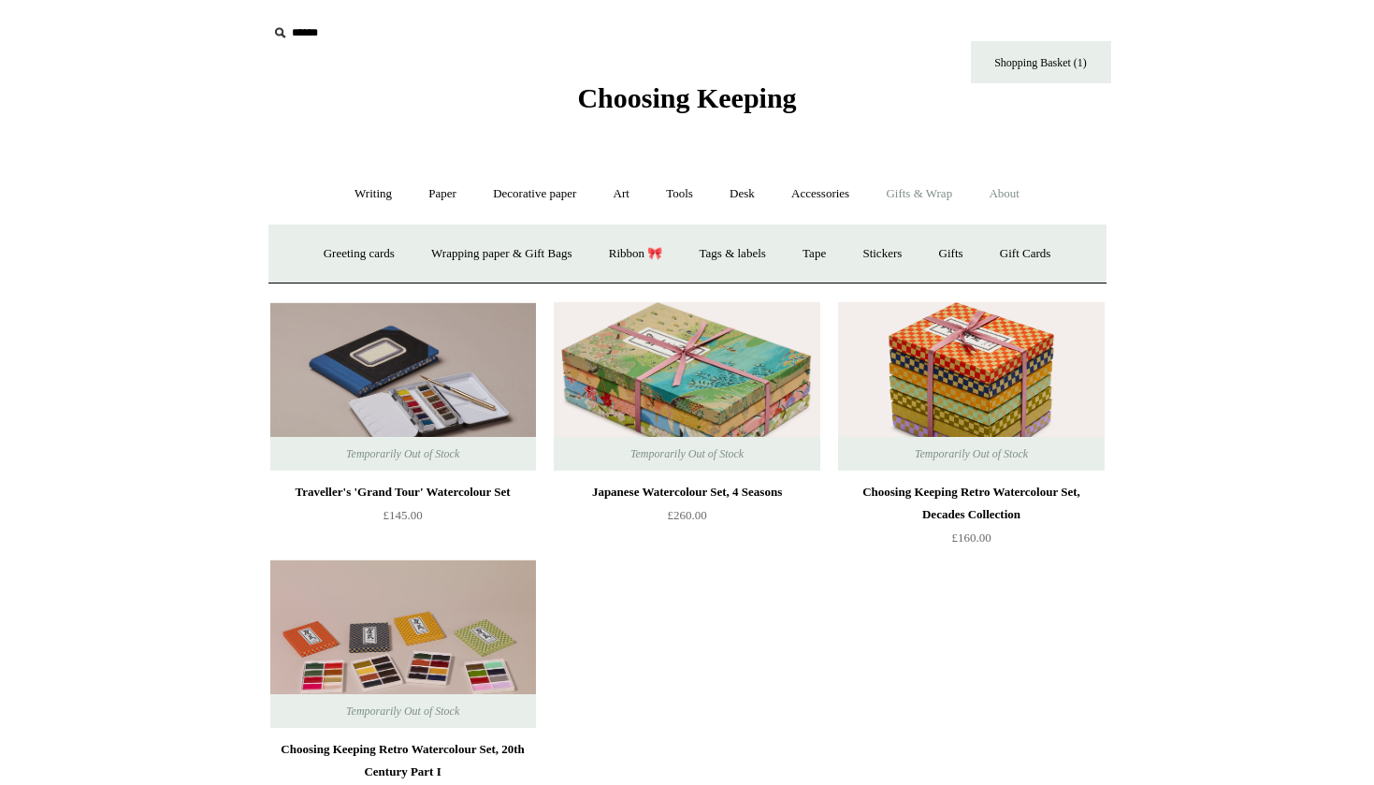
click at [1031, 194] on link "About +" at bounding box center [1004, 194] width 65 height 50
click at [358, 201] on link "Writing +" at bounding box center [373, 194] width 71 height 50
click at [443, 196] on link "Paper +" at bounding box center [443, 194] width 62 height 50
click at [751, 251] on link "Greeting cards +" at bounding box center [763, 254] width 105 height 50
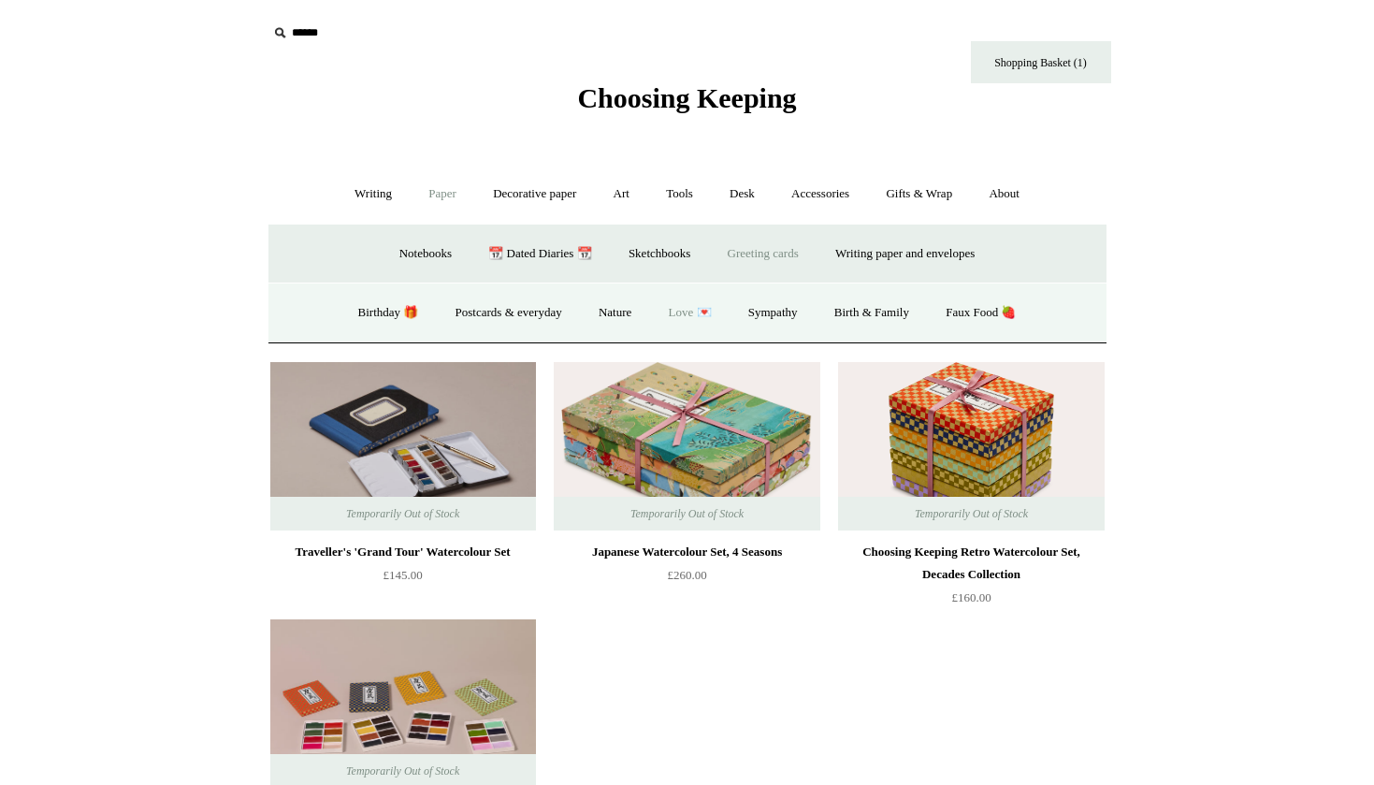
click at [697, 312] on link "Love 💌" at bounding box center [690, 313] width 77 height 50
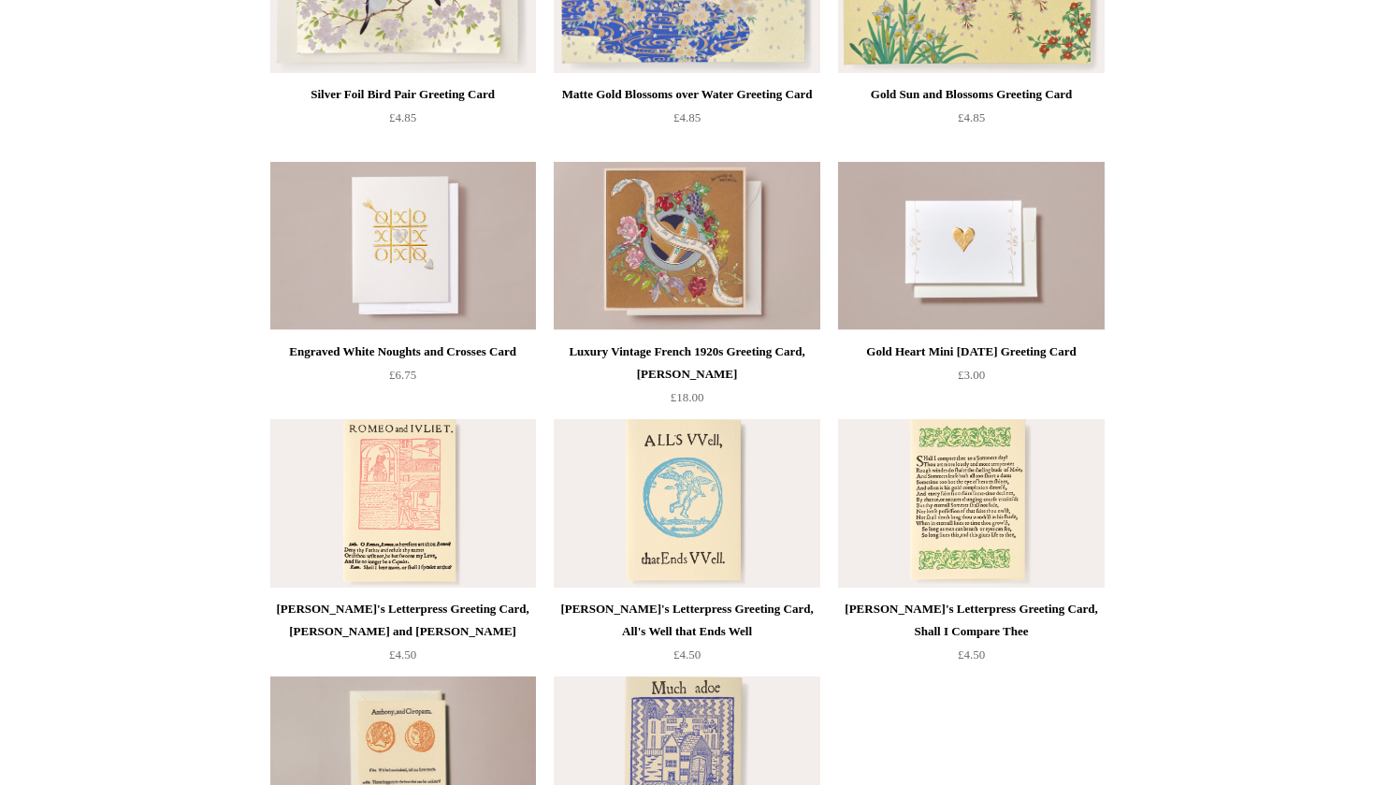
scroll to position [949, 0]
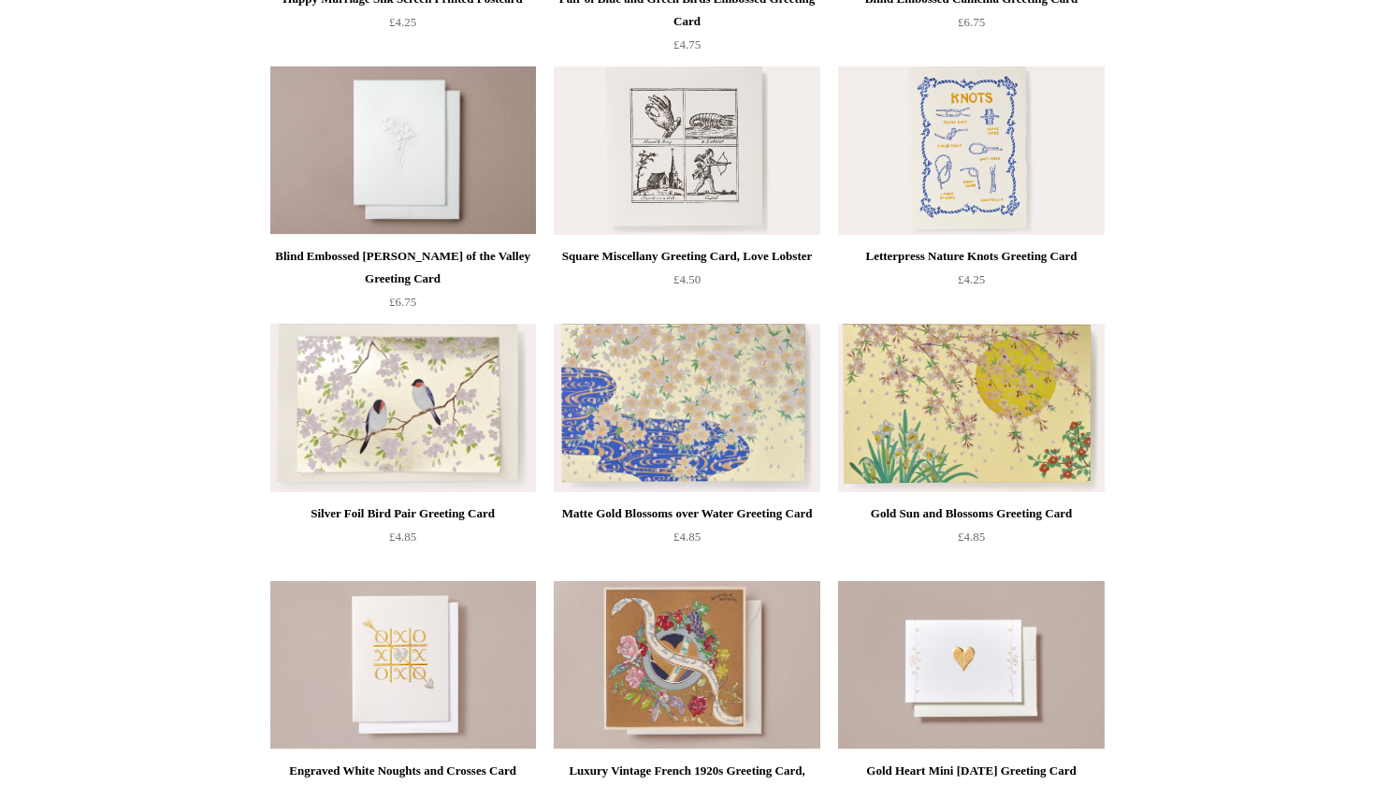
click at [682, 378] on img at bounding box center [687, 408] width 266 height 168
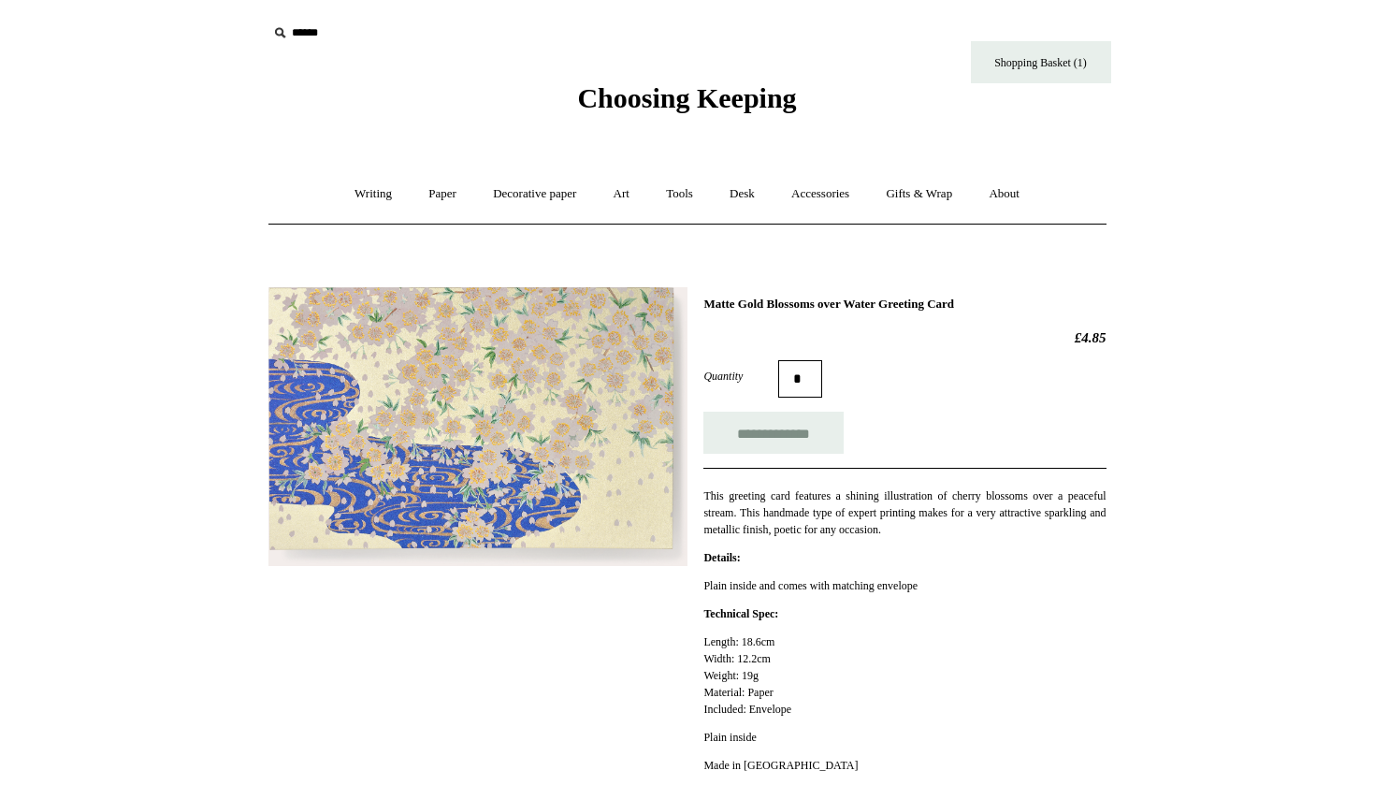
click at [551, 443] on img at bounding box center [477, 427] width 419 height 280
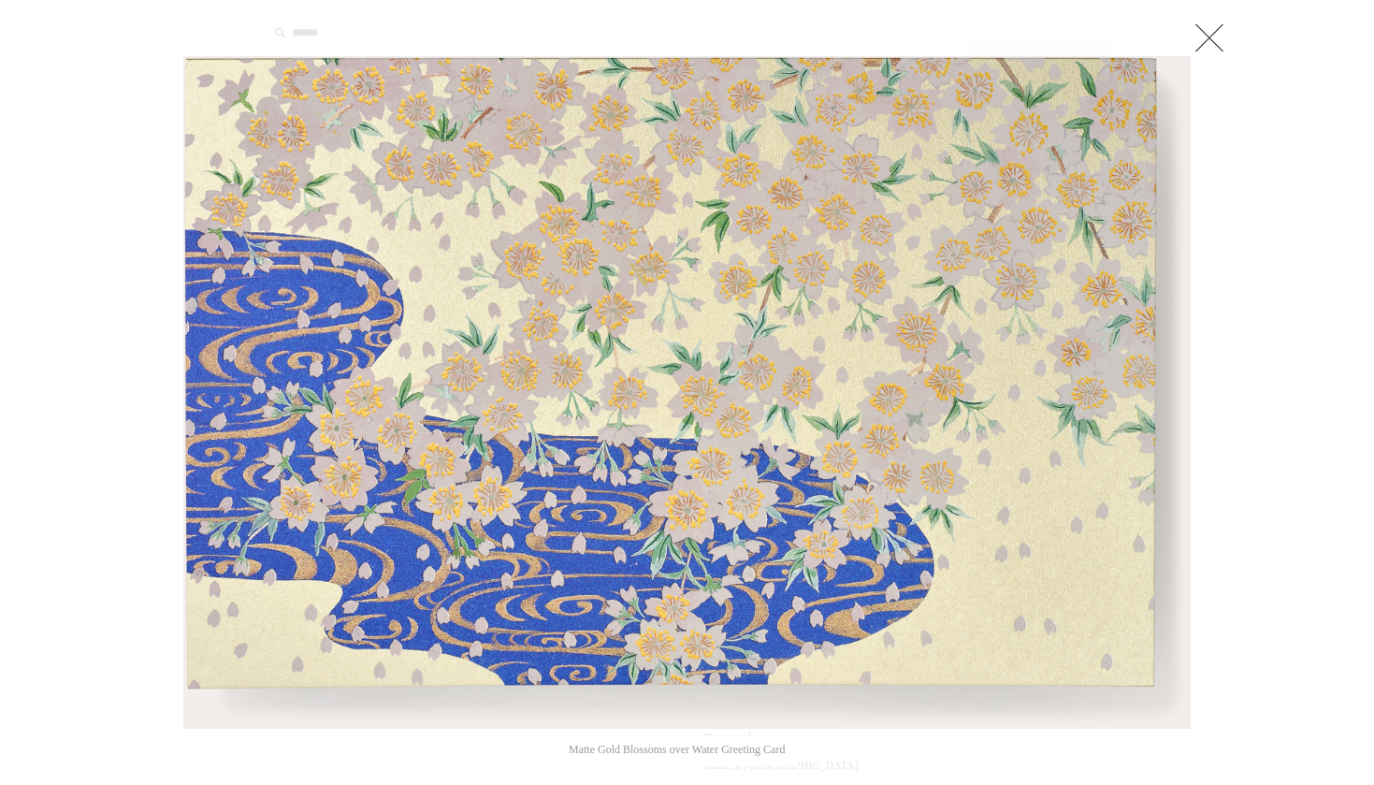
click at [1292, 391] on div at bounding box center [687, 695] width 1374 height 1390
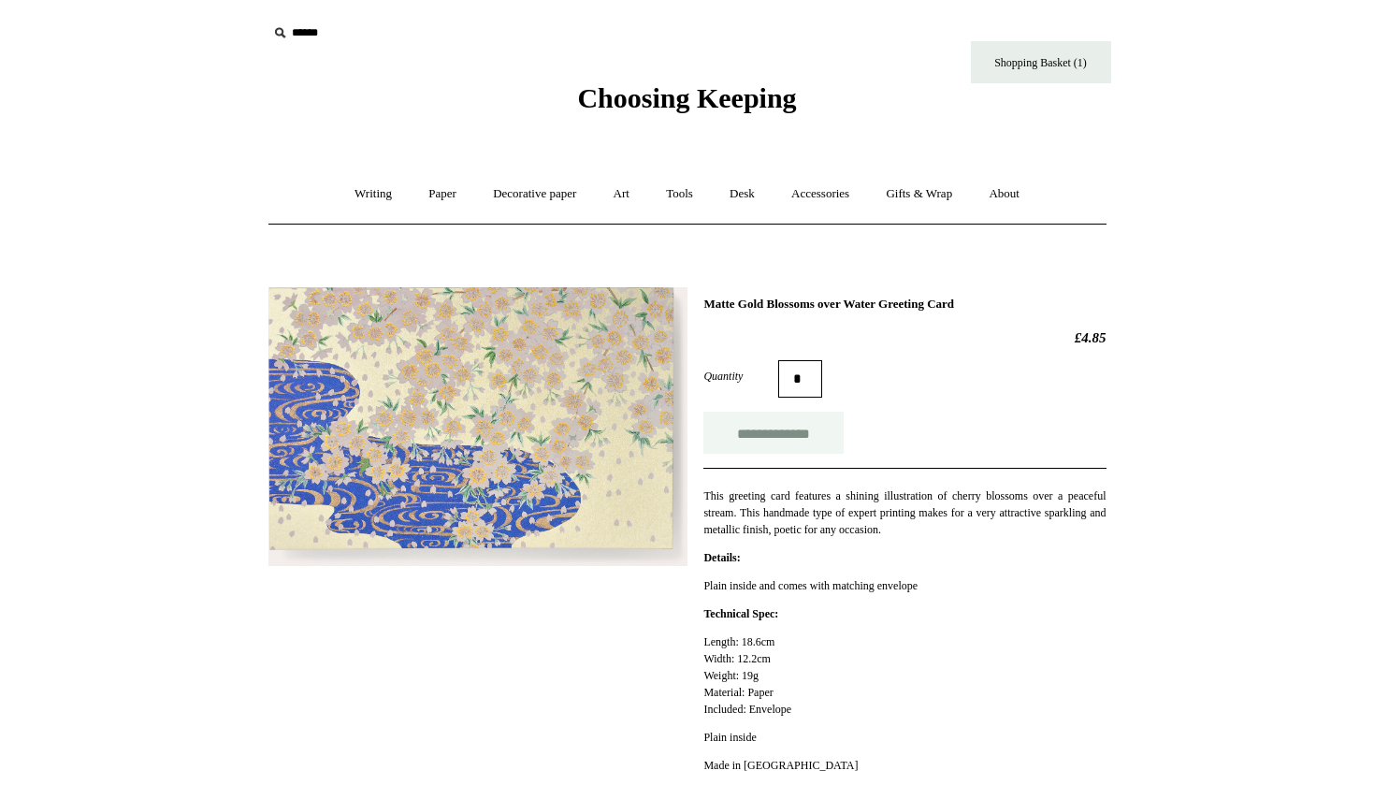
click at [785, 441] on input "**********" at bounding box center [773, 433] width 140 height 42
type input "**********"
click at [430, 194] on link "Paper +" at bounding box center [443, 194] width 62 height 50
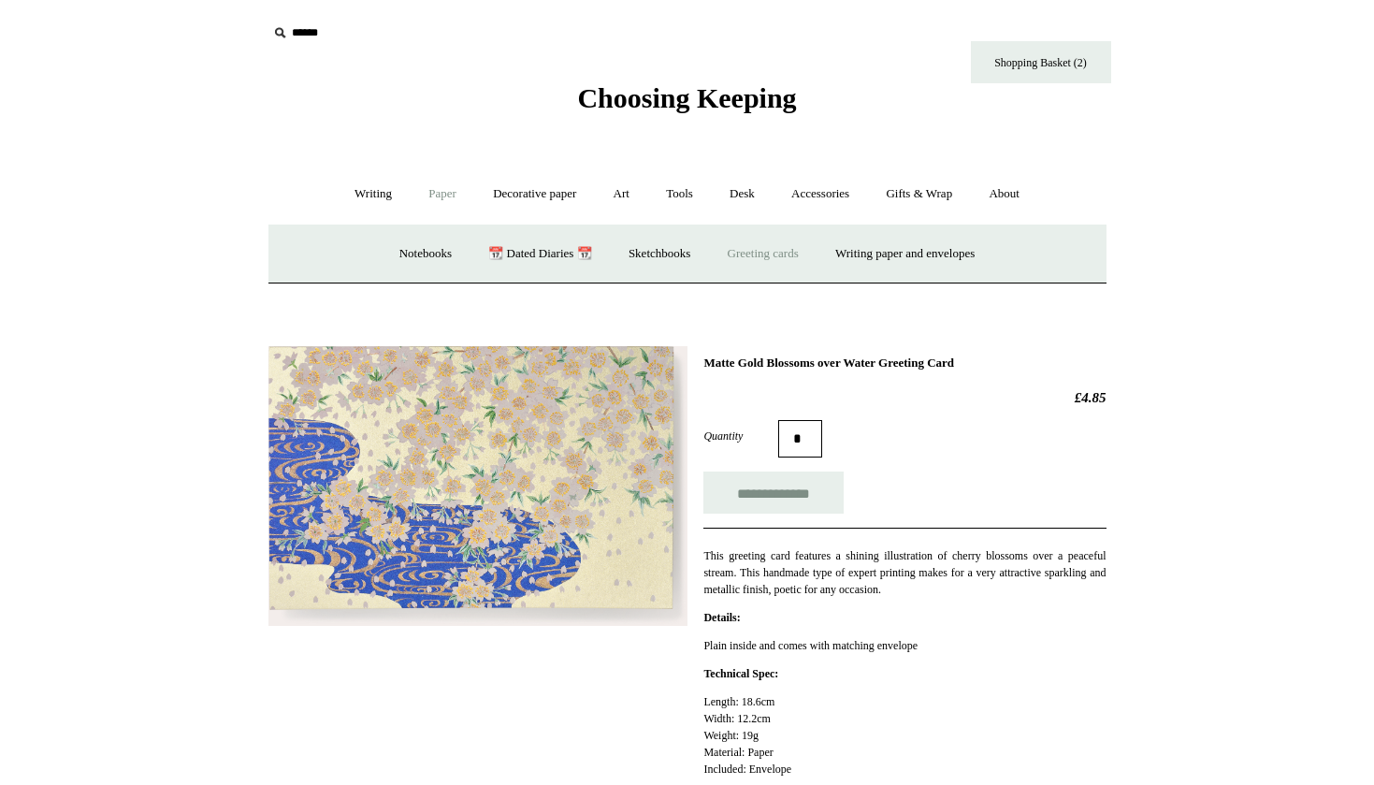
click at [761, 255] on link "Greeting cards +" at bounding box center [763, 254] width 105 height 50
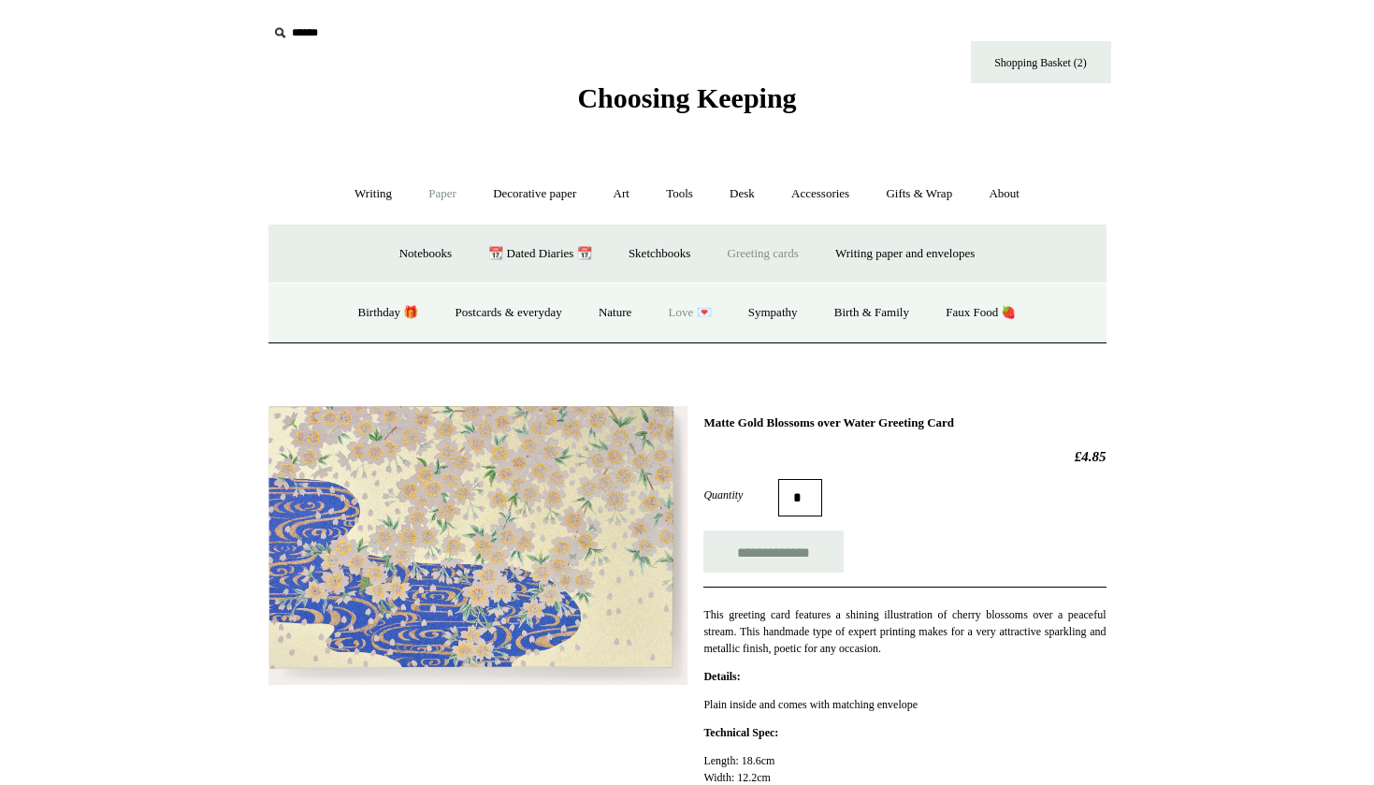
click at [699, 311] on link "Love 💌" at bounding box center [690, 313] width 77 height 50
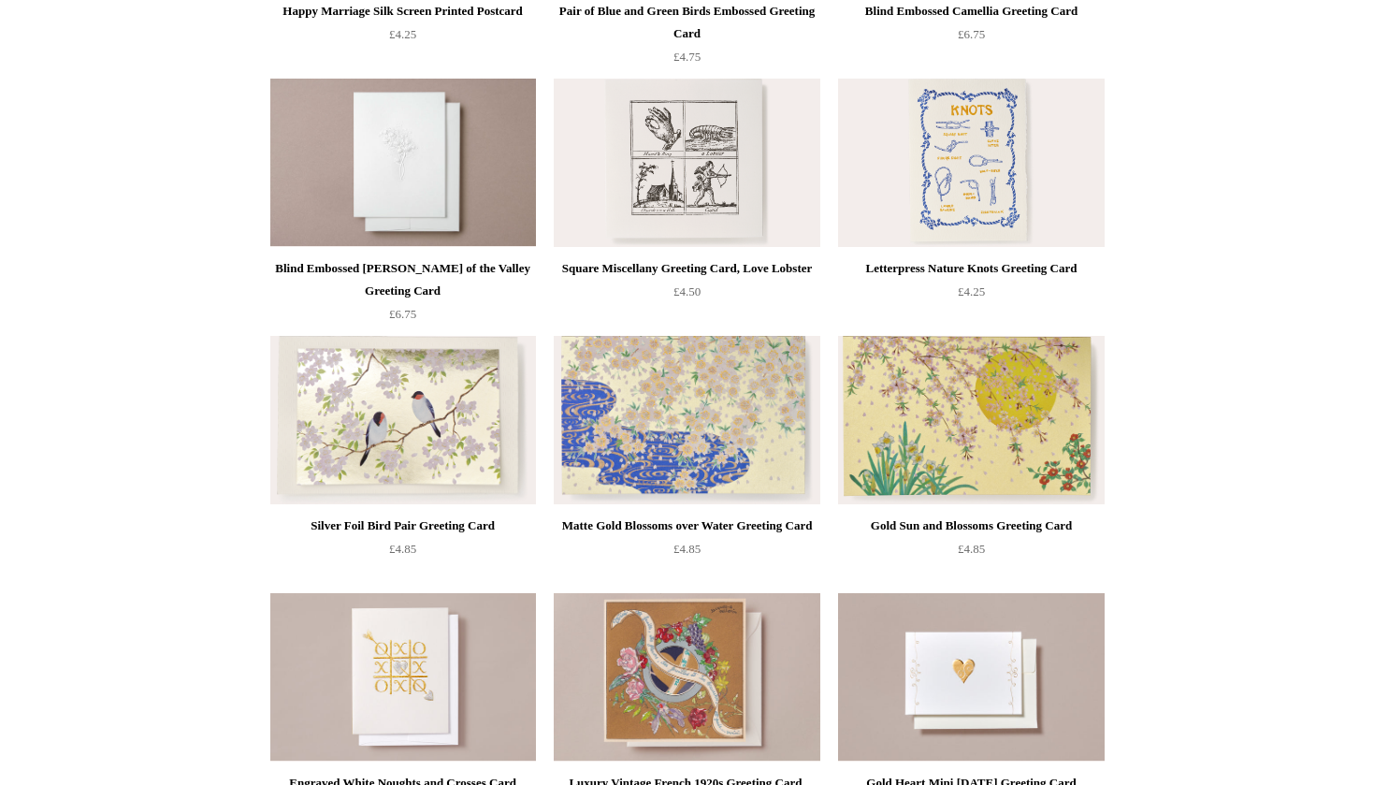
scroll to position [950, 0]
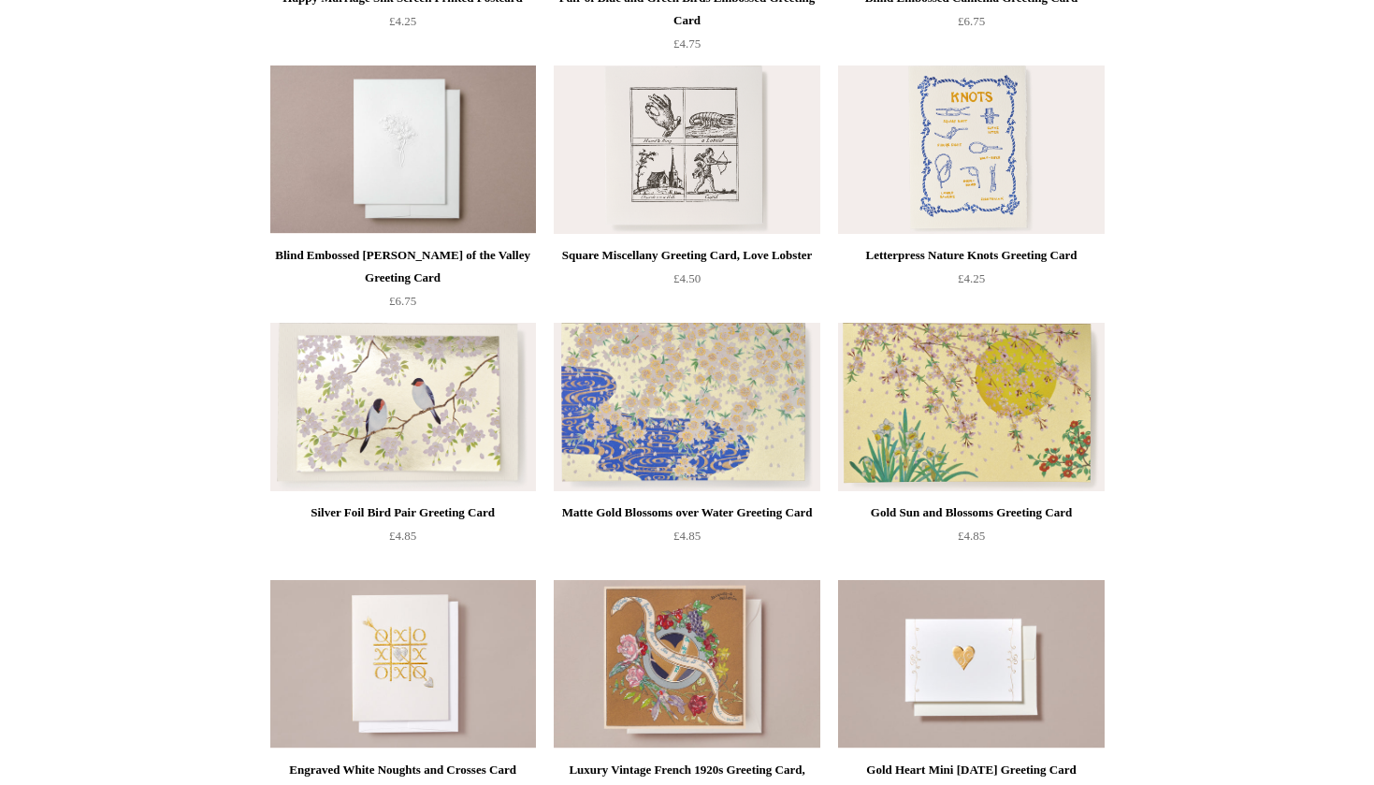
click at [459, 398] on img at bounding box center [403, 407] width 266 height 168
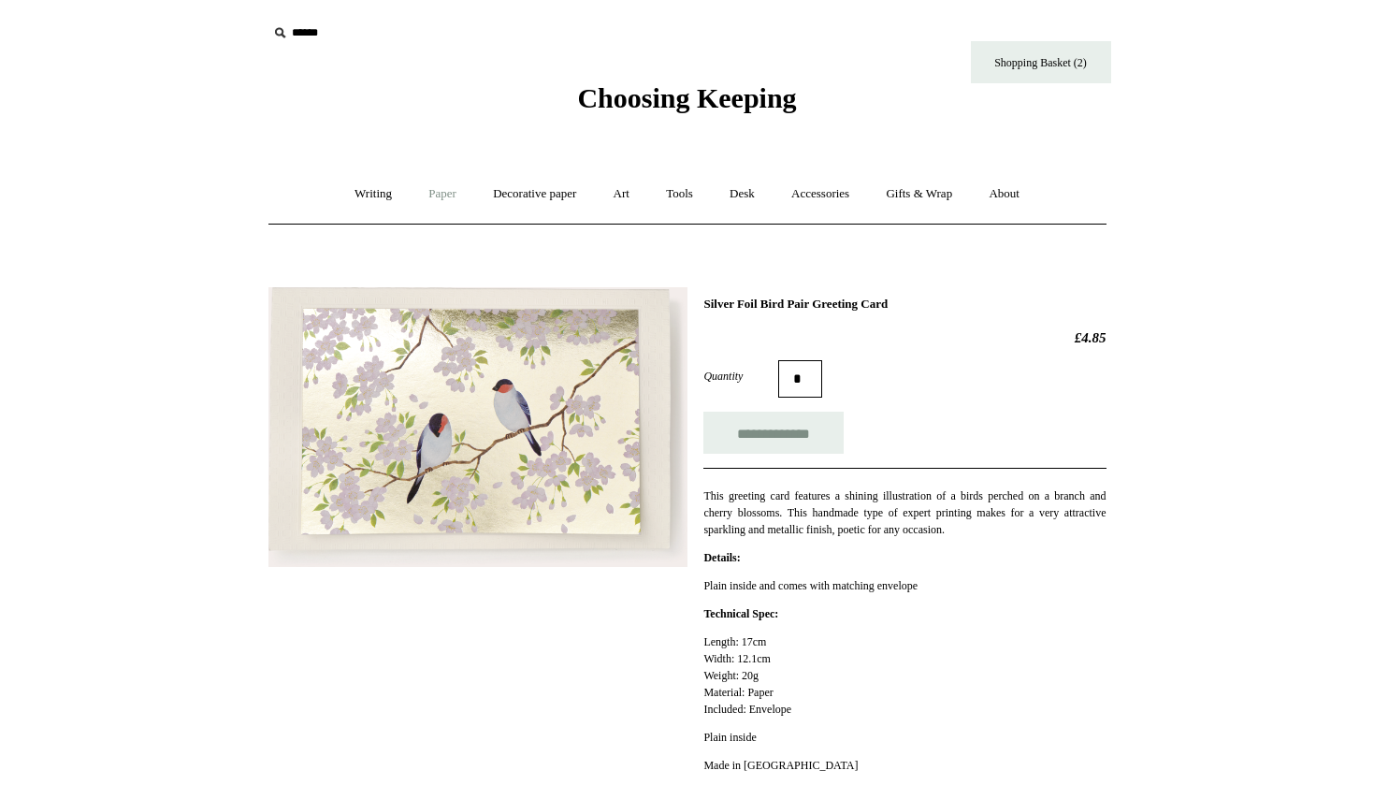
click at [416, 196] on link "Paper +" at bounding box center [443, 194] width 62 height 50
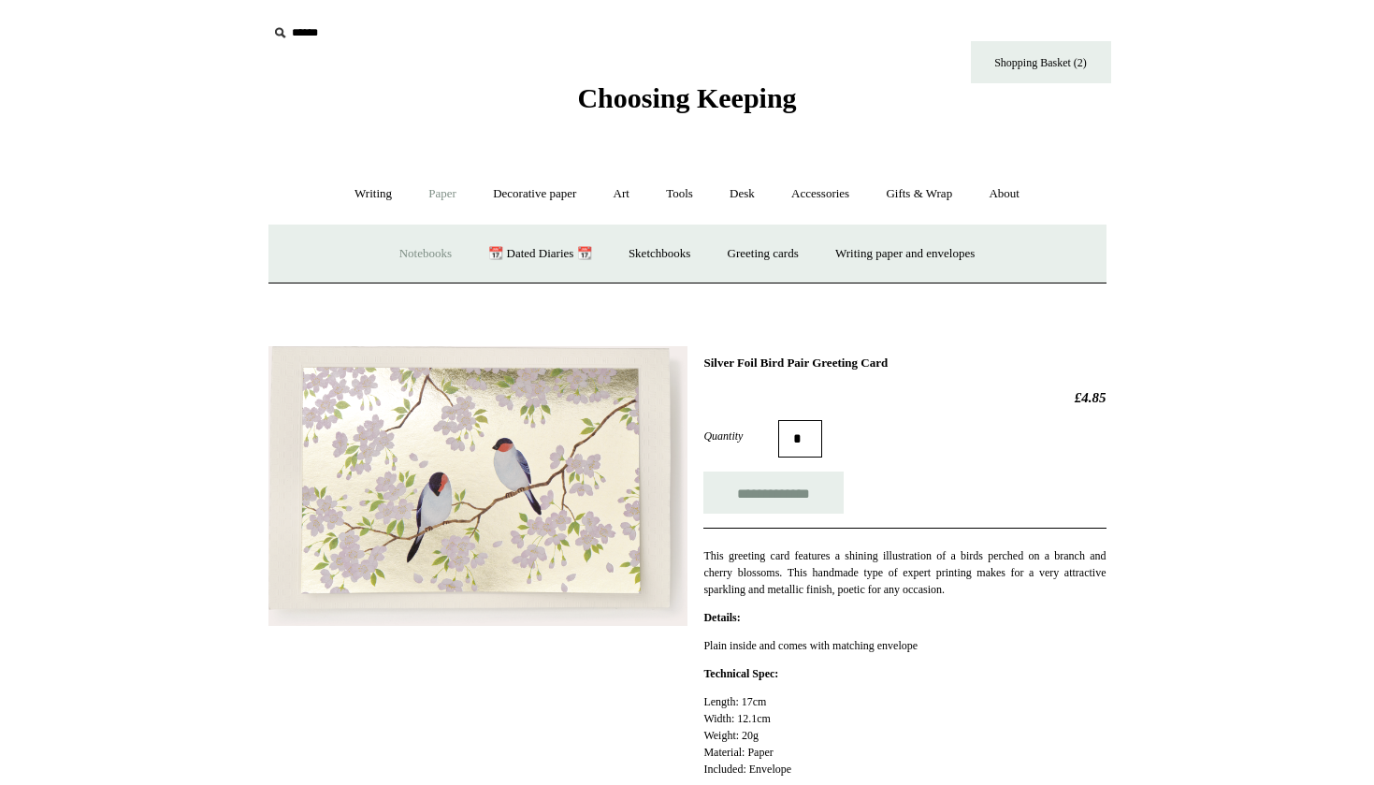
click at [429, 254] on link "Notebooks +" at bounding box center [426, 254] width 86 height 50
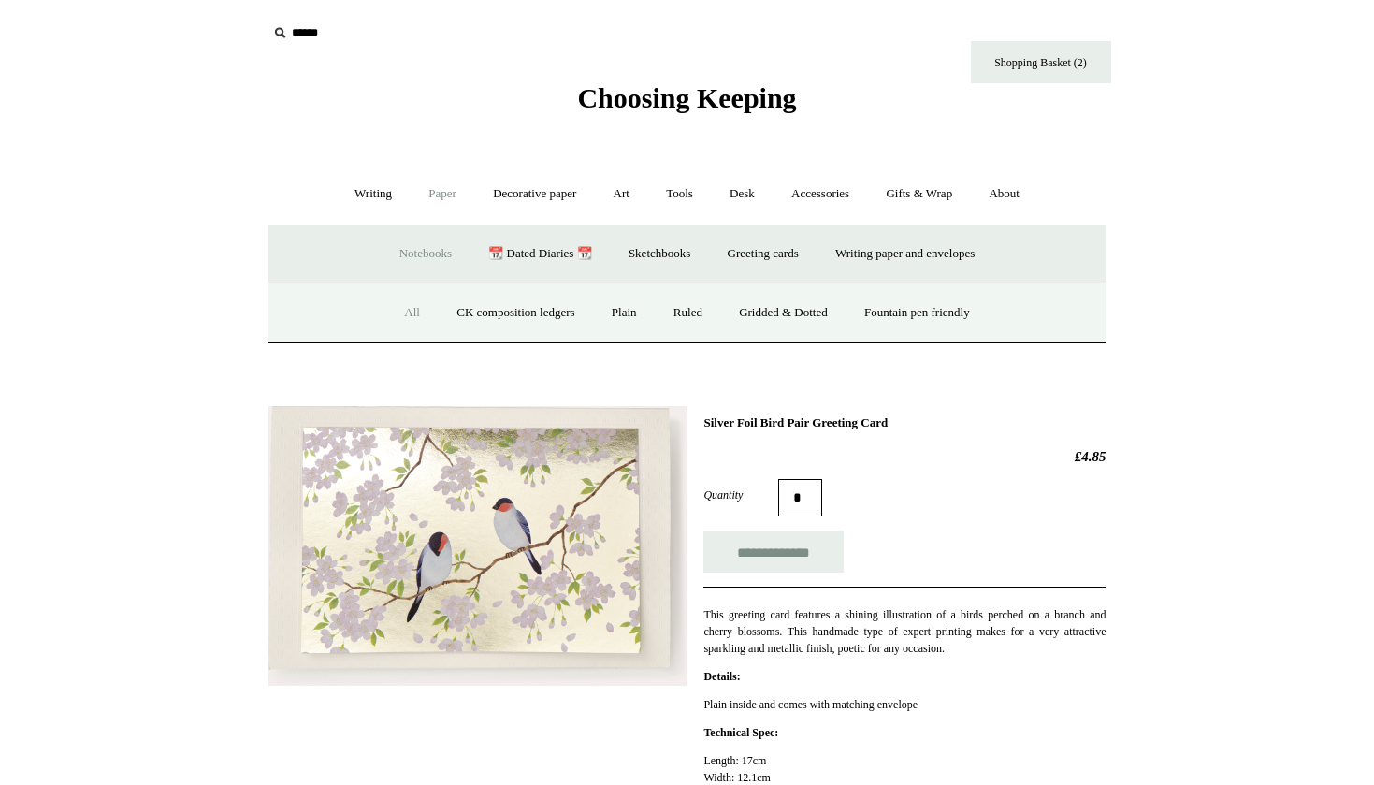
click at [388, 311] on link "All" at bounding box center [412, 313] width 50 height 50
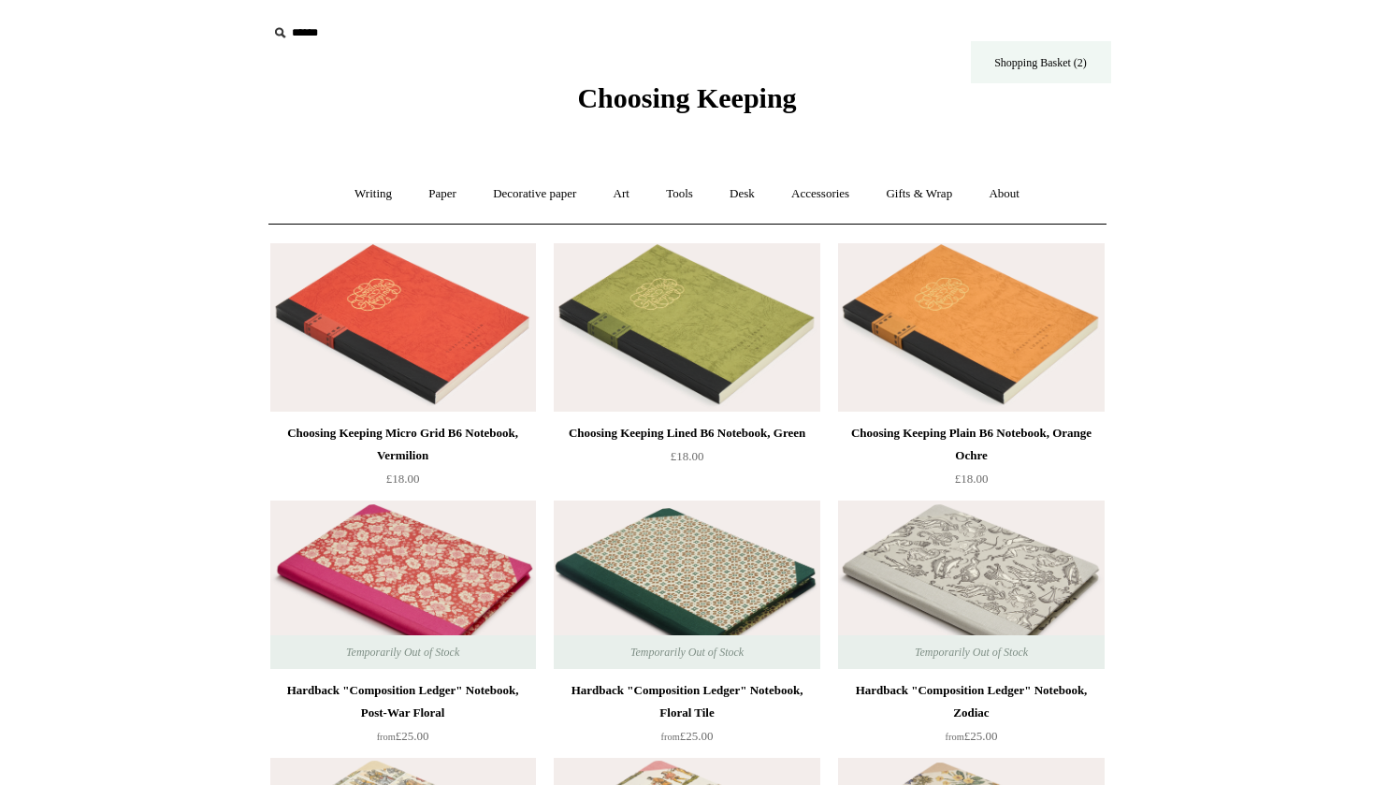
click at [1076, 60] on link "Shopping Basket (2)" at bounding box center [1041, 62] width 140 height 42
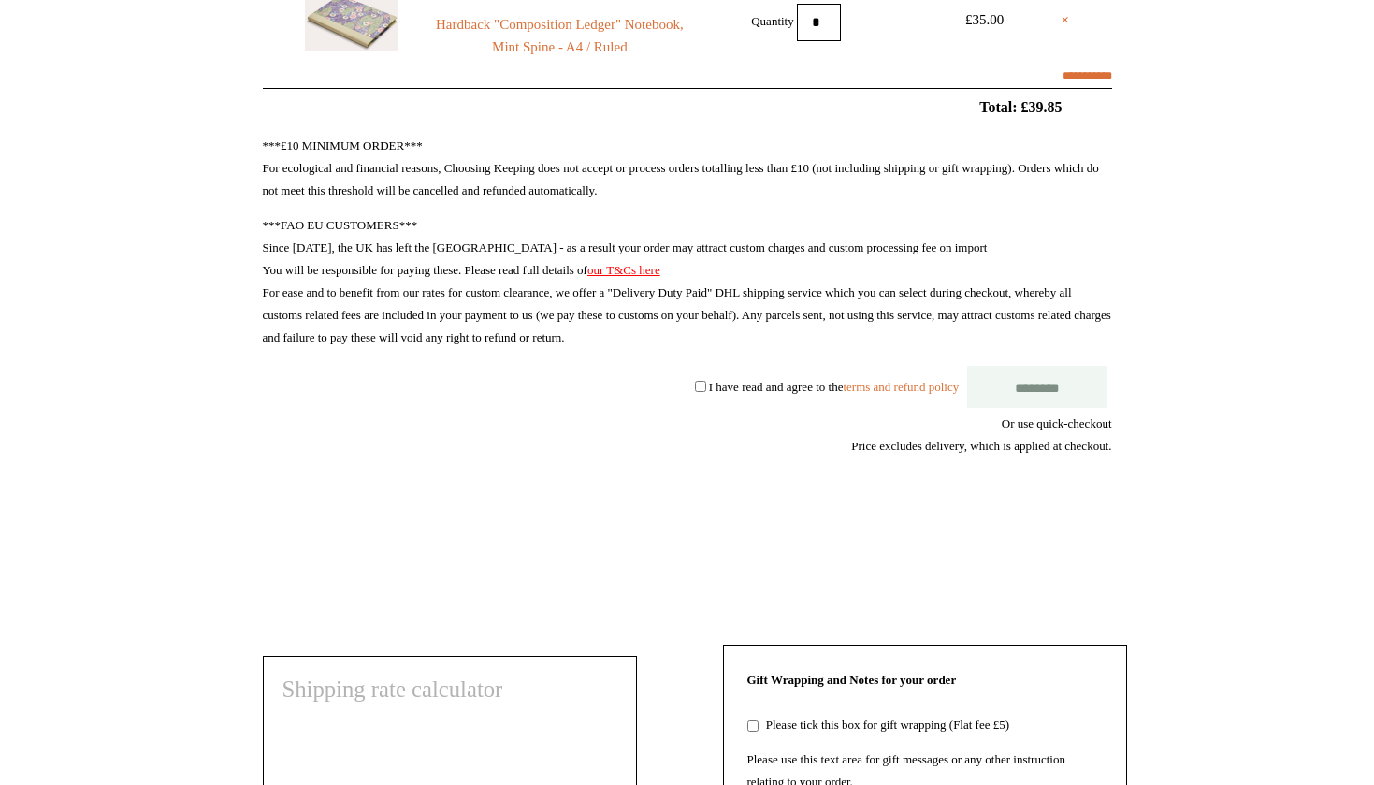
scroll to position [100, 0]
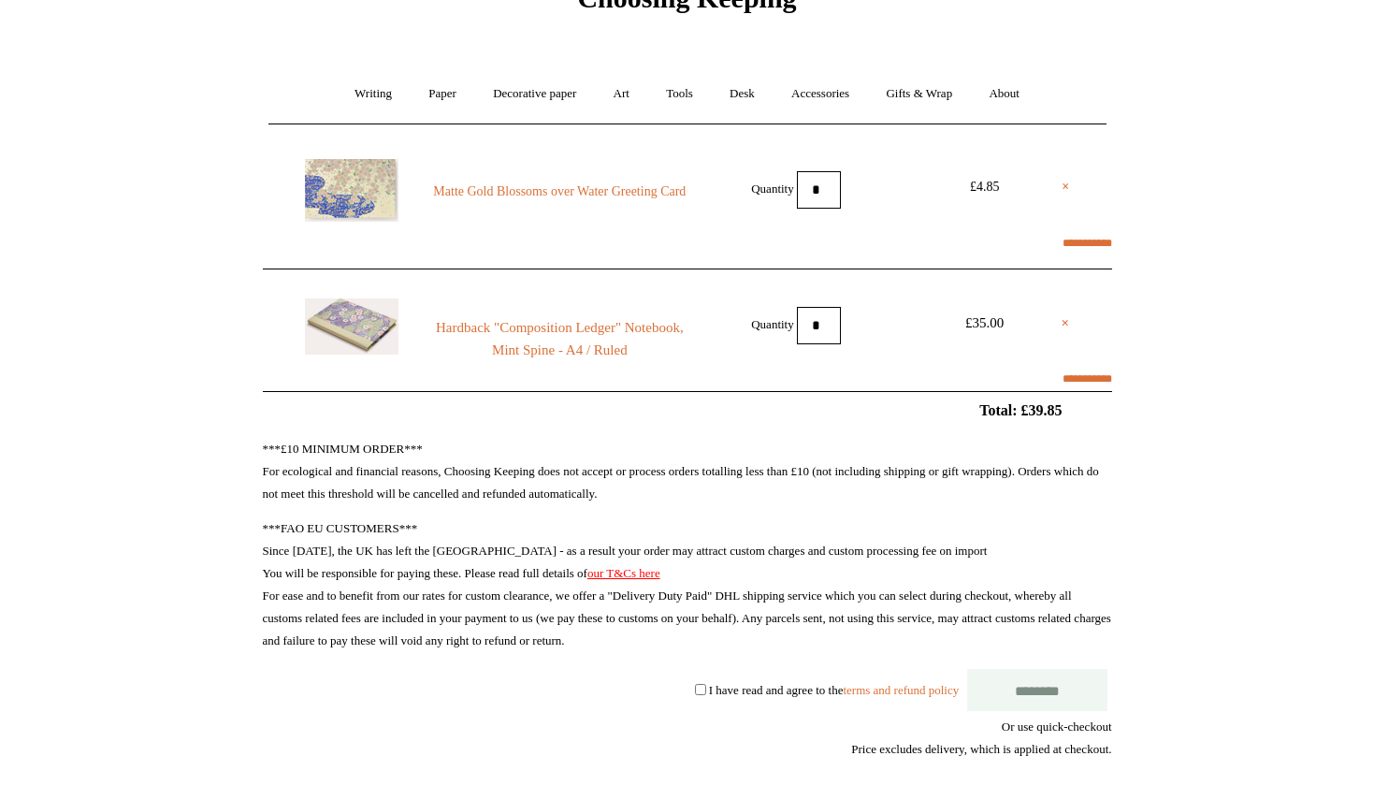
select select "*********"
select select "**********"
click at [761, 688] on label "I have read and agree to the terms and refund policy" at bounding box center [834, 689] width 250 height 14
click at [1091, 698] on input "********" at bounding box center [1037, 690] width 140 height 42
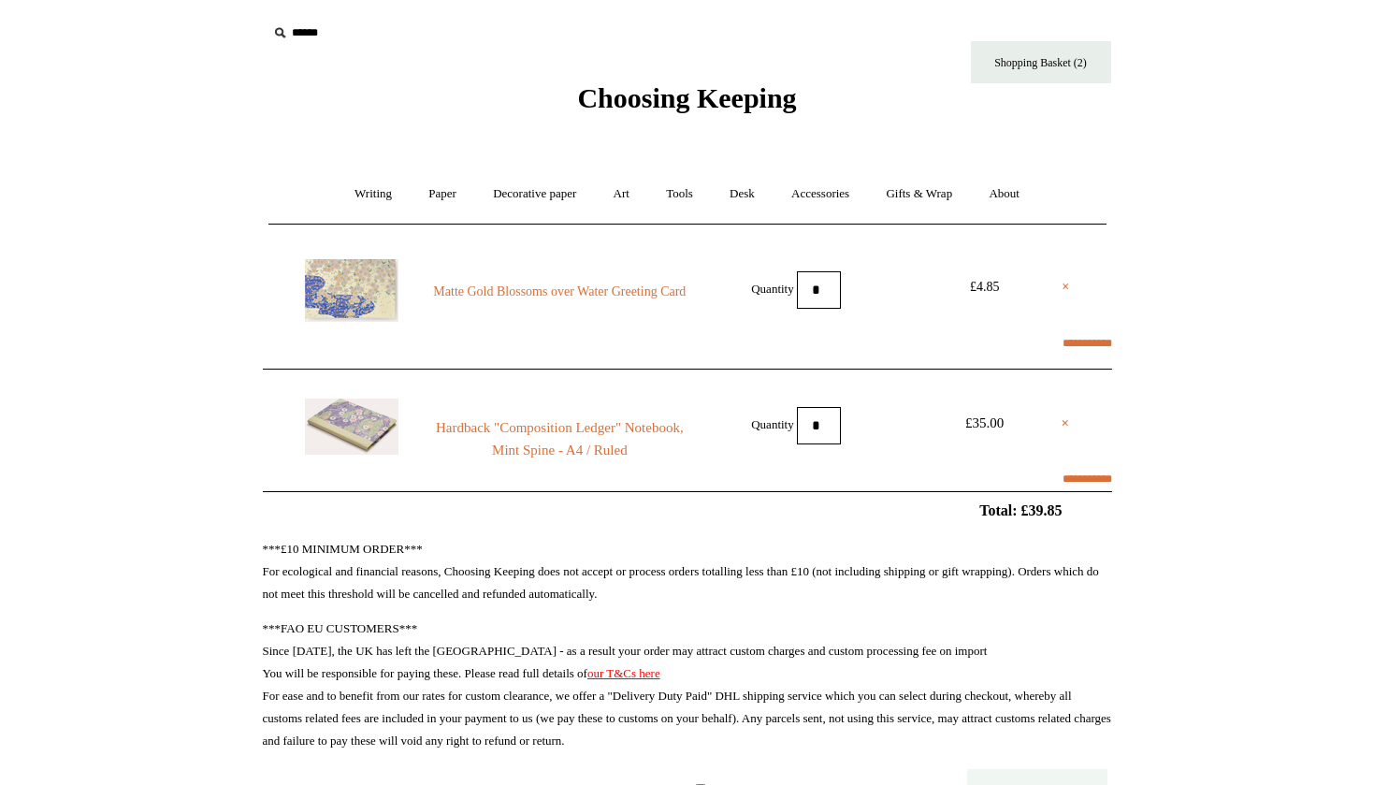
select select "*********"
select select "**********"
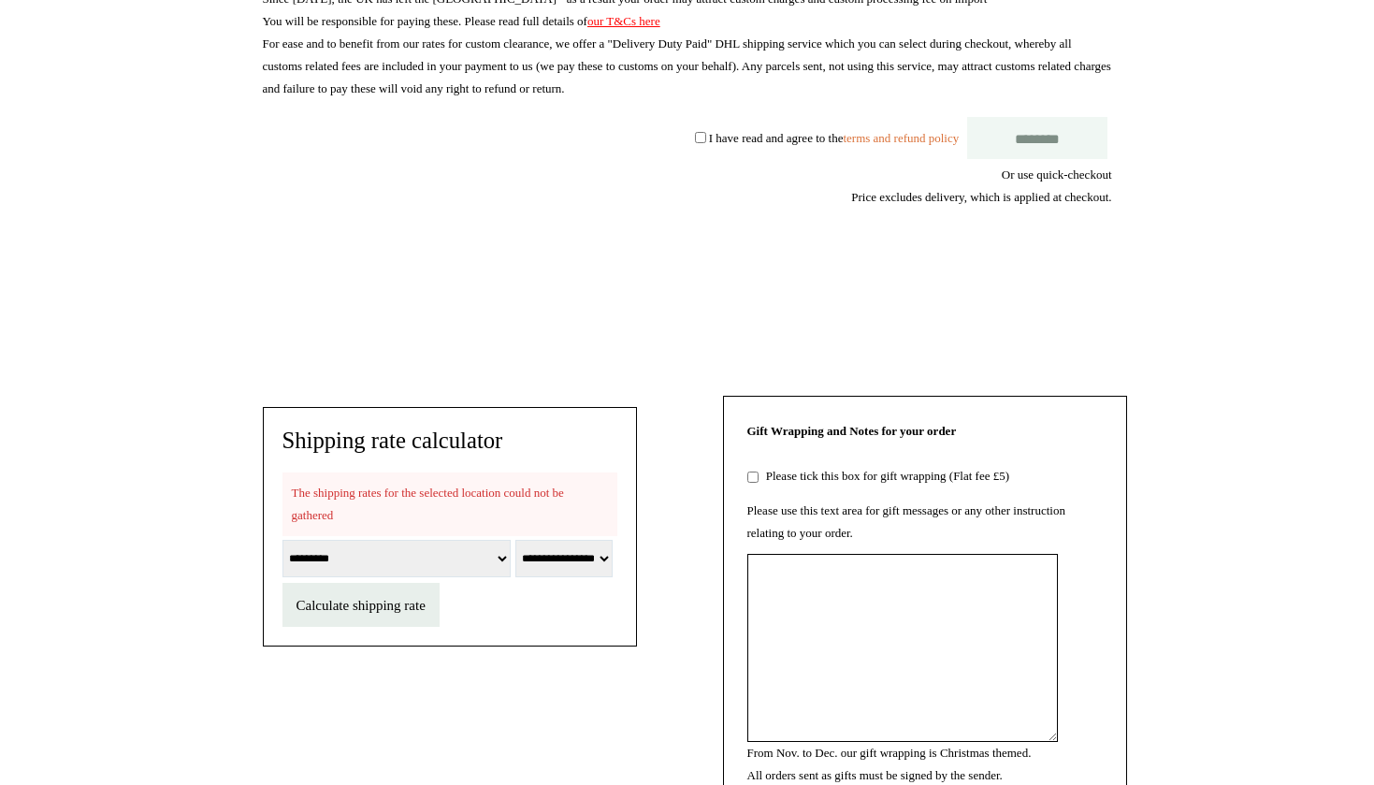
scroll to position [830, 0]
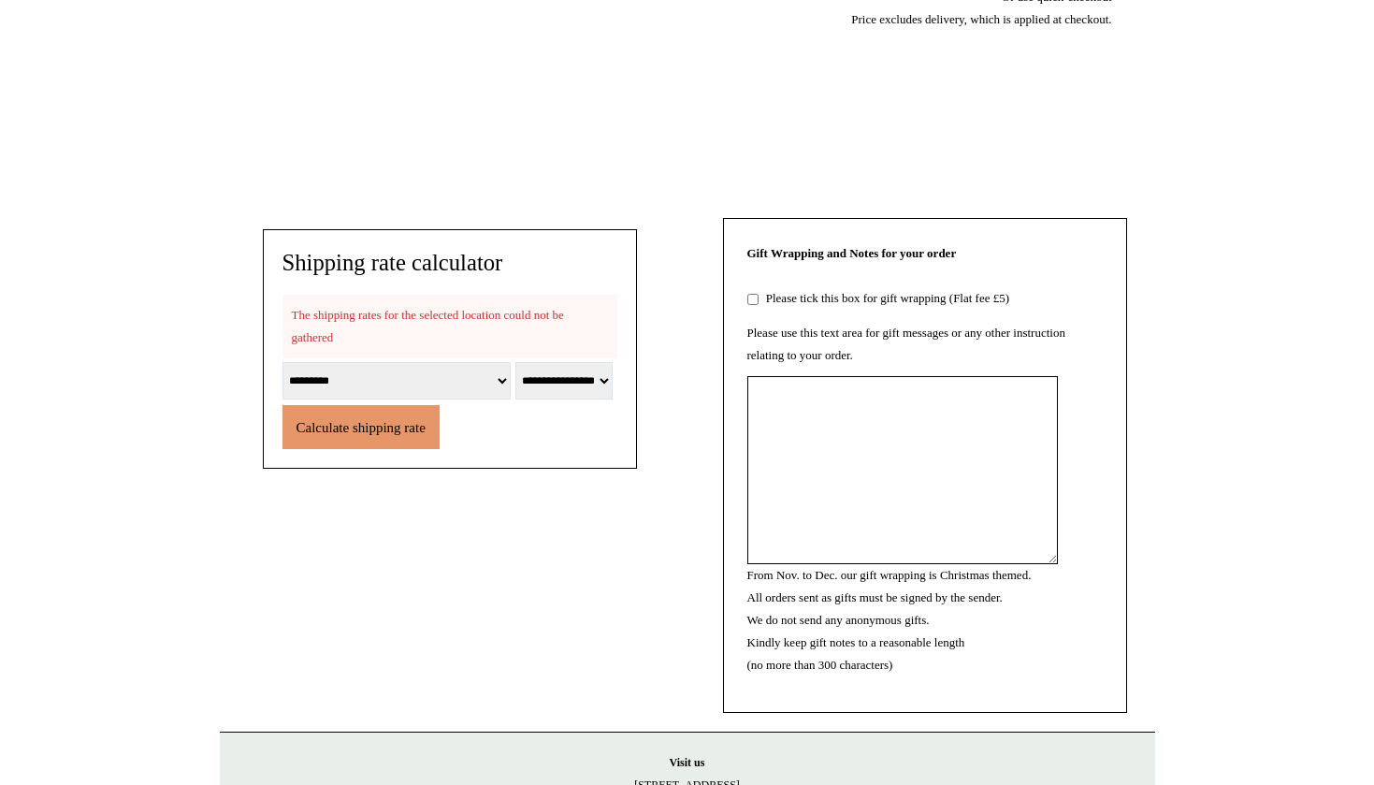
click at [383, 435] on span "Calculate shipping rate" at bounding box center [361, 427] width 129 height 15
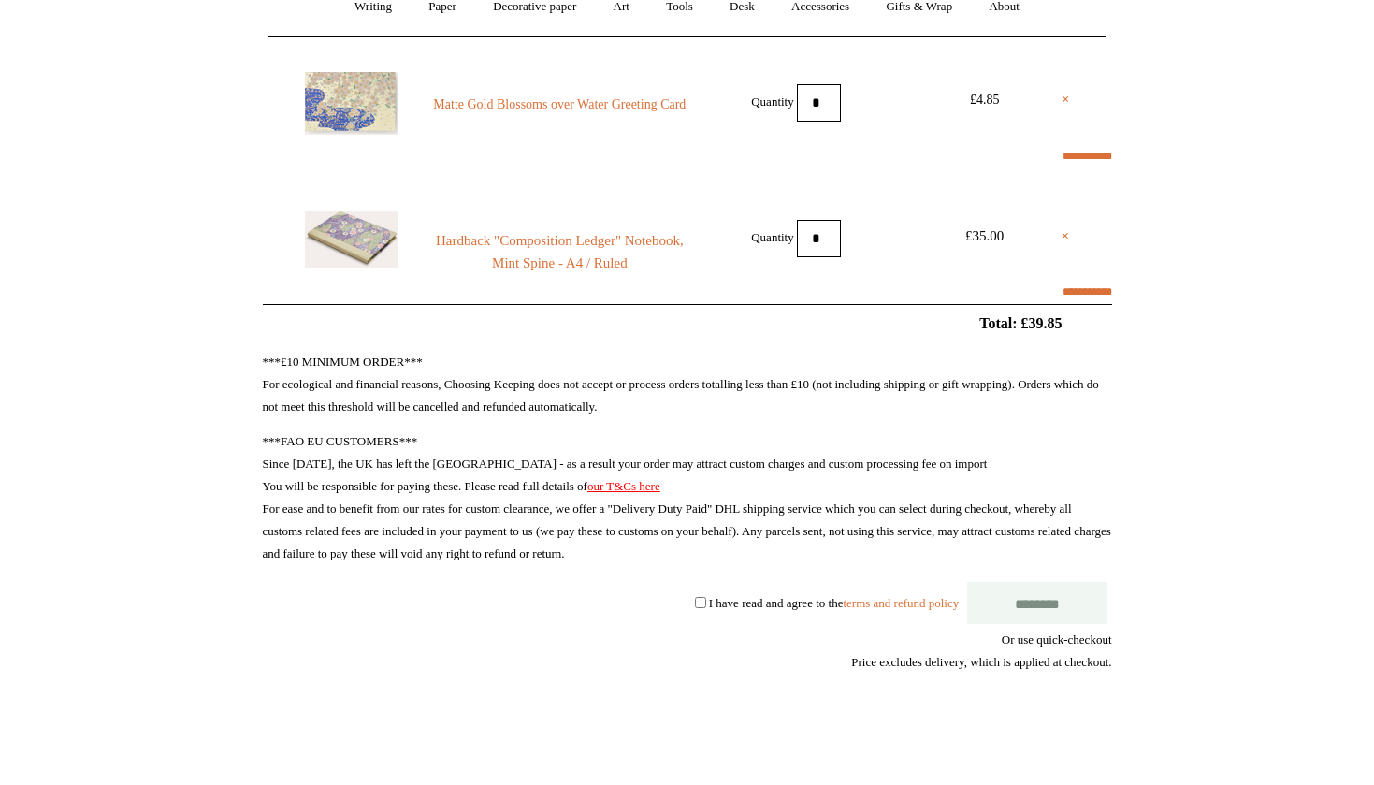
scroll to position [0, 0]
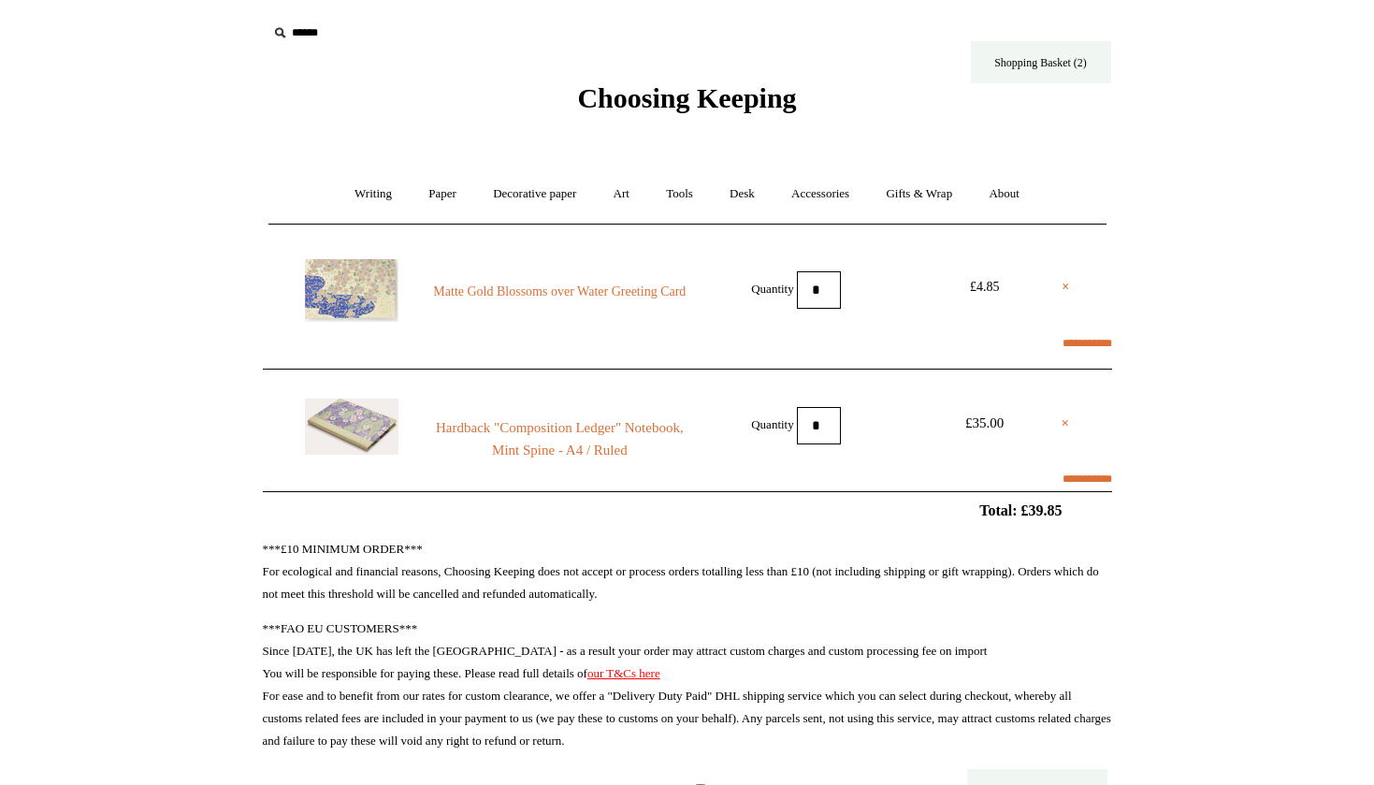
click at [1035, 51] on link "Shopping Basket (2)" at bounding box center [1041, 62] width 140 height 42
select select "*********"
select select "**********"
click at [364, 191] on link "Writing +" at bounding box center [373, 194] width 71 height 50
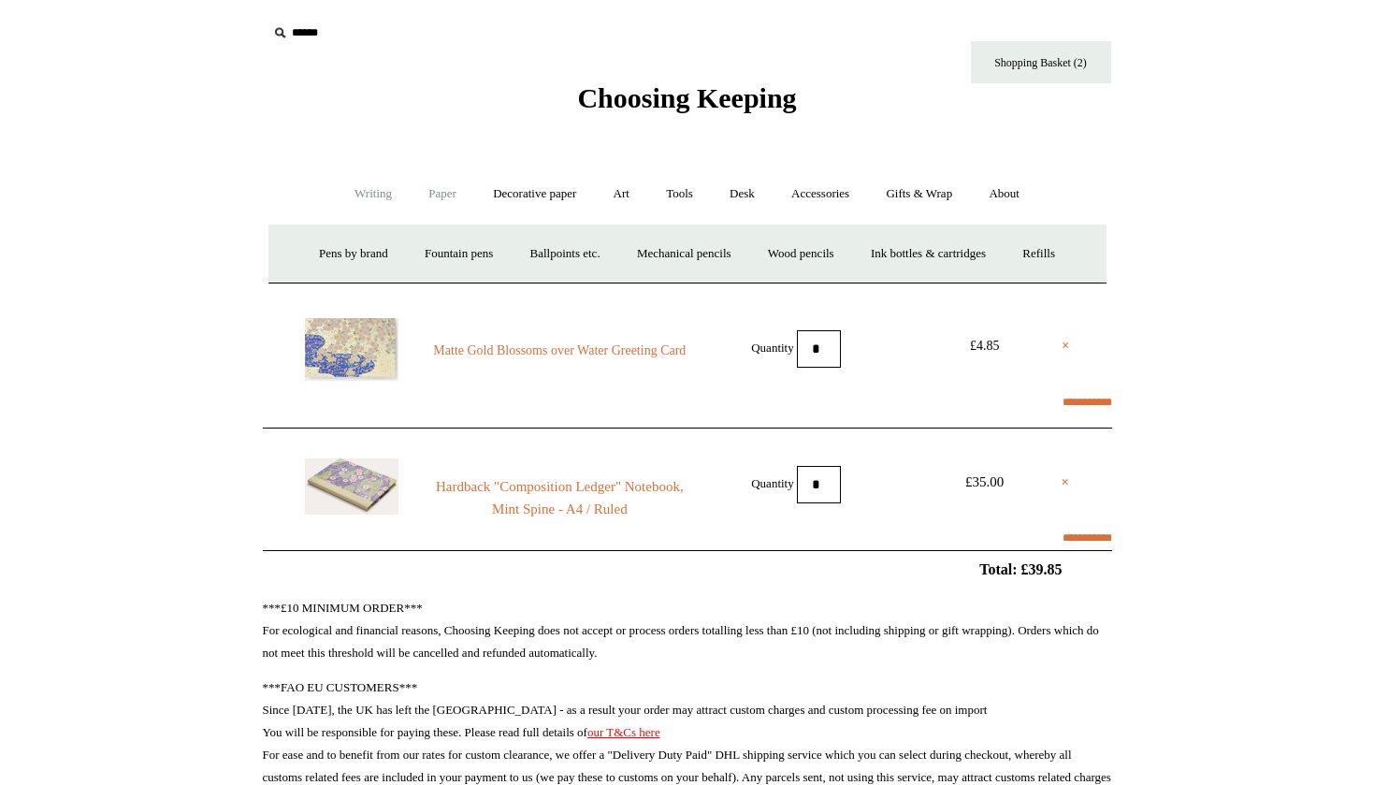
click at [436, 193] on link "Paper +" at bounding box center [443, 194] width 62 height 50
click at [414, 252] on link "Notebooks +" at bounding box center [426, 254] width 86 height 50
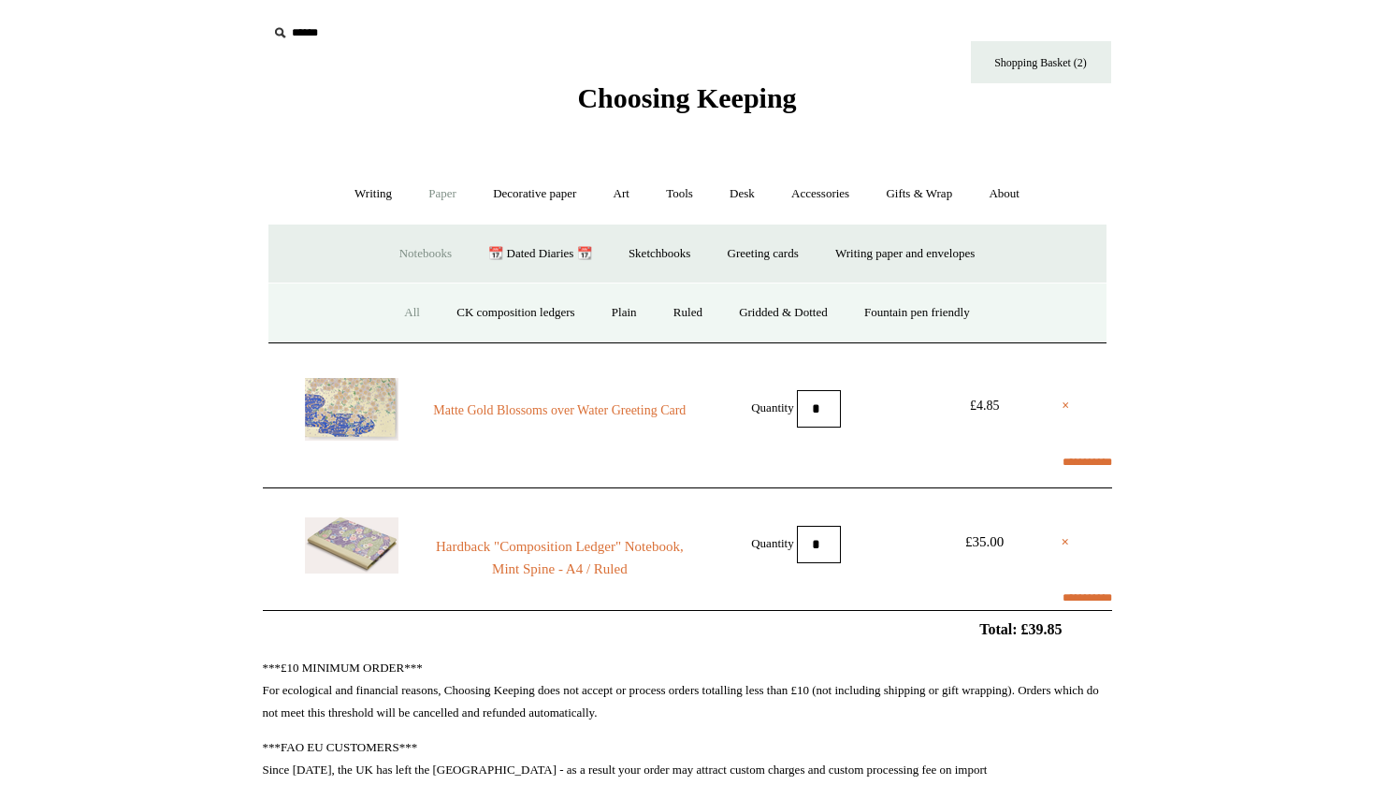
click at [397, 312] on link "All" at bounding box center [412, 313] width 50 height 50
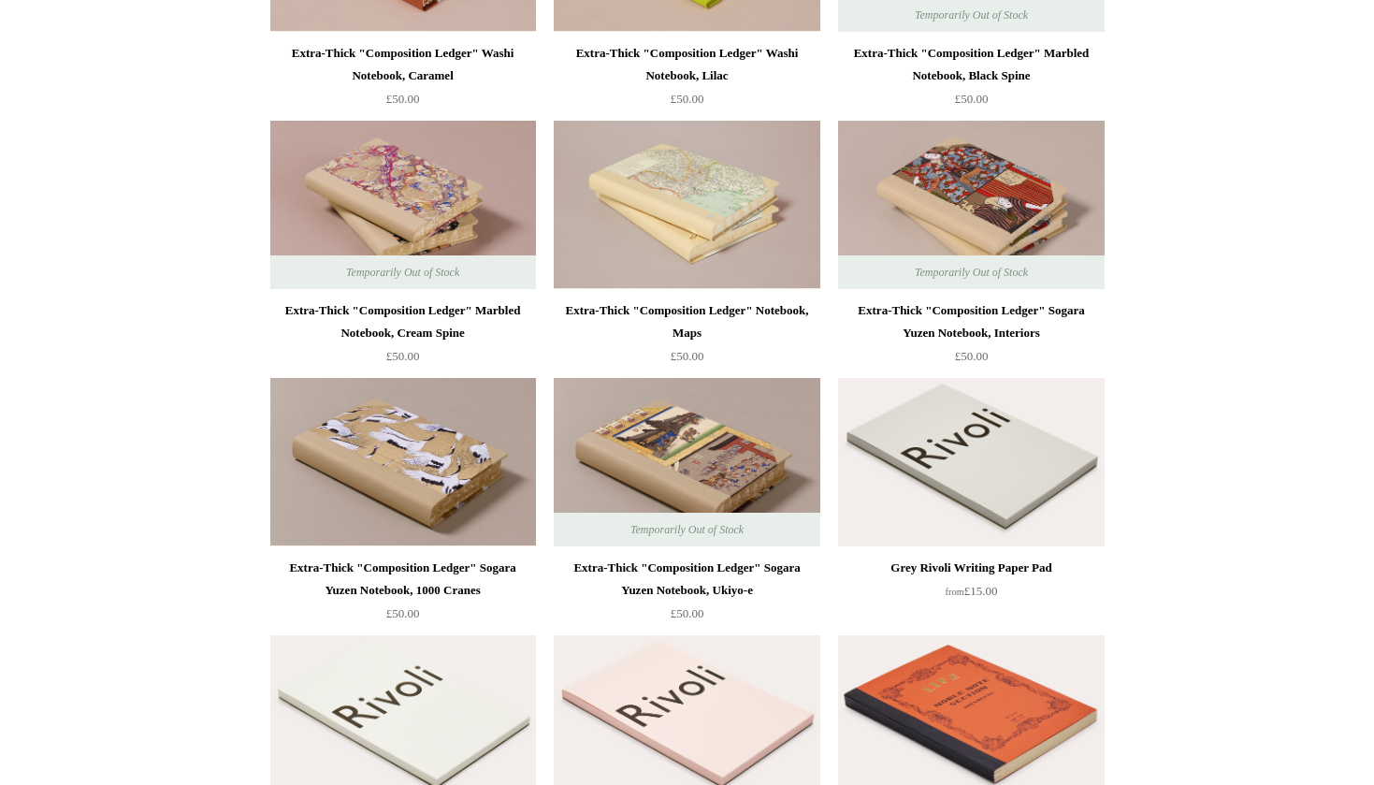
scroll to position [2721, 0]
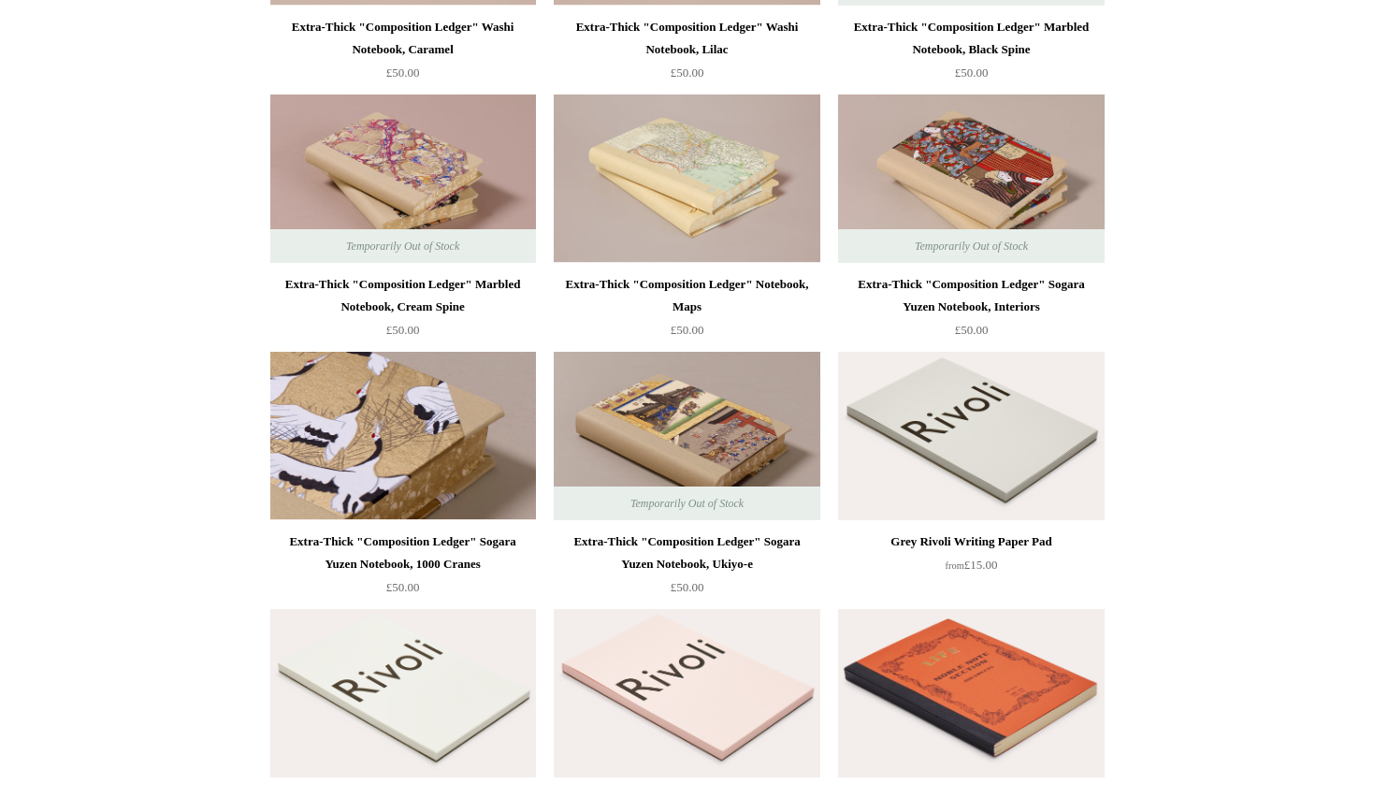
click at [408, 434] on img at bounding box center [403, 436] width 266 height 168
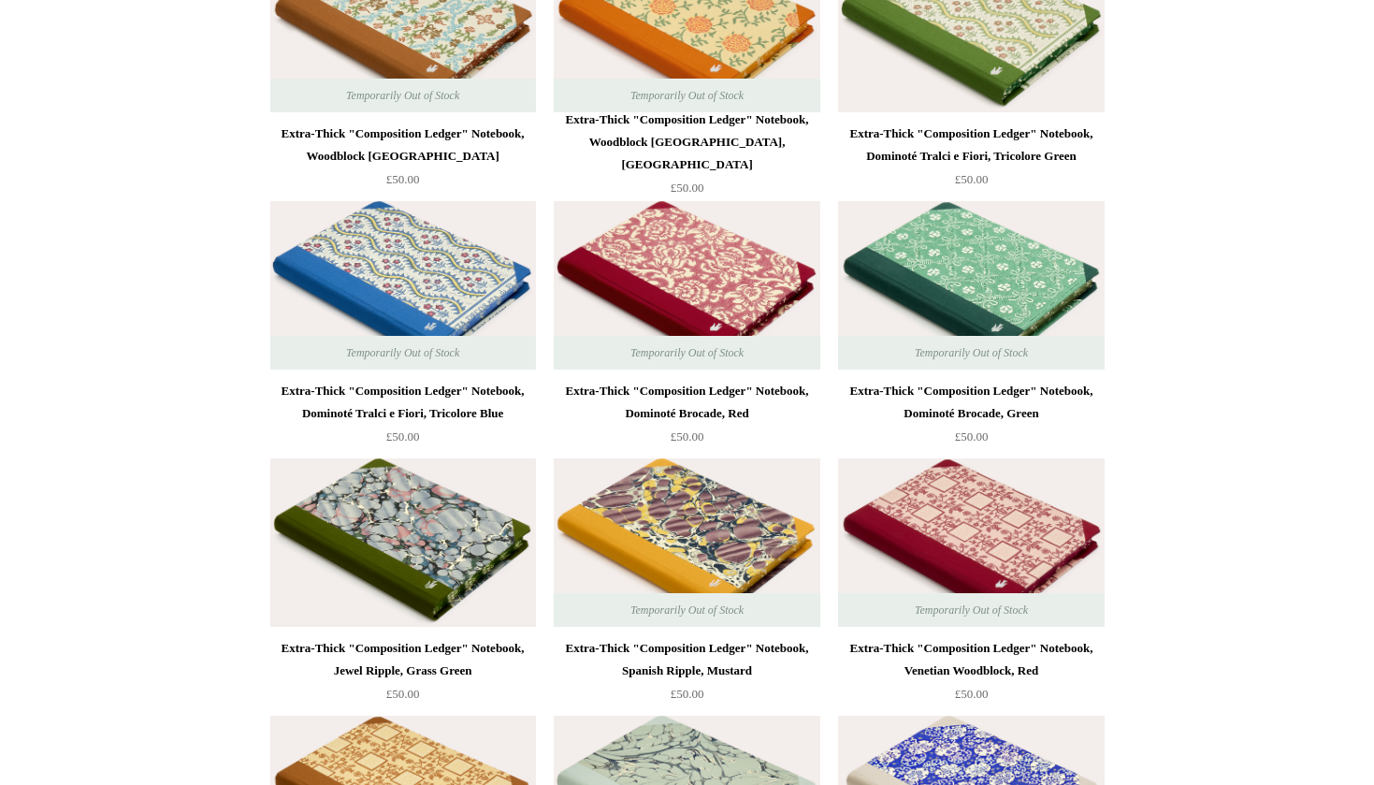
scroll to position [12938, 0]
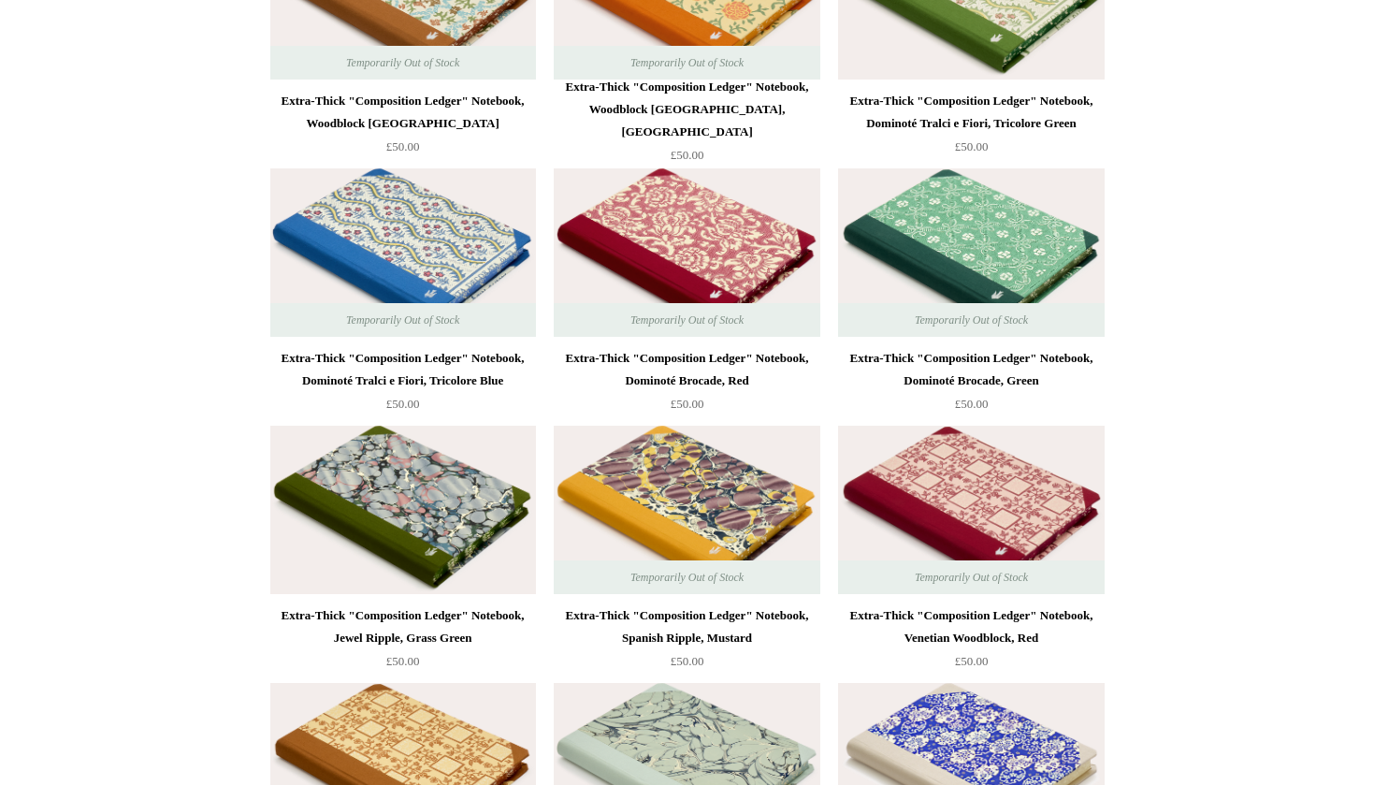
click at [440, 466] on img at bounding box center [403, 510] width 266 height 168
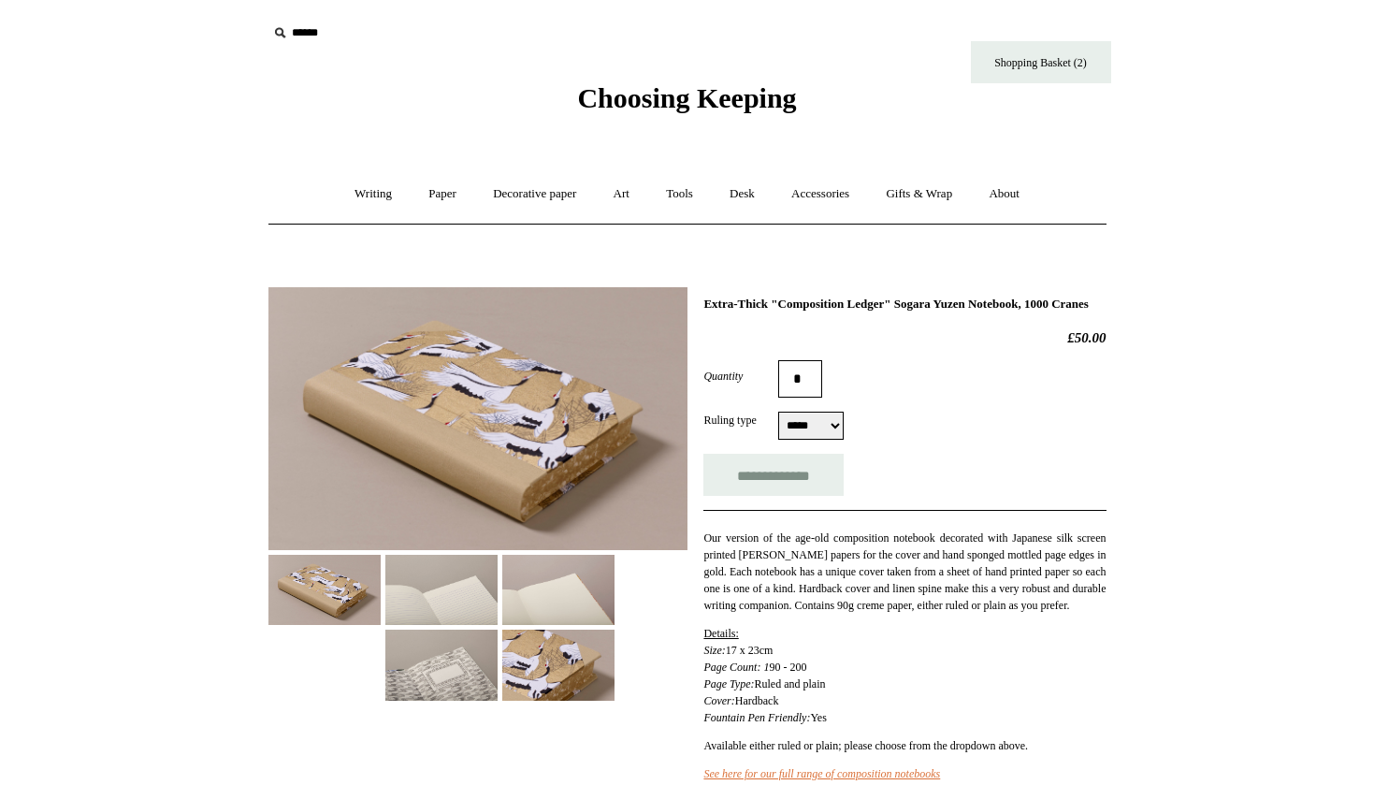
click at [336, 589] on img at bounding box center [324, 590] width 112 height 70
click at [562, 657] on img at bounding box center [558, 665] width 112 height 70
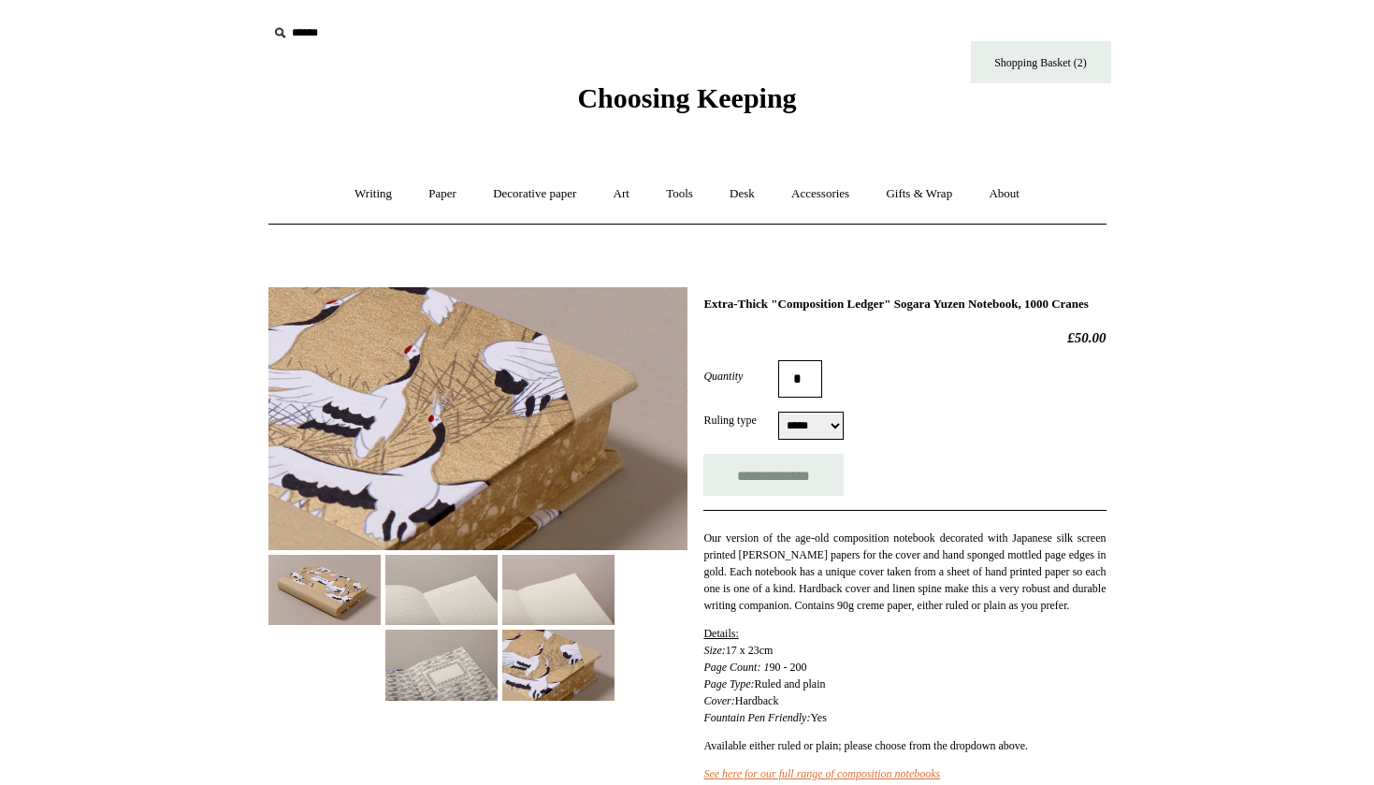
scroll to position [1, 0]
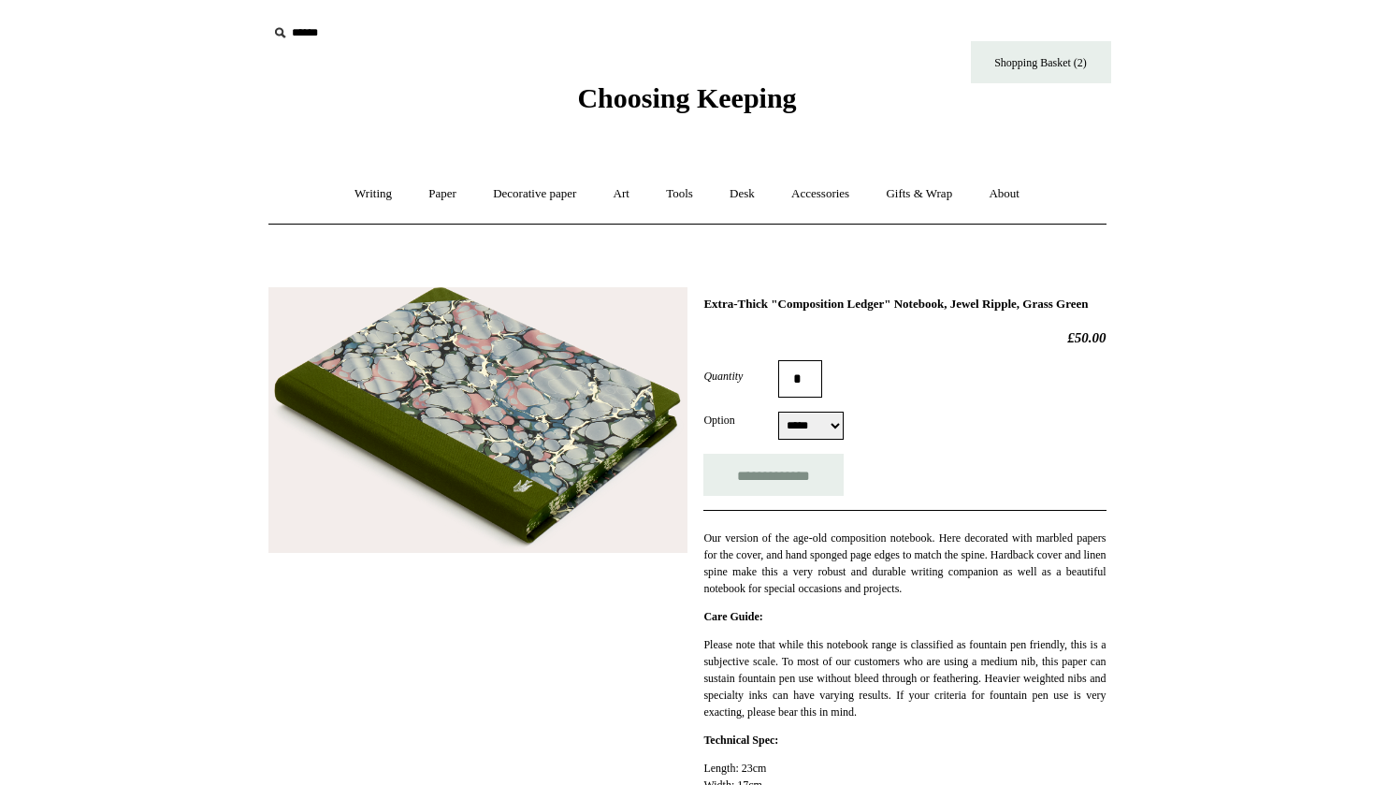
select select "*****"
click at [442, 190] on link "Paper +" at bounding box center [443, 194] width 62 height 50
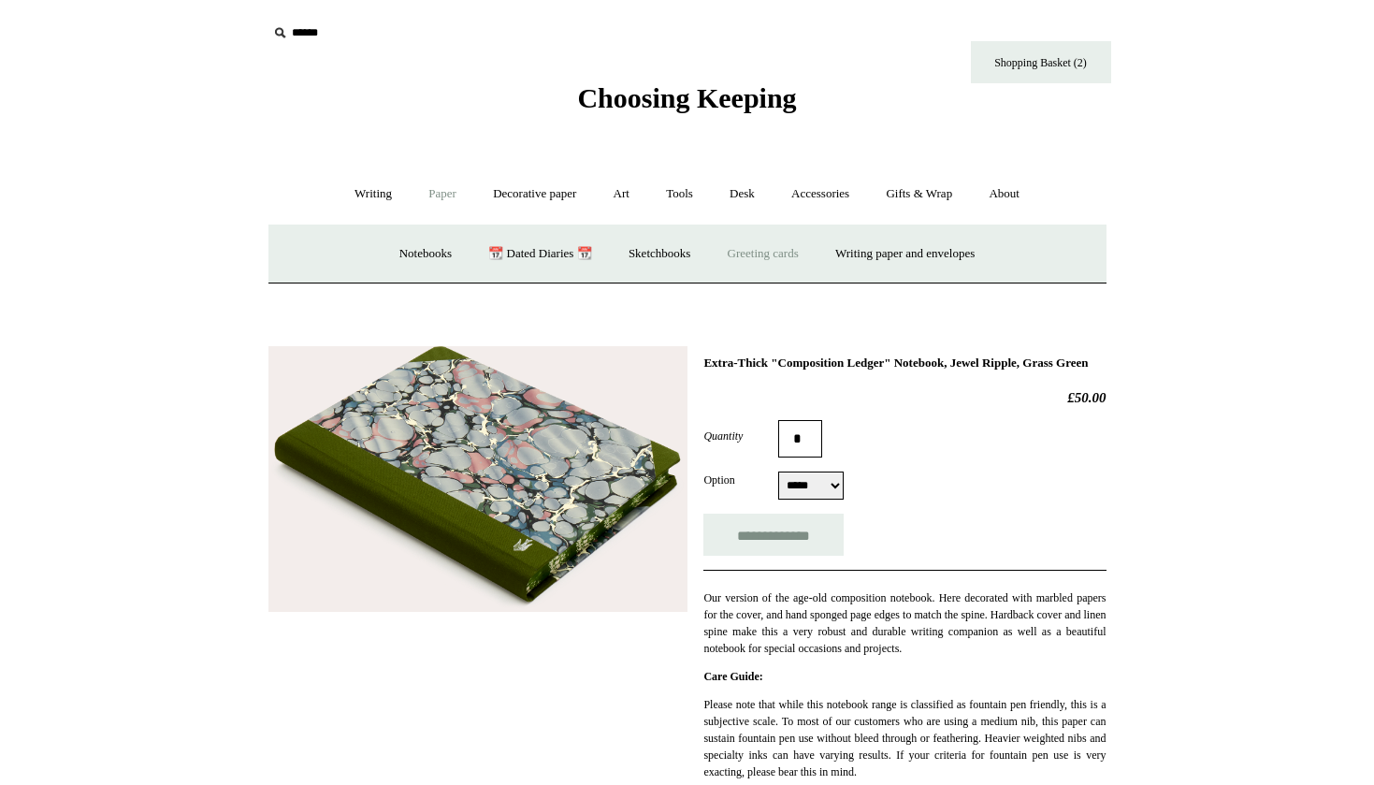
click at [789, 251] on link "Greeting cards +" at bounding box center [763, 254] width 105 height 50
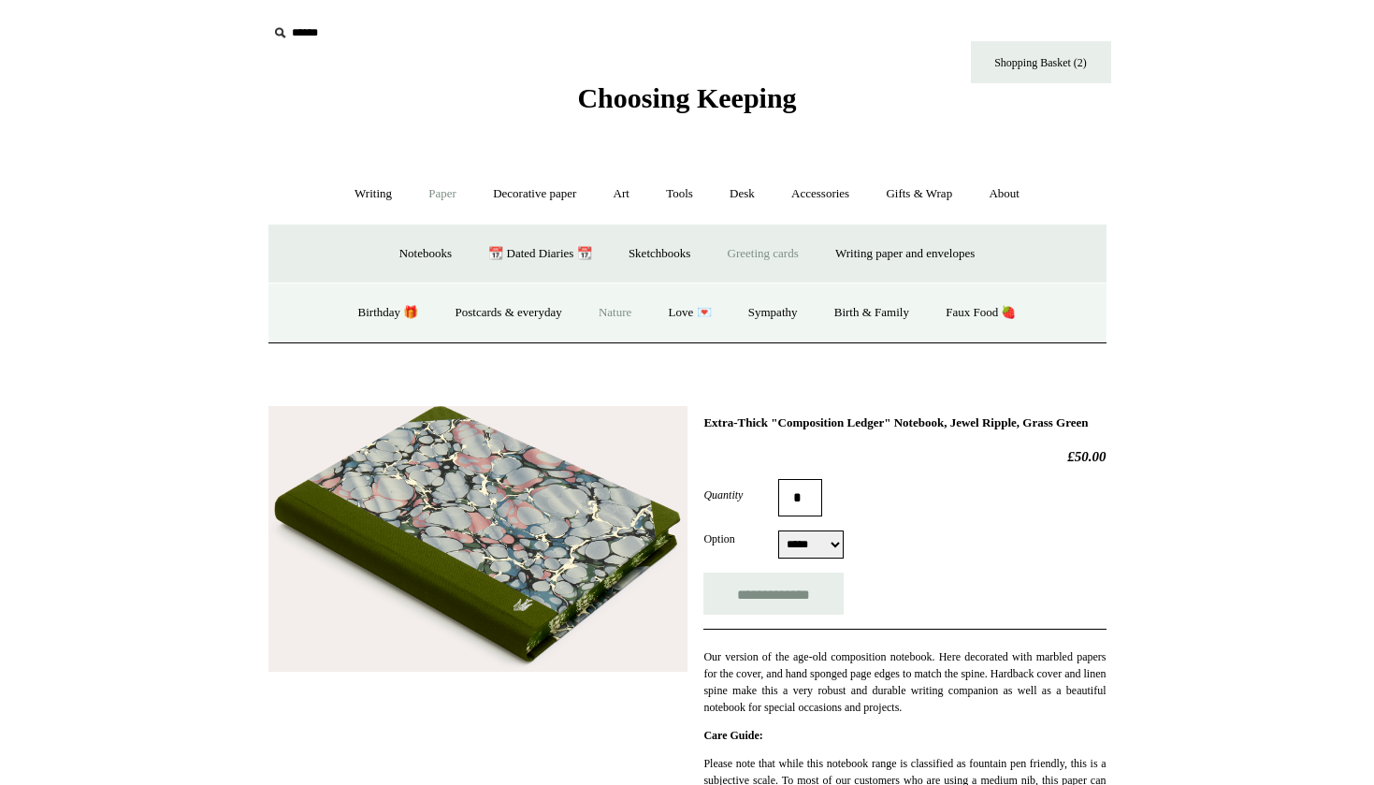
click at [616, 305] on link "Nature" at bounding box center [615, 313] width 66 height 50
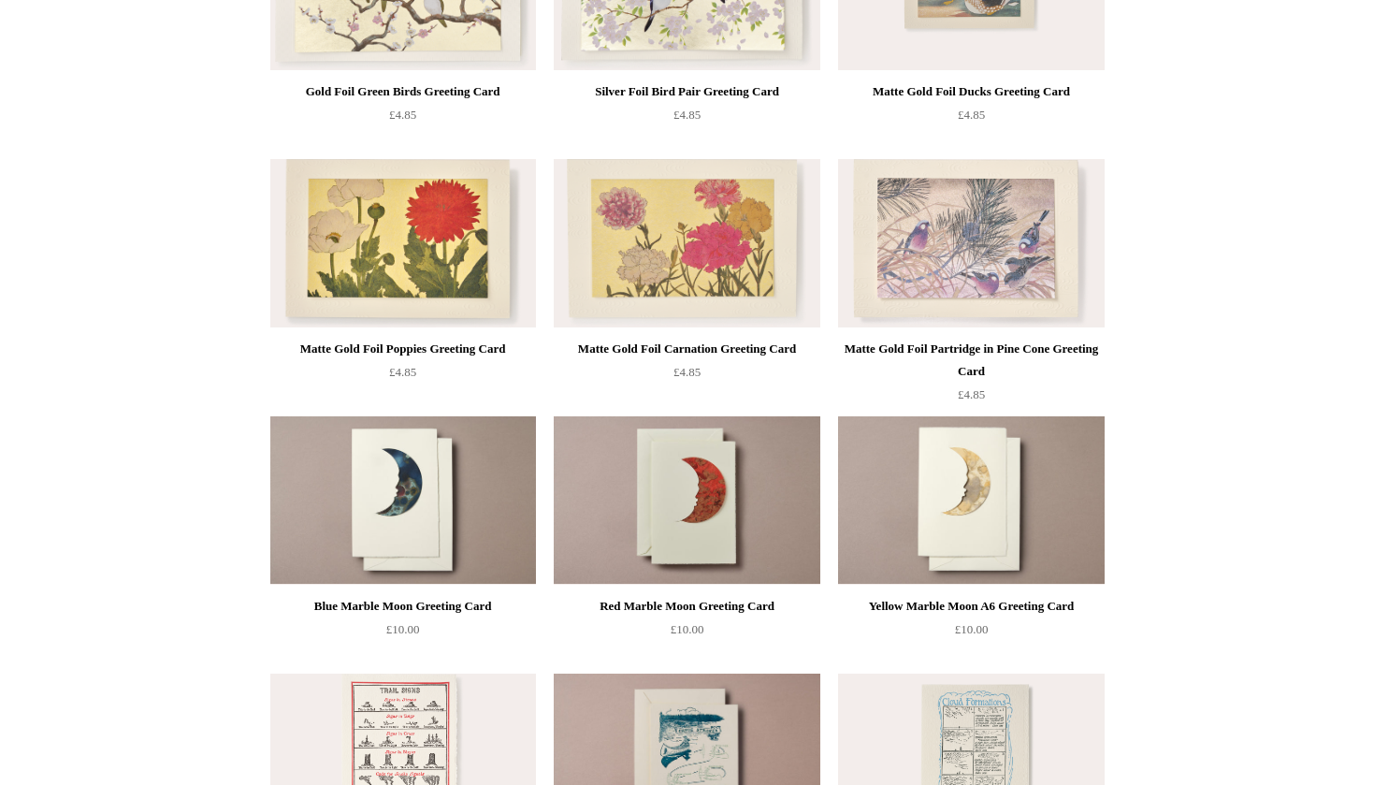
scroll to position [1664, 0]
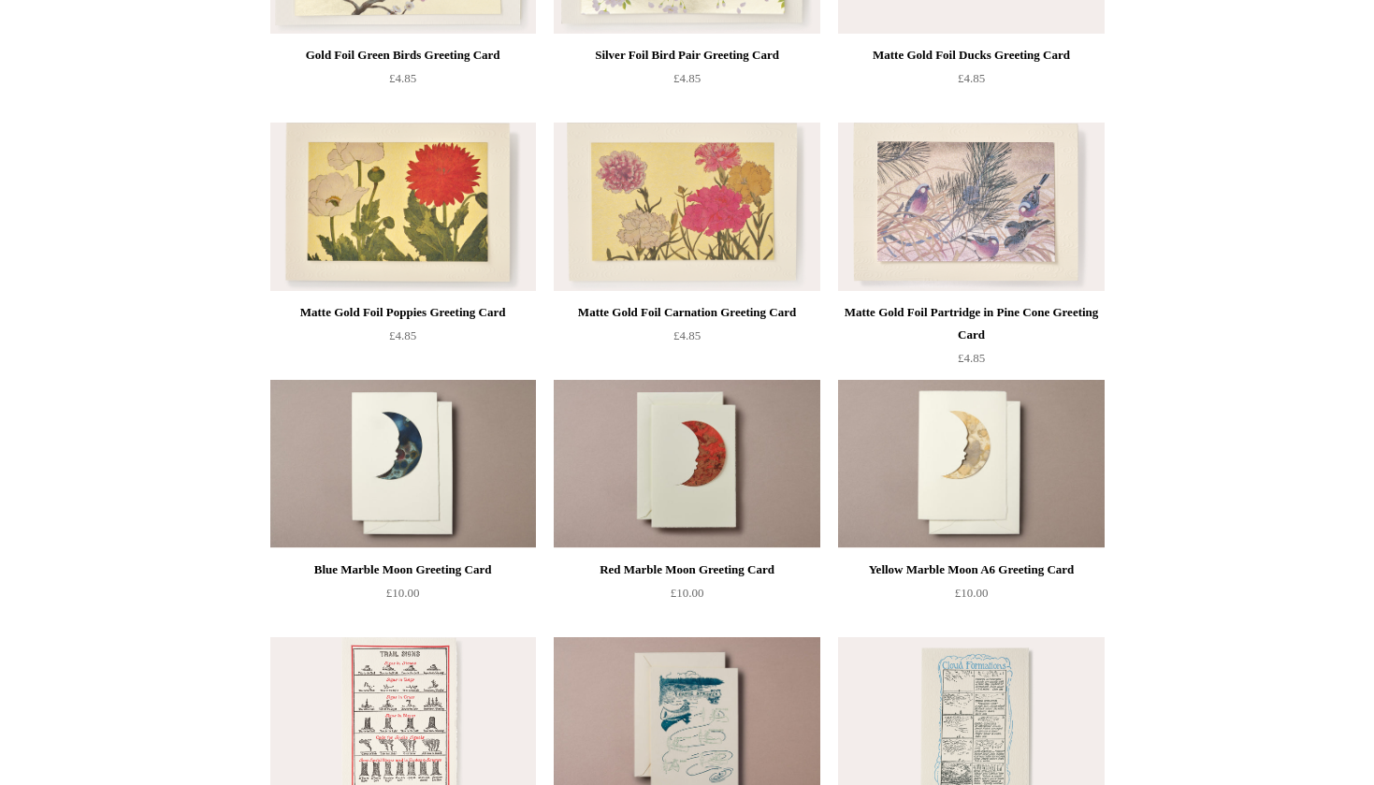
click at [762, 225] on img at bounding box center [687, 207] width 266 height 168
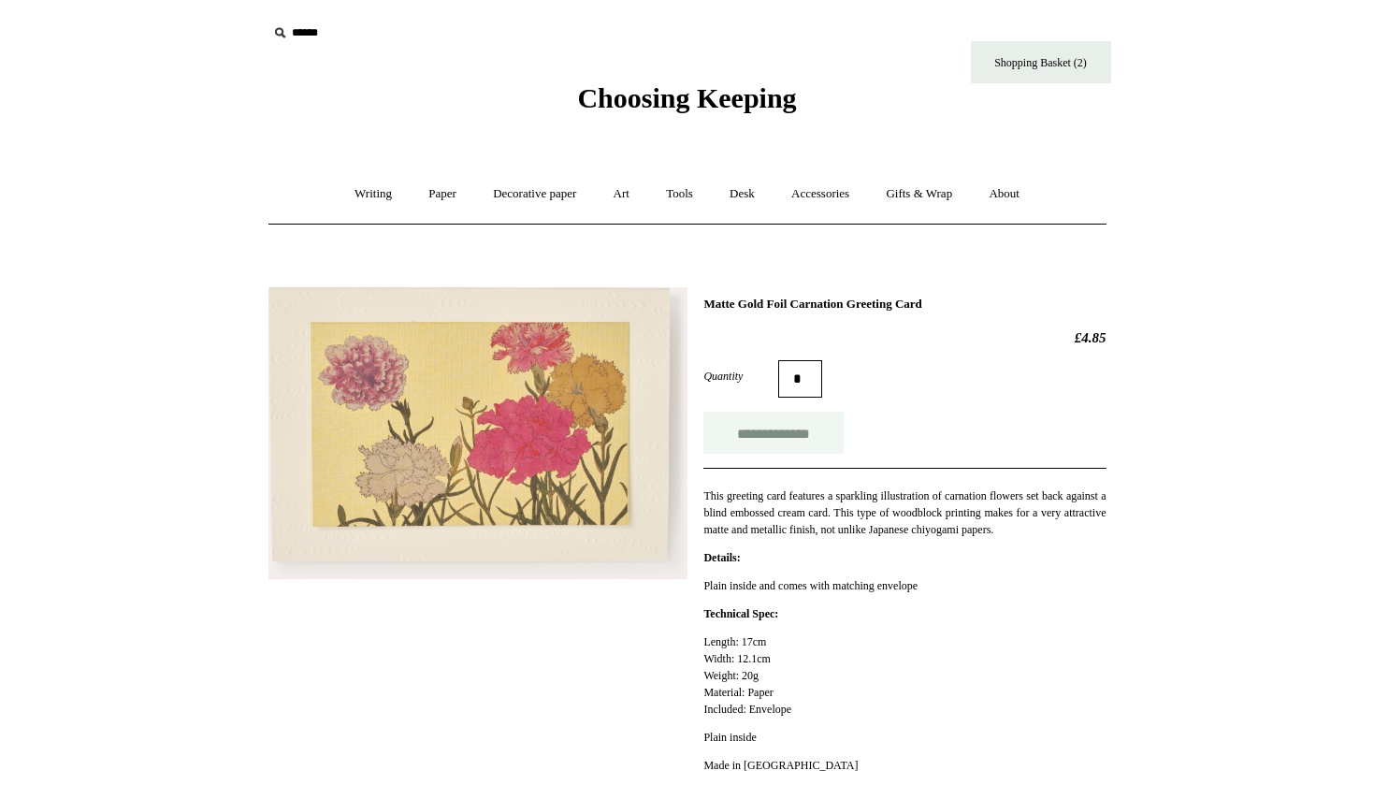
click at [786, 440] on input "**********" at bounding box center [773, 433] width 140 height 42
click at [534, 194] on link "Decorative paper +" at bounding box center [534, 194] width 117 height 50
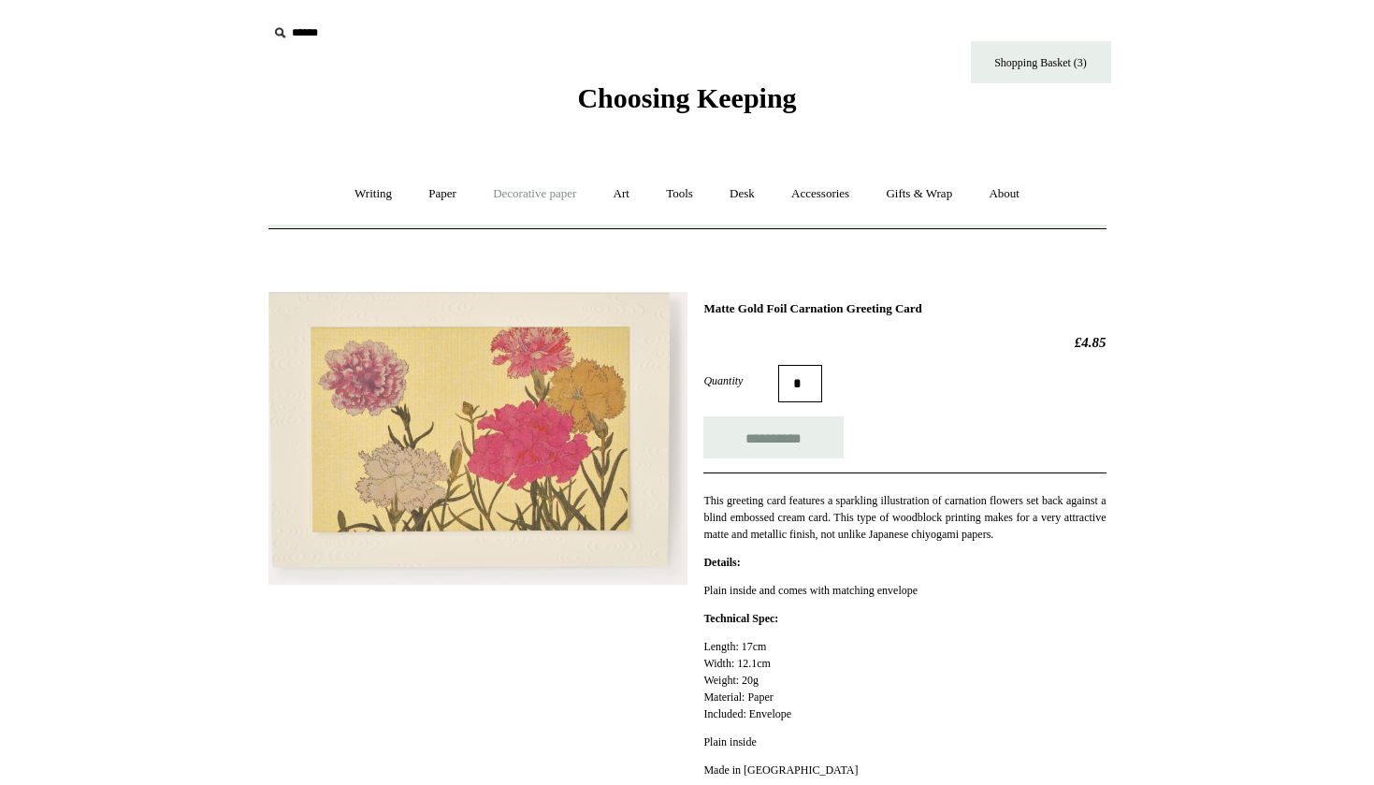
type input "**********"
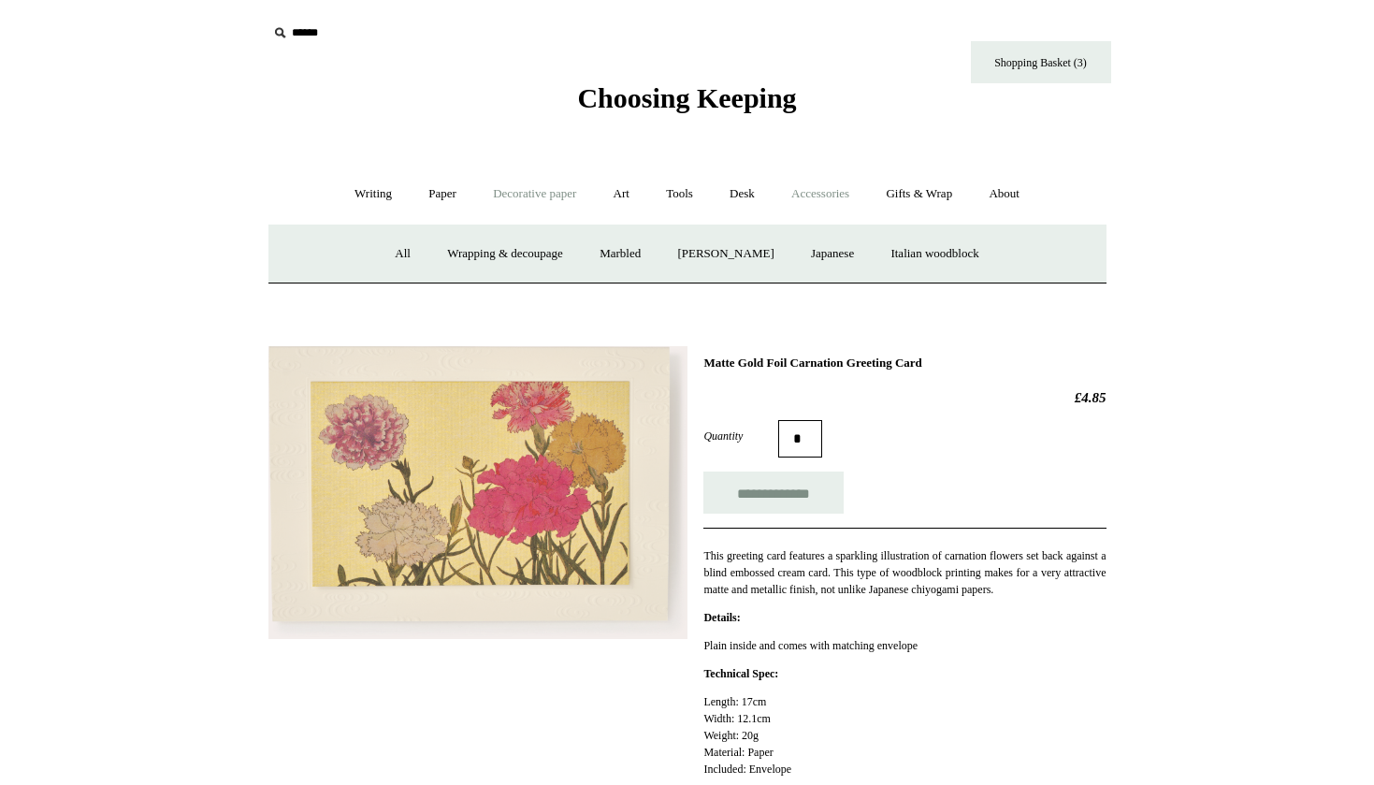
click at [821, 196] on link "Accessories +" at bounding box center [821, 194] width 92 height 50
click at [929, 199] on link "Gifts & Wrap +" at bounding box center [919, 194] width 100 height 50
click at [936, 184] on link "Gifts & Wrap -" at bounding box center [919, 194] width 100 height 50
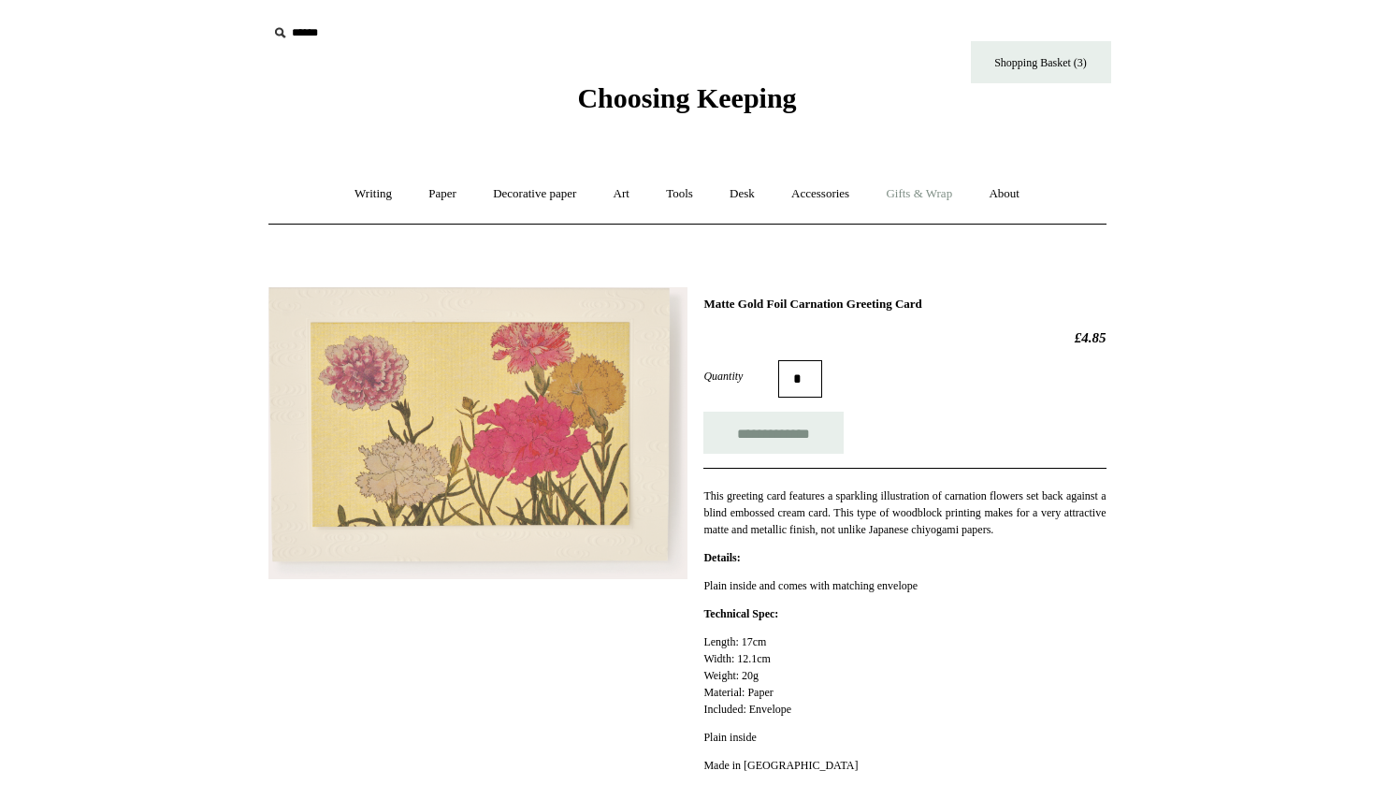
click at [934, 193] on link "Gifts & Wrap +" at bounding box center [919, 194] width 100 height 50
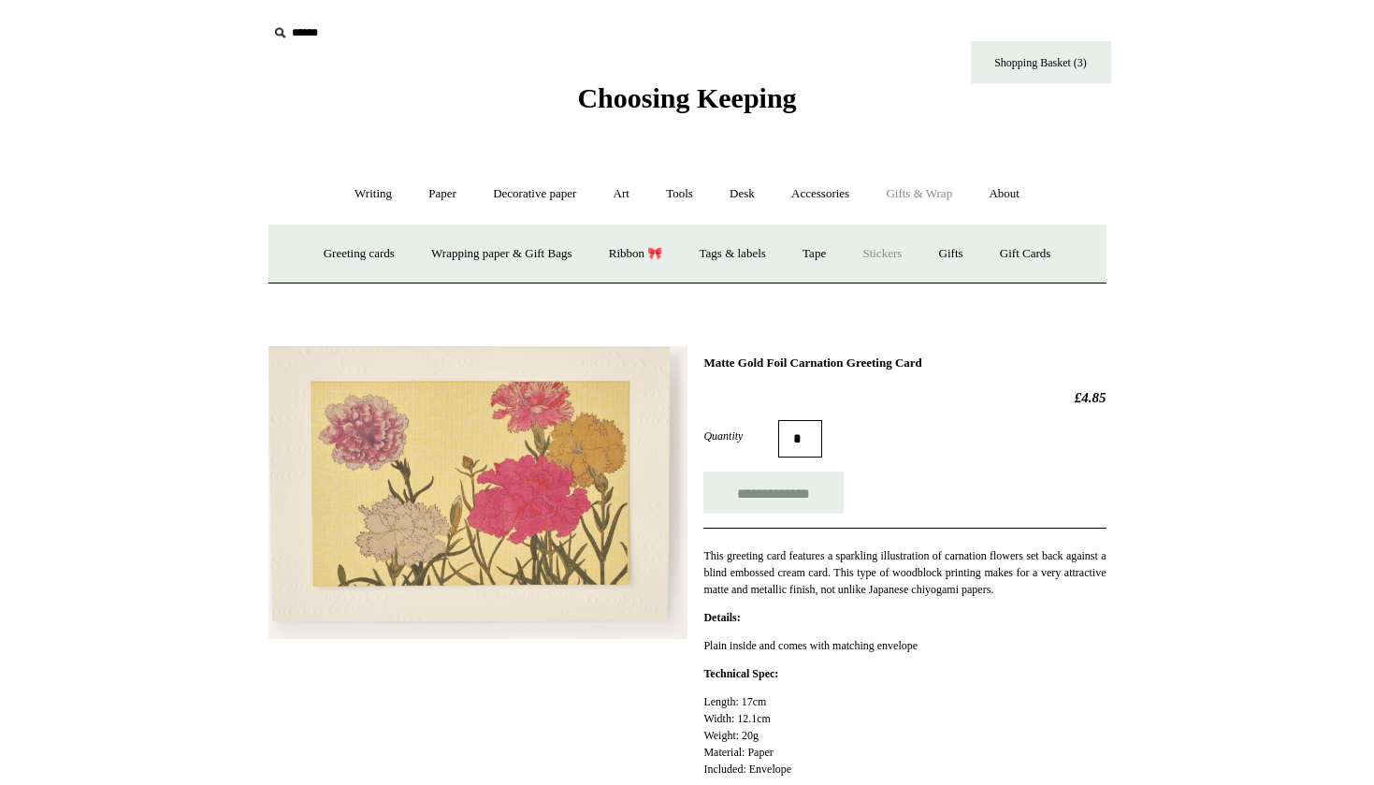
click at [892, 249] on link "Stickers" at bounding box center [882, 254] width 73 height 50
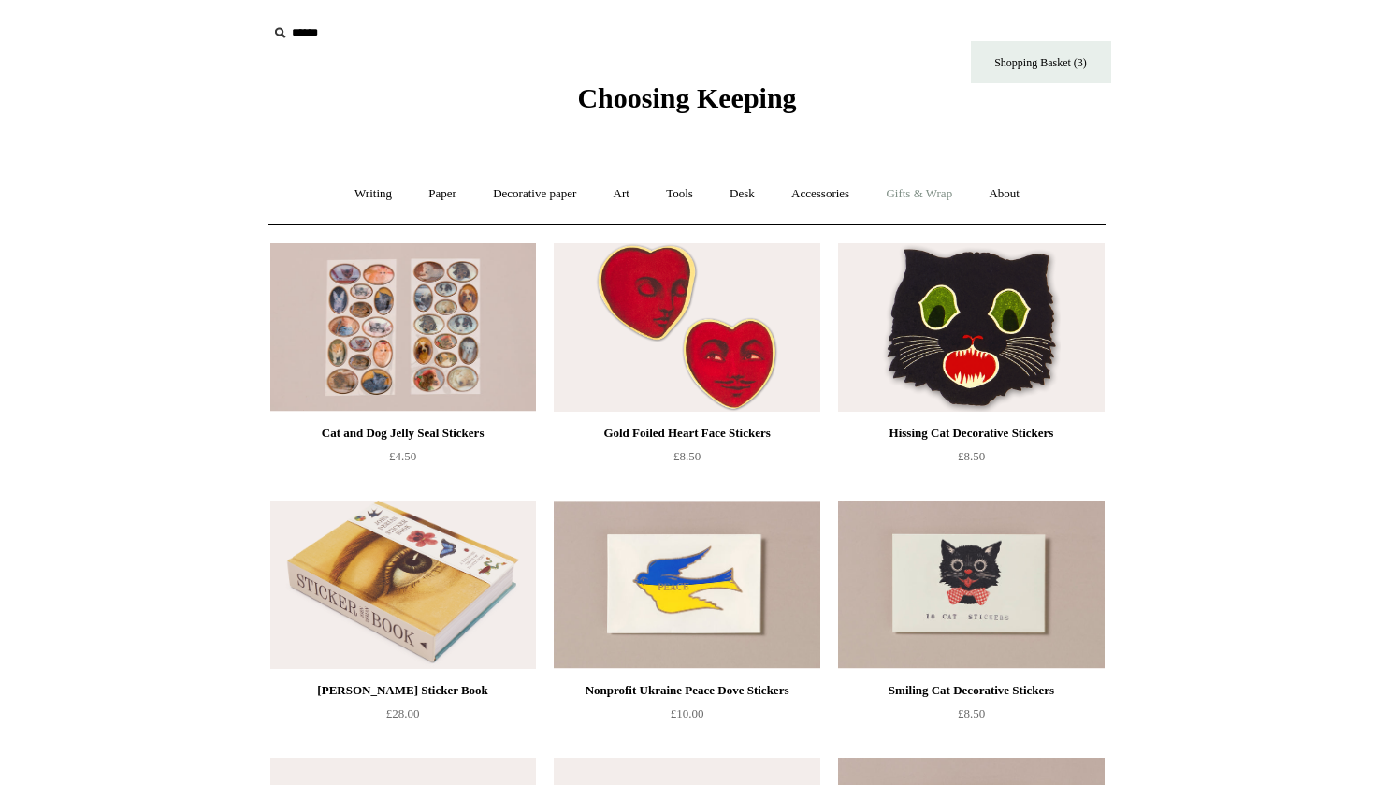
click at [924, 200] on link "Gifts & Wrap +" at bounding box center [919, 194] width 100 height 50
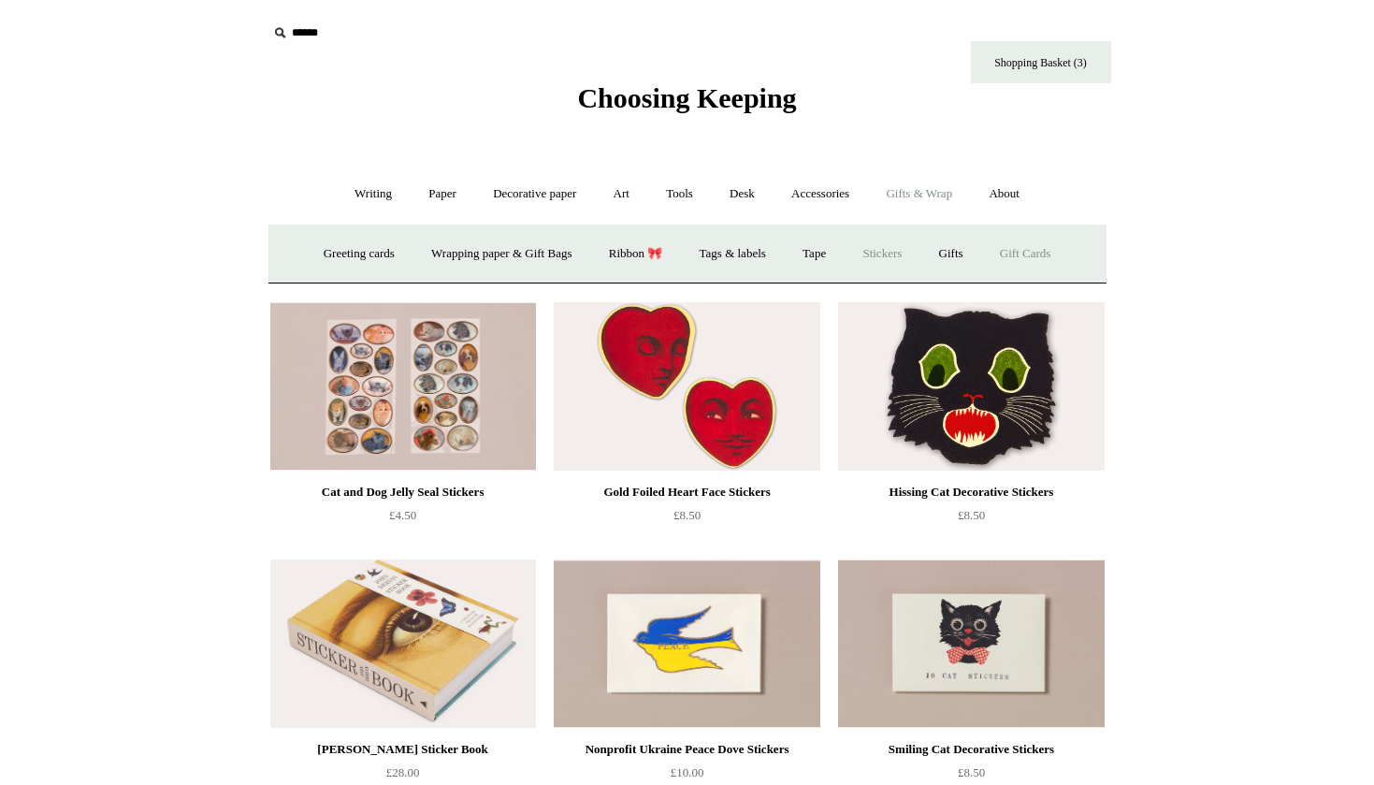
click at [1058, 253] on link "Gift Cards" at bounding box center [1025, 254] width 85 height 50
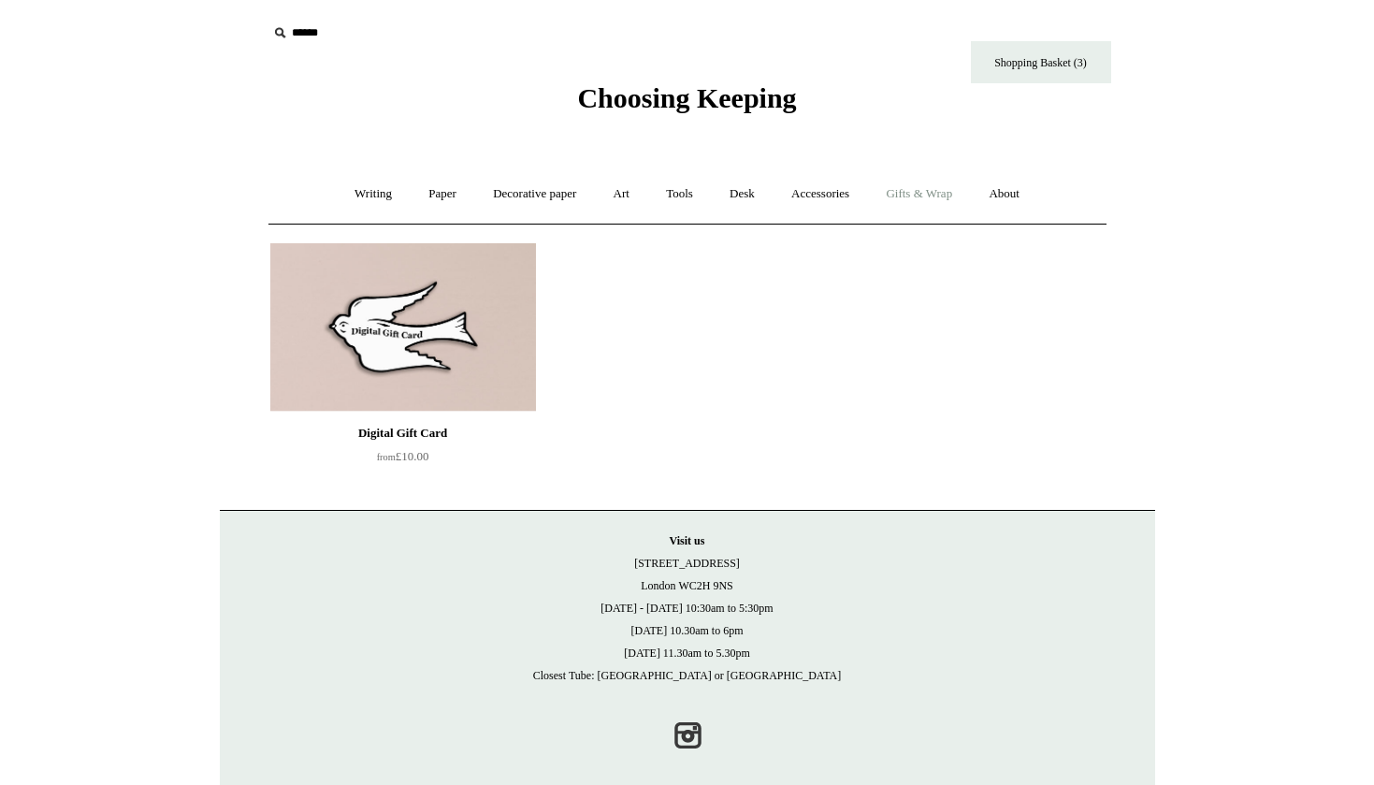
click at [934, 200] on link "Gifts & Wrap +" at bounding box center [919, 194] width 100 height 50
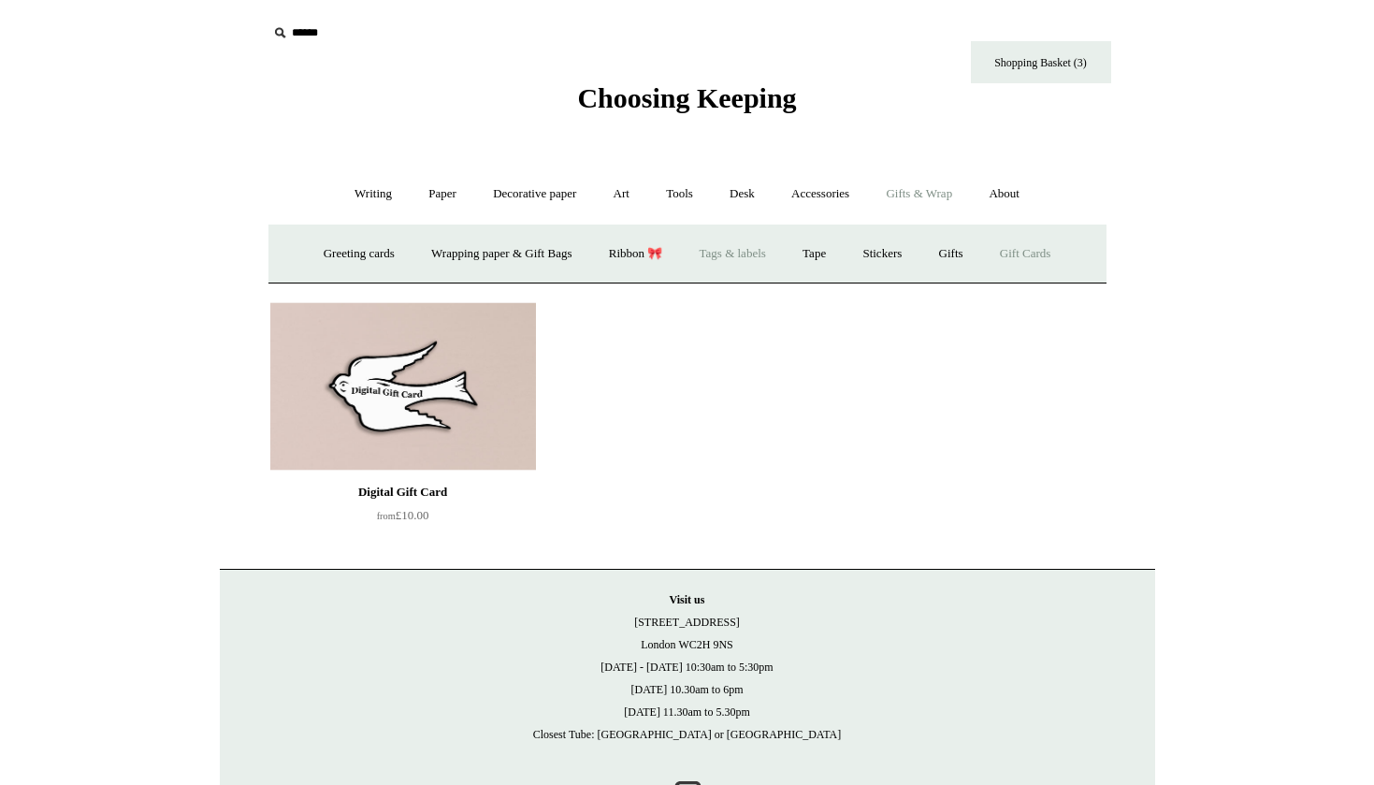
click at [747, 254] on link "Tags & labels" at bounding box center [733, 254] width 100 height 50
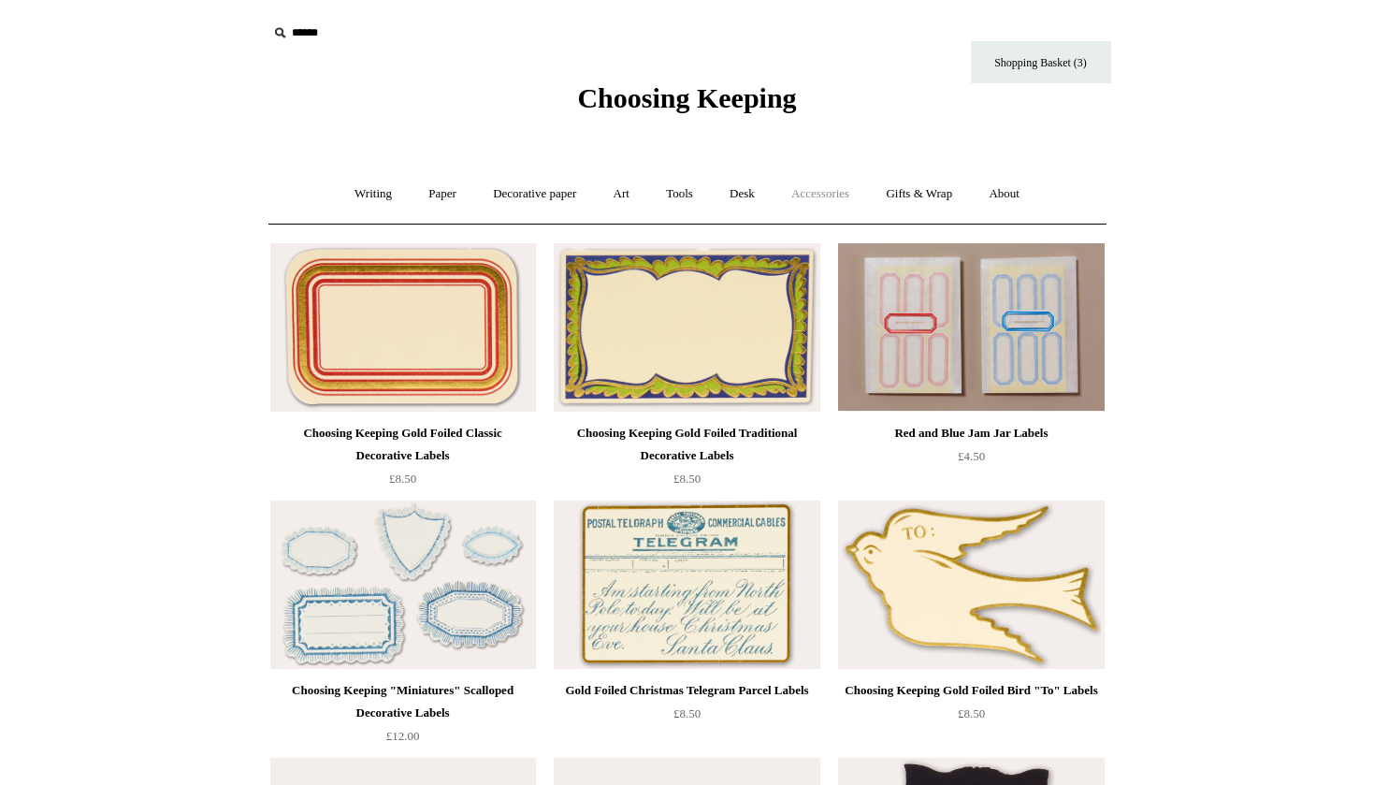
click at [819, 196] on link "Accessories +" at bounding box center [821, 194] width 92 height 50
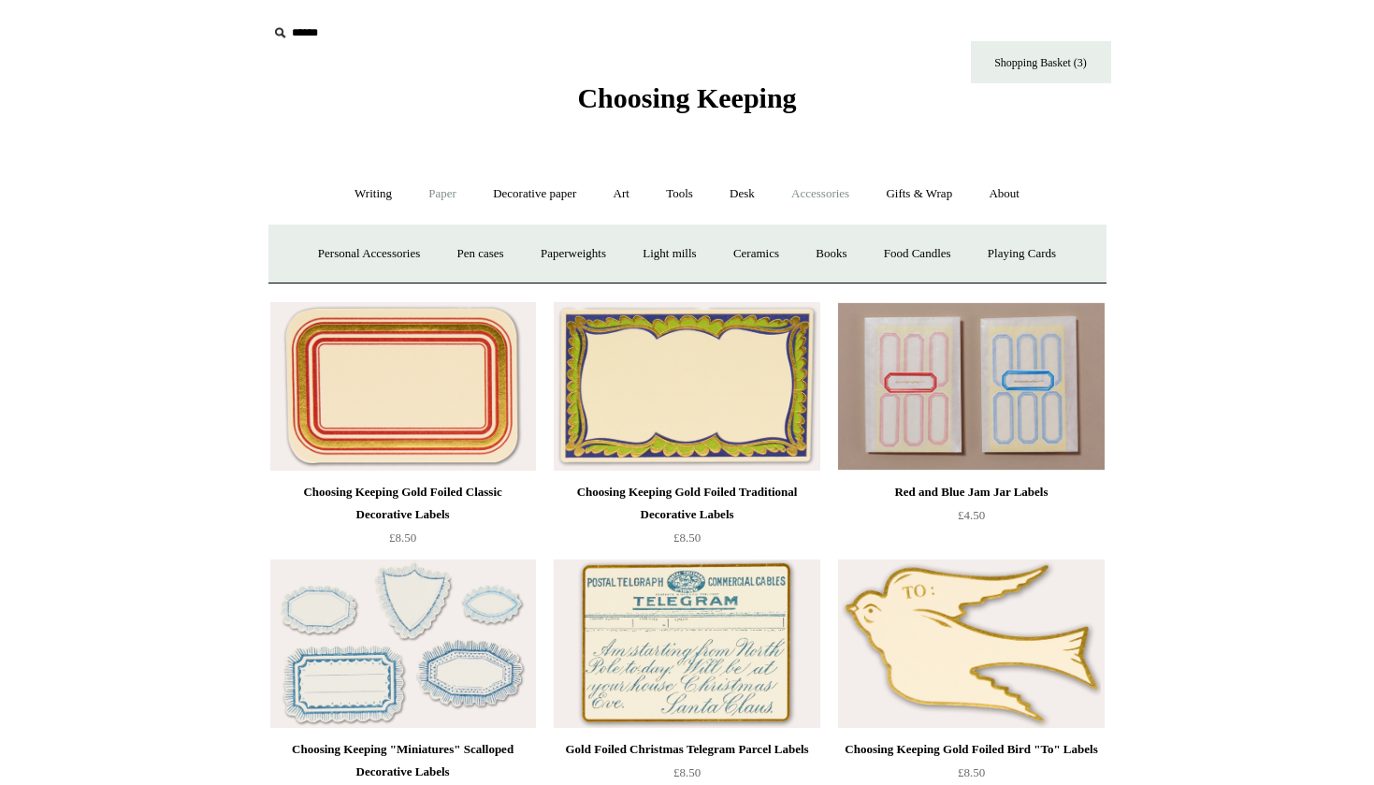
click at [434, 198] on link "Paper +" at bounding box center [443, 194] width 62 height 50
click at [415, 259] on link "Notebooks +" at bounding box center [426, 254] width 86 height 50
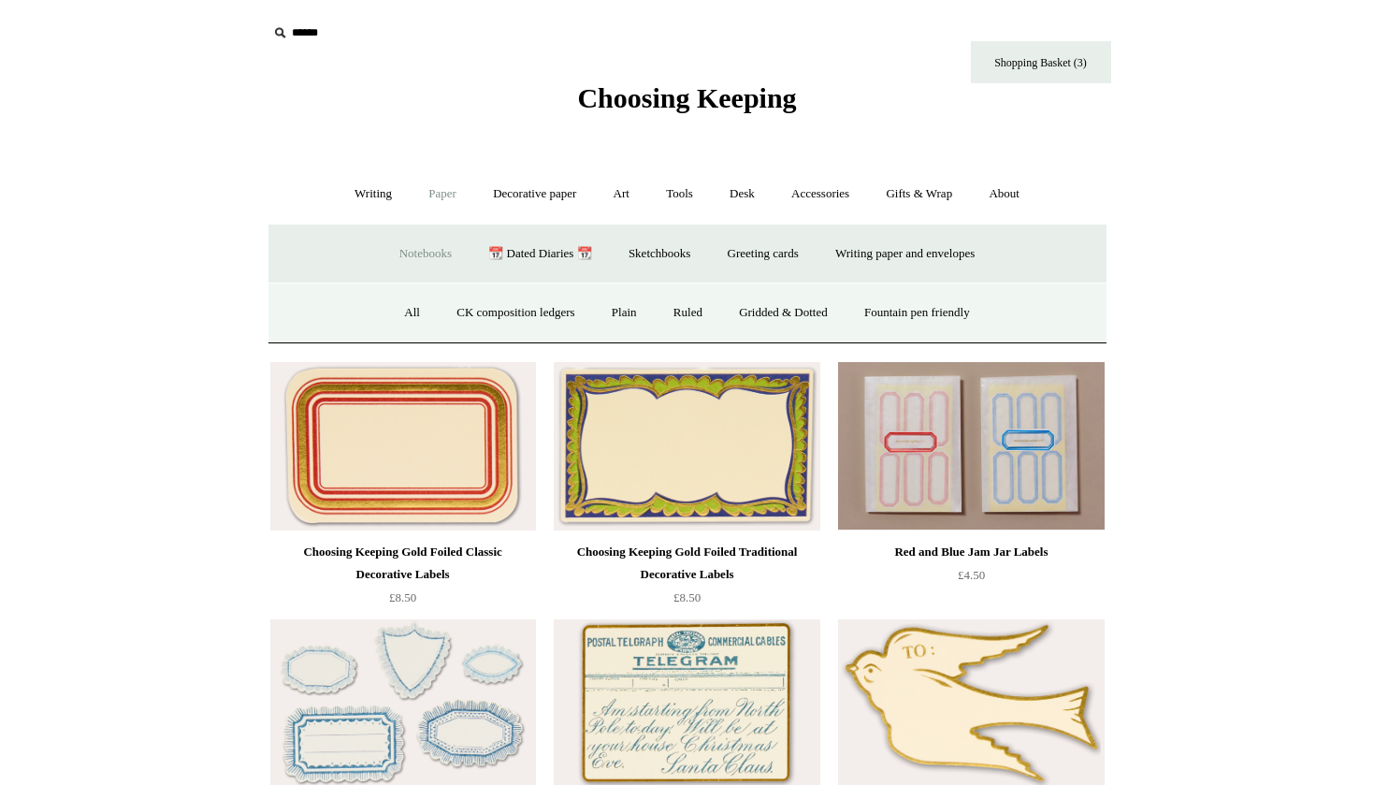
click at [415, 246] on link "Notebooks -" at bounding box center [426, 254] width 86 height 50
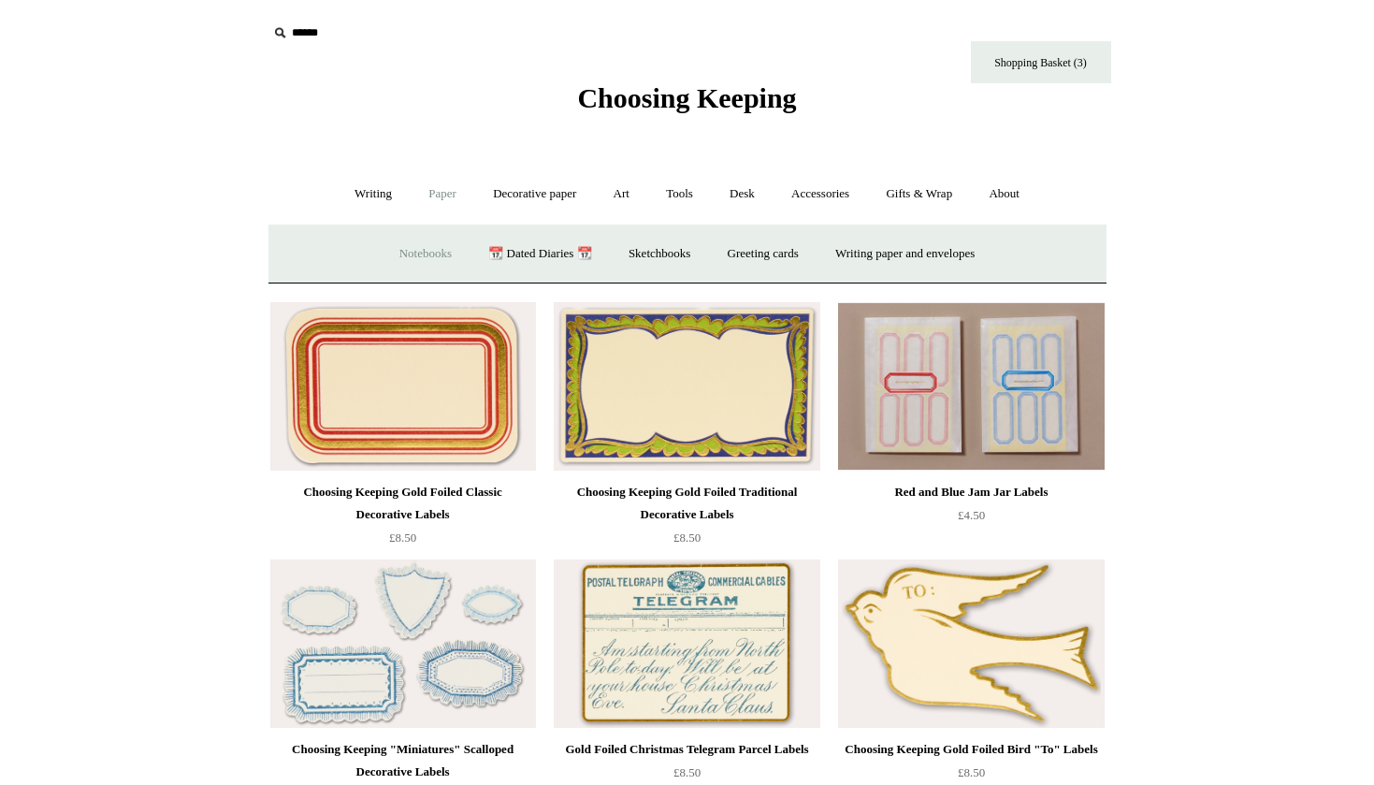
click at [421, 250] on link "Notebooks +" at bounding box center [426, 254] width 86 height 50
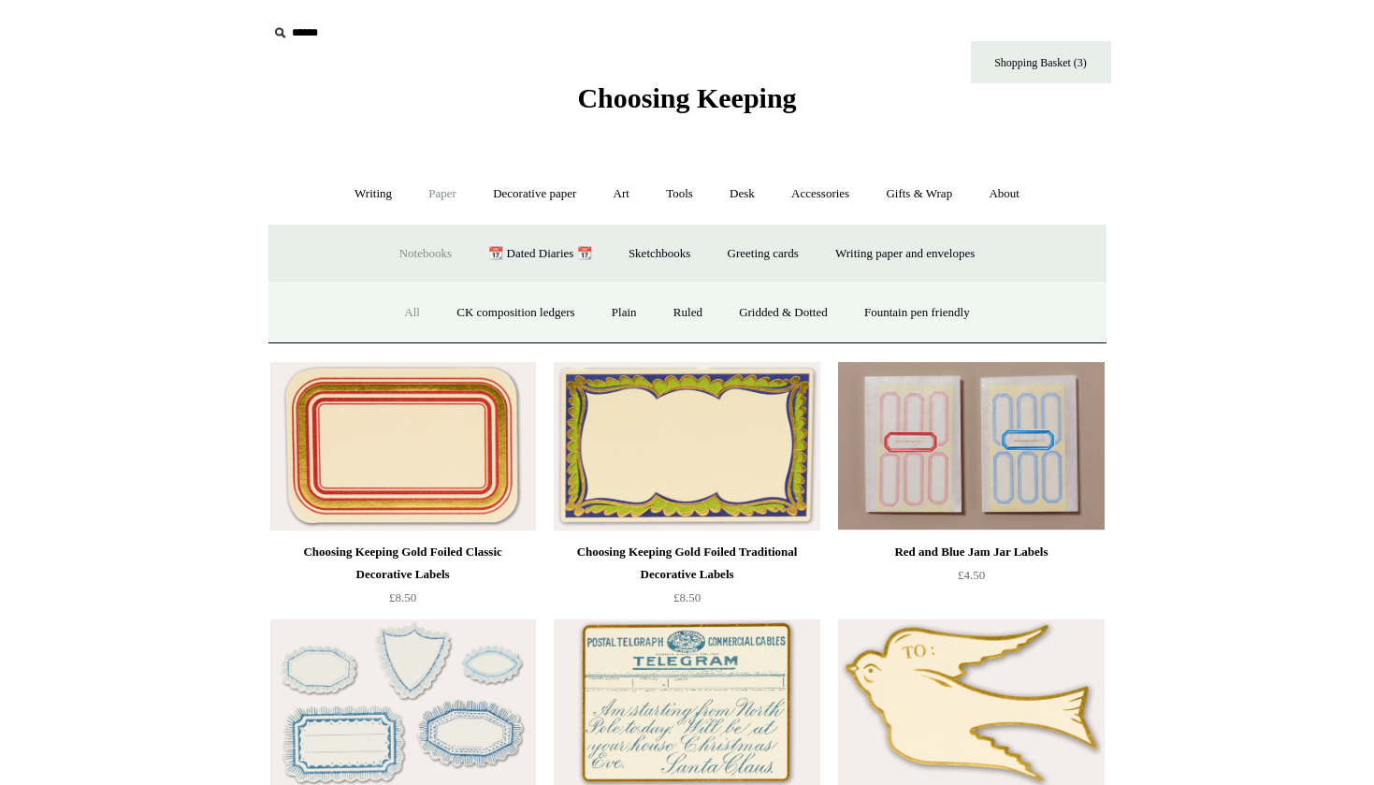
click at [393, 312] on link "All" at bounding box center [412, 313] width 50 height 50
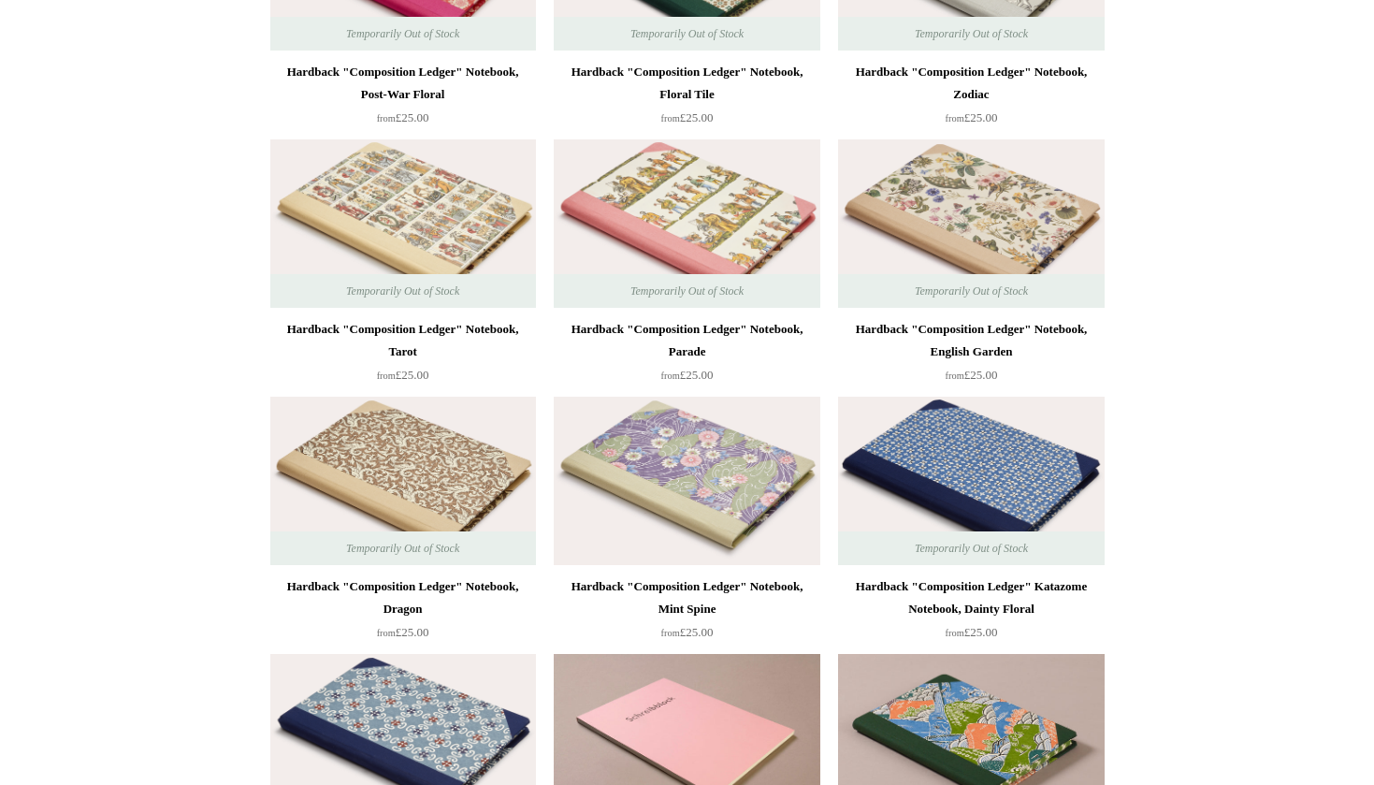
scroll to position [851, 0]
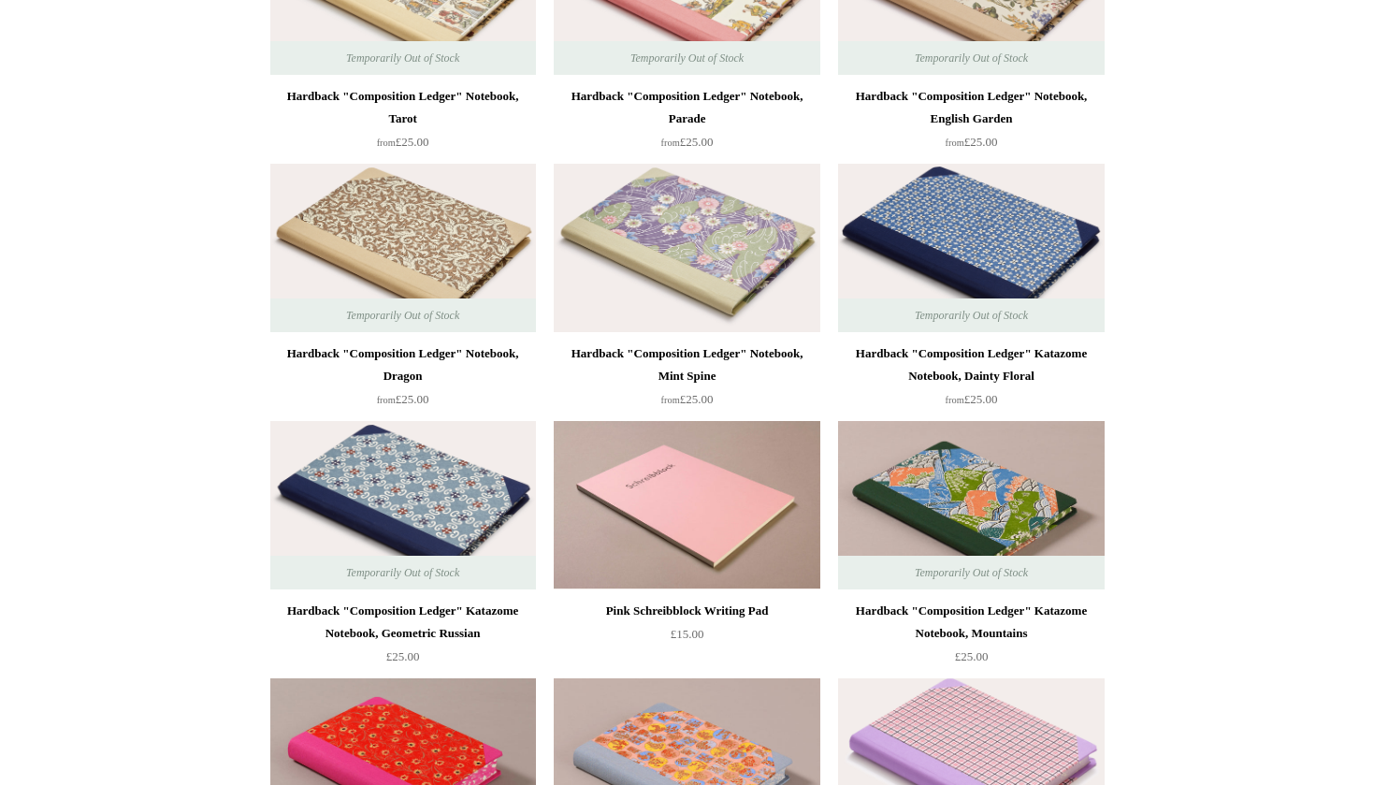
click at [902, 199] on img at bounding box center [971, 248] width 266 height 168
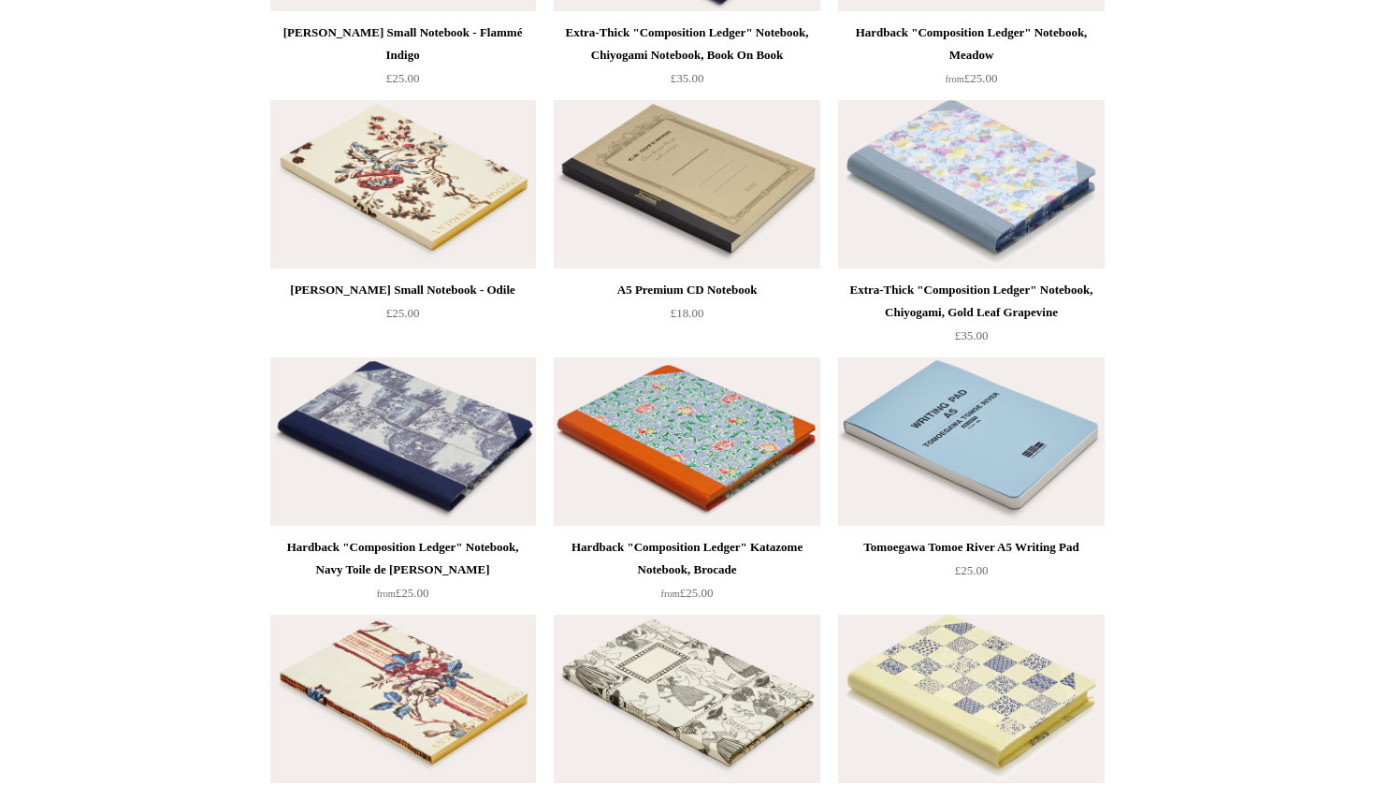
scroll to position [9943, 0]
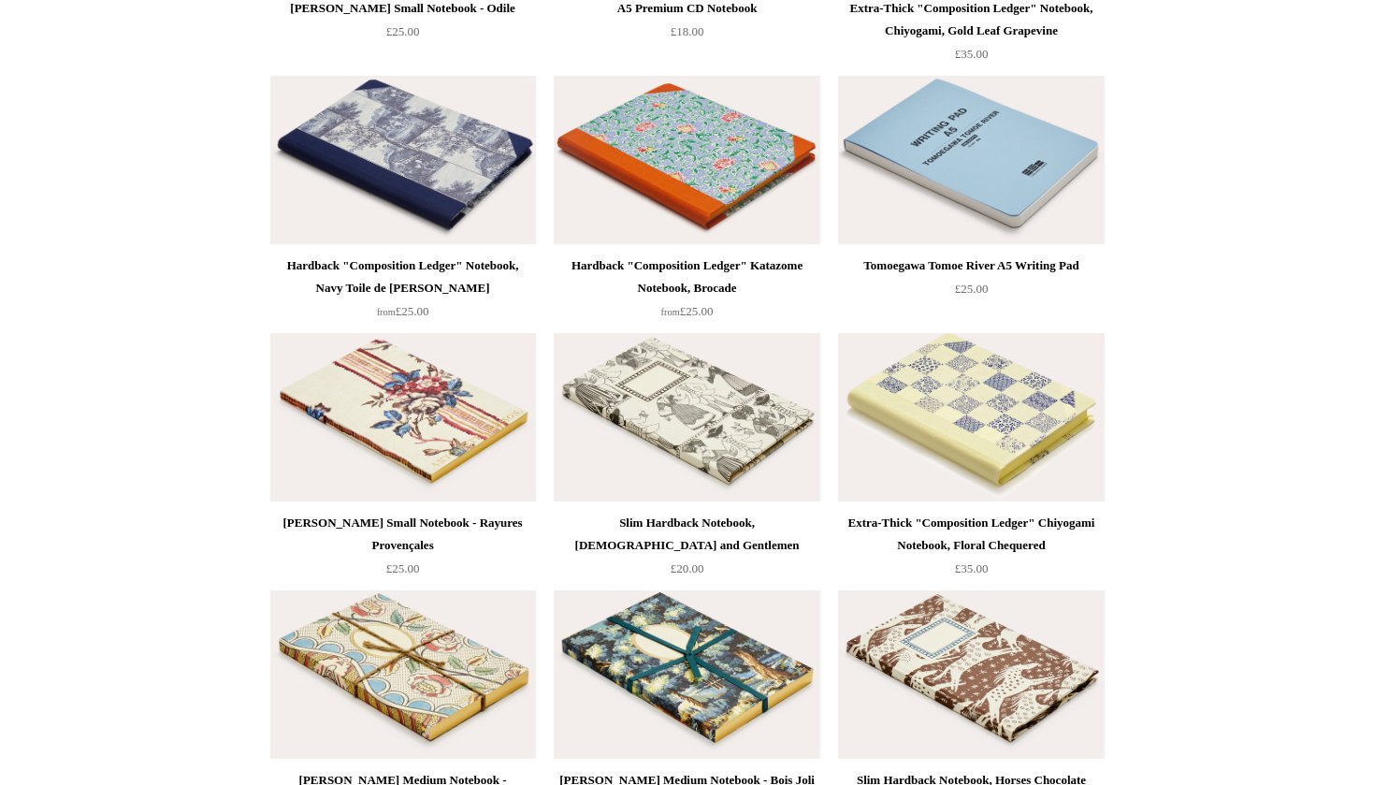
click at [740, 154] on img at bounding box center [687, 160] width 266 height 168
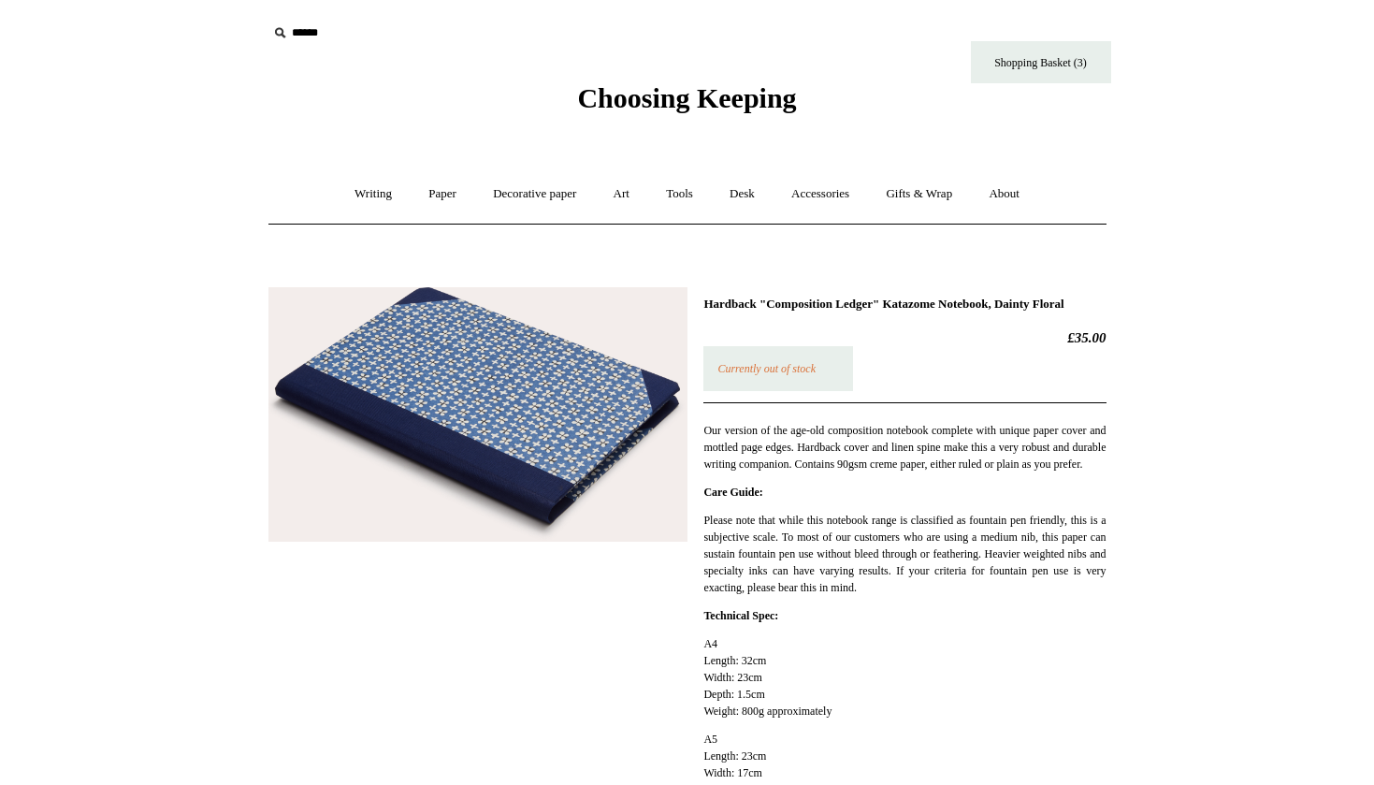
click at [793, 375] on em "Currently out of stock" at bounding box center [767, 368] width 98 height 13
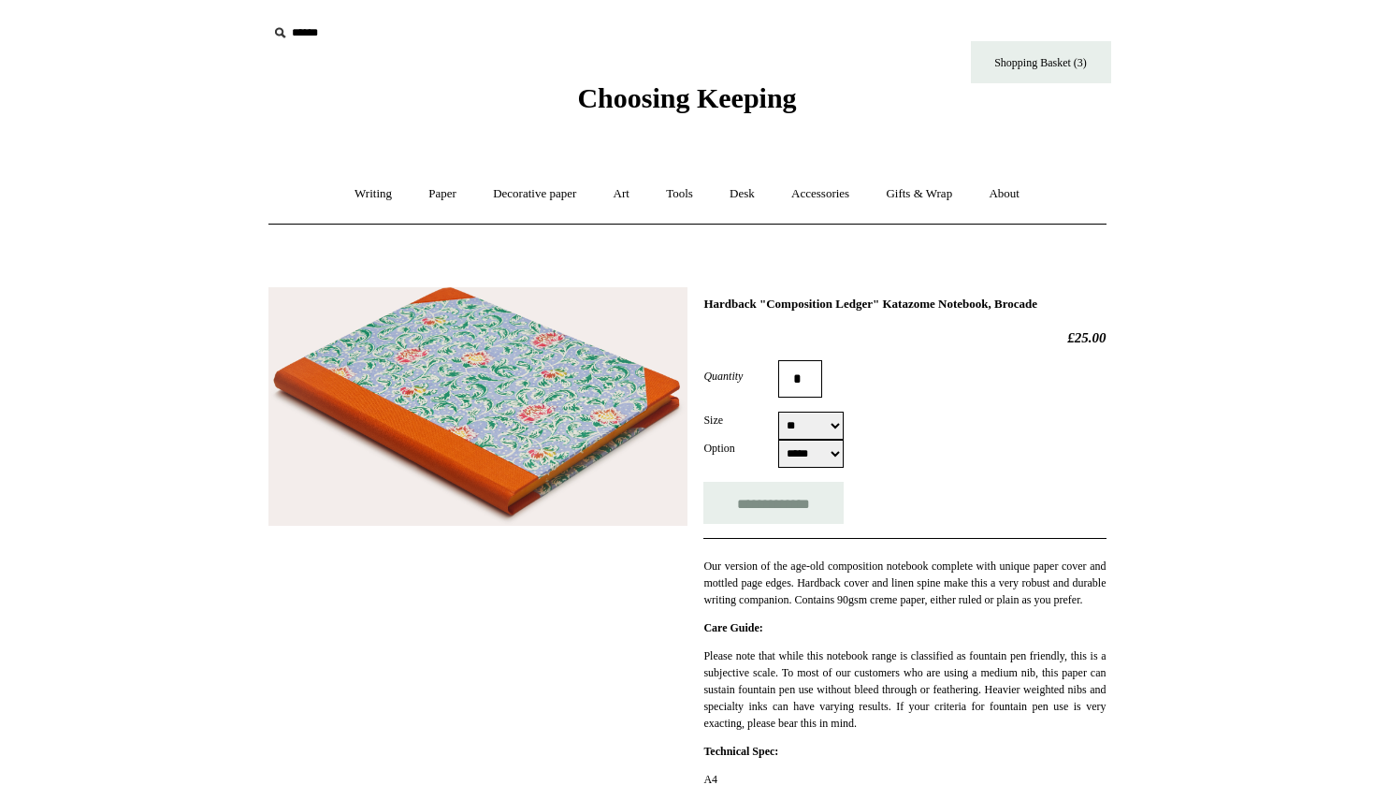
select select "**"
select select "*****"
click at [1066, 69] on link "Shopping Basket (3)" at bounding box center [1041, 62] width 140 height 42
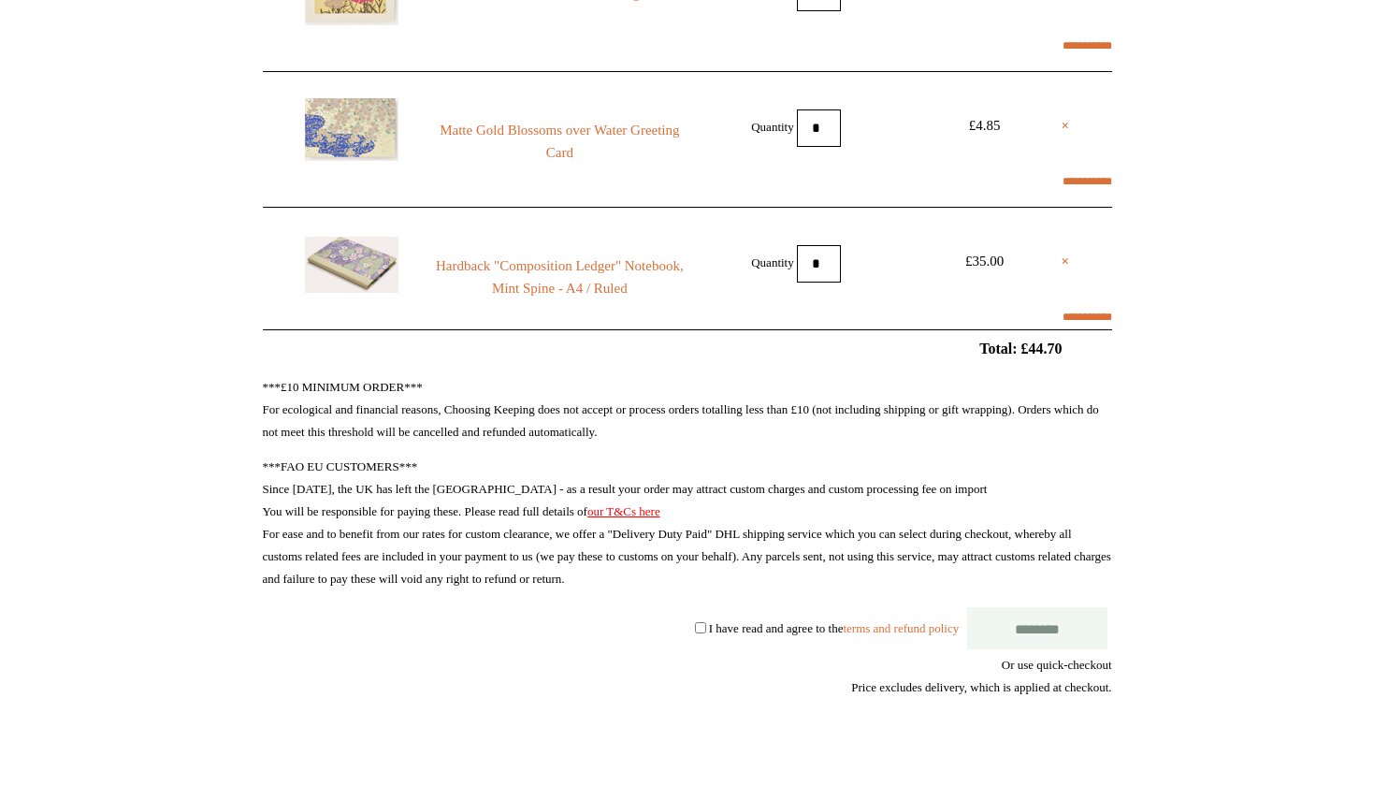
scroll to position [476, 0]
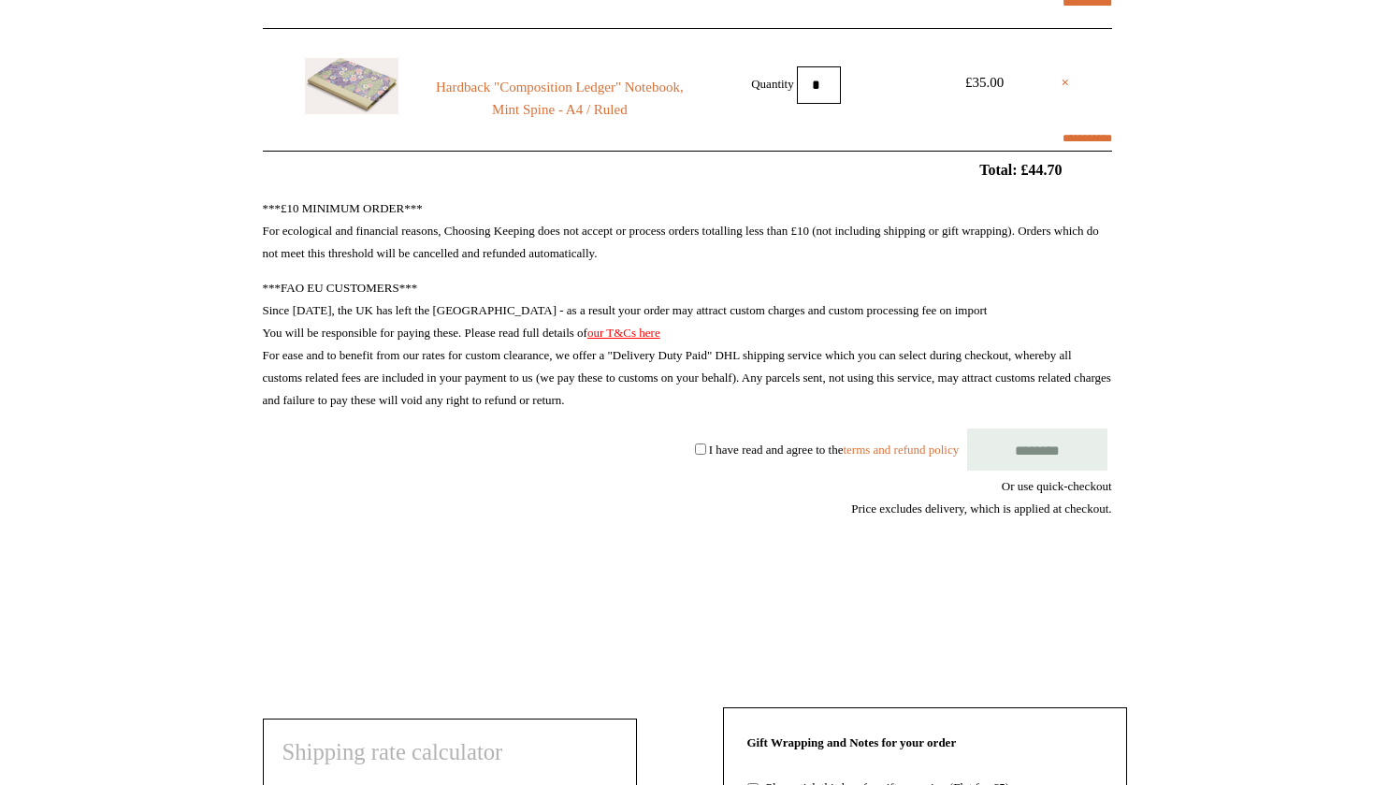
select select "*********"
select select "**********"
click at [709, 445] on label "I have read and agree to the terms and refund policy" at bounding box center [834, 449] width 250 height 14
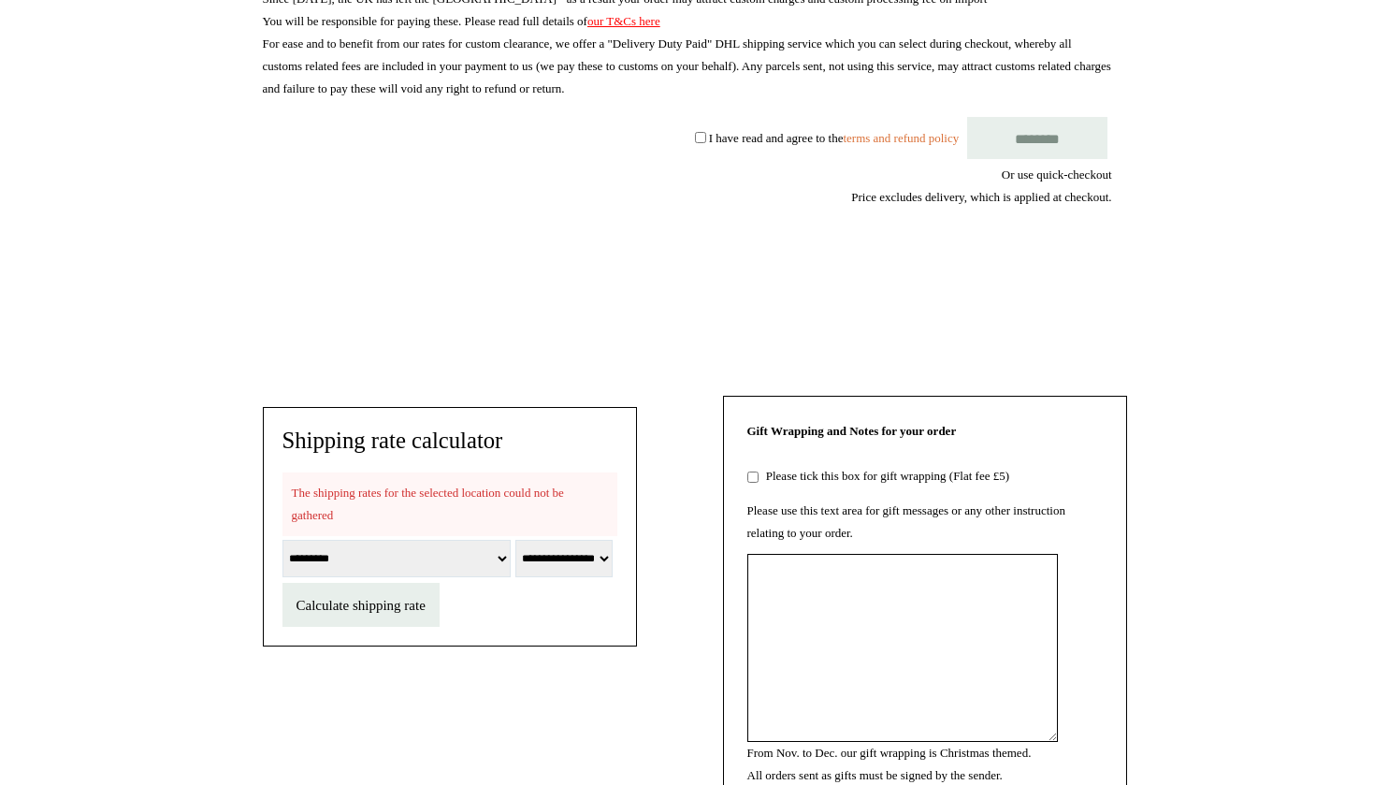
scroll to position [691, 0]
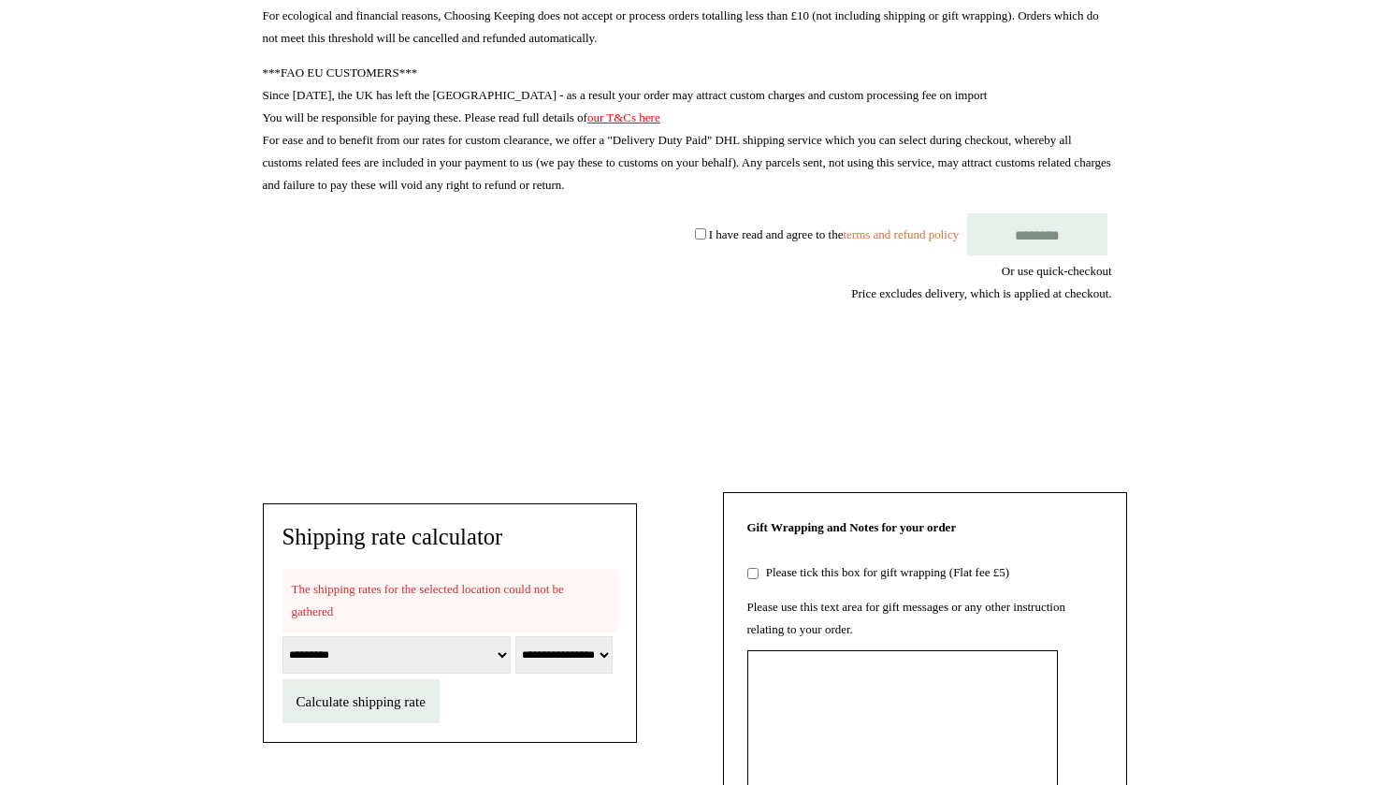
click at [1039, 235] on input "********" at bounding box center [1037, 234] width 140 height 42
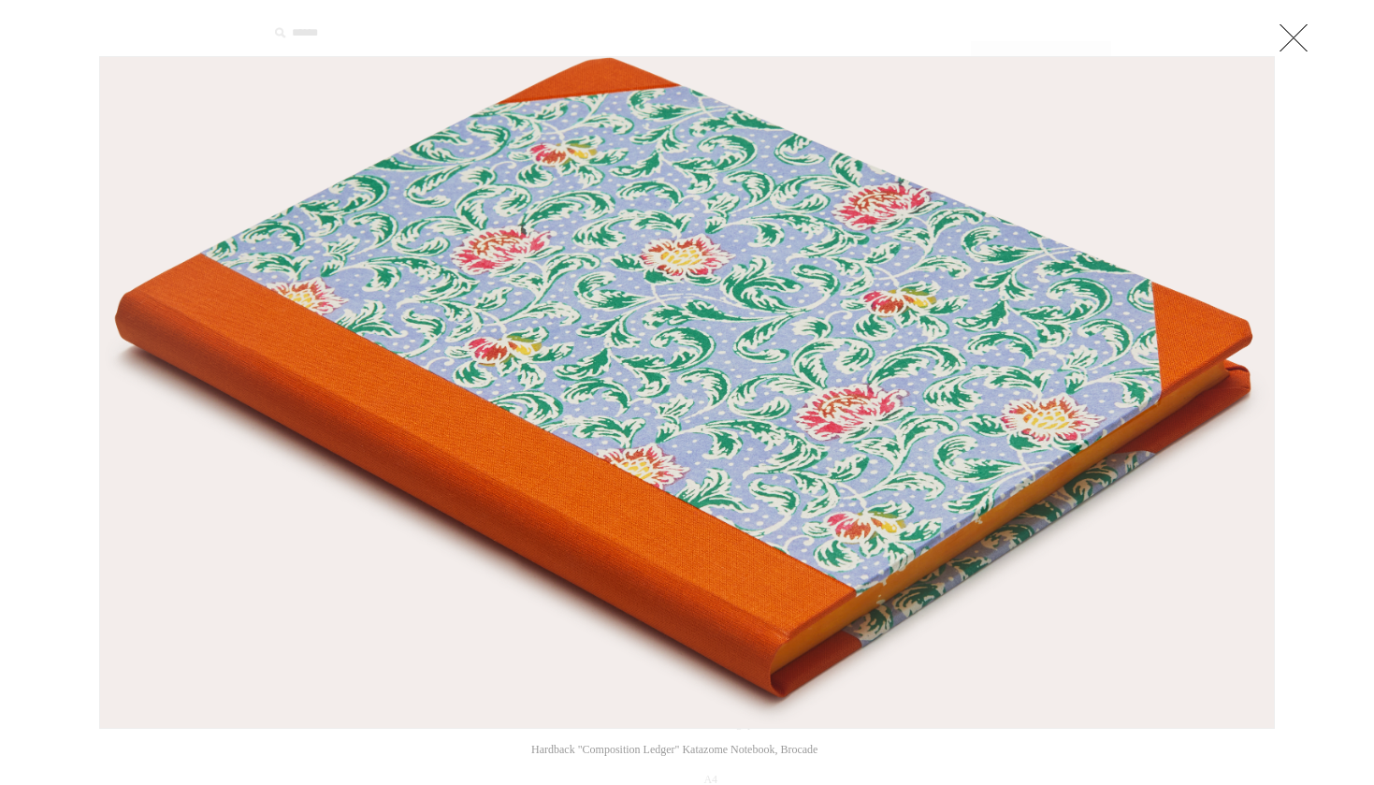
select select "**"
select select "*****"
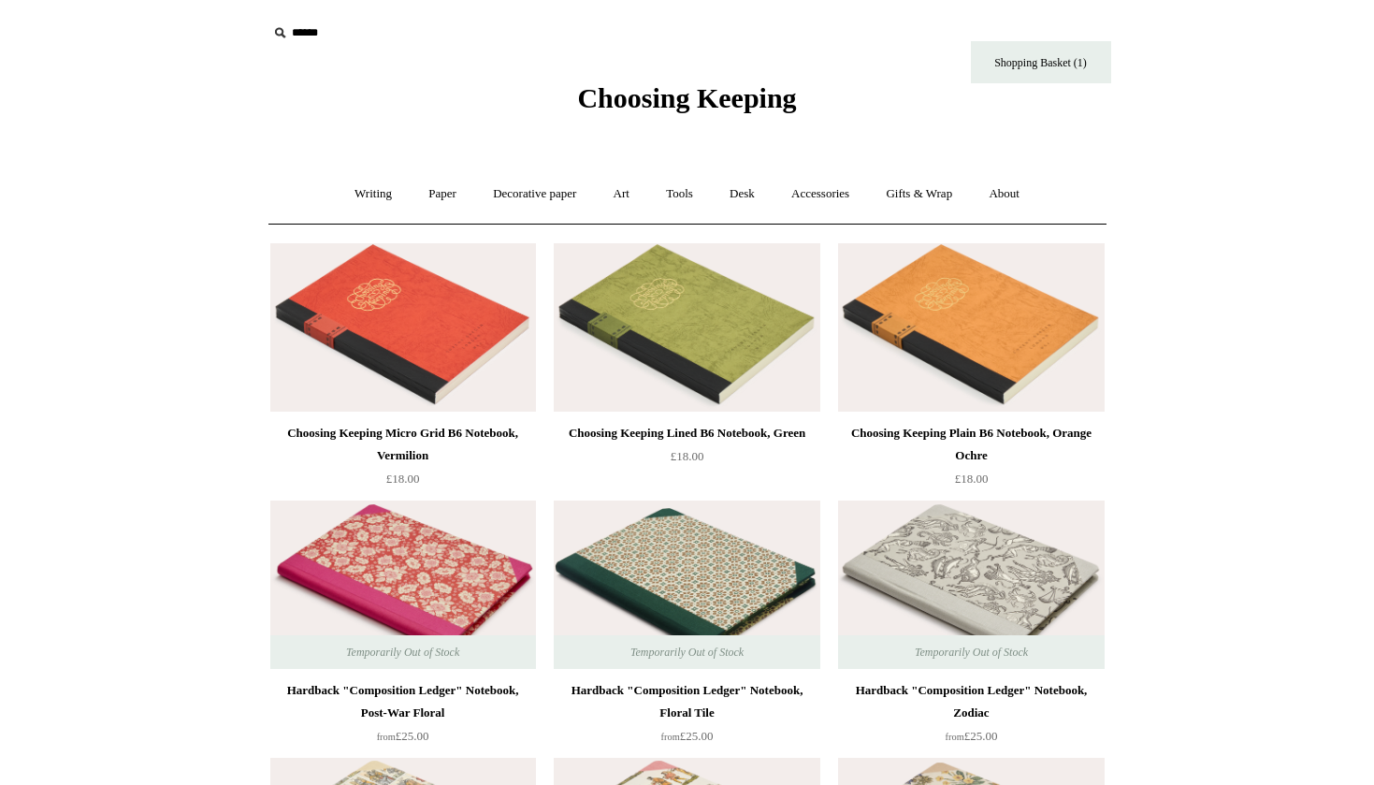
scroll to position [14428, 0]
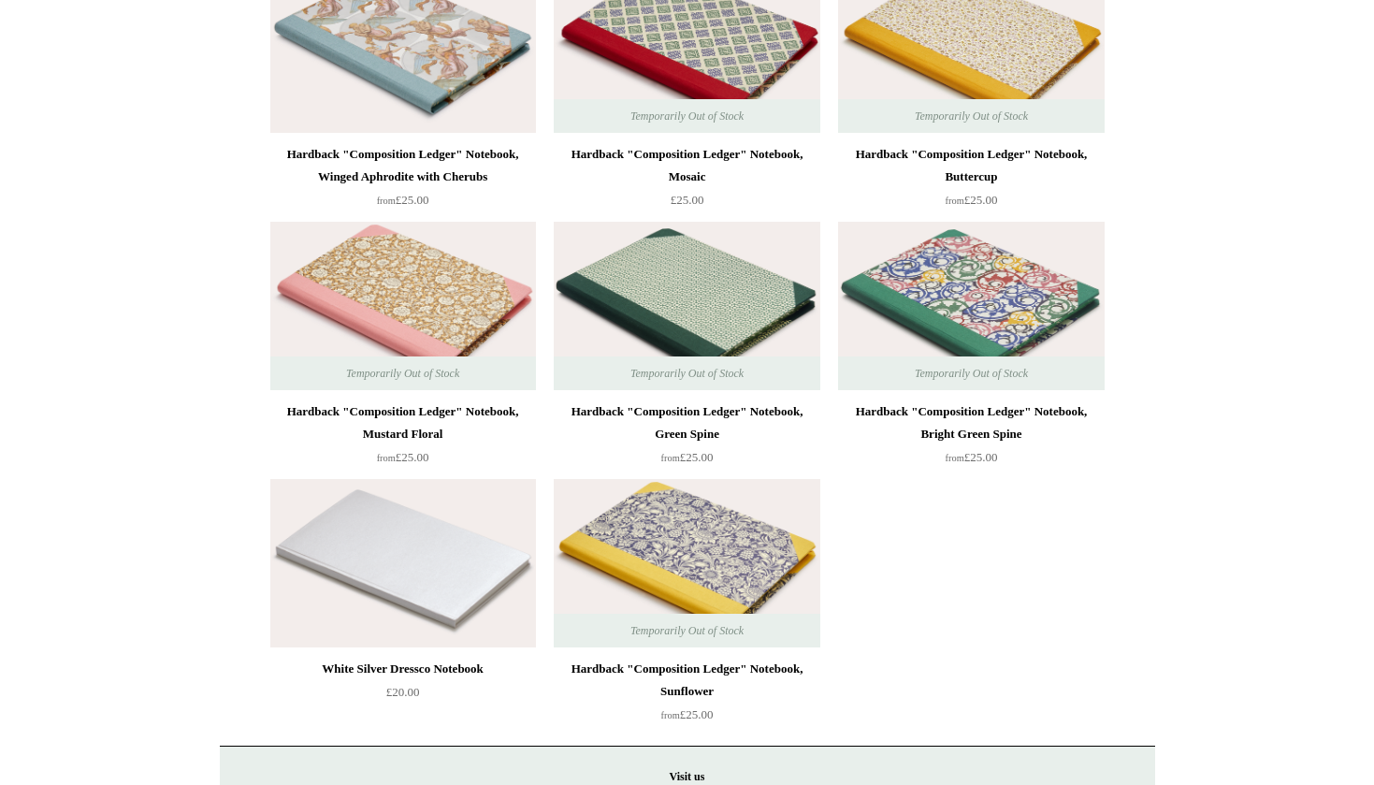
click at [625, 580] on img at bounding box center [687, 563] width 266 height 168
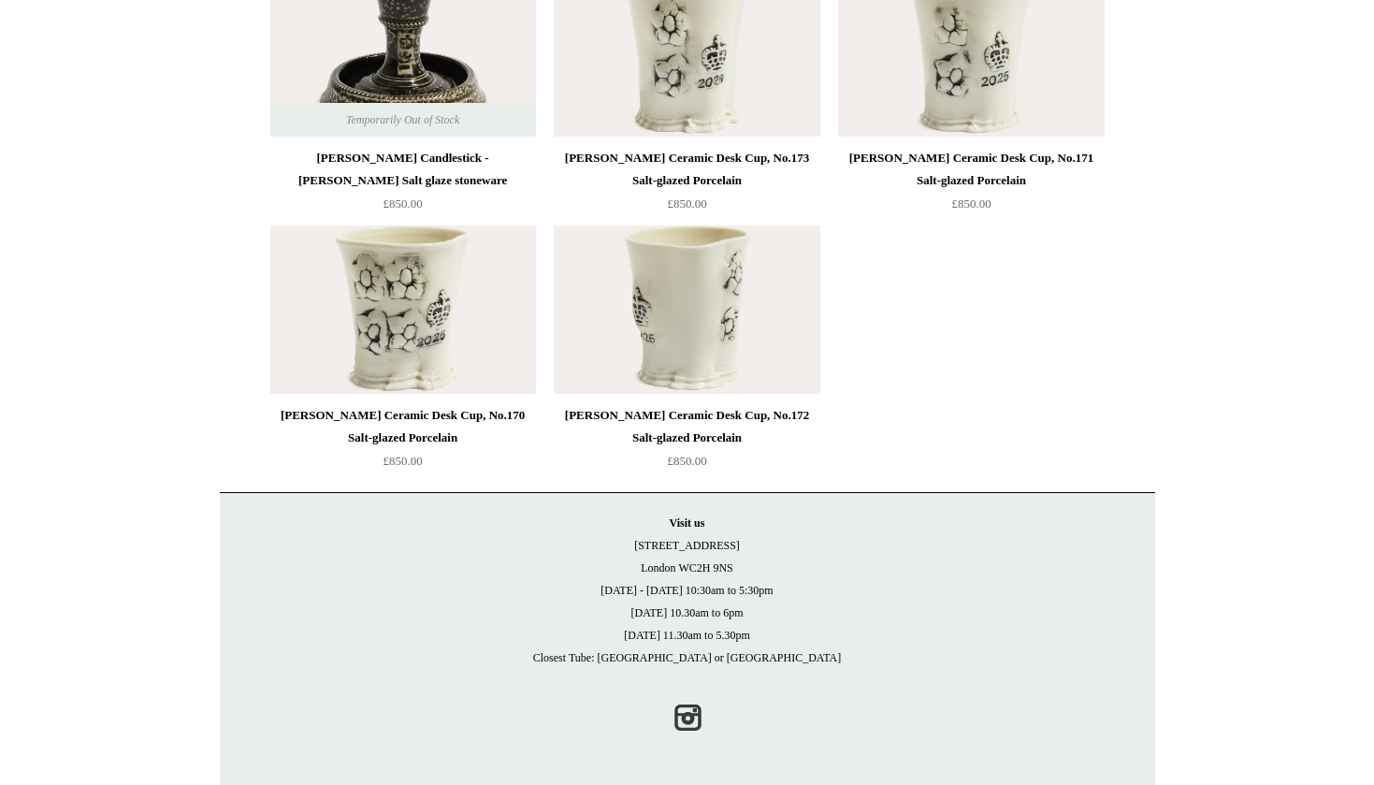
scroll to position [4648, 0]
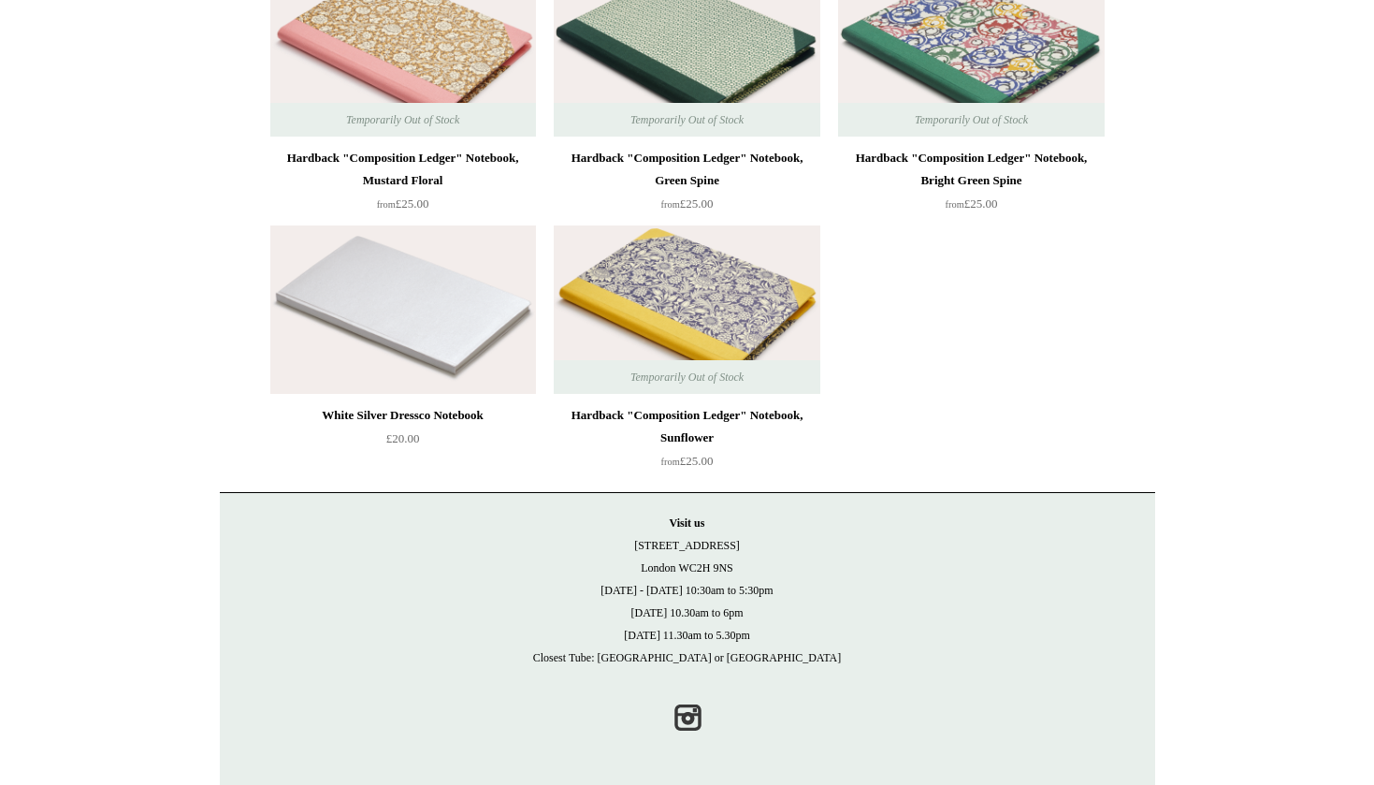
scroll to position [14681, 0]
click at [682, 708] on link "Instagram" at bounding box center [687, 718] width 41 height 41
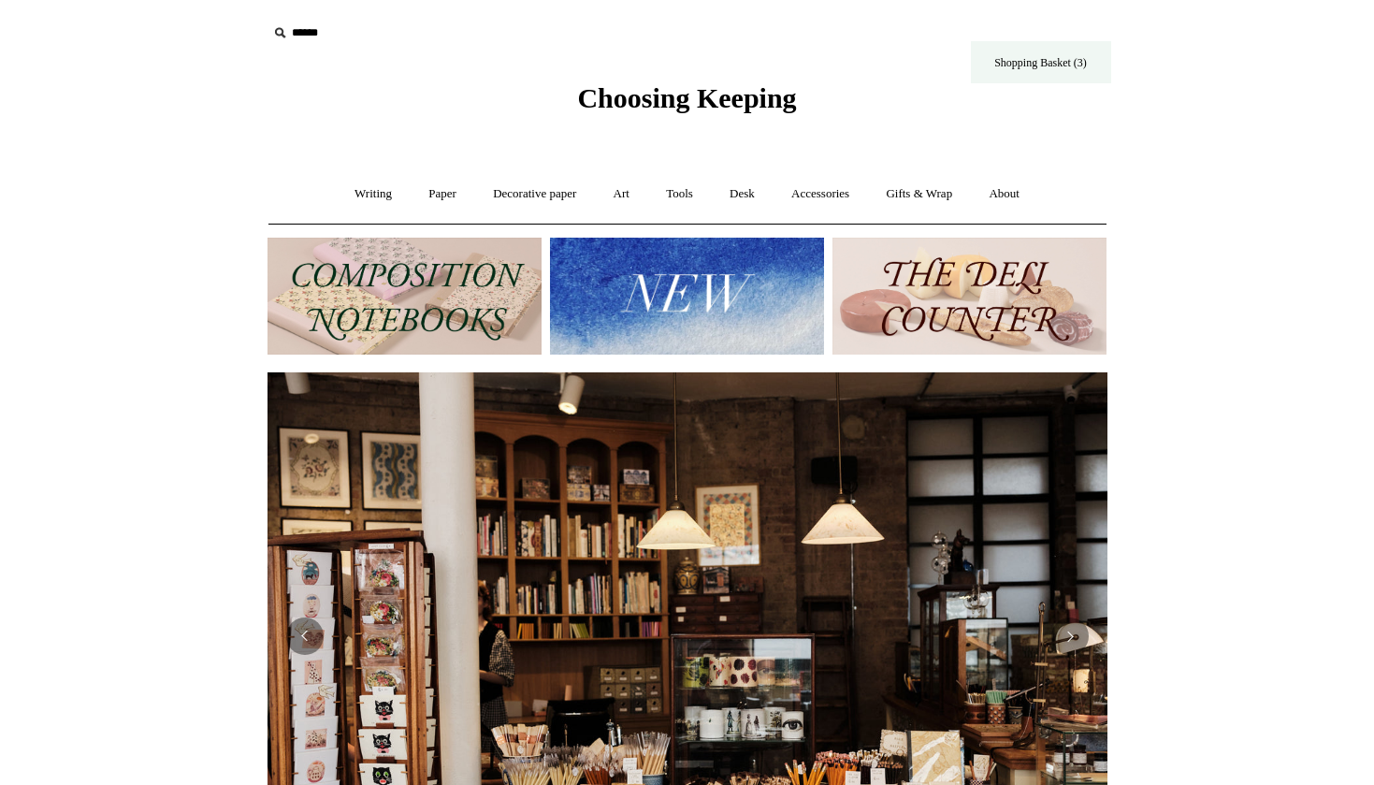
click at [1049, 79] on link "Shopping Basket (3)" at bounding box center [1041, 62] width 140 height 42
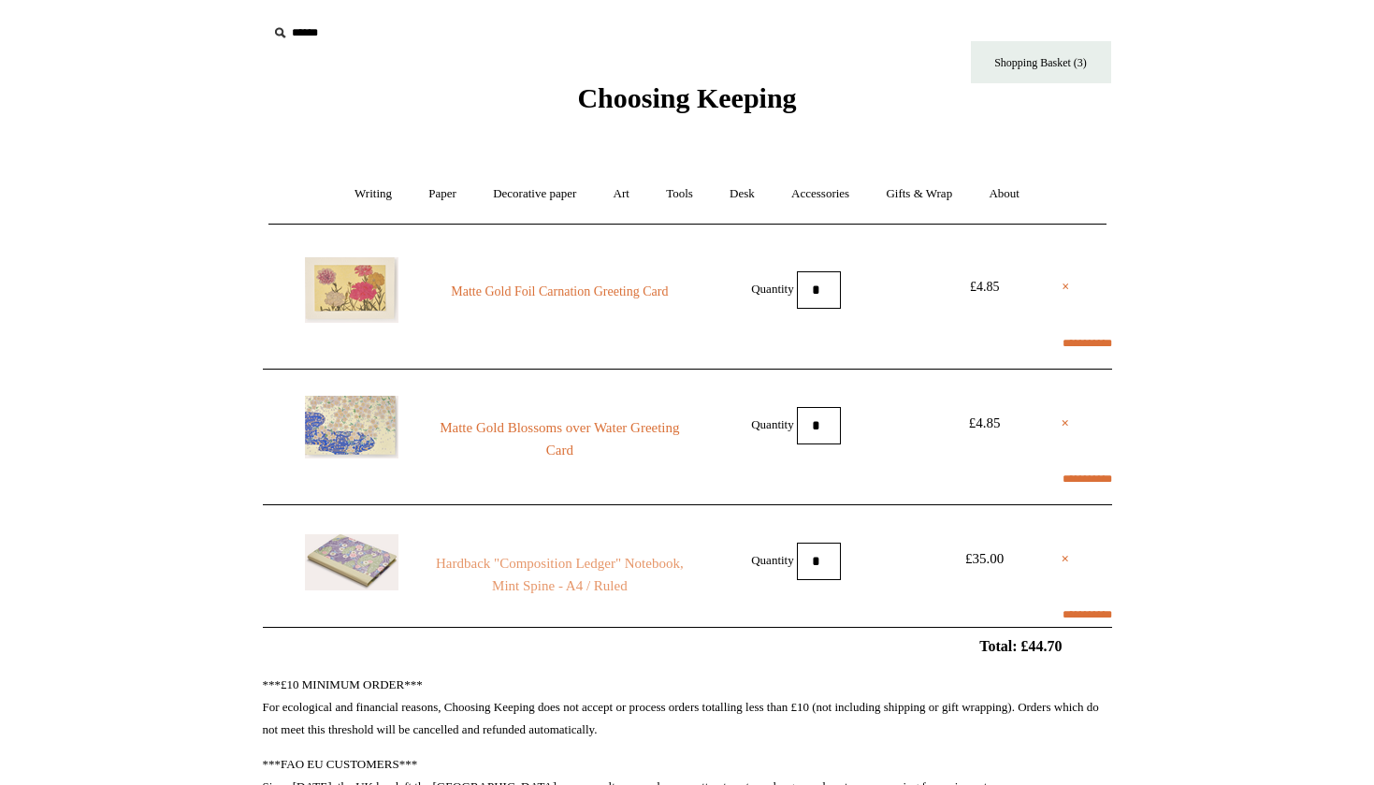
click at [519, 560] on link "Hardback "Composition Ledger" Notebook, Mint Spine - A4 / Ruled" at bounding box center [559, 574] width 254 height 45
select select "*********"
select select "**********"
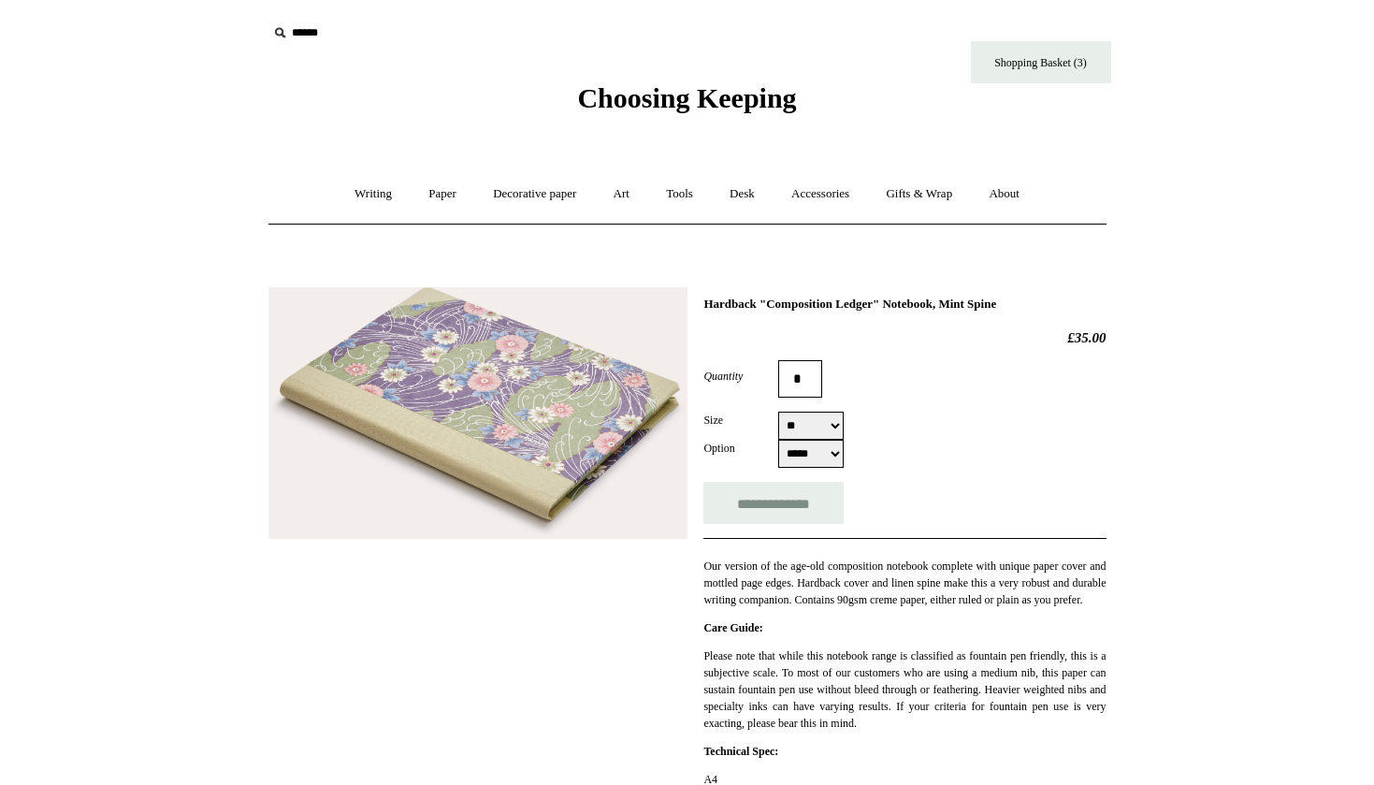
select select "**"
click at [975, 443] on div "Option ***** *****" at bounding box center [904, 454] width 402 height 28
click at [1041, 47] on link "Shopping Basket (3)" at bounding box center [1041, 62] width 140 height 42
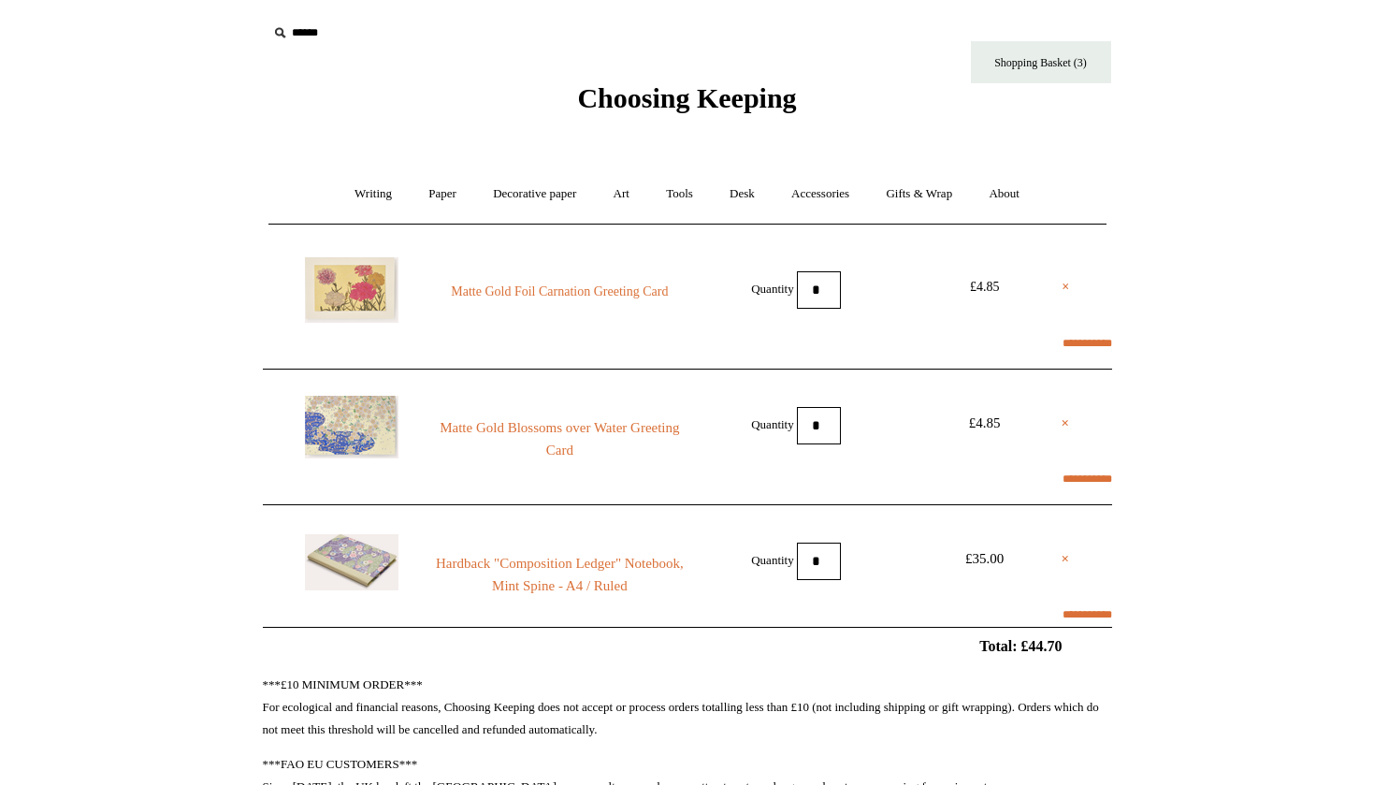
select select "*********"
select select "**********"
click at [364, 193] on link "Writing +" at bounding box center [373, 194] width 71 height 50
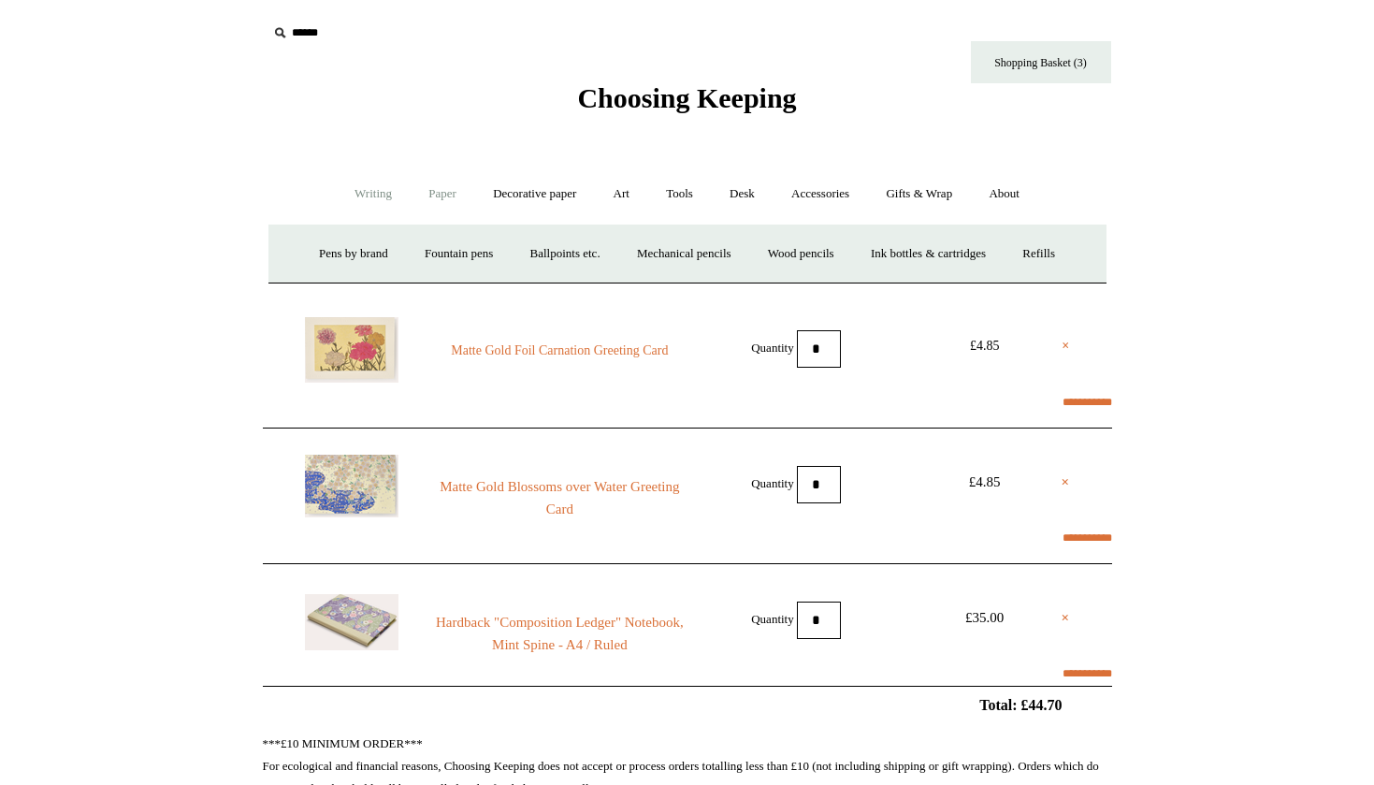
click at [452, 184] on link "Paper +" at bounding box center [443, 194] width 62 height 50
click at [662, 252] on link "Sketchbooks +" at bounding box center [659, 254] width 95 height 50
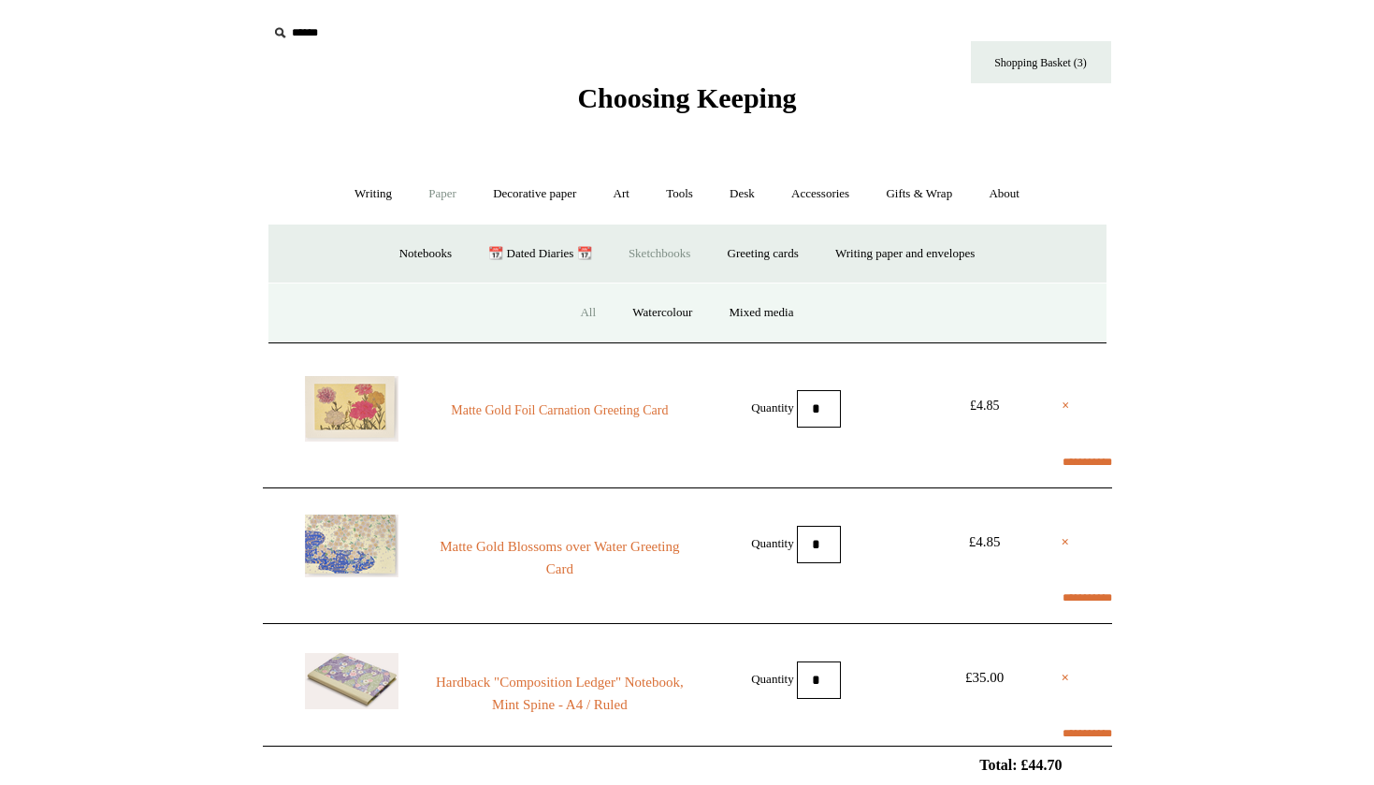
click at [581, 311] on link "All" at bounding box center [588, 313] width 50 height 50
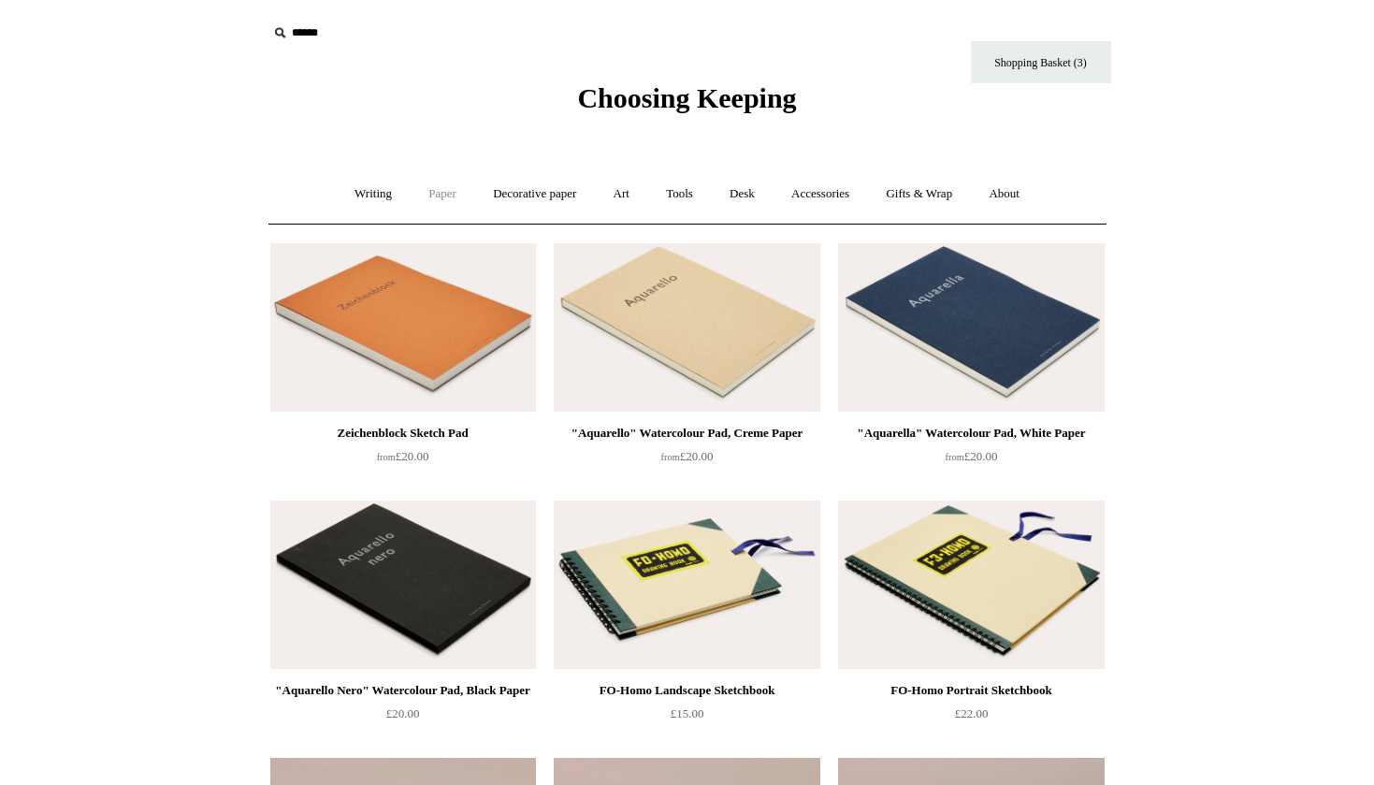
click at [436, 195] on link "Paper +" at bounding box center [443, 194] width 62 height 50
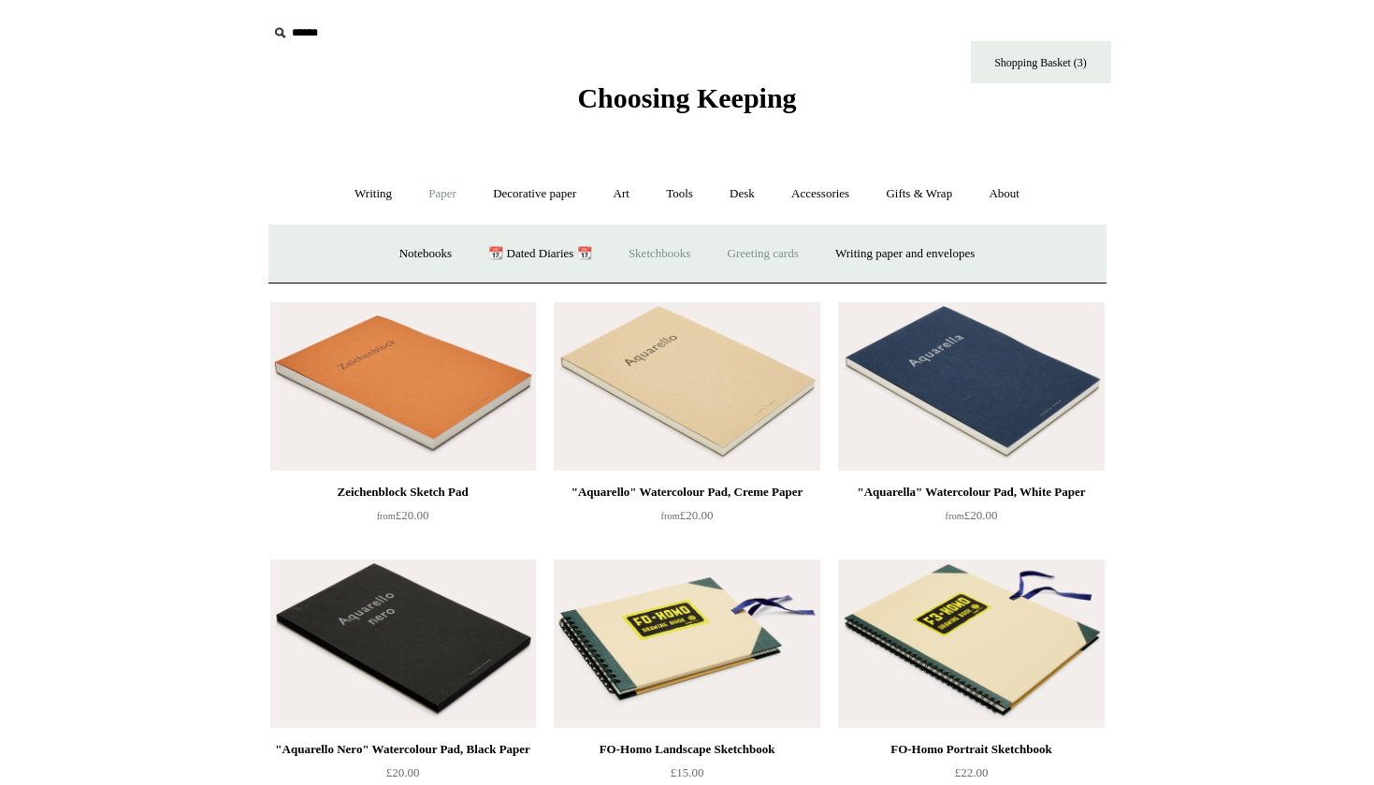
click at [771, 258] on link "Greeting cards +" at bounding box center [763, 254] width 105 height 50
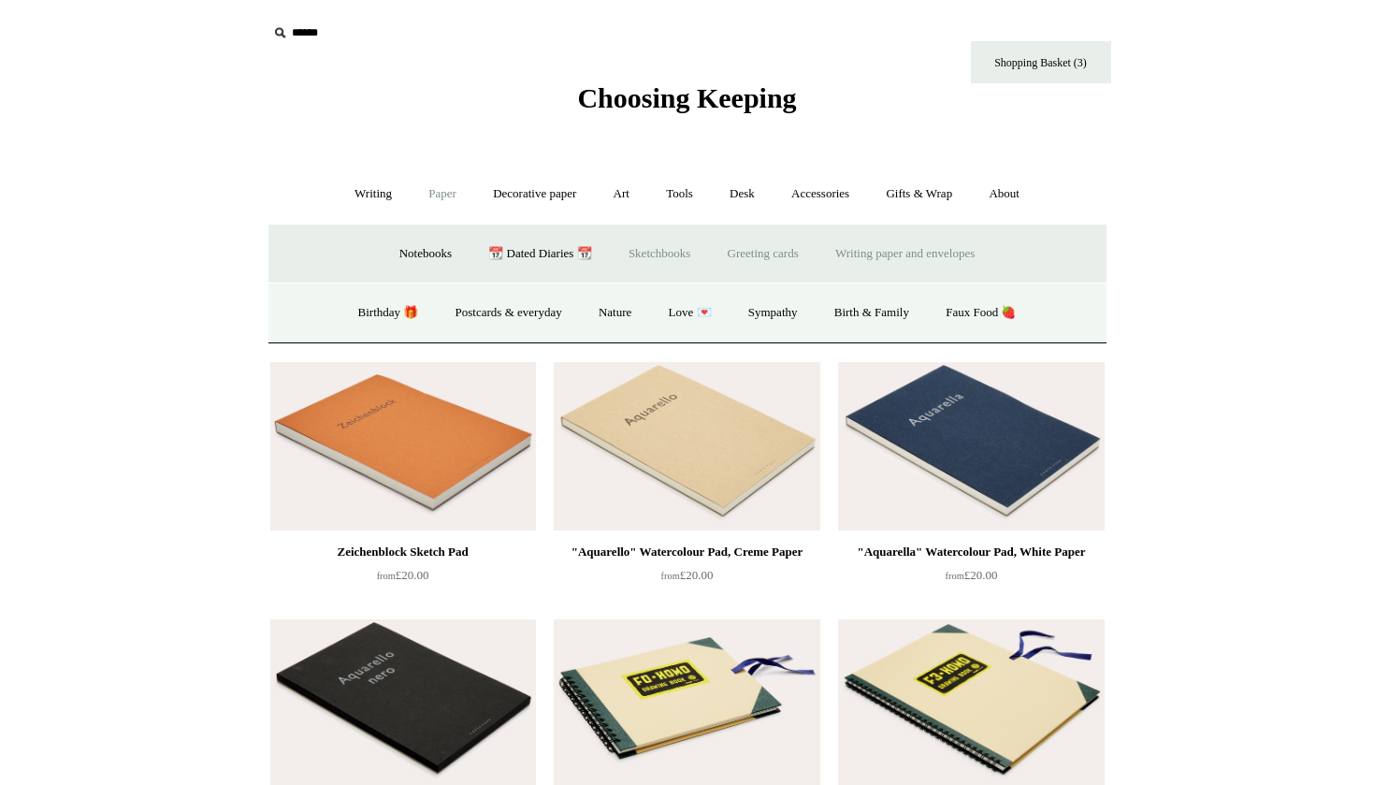
click at [908, 252] on link "Writing paper and envelopes +" at bounding box center [905, 254] width 173 height 50
click at [474, 301] on link "All" at bounding box center [492, 313] width 50 height 50
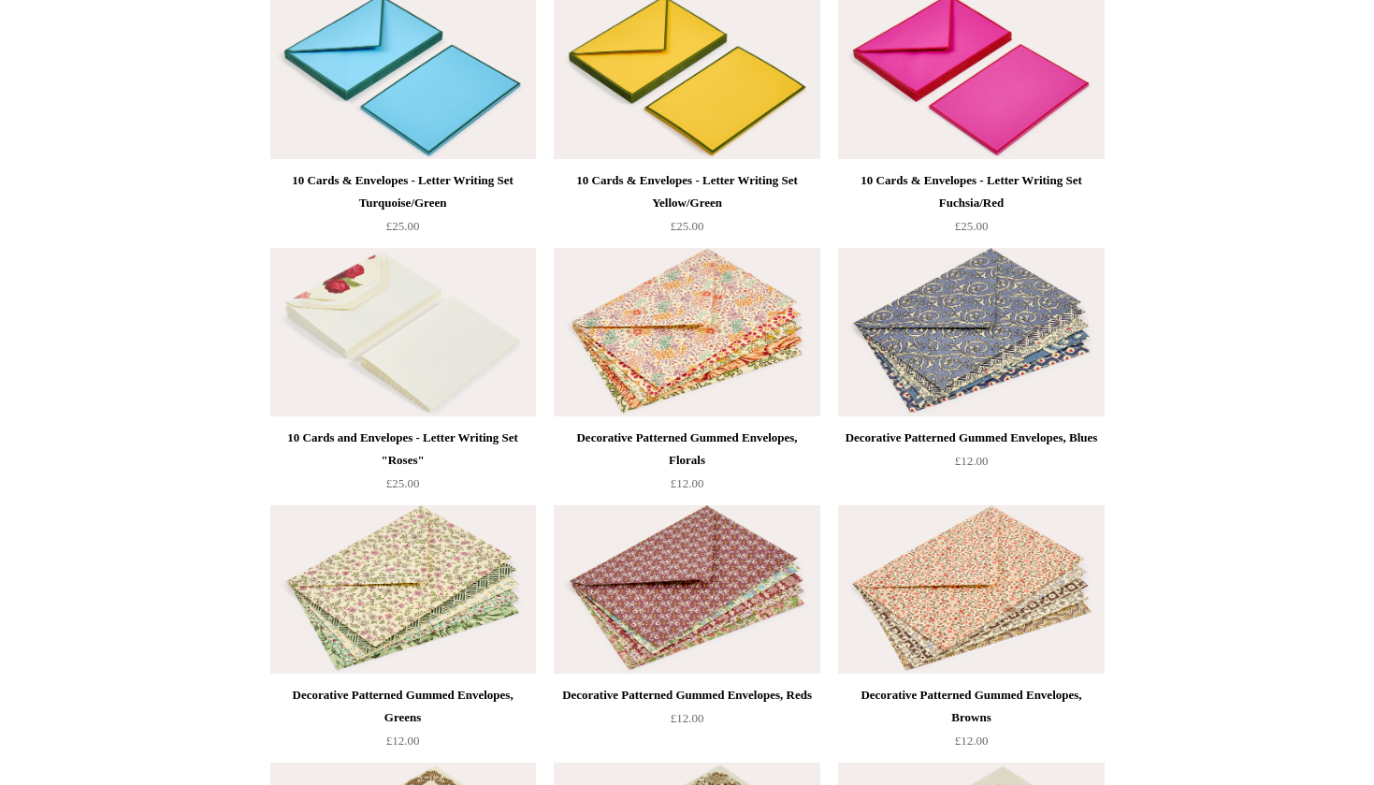
scroll to position [2310, 0]
click at [1171, 280] on html "Menu Choosing Keeping * Shipping Information Shopping Basket (3) * ⤺ + +" at bounding box center [687, 21] width 1374 height 4662
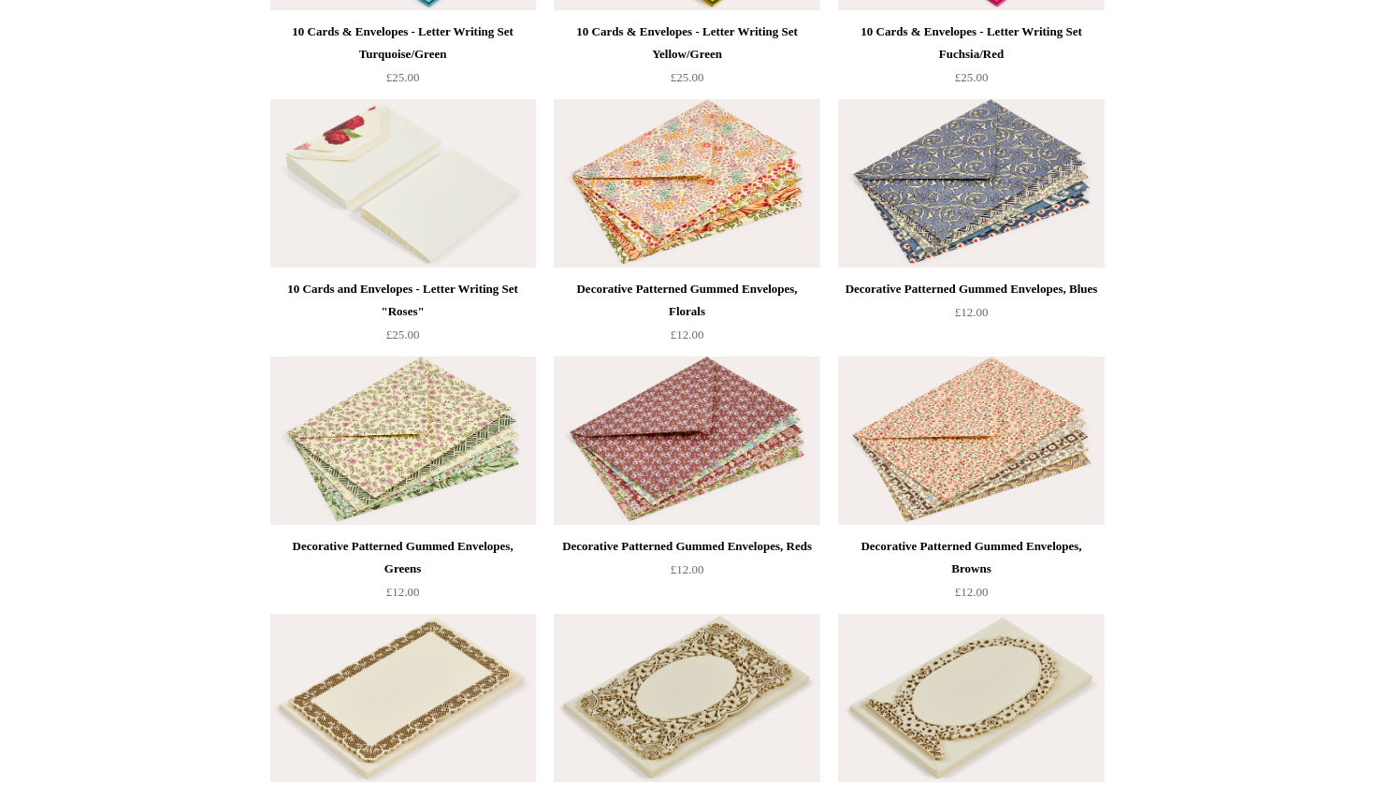
scroll to position [2479, 0]
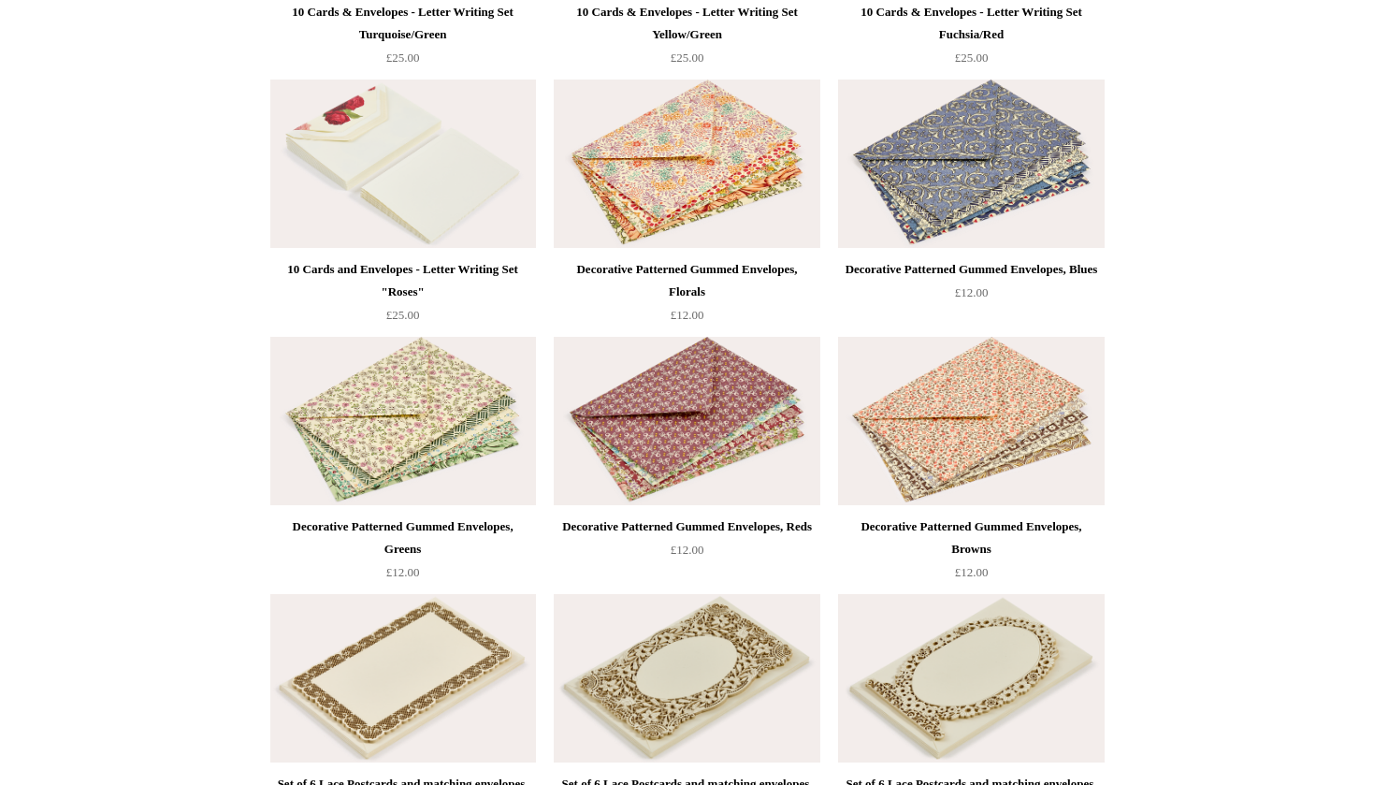
click at [918, 432] on img at bounding box center [971, 421] width 266 height 168
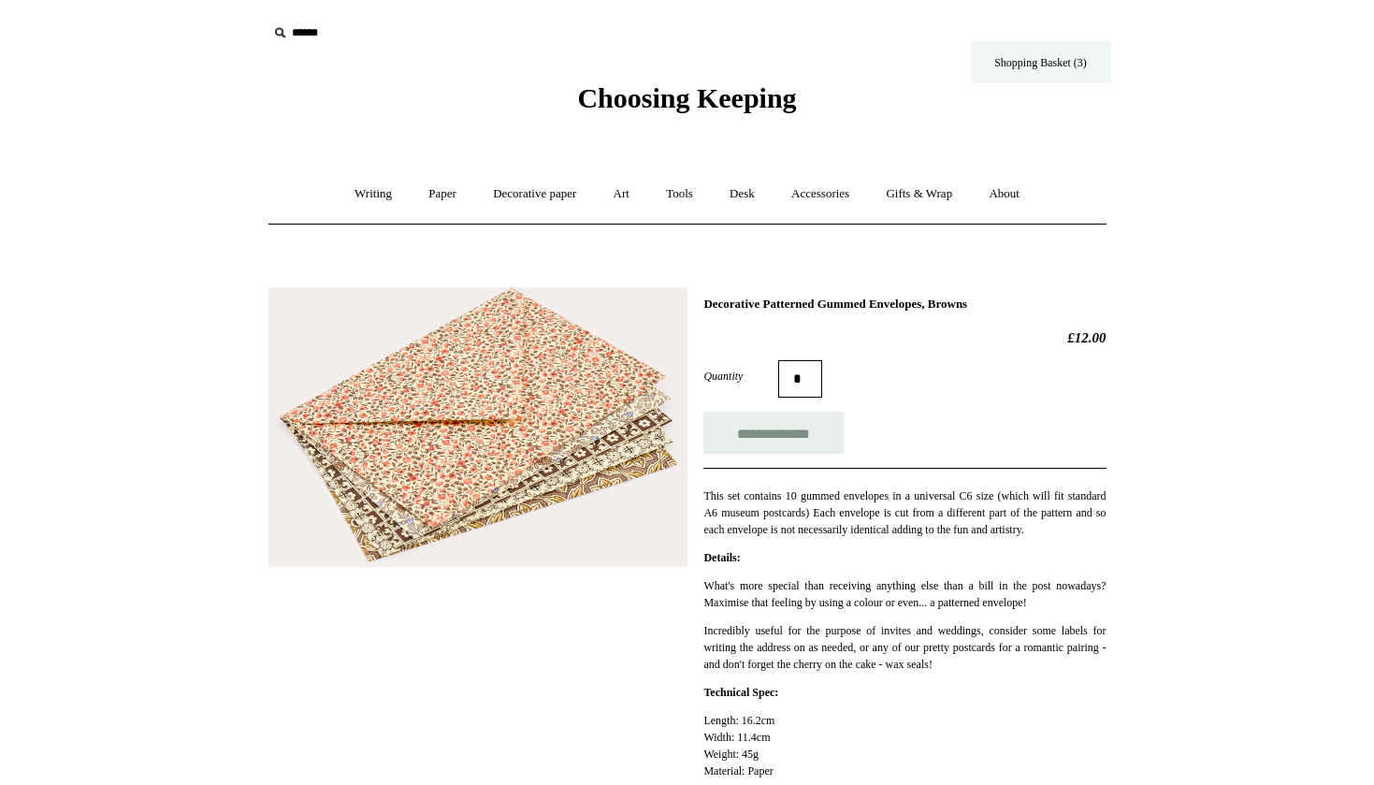
click at [1065, 56] on link "Shopping Basket (3)" at bounding box center [1041, 62] width 140 height 42
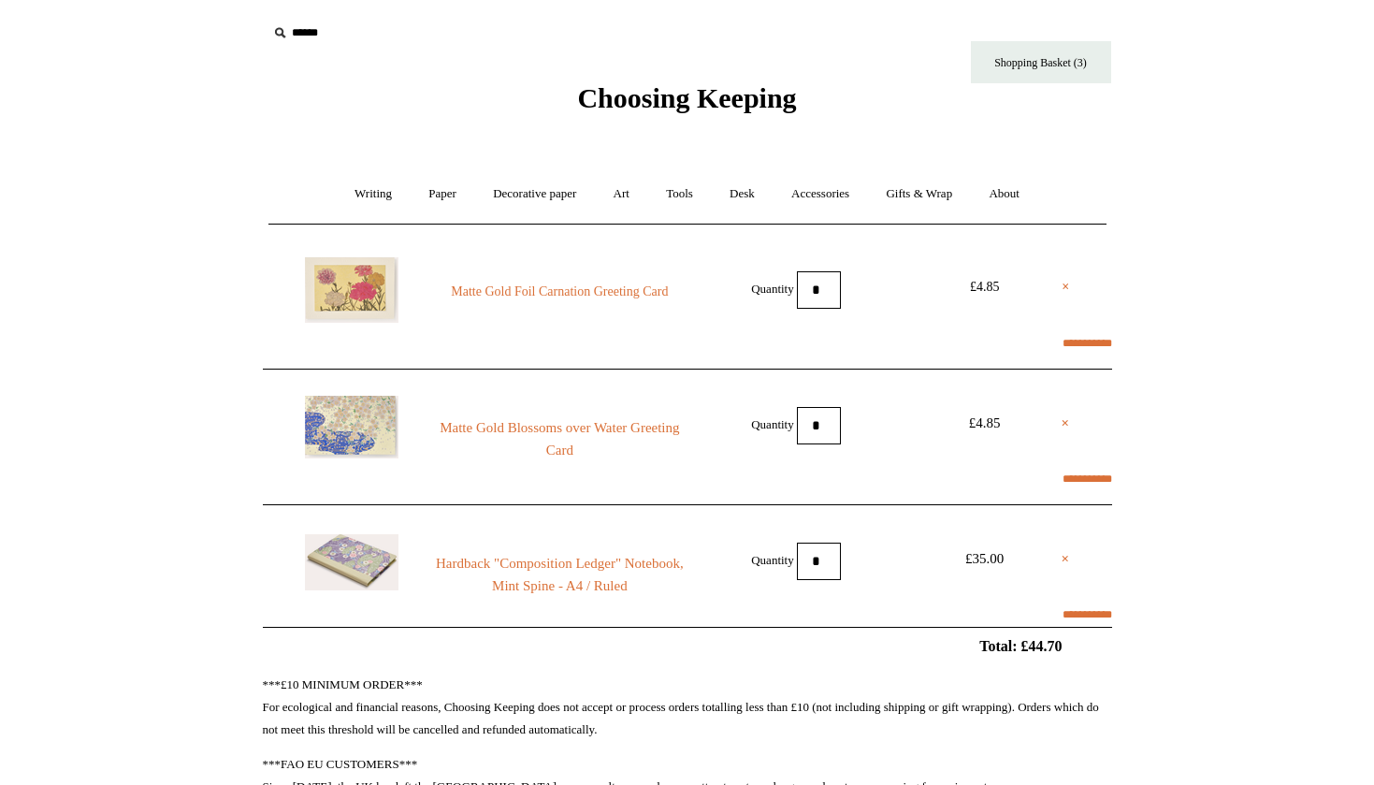
select select "*********"
select select "**********"
click at [1022, 59] on link "Shopping Basket (3)" at bounding box center [1041, 62] width 140 height 42
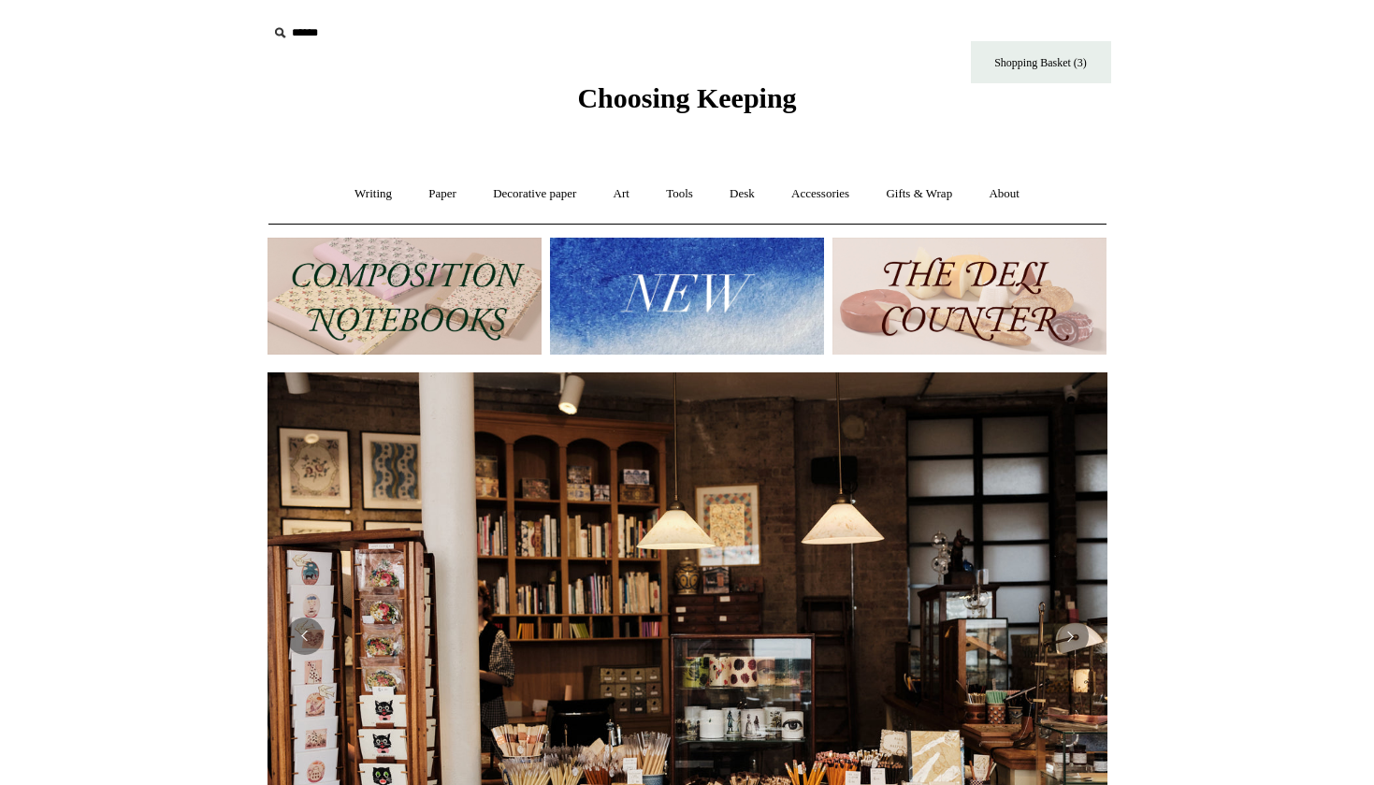
click at [393, 309] on img at bounding box center [405, 296] width 274 height 117
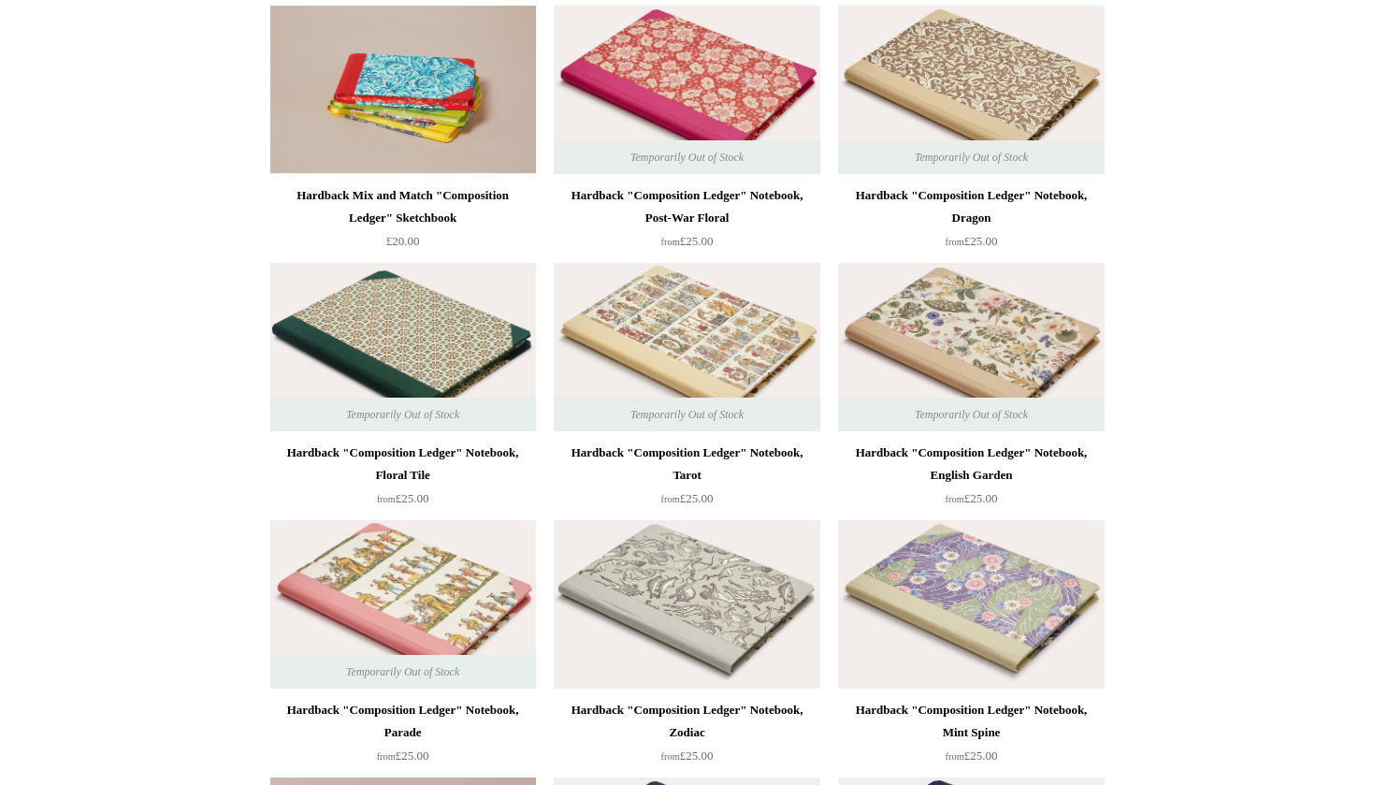
scroll to position [562, 0]
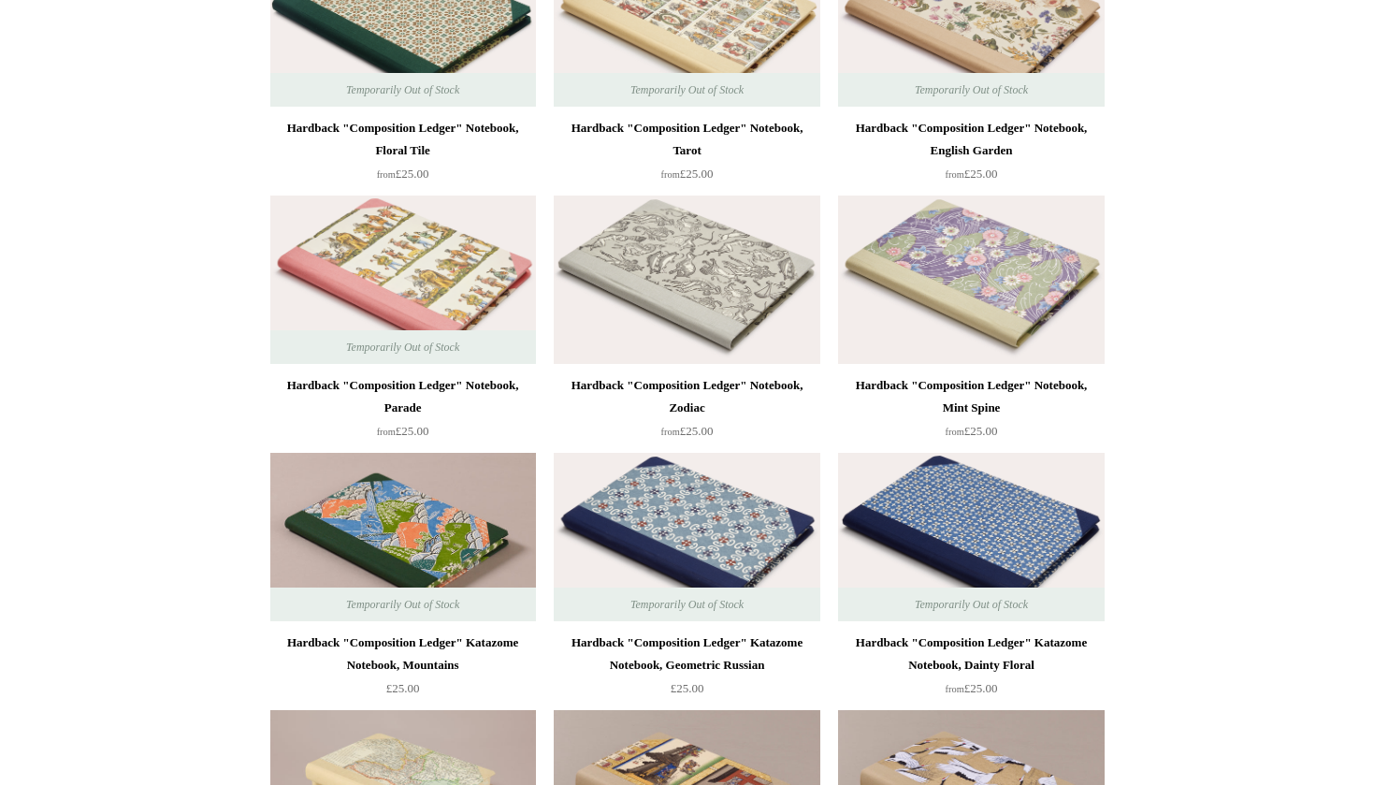
click at [738, 277] on img at bounding box center [687, 280] width 266 height 168
click at [908, 296] on img at bounding box center [971, 280] width 266 height 168
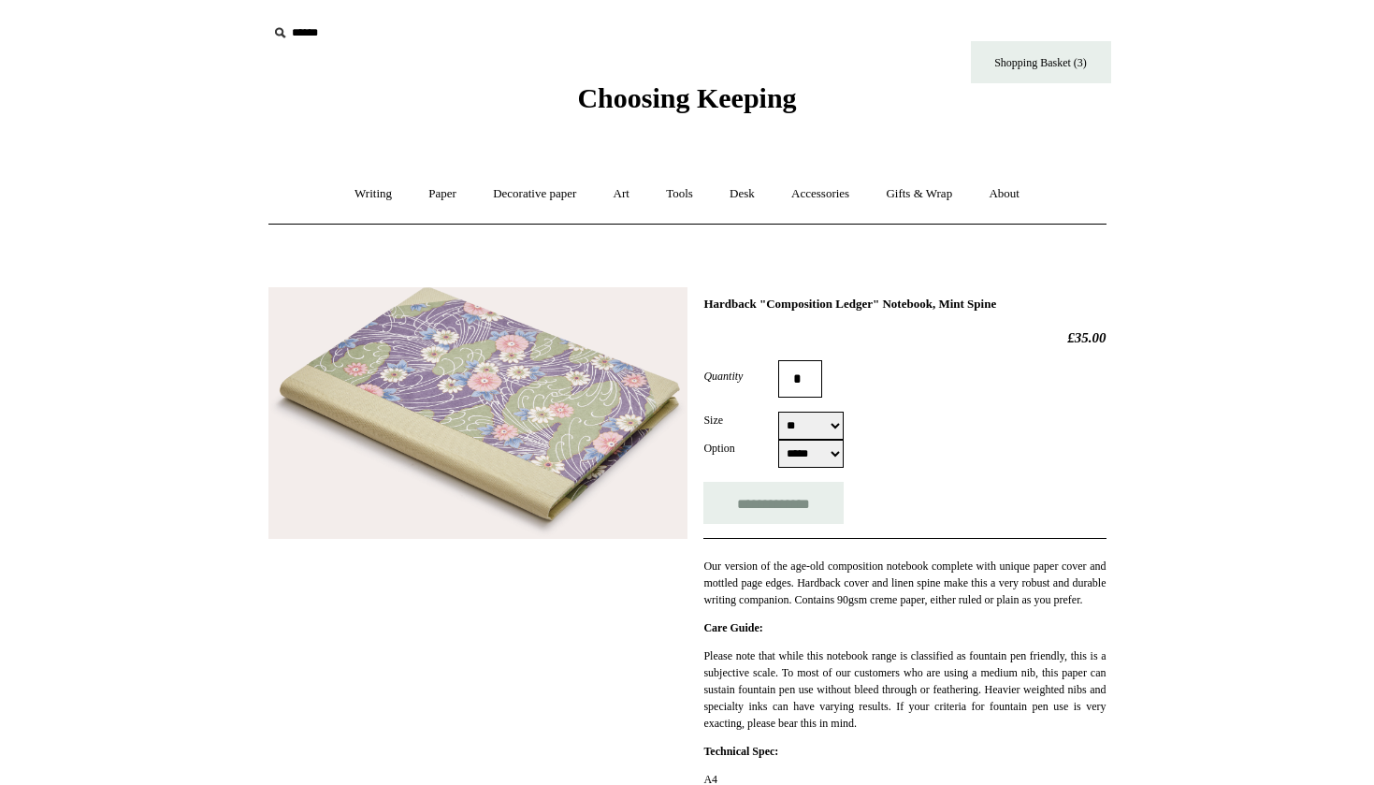
select select "**"
click at [691, 86] on span "Choosing Keeping" at bounding box center [686, 97] width 219 height 31
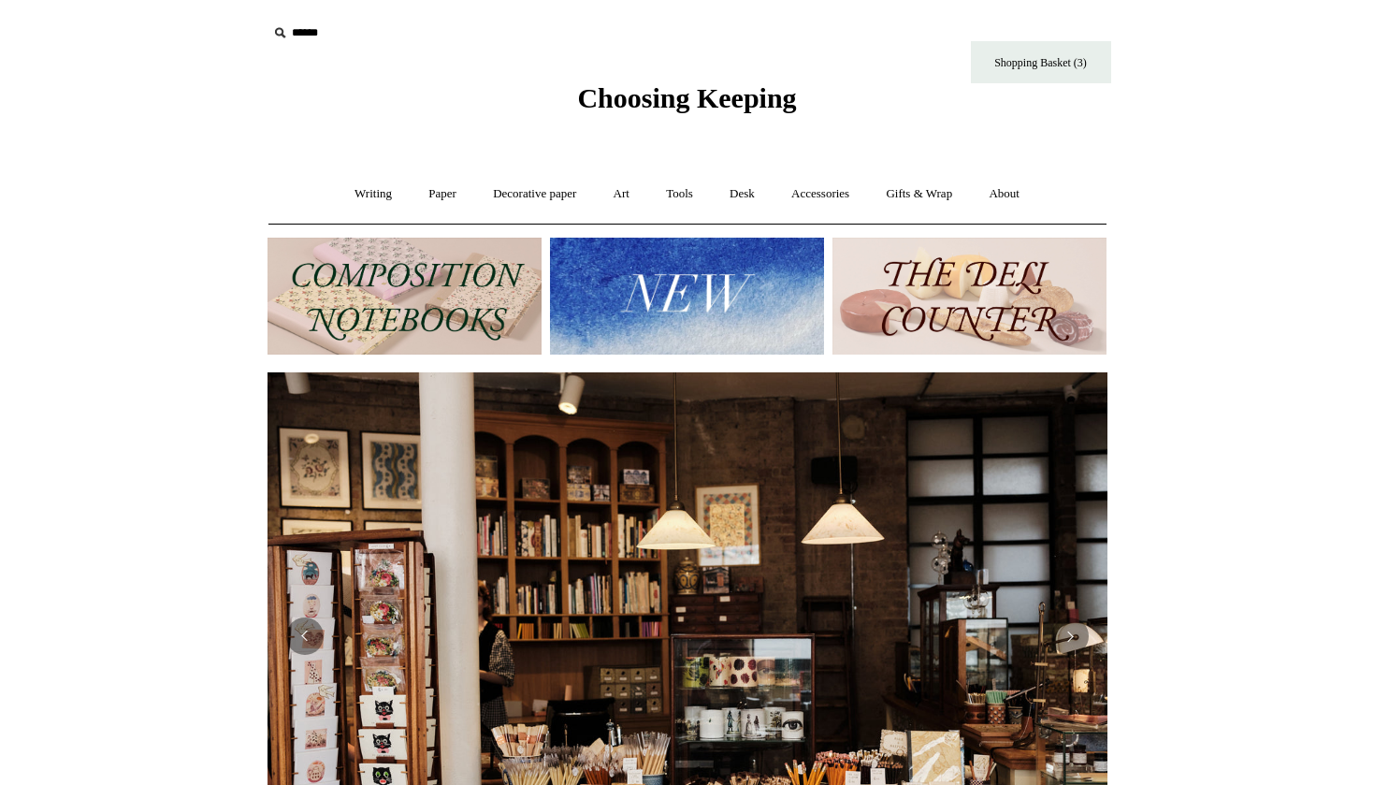
click at [419, 312] on img at bounding box center [405, 296] width 274 height 117
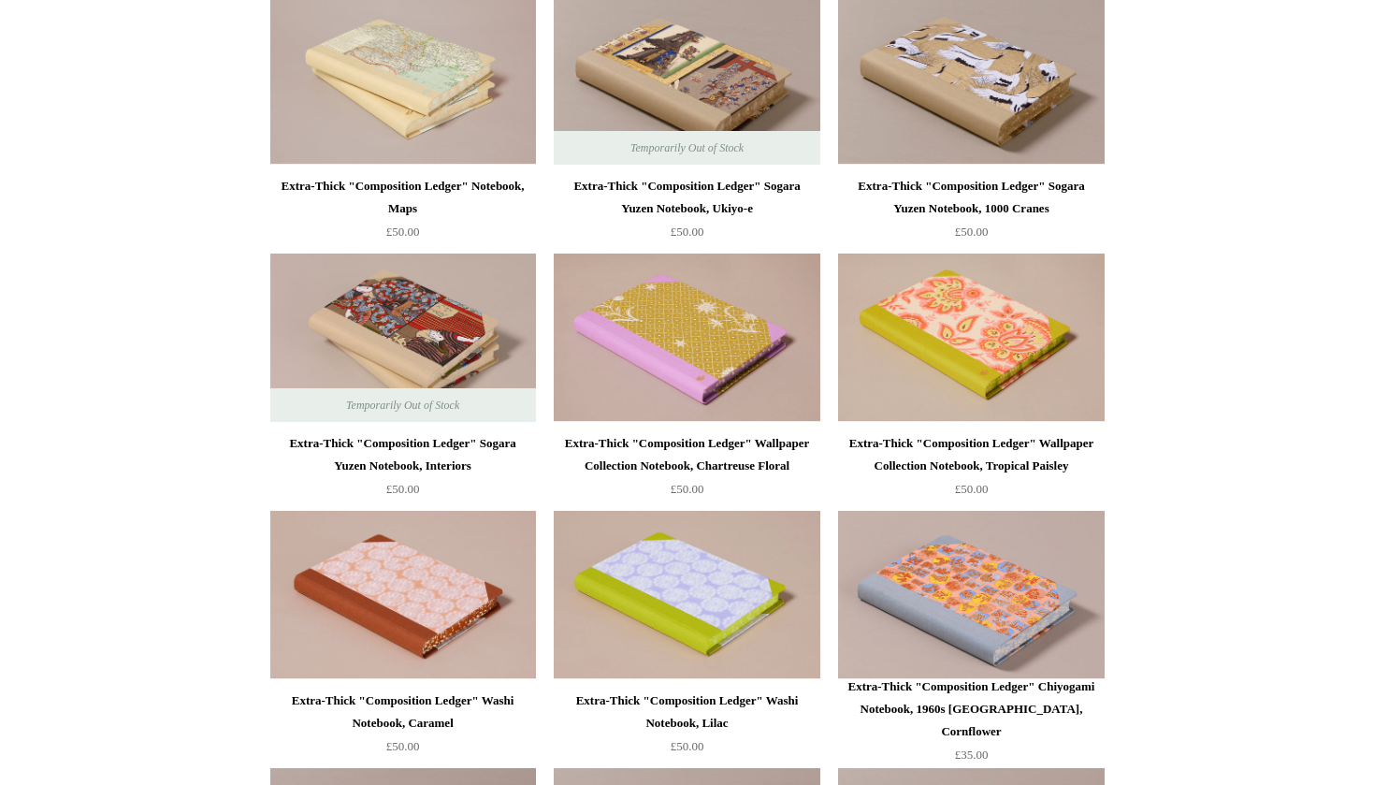
scroll to position [1513, 0]
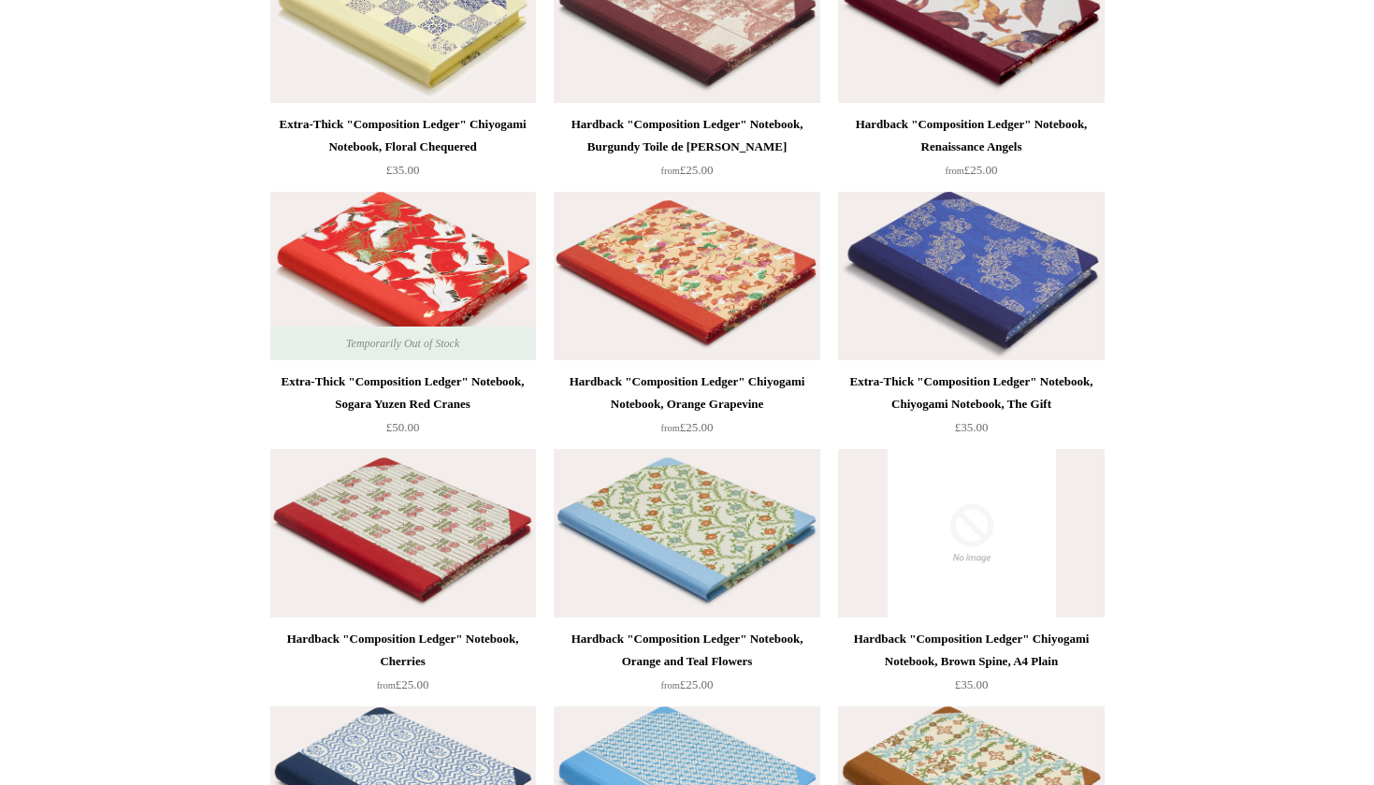
scroll to position [3909, 0]
click at [974, 535] on img at bounding box center [971, 534] width 266 height 168
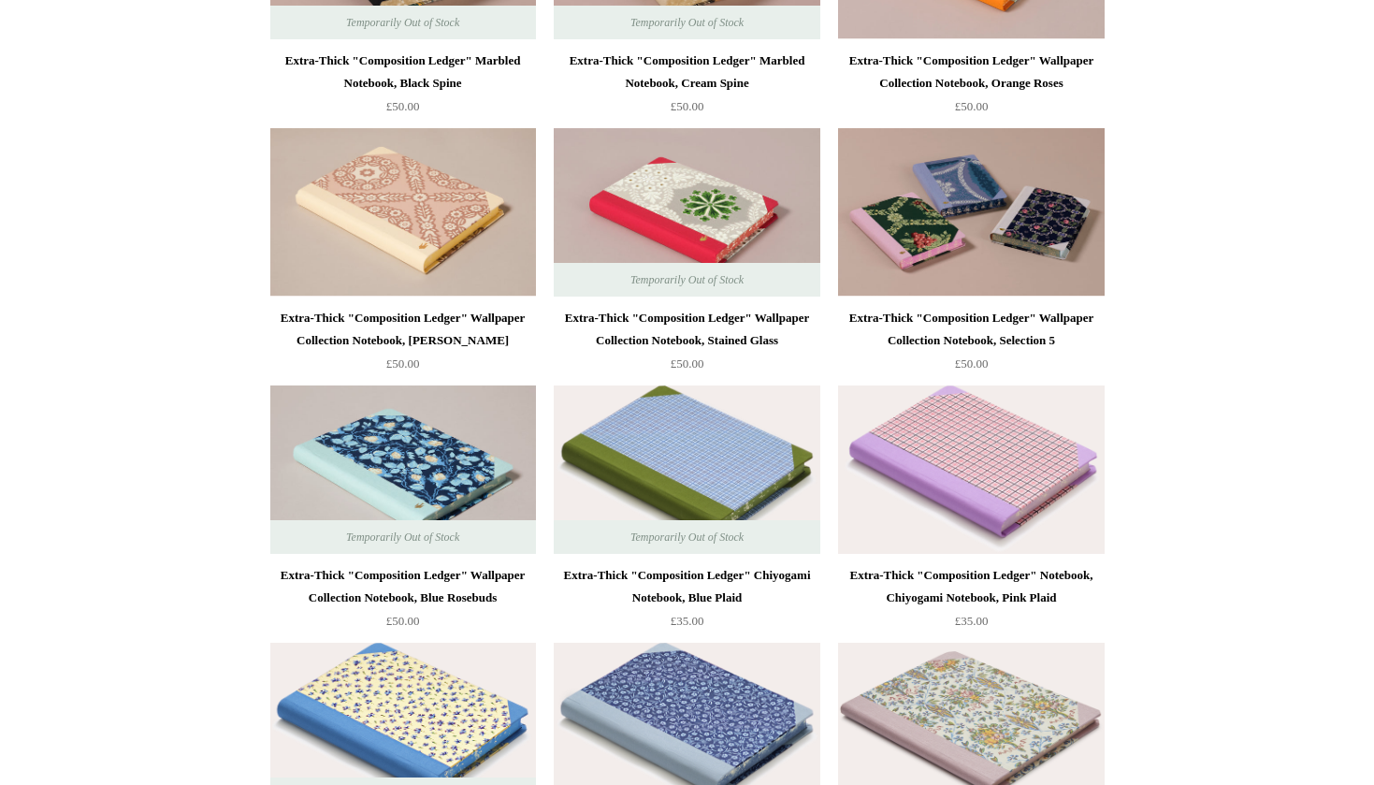
scroll to position [2429, 0]
click at [1006, 437] on img at bounding box center [971, 470] width 266 height 168
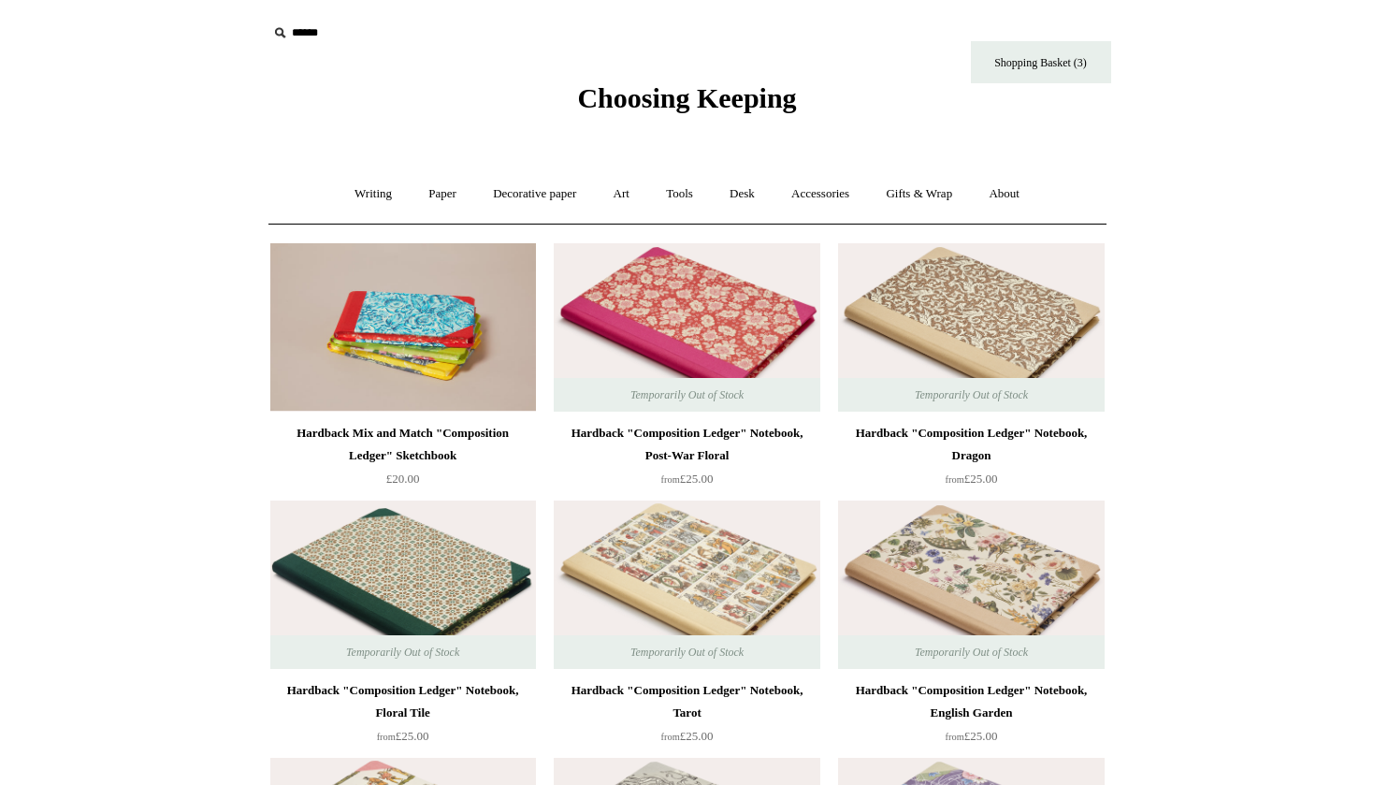
scroll to position [0, 0]
click at [1051, 61] on link "Shopping Basket (3)" at bounding box center [1041, 62] width 140 height 42
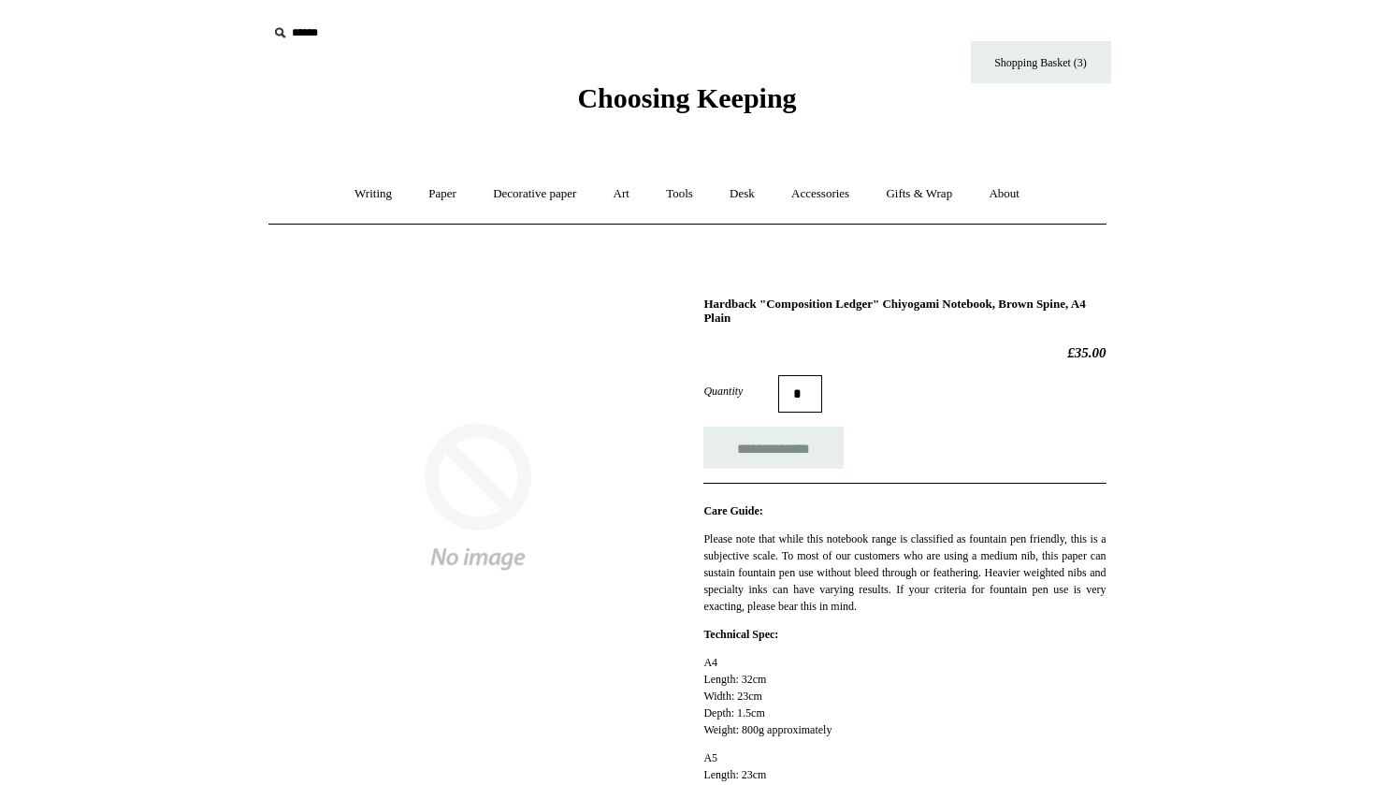
click at [527, 506] on img at bounding box center [477, 496] width 419 height 419
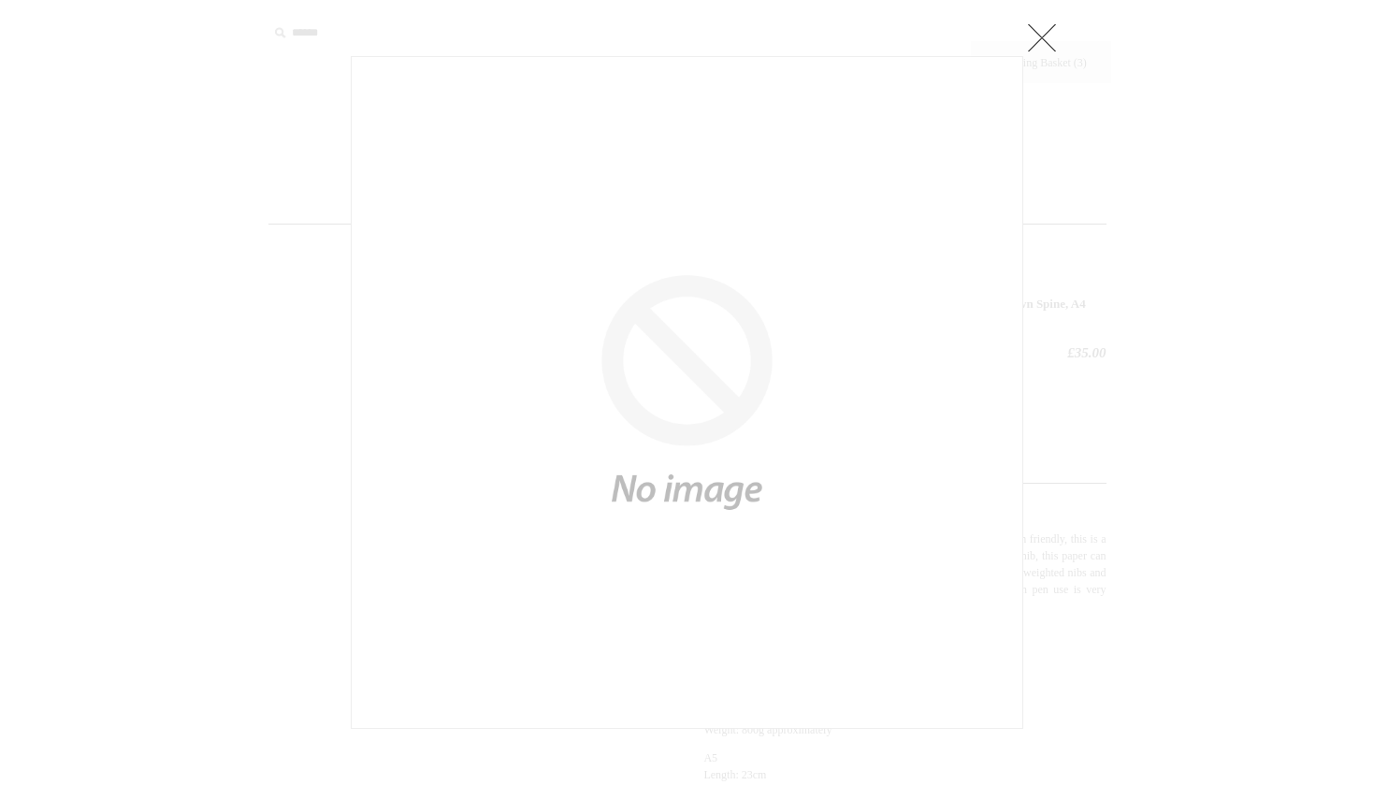
click at [1171, 261] on div at bounding box center [687, 797] width 1374 height 1595
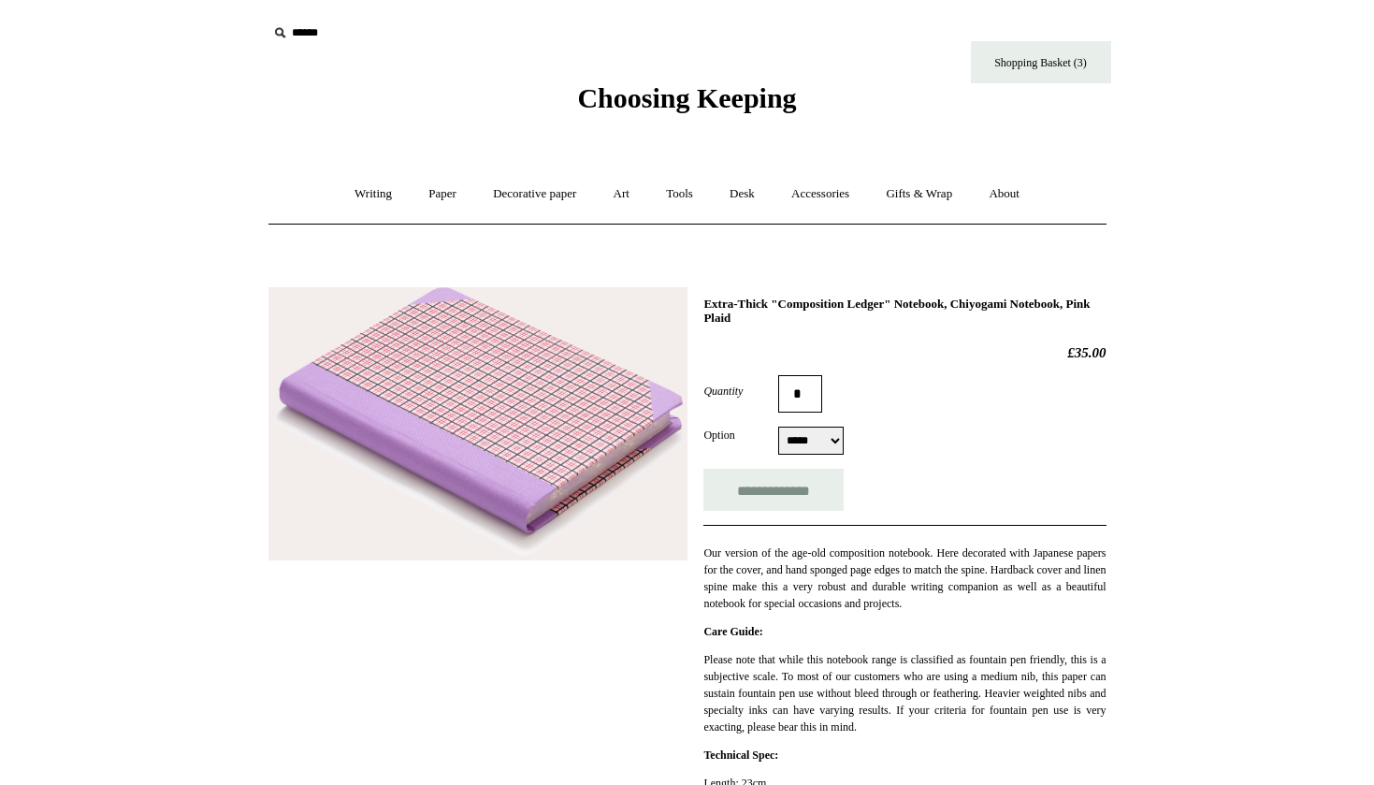
click at [541, 416] on img at bounding box center [477, 424] width 419 height 274
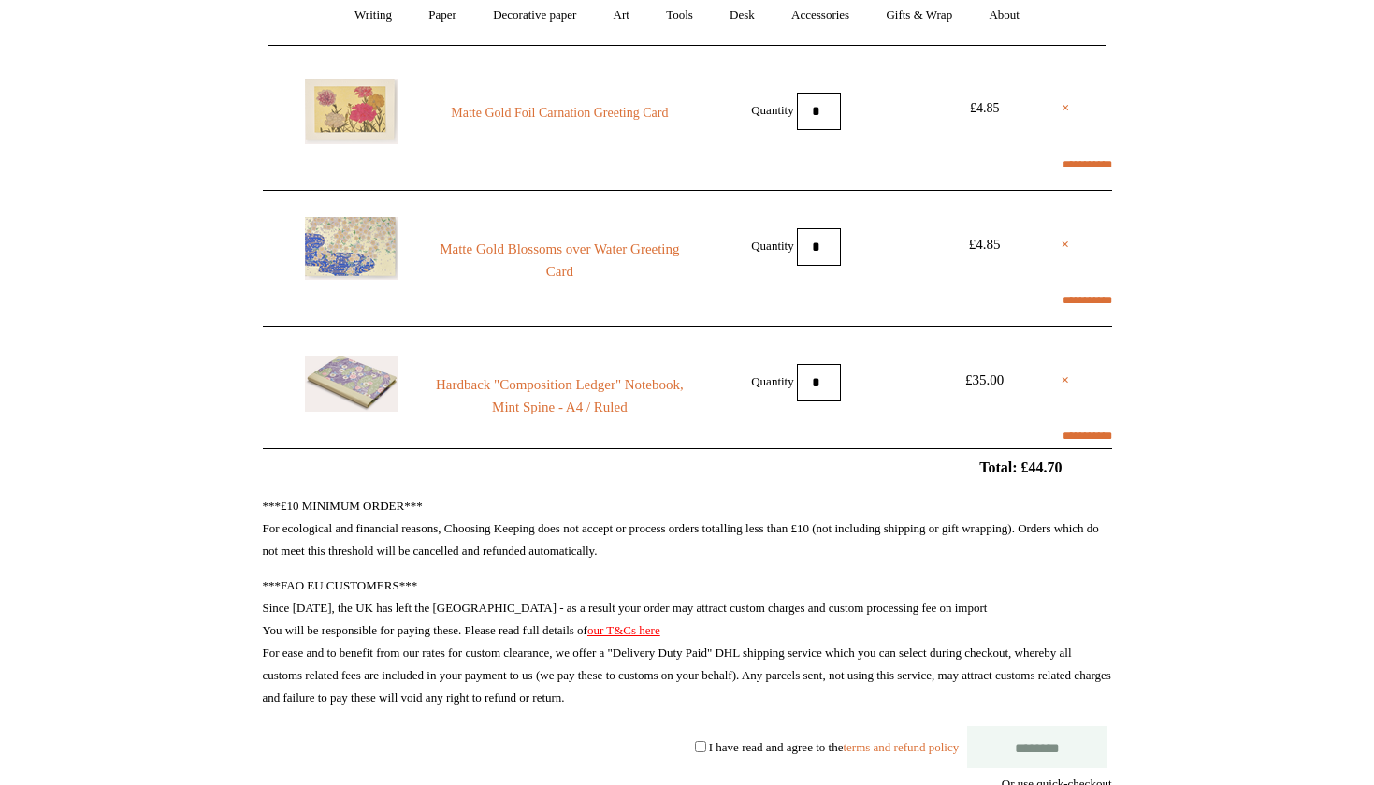
select select "*********"
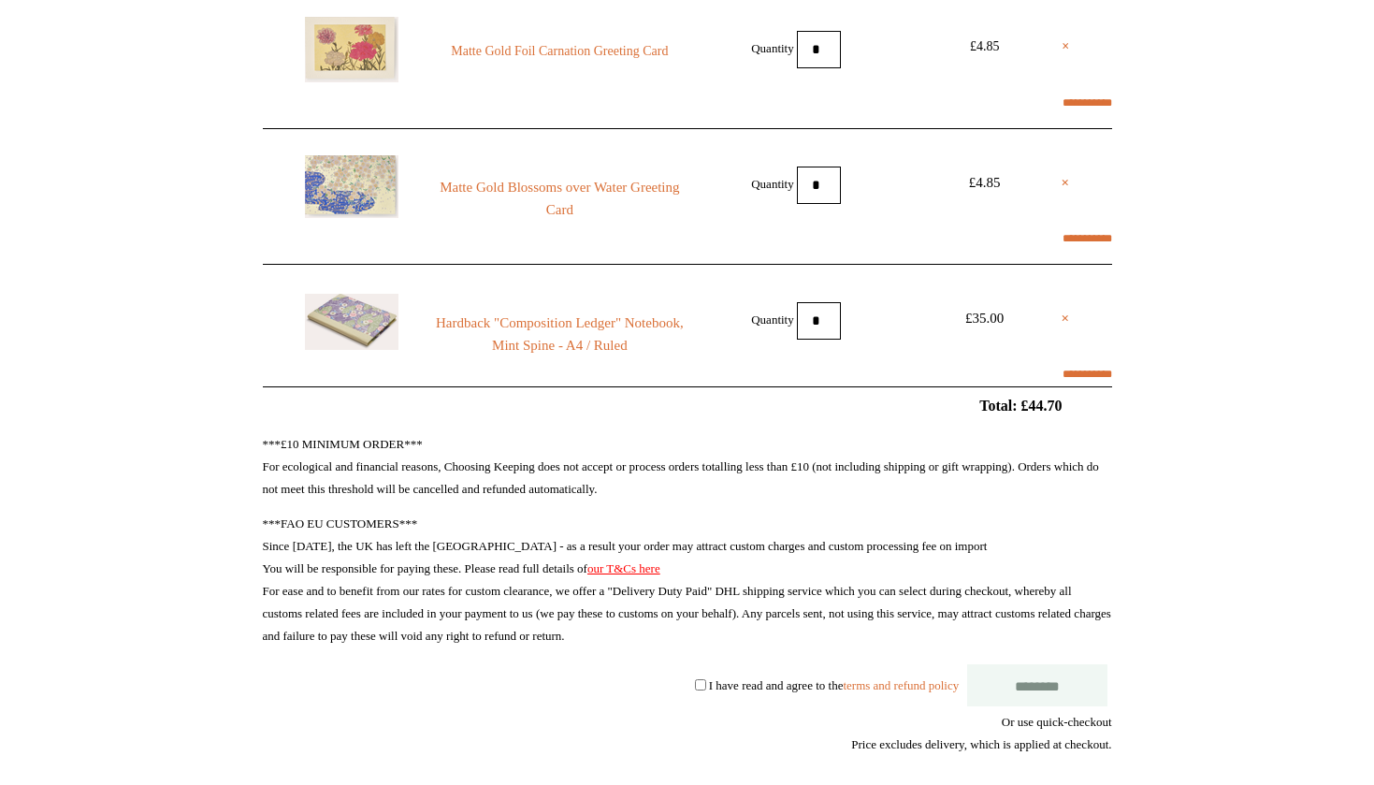
select select "**********"
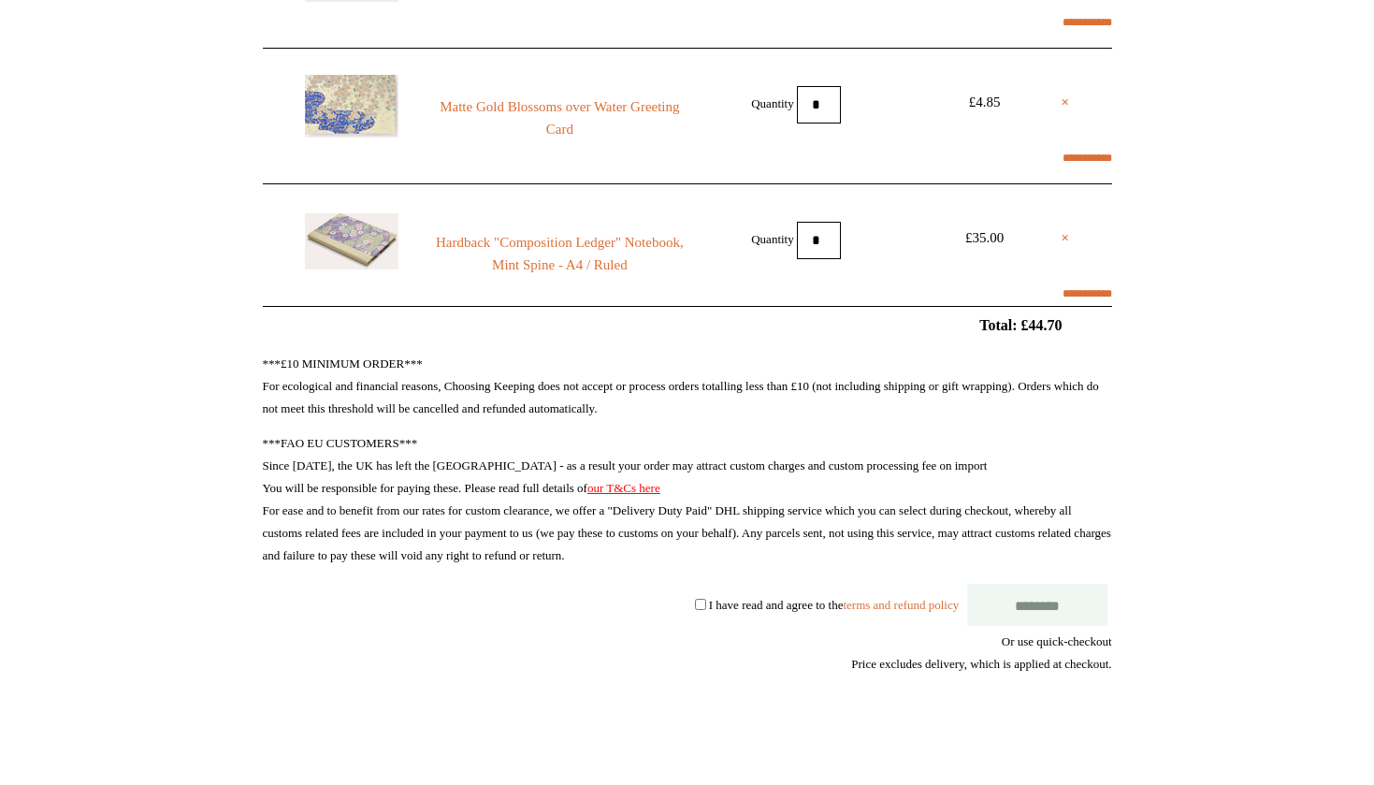
scroll to position [326, 0]
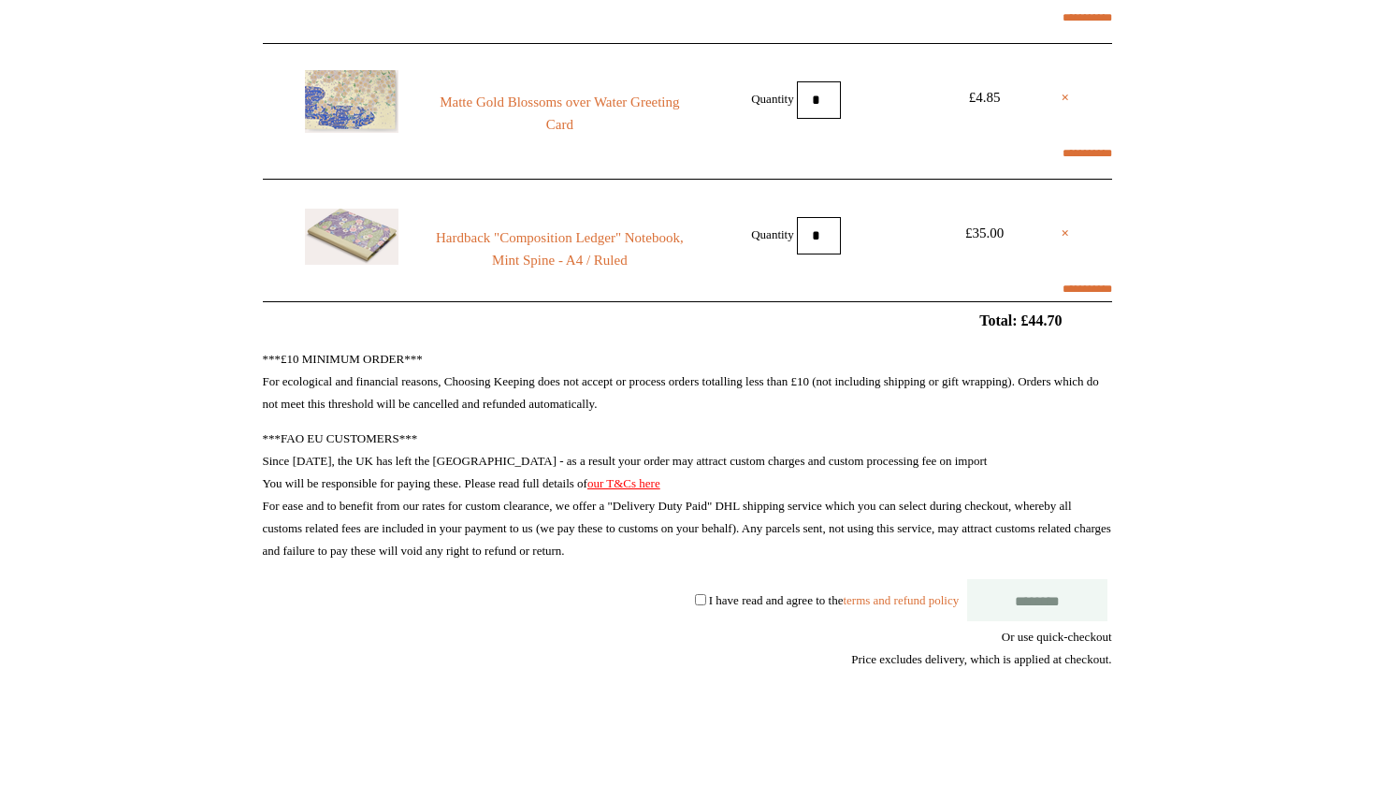
click at [777, 601] on label "I have read and agree to the terms and refund policy" at bounding box center [834, 599] width 250 height 14
click at [1033, 605] on input "********" at bounding box center [1037, 600] width 140 height 42
